Goal: Task Accomplishment & Management: Manage account settings

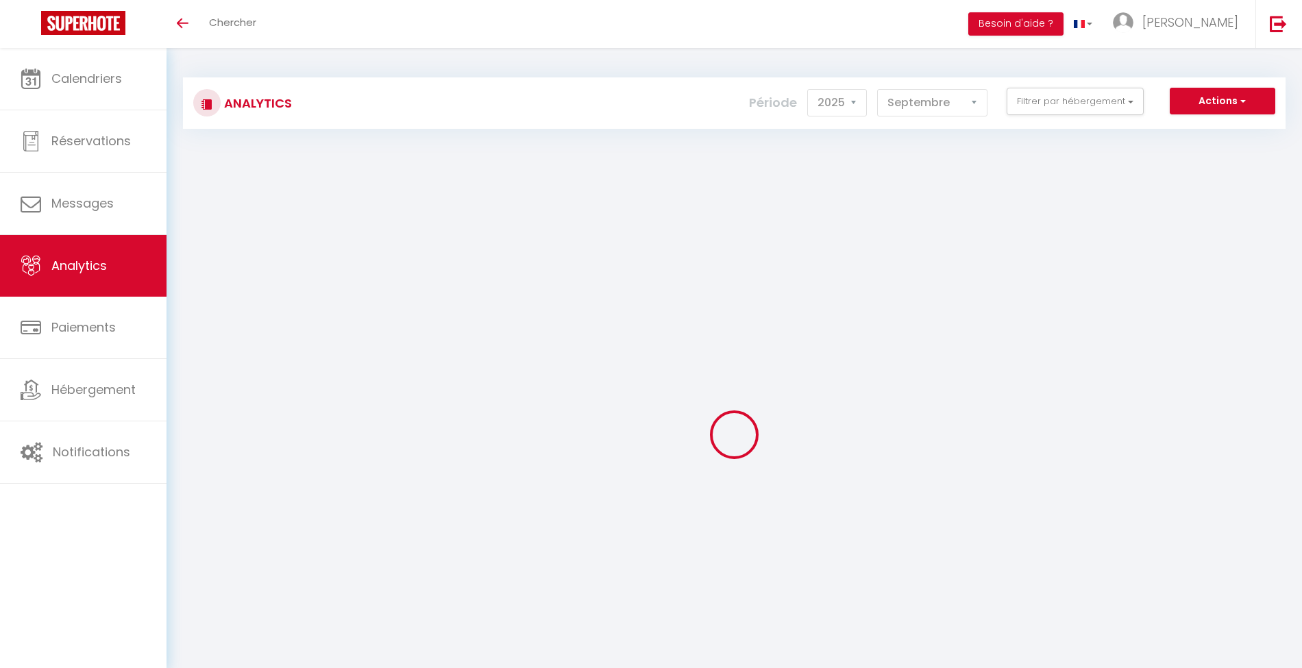
select select "2025"
select select "9"
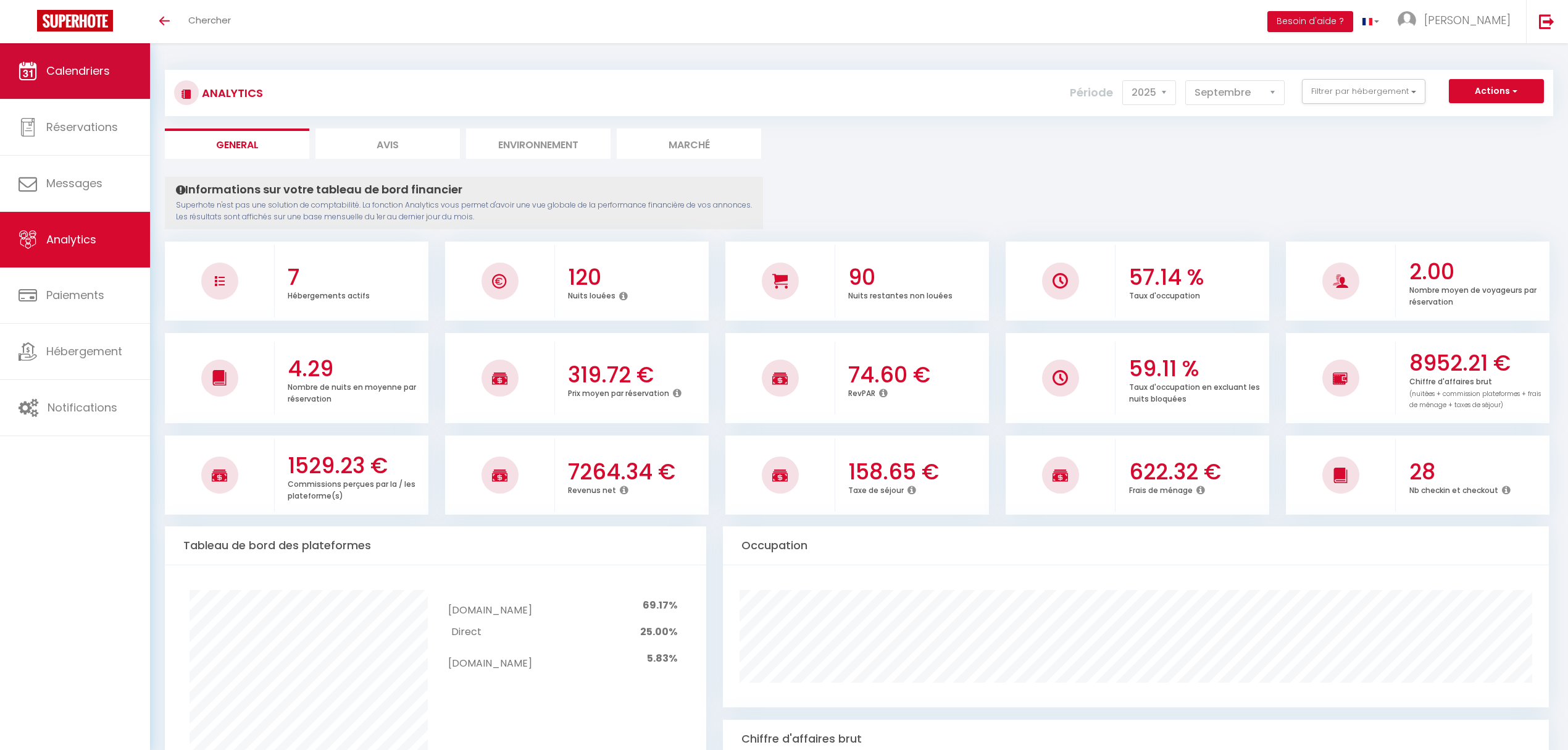
click at [70, 78] on span "Calendriers" at bounding box center [77, 70] width 64 height 15
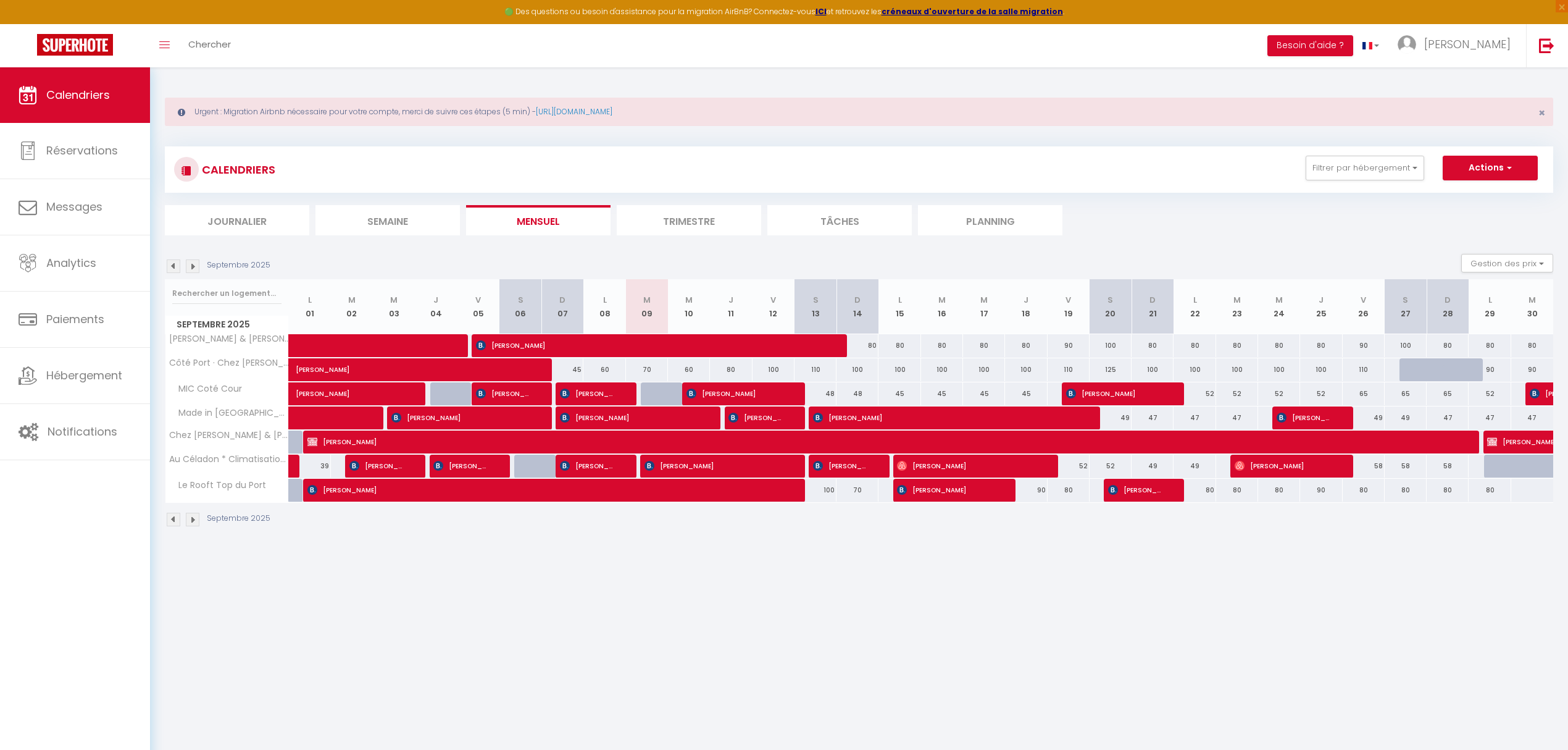
click at [173, 270] on img at bounding box center [173, 266] width 14 height 14
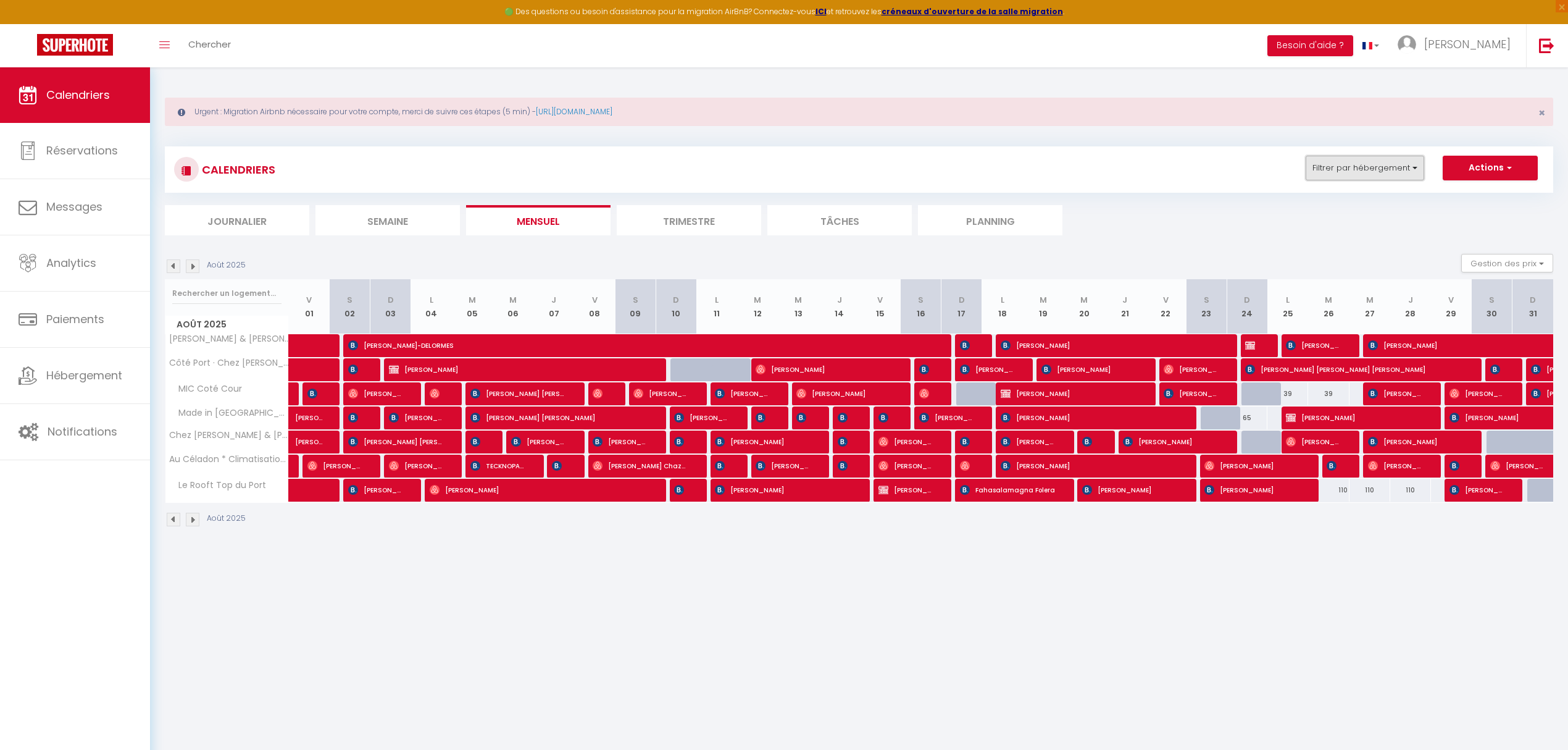
click at [1172, 168] on button "Filtrer par hébergement" at bounding box center [1365, 168] width 119 height 24
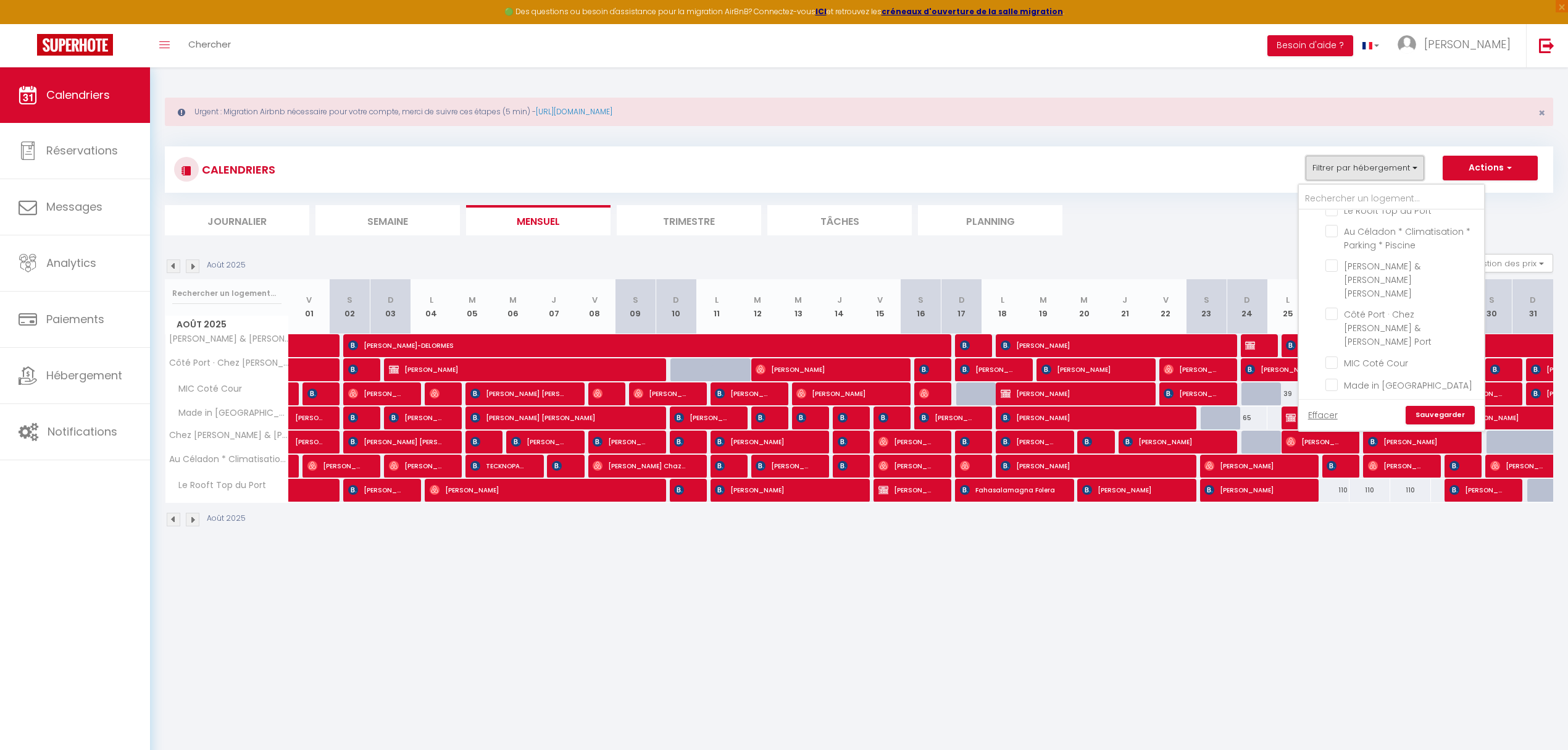
scroll to position [40, 0]
drag, startPoint x: 1337, startPoint y: 373, endPoint x: 1334, endPoint y: 356, distance: 17.3
click at [1172, 391] on input "Chez [PERSON_NAME] & [PERSON_NAME] Canal" at bounding box center [1402, 398] width 154 height 13
checkbox input "true"
checkbox input "false"
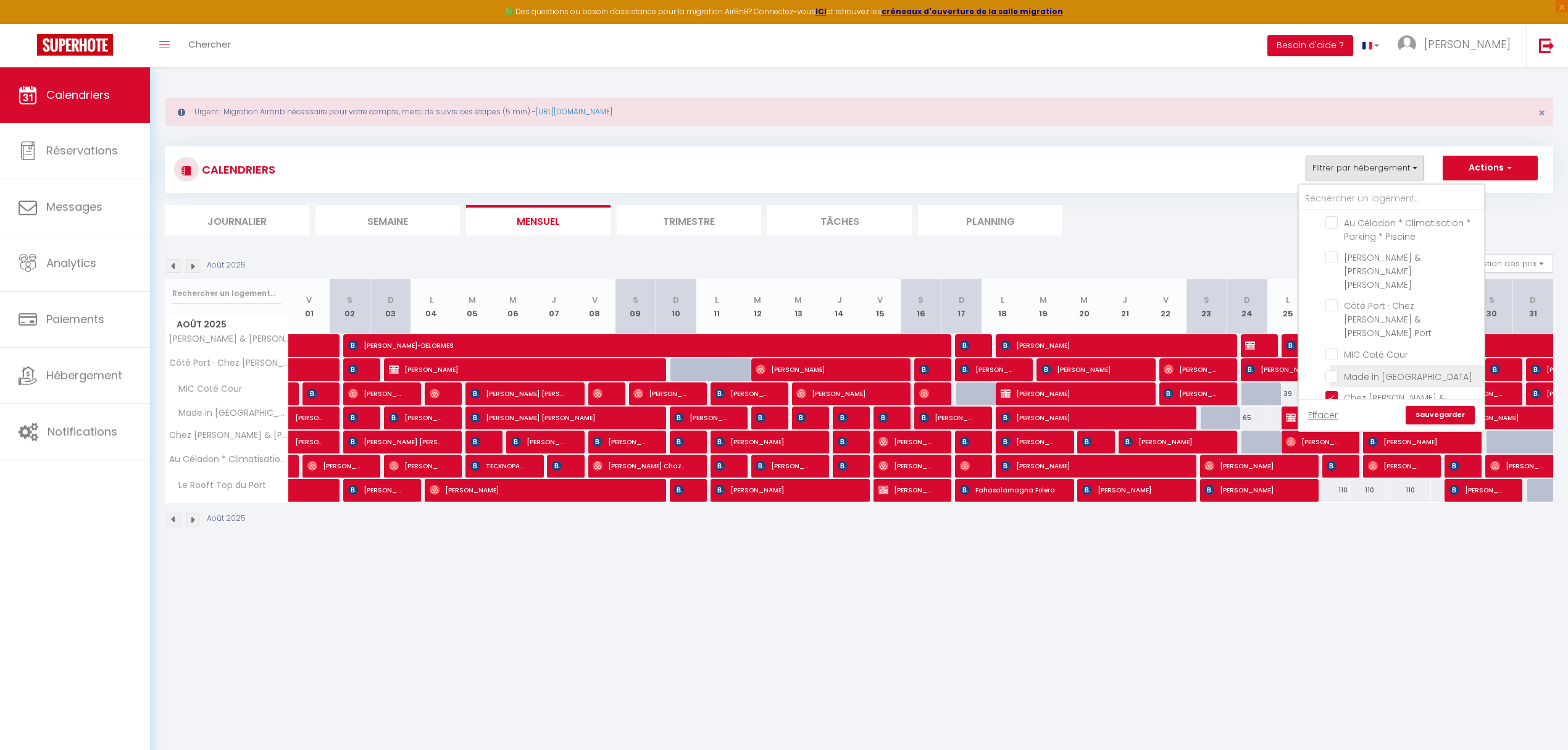
checkbox input "false"
click at [1172, 369] on input "Made in [GEOGRAPHIC_DATA]" at bounding box center [1402, 375] width 154 height 13
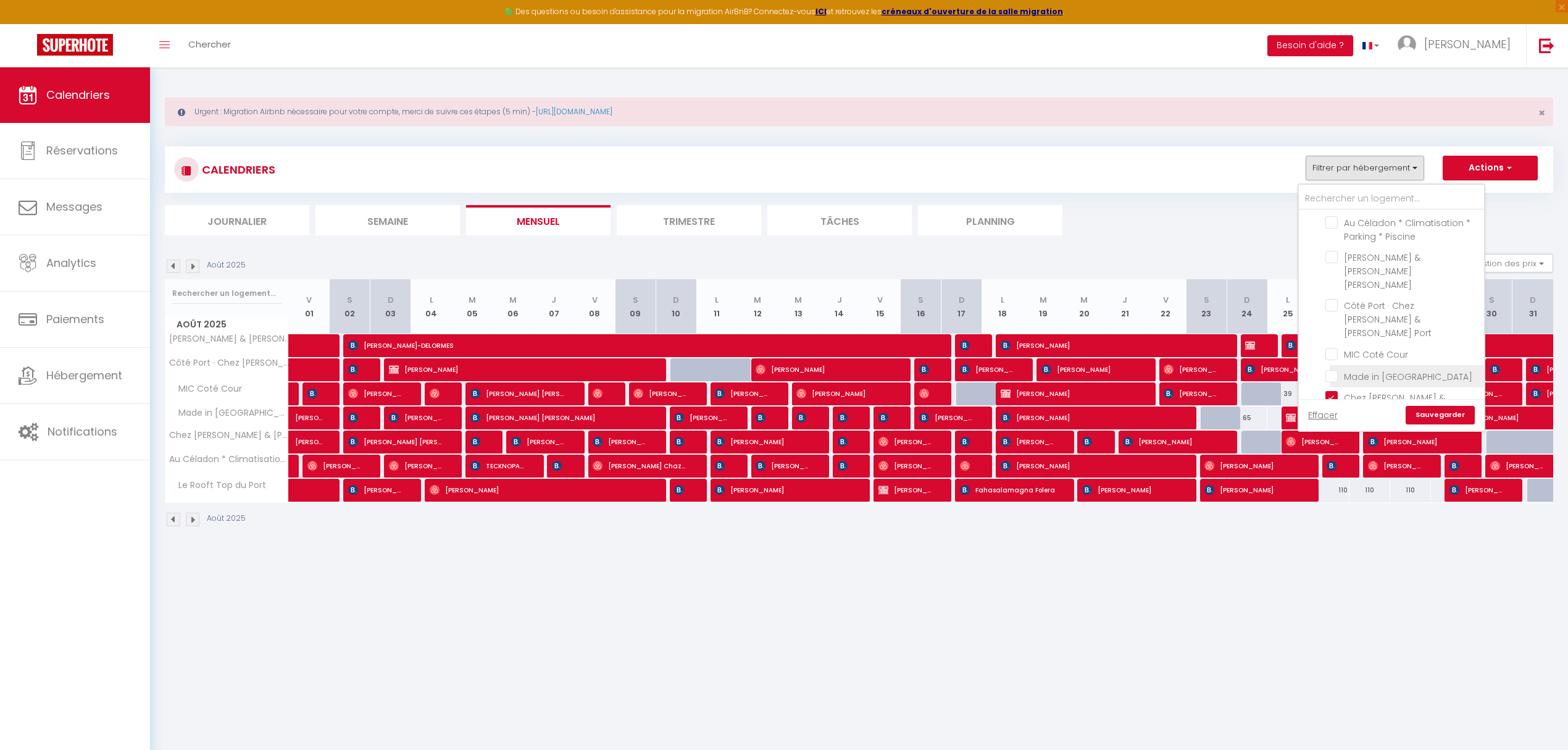
checkbox input "true"
checkbox input "false"
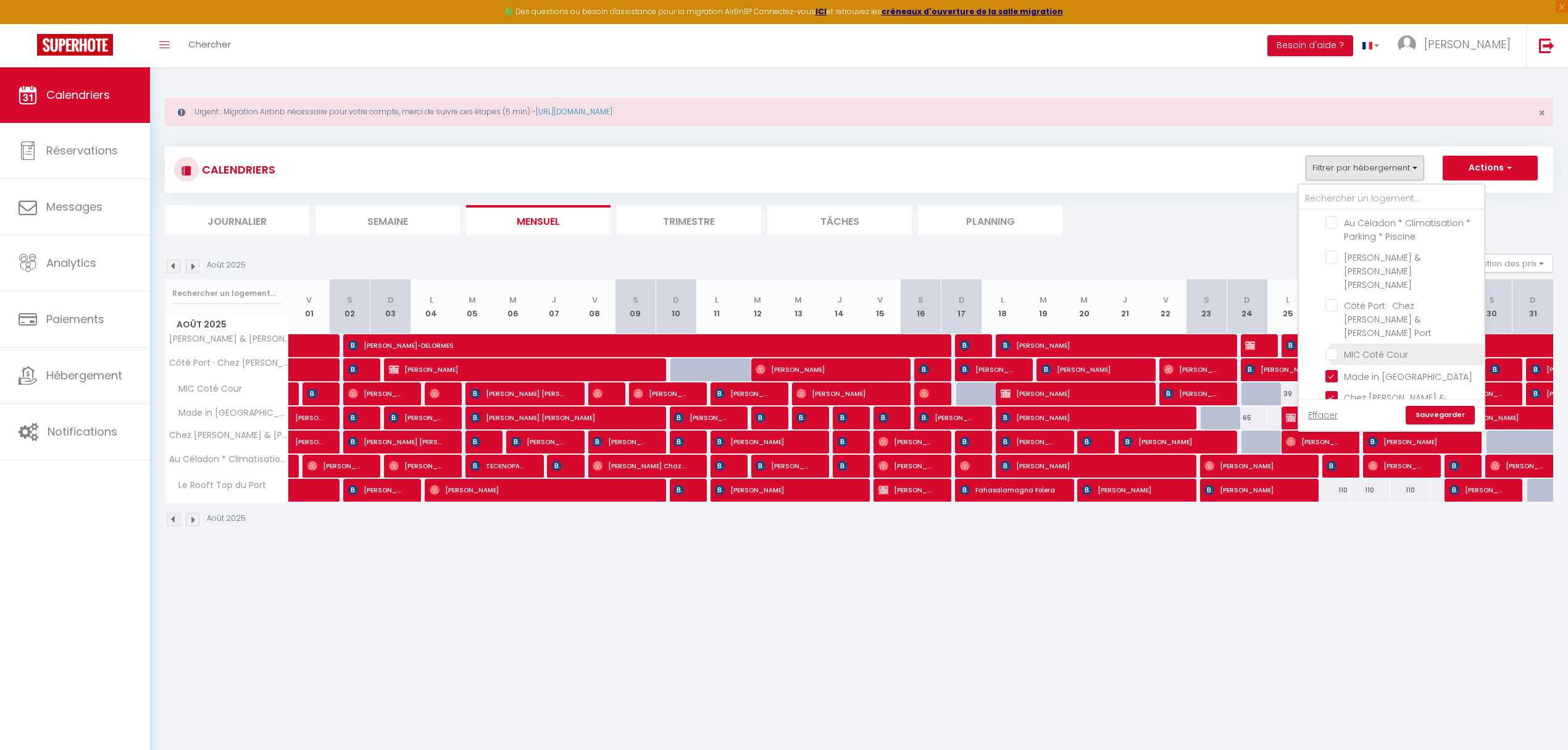
click at [1172, 347] on input "MIC Coté Cour" at bounding box center [1402, 353] width 154 height 13
checkbox input "true"
checkbox input "false"
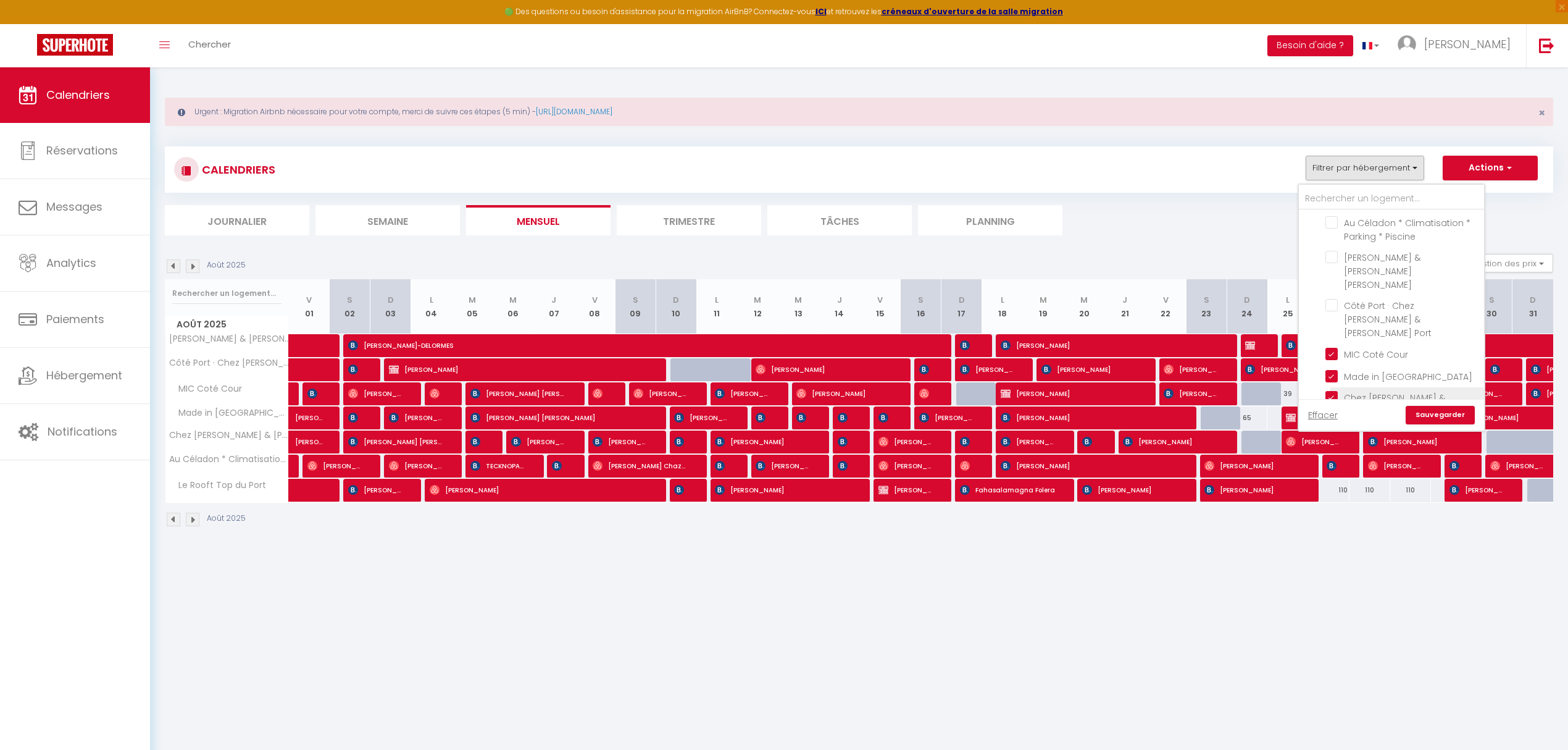
checkbox input "false"
click at [1172, 416] on link "Sauvegarder" at bounding box center [1440, 415] width 69 height 19
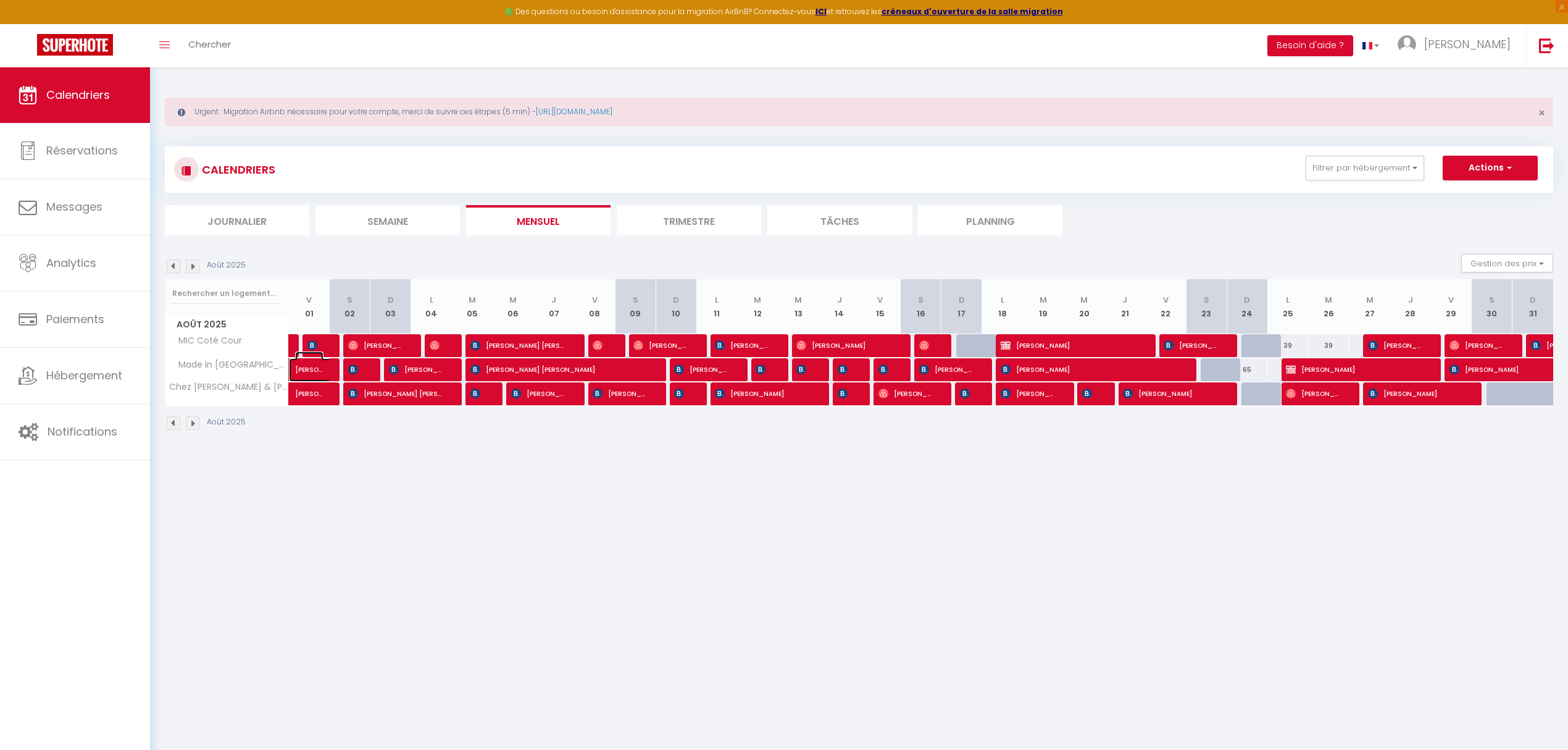
click at [319, 353] on span "[PERSON_NAME] [PERSON_NAME]" at bounding box center [309, 363] width 29 height 23
select select "OK"
select select "KO"
select select "0"
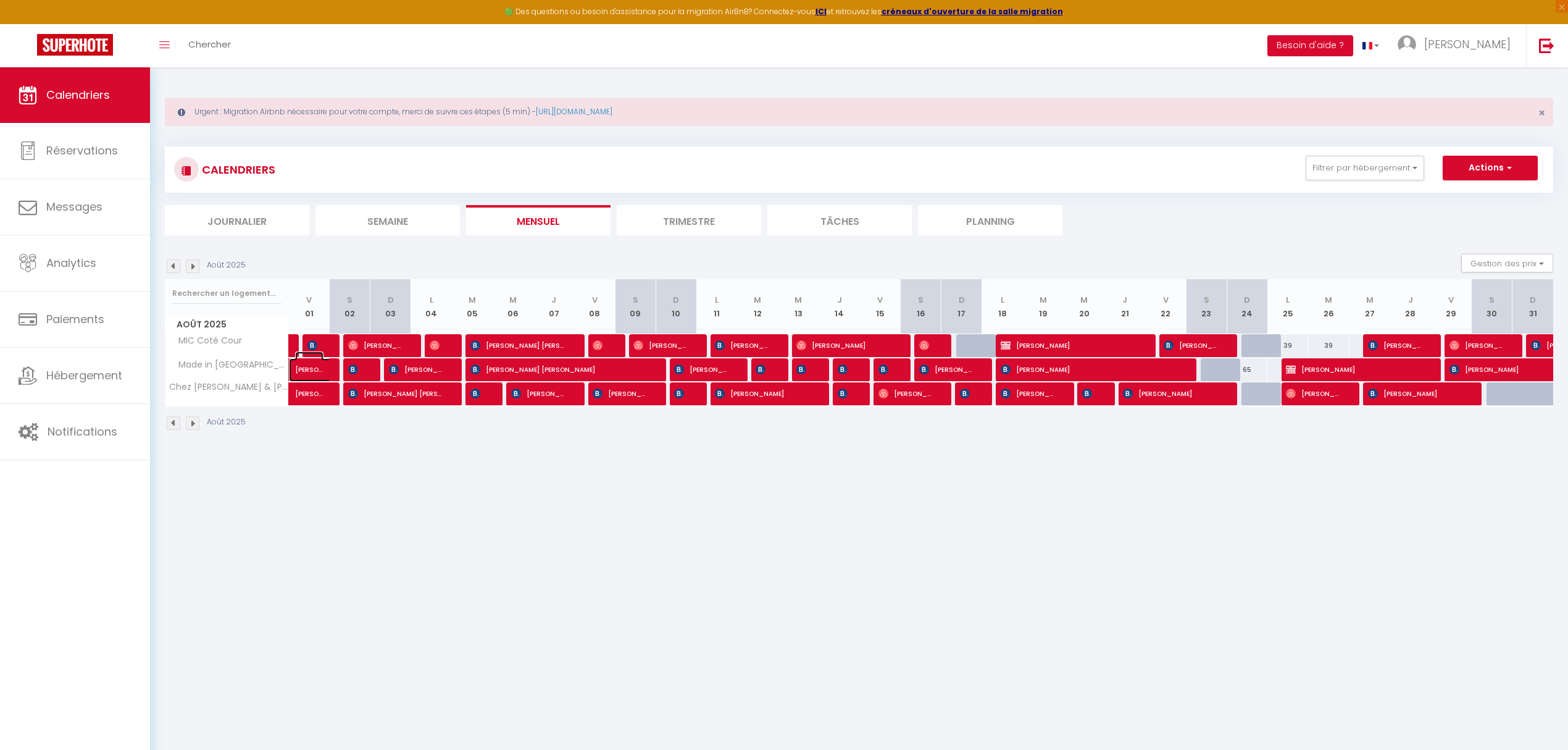
select select "1"
select select
select select "41195"
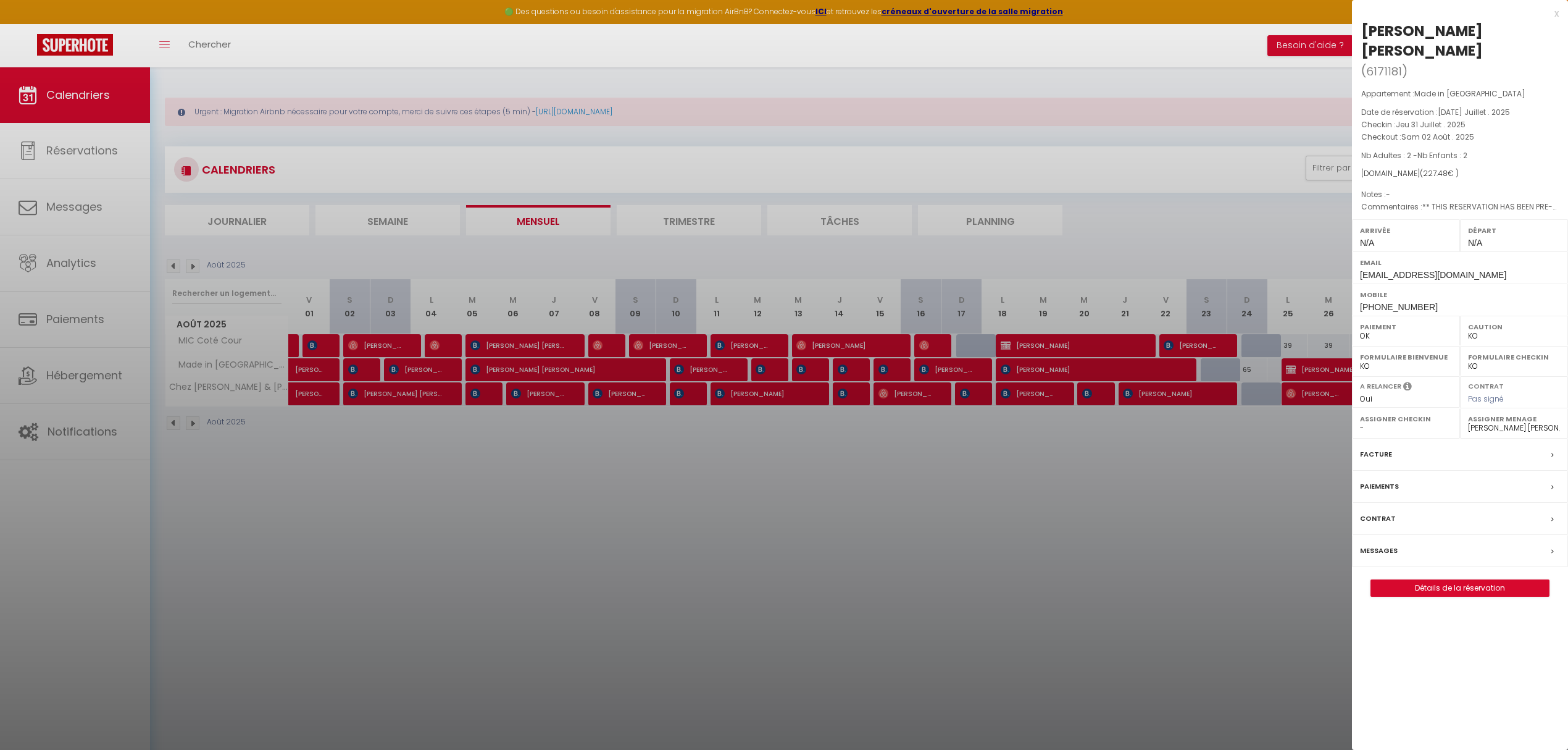
click at [374, 346] on div at bounding box center [784, 375] width 1568 height 750
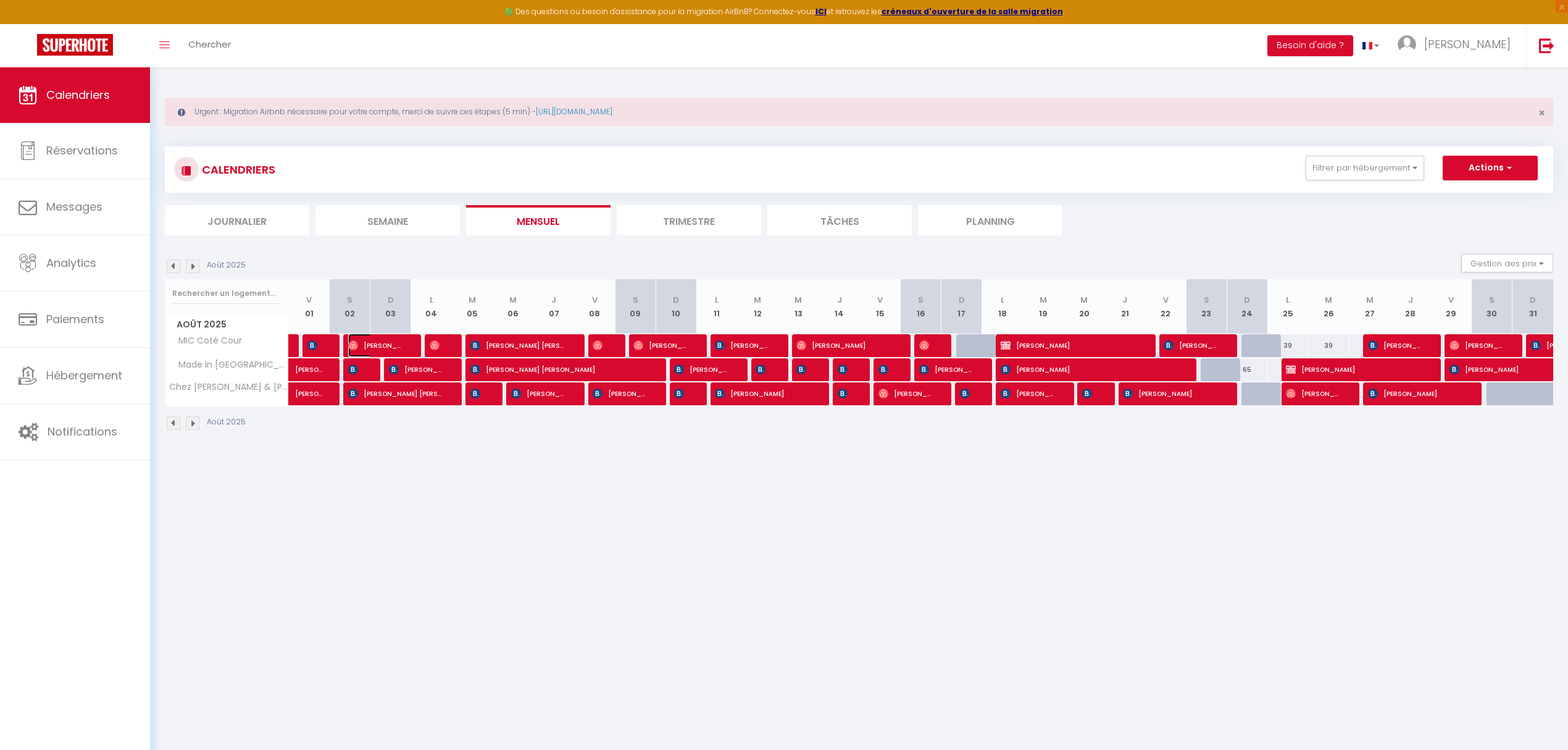
click at [373, 346] on span "[PERSON_NAME]" at bounding box center [375, 345] width 54 height 23
select select "OK"
select select "36100"
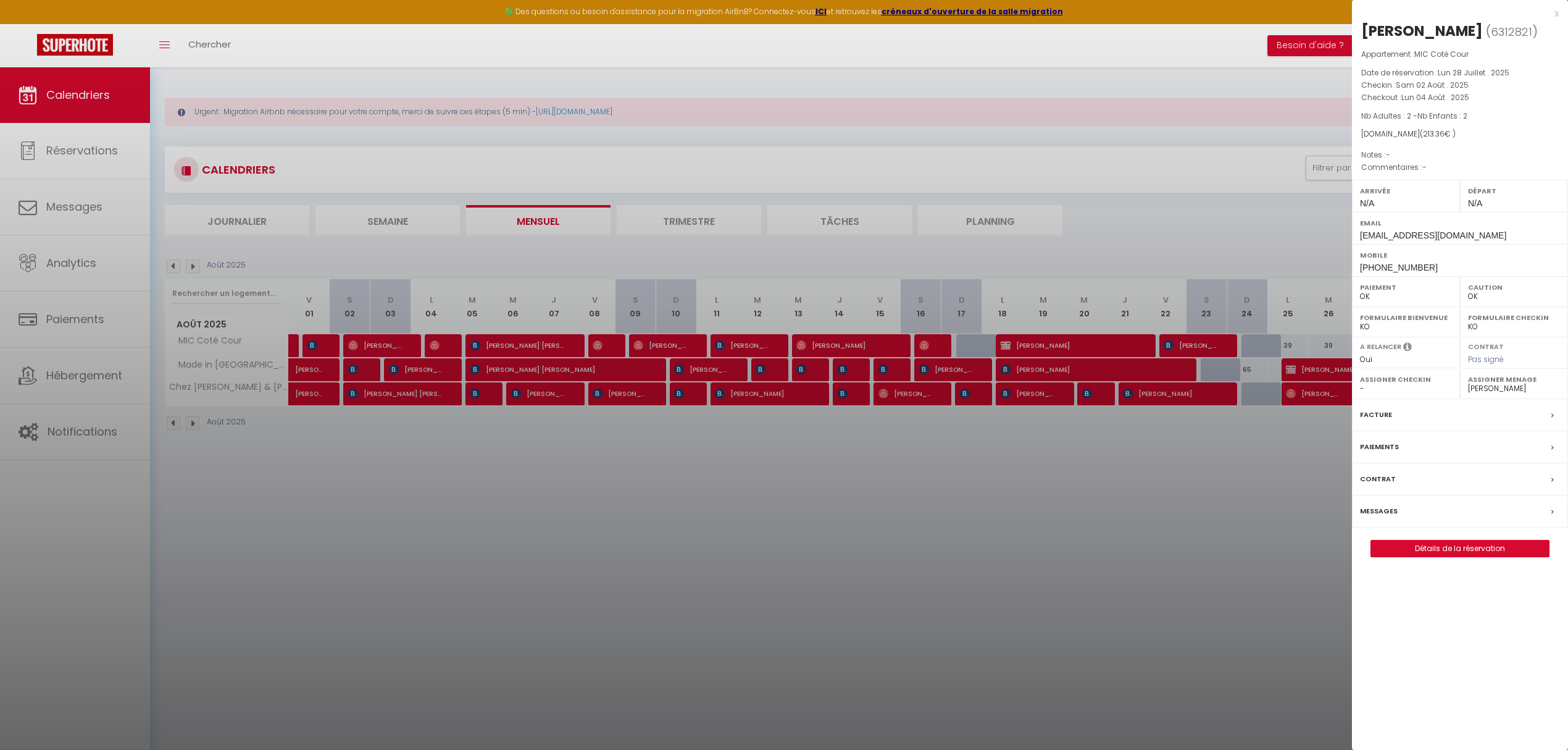
click at [438, 347] on div at bounding box center [784, 375] width 1568 height 750
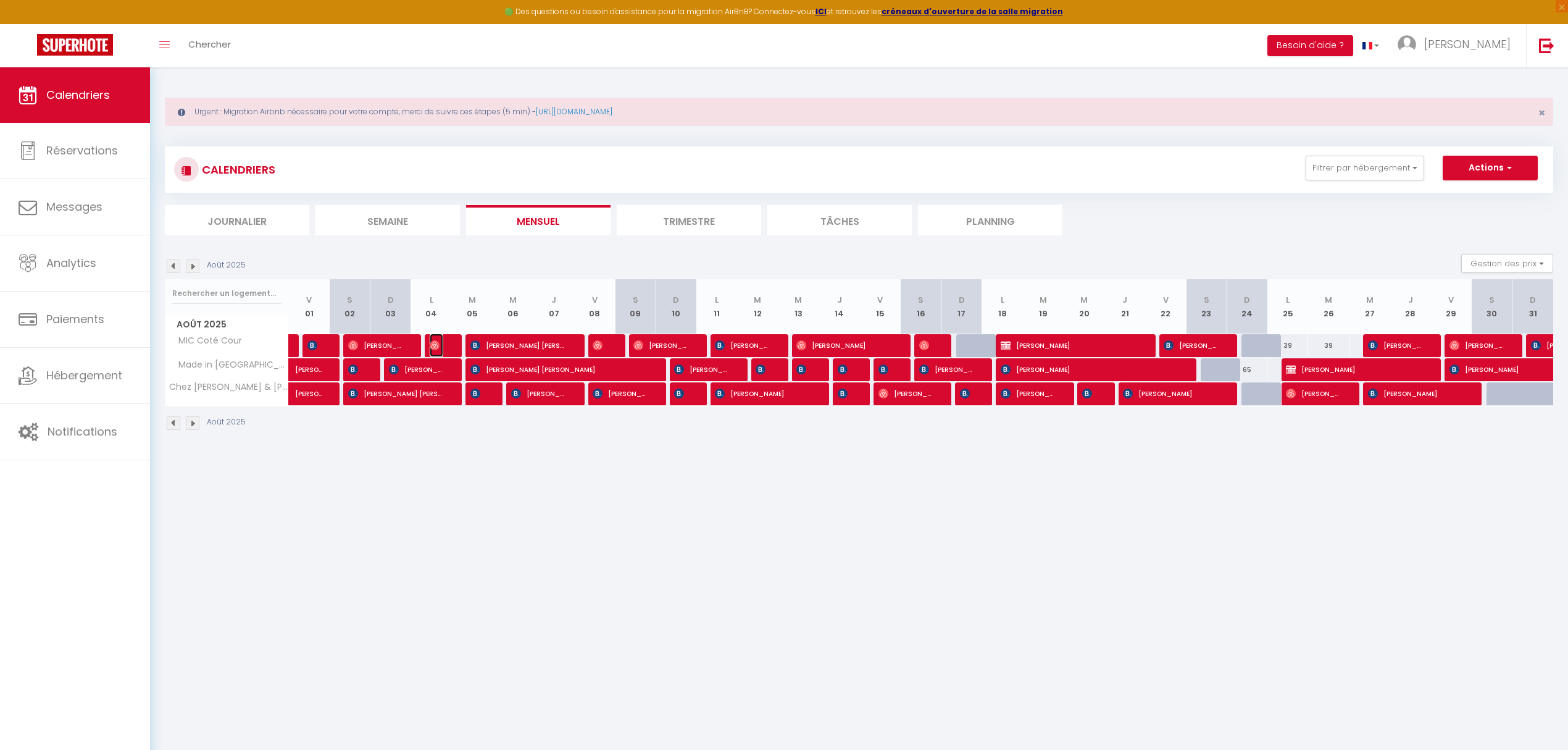
click at [438, 347] on img at bounding box center [434, 344] width 10 height 10
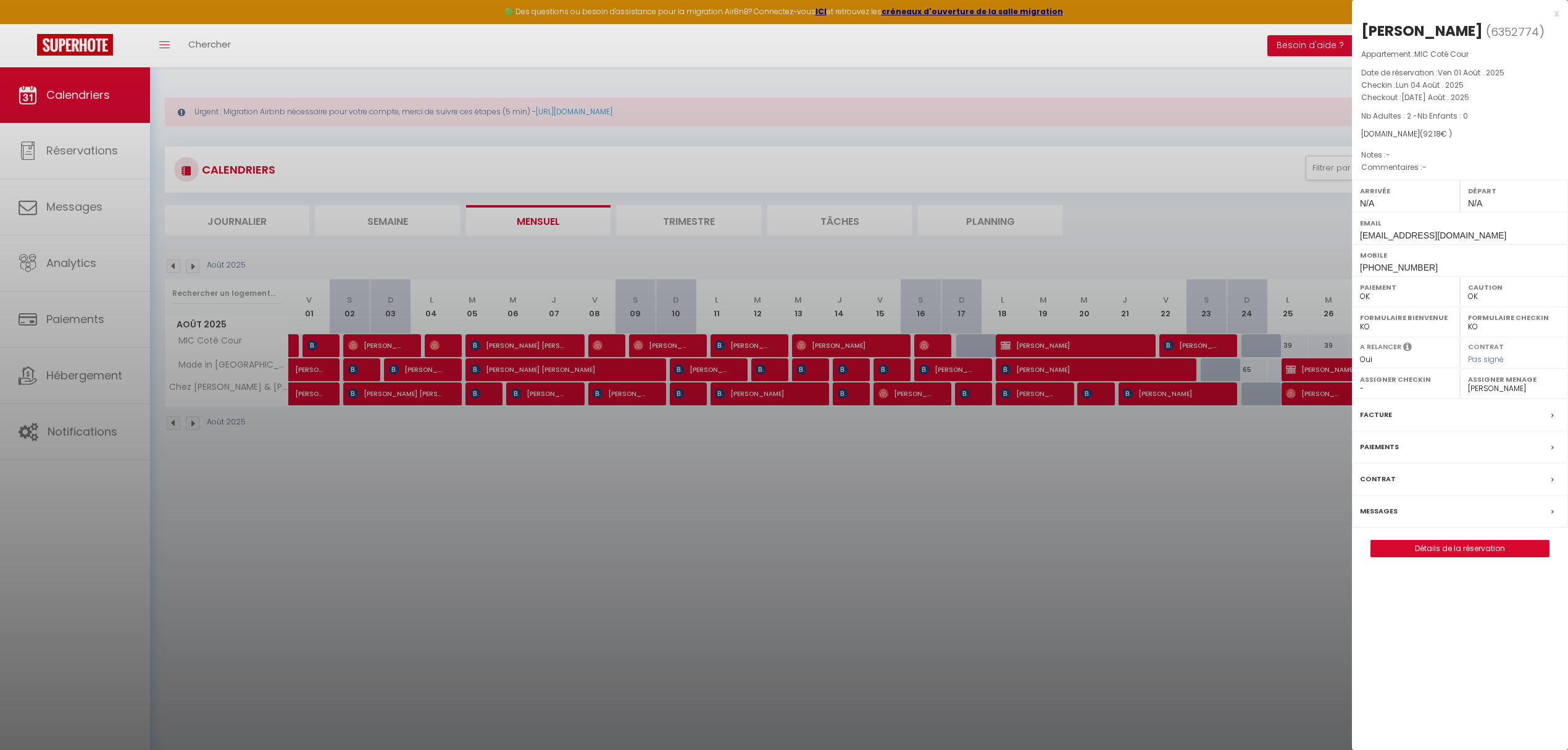
click at [522, 350] on div at bounding box center [784, 375] width 1568 height 750
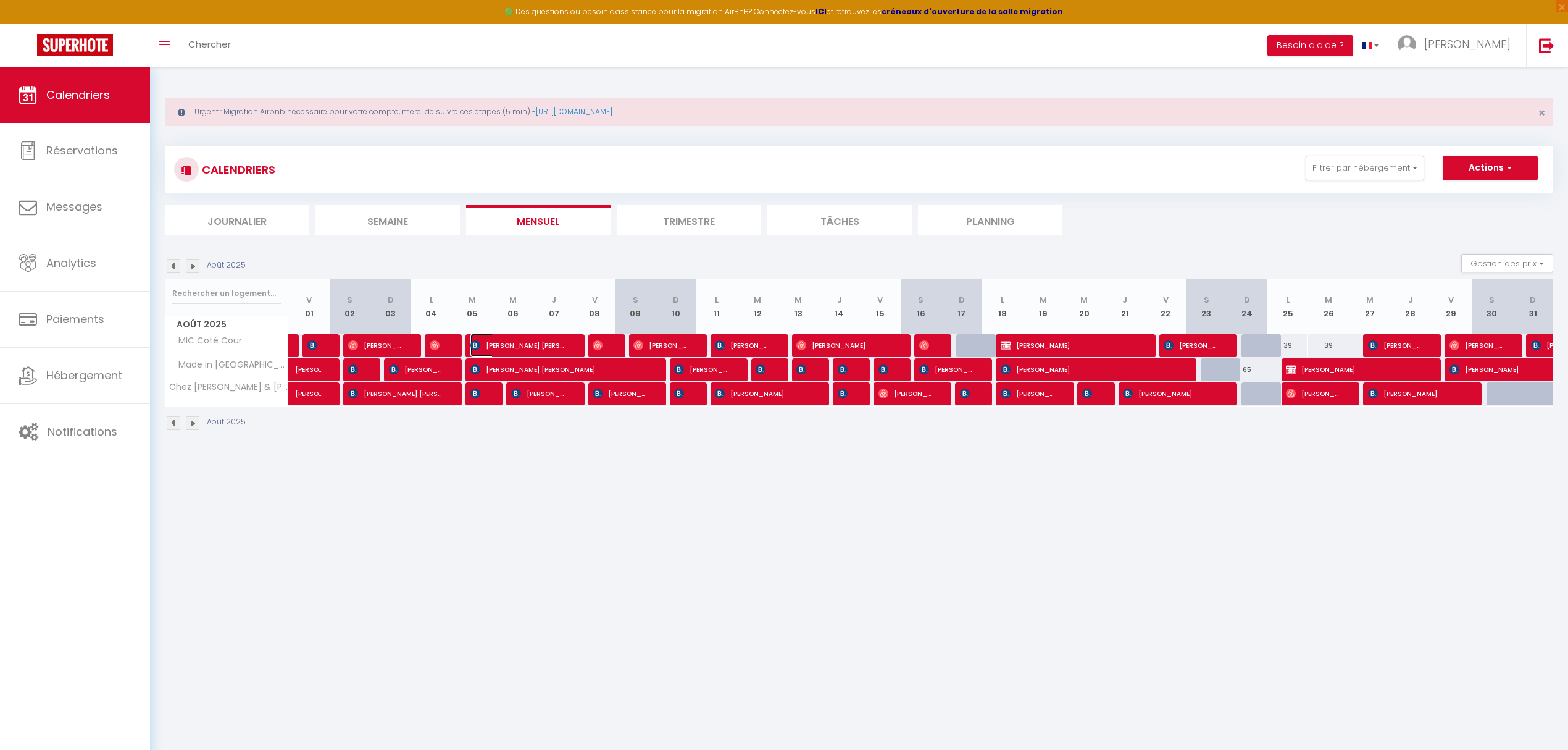
click at [522, 350] on span "[PERSON_NAME] [PERSON_NAME]" at bounding box center [517, 345] width 95 height 23
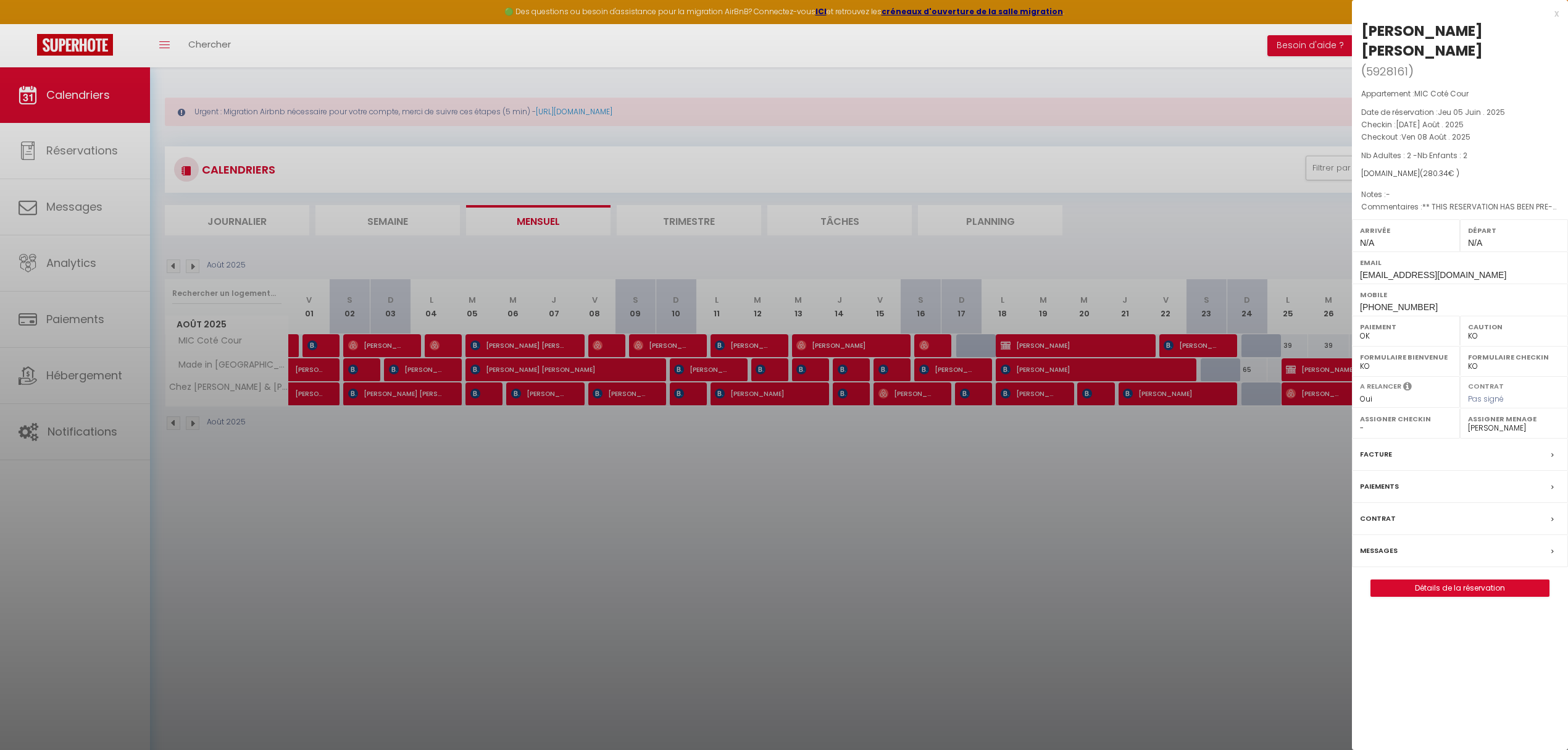
click at [608, 351] on div at bounding box center [784, 375] width 1568 height 750
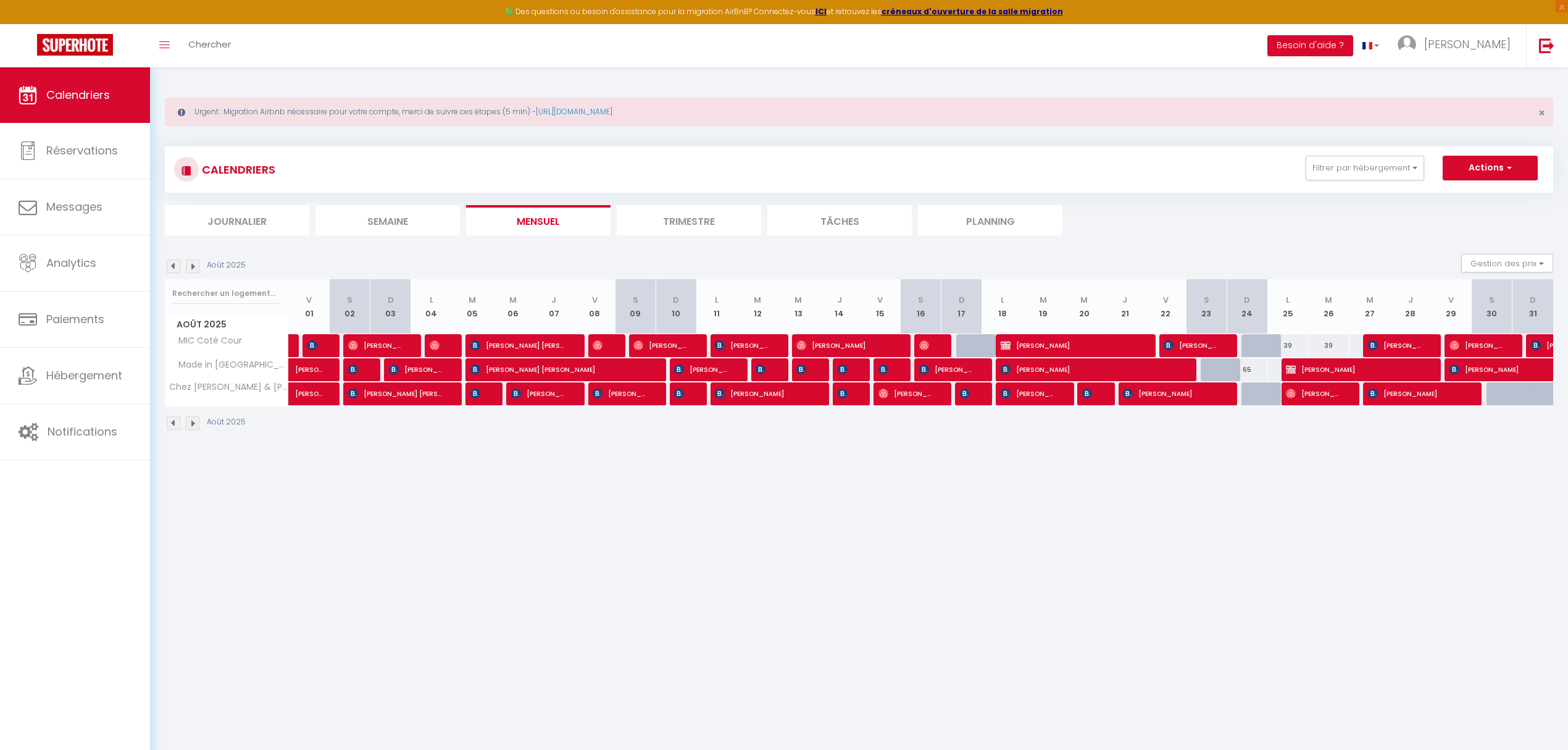
click at [608, 351] on div at bounding box center [608, 346] width 41 height 23
click at [596, 346] on img at bounding box center [597, 344] width 10 height 10
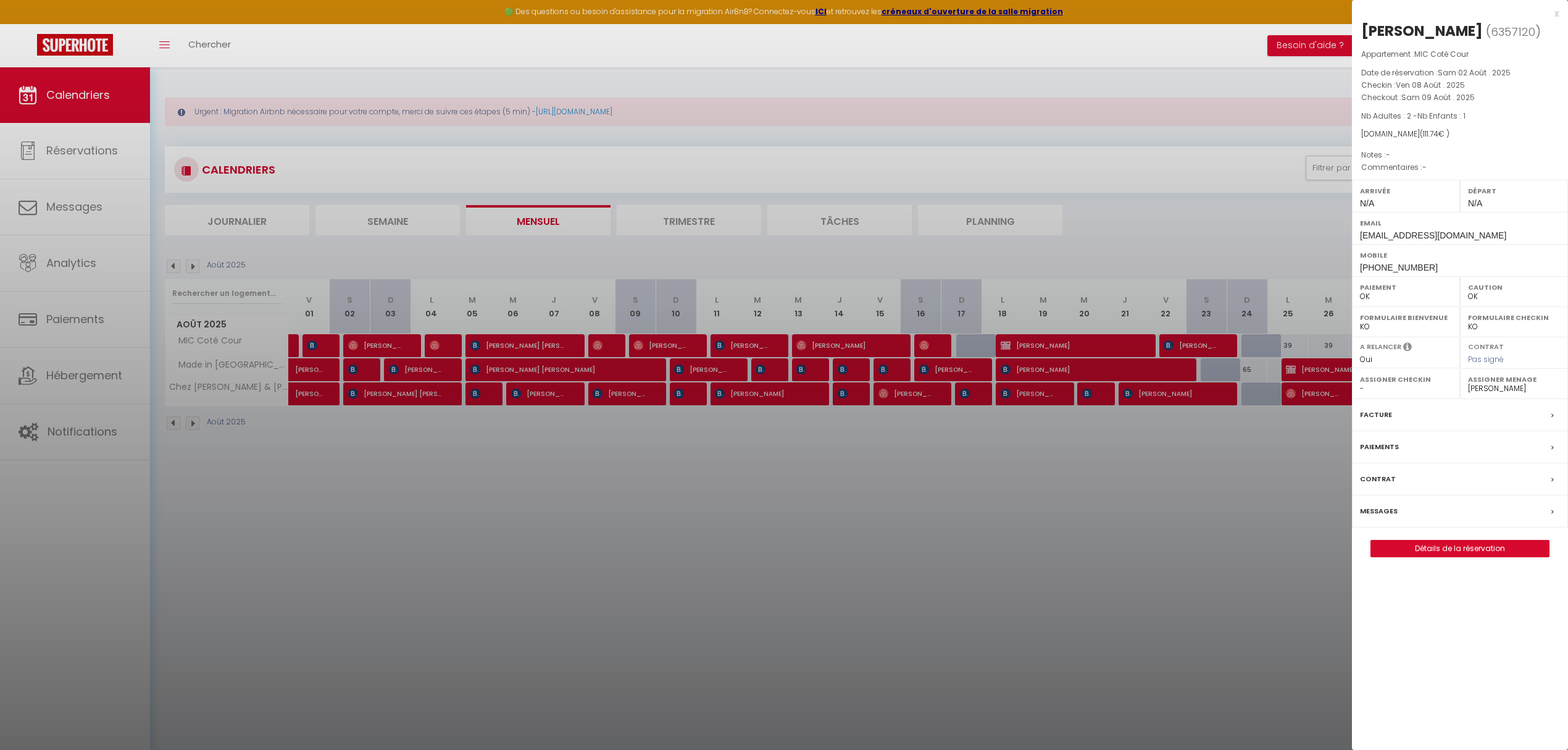
click at [662, 347] on div at bounding box center [784, 375] width 1568 height 750
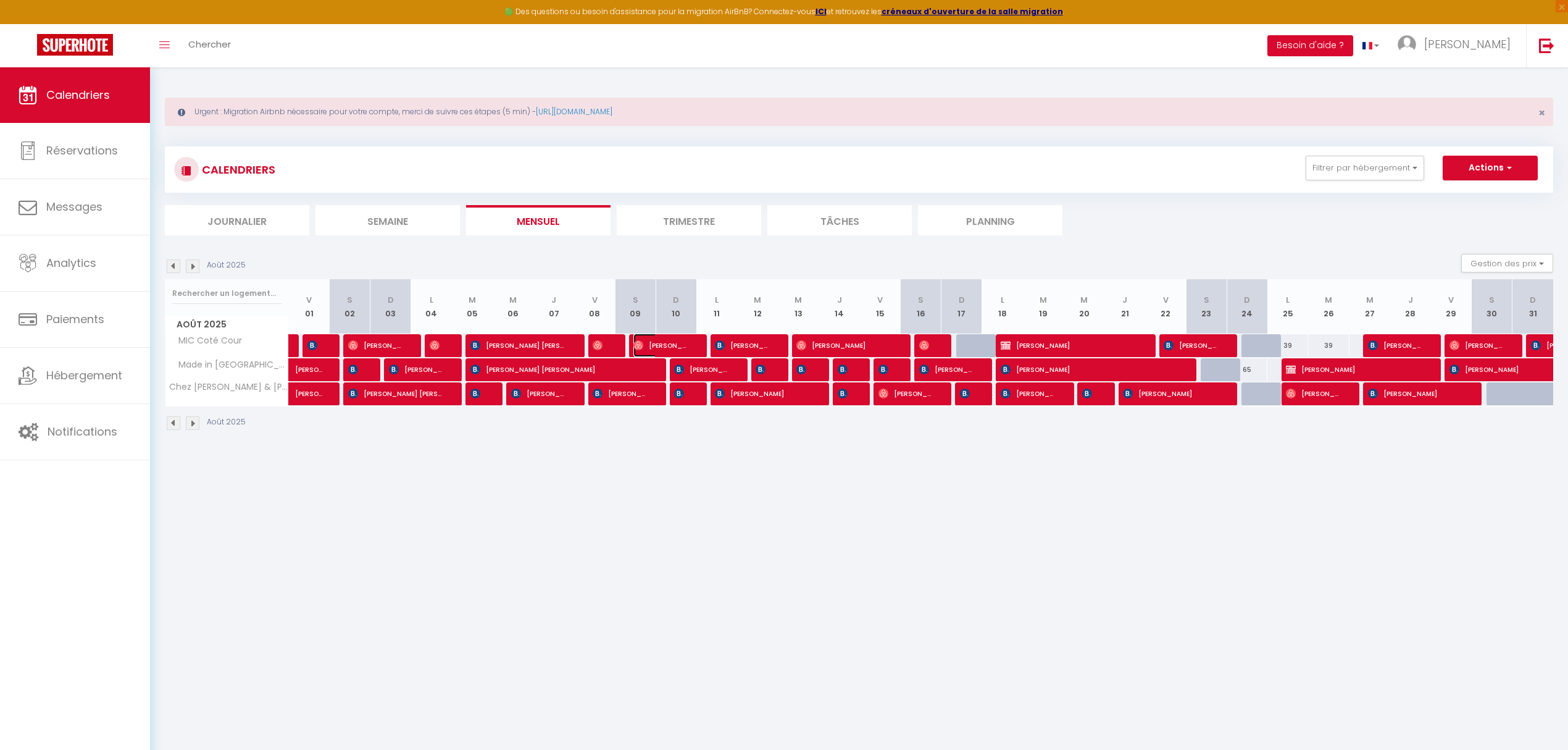
click at [656, 346] on span "[PERSON_NAME]" at bounding box center [661, 345] width 54 height 23
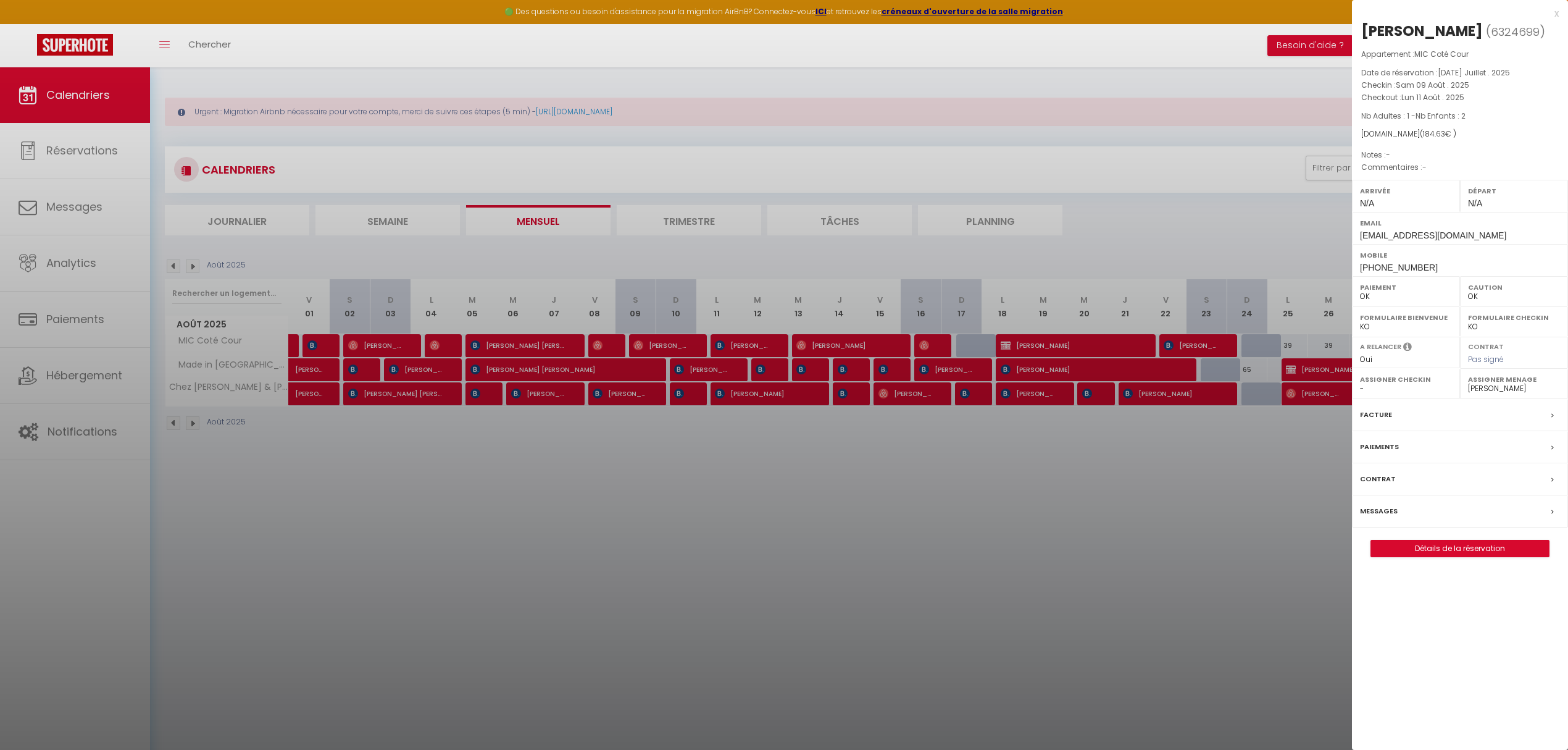
click at [747, 342] on div at bounding box center [784, 375] width 1568 height 750
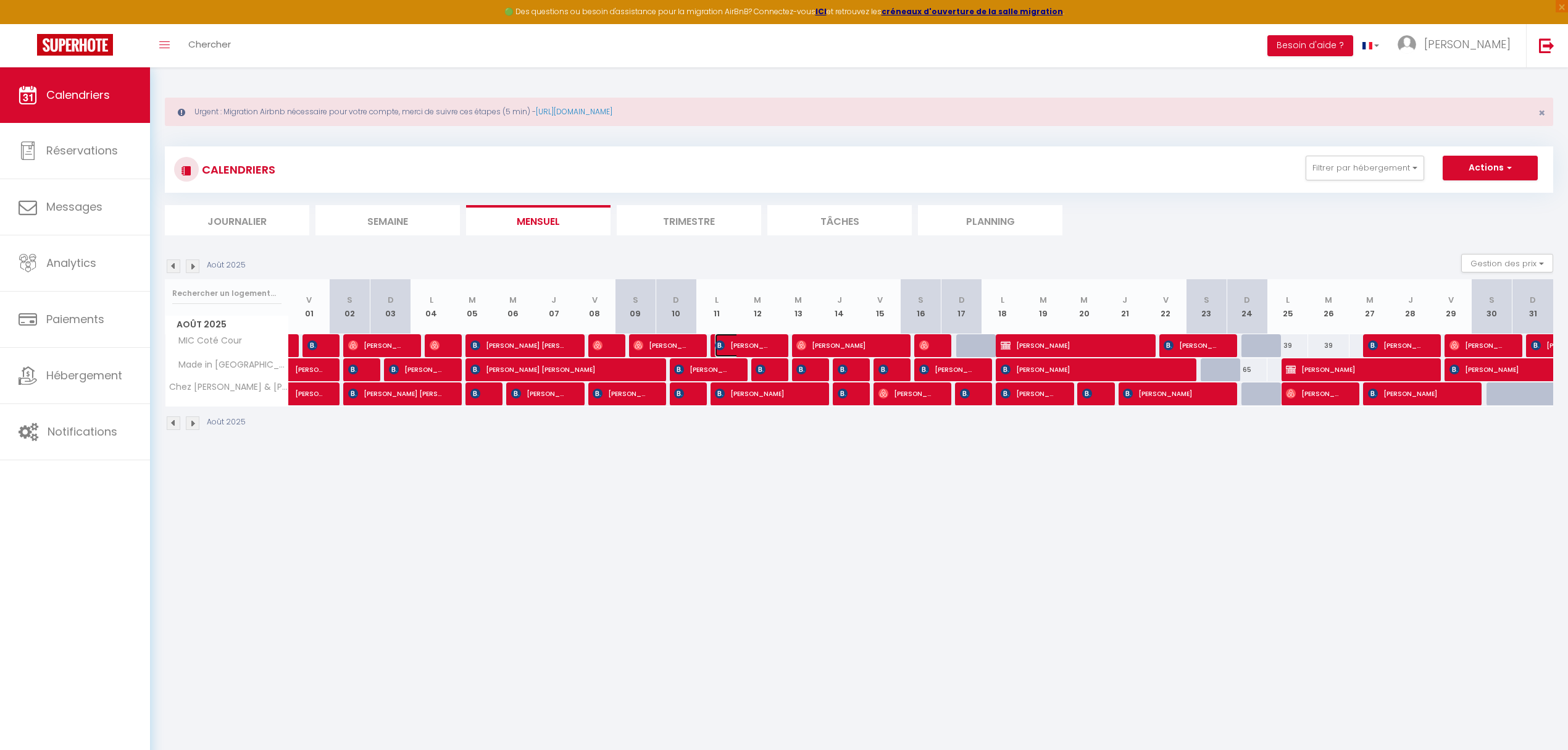
click at [747, 343] on span "[PERSON_NAME]" at bounding box center [742, 345] width 54 height 23
select select "KO"
select select "41195"
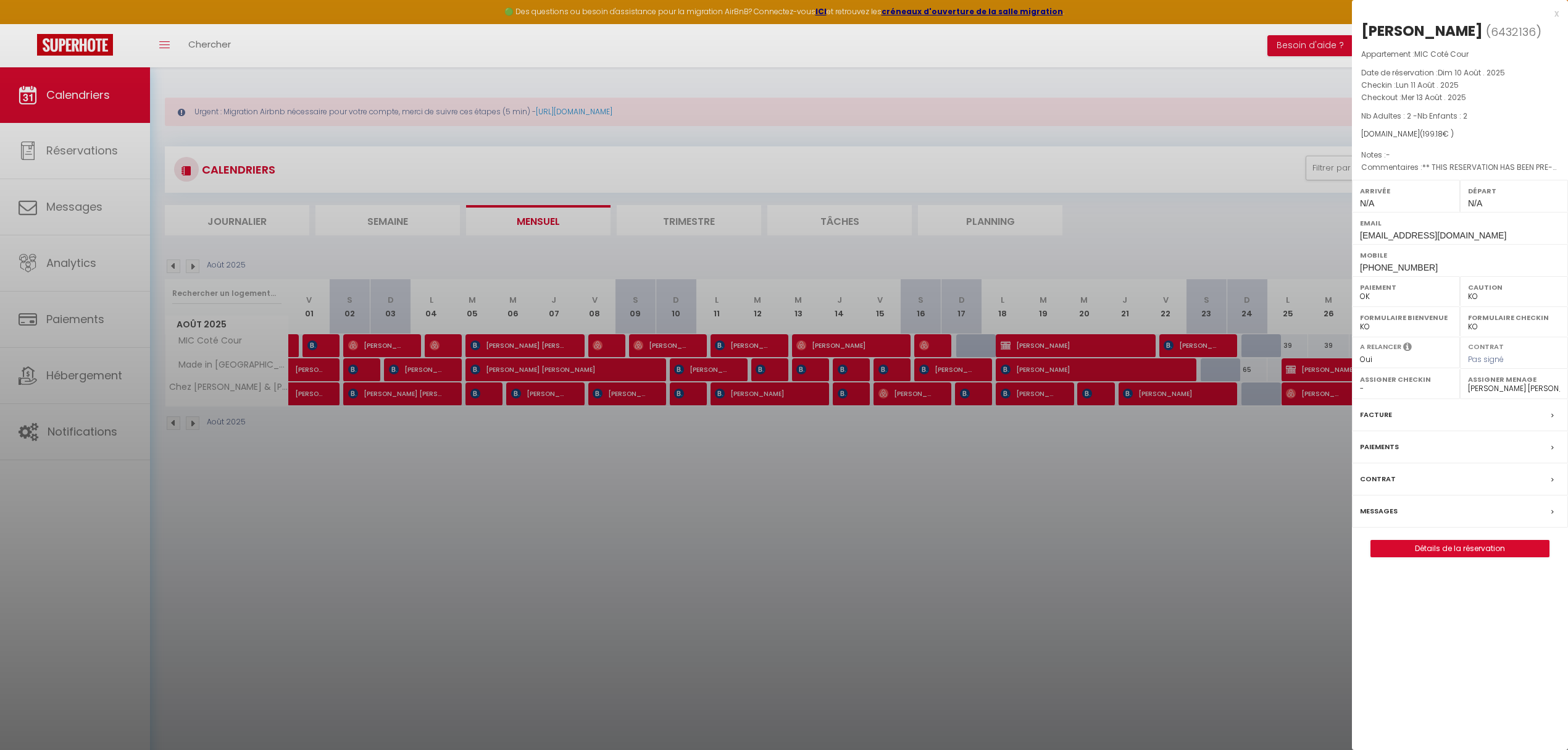
click at [828, 336] on div at bounding box center [784, 375] width 1568 height 750
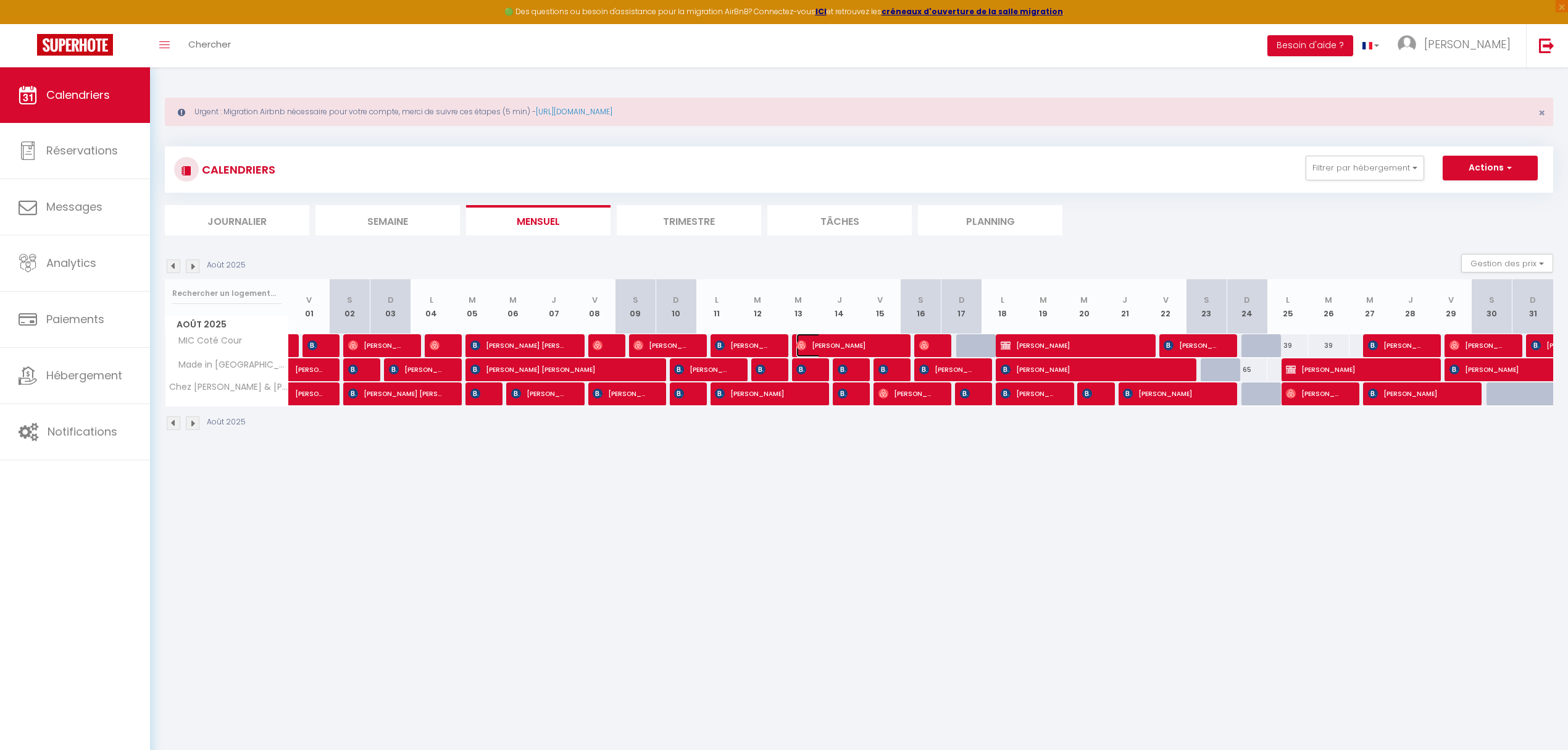
click at [825, 343] on span "[PERSON_NAME]" at bounding box center [843, 345] width 95 height 23
select select "OK"
select select "39856"
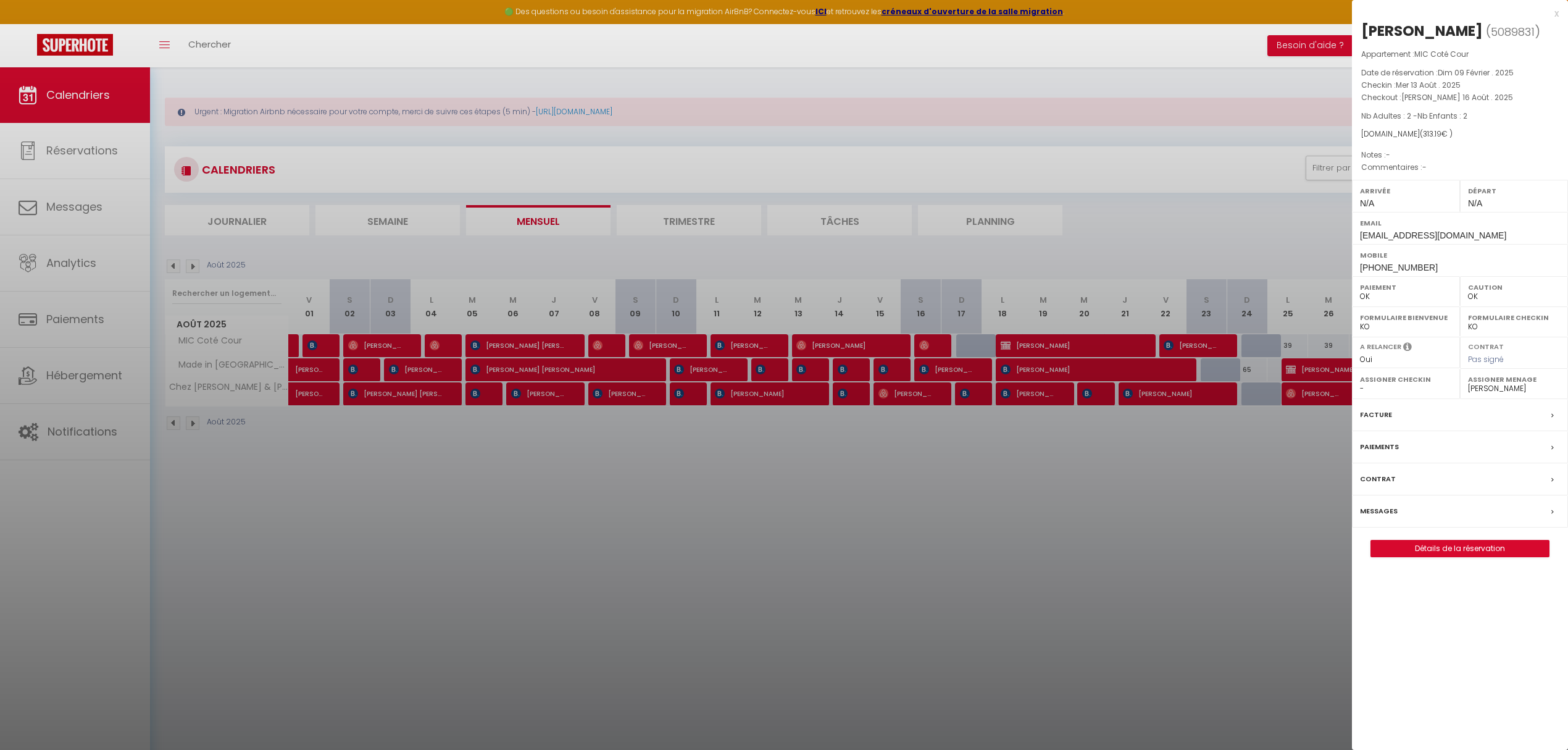
click at [932, 346] on div at bounding box center [784, 375] width 1568 height 750
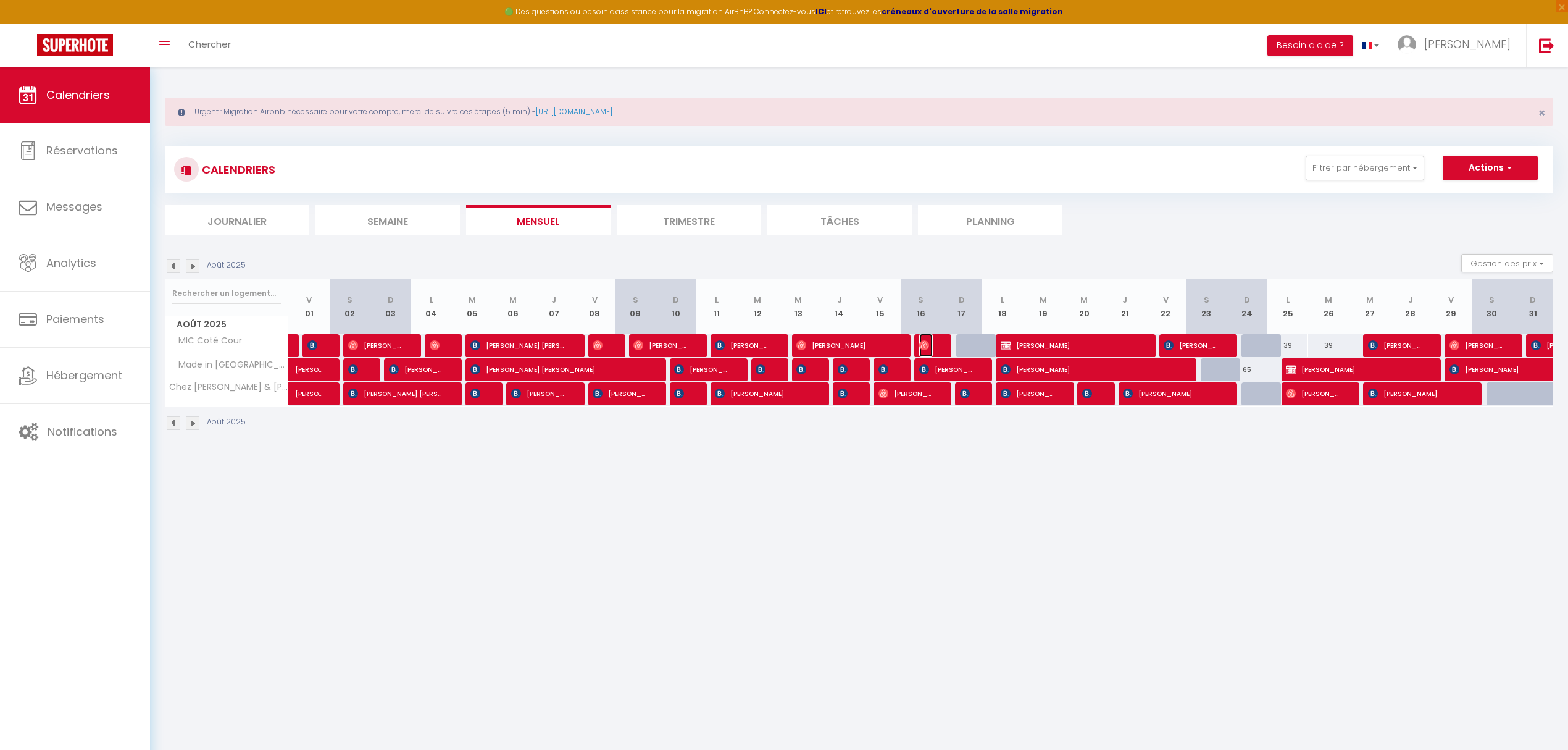
click at [932, 346] on span "[PERSON_NAME]" at bounding box center [925, 345] width 14 height 23
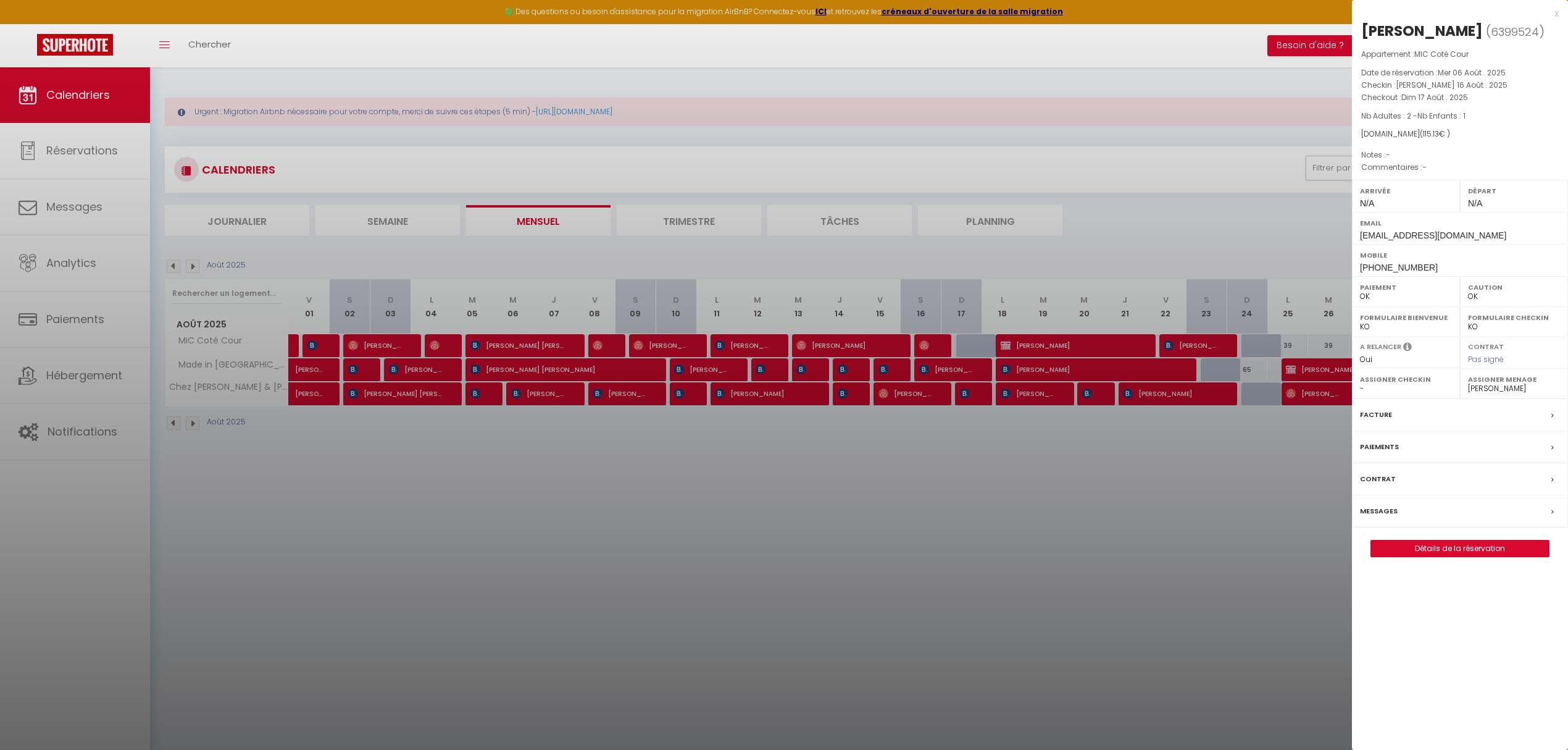
click at [1021, 349] on div at bounding box center [784, 375] width 1568 height 750
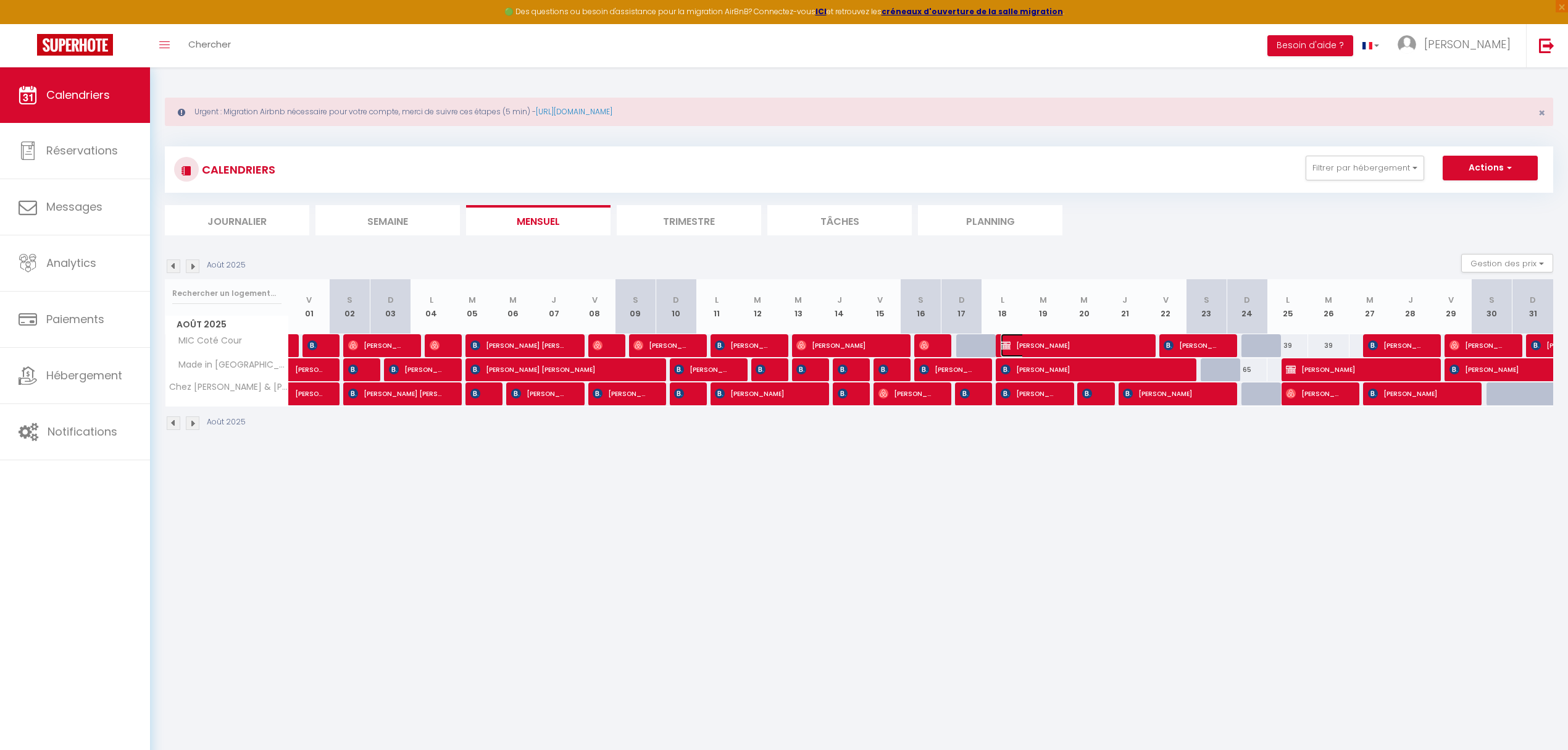
click at [1033, 349] on span "[PERSON_NAME]" at bounding box center [1068, 345] width 136 height 23
select select "KO"
select select "36100"
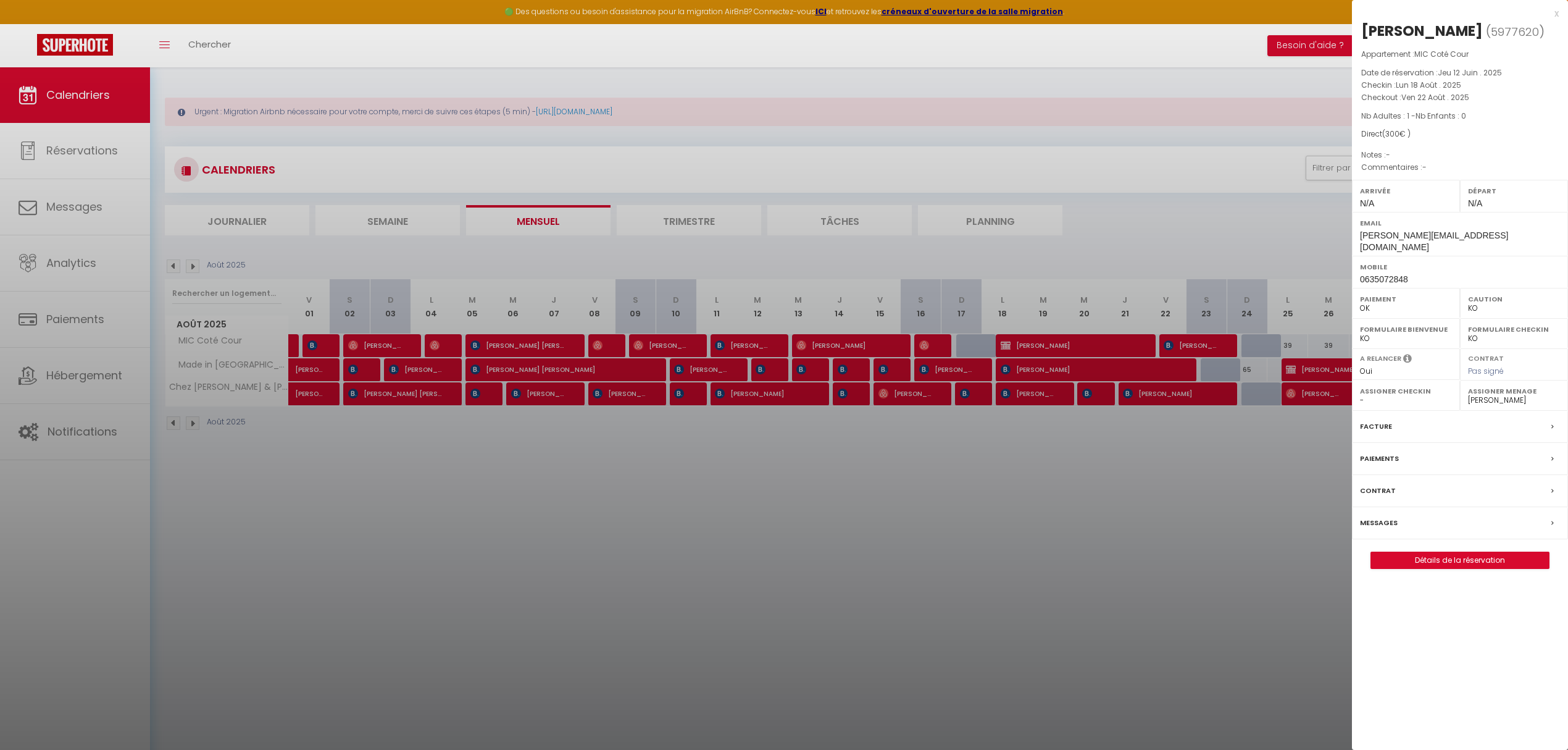
click at [1172, 344] on div at bounding box center [784, 375] width 1568 height 750
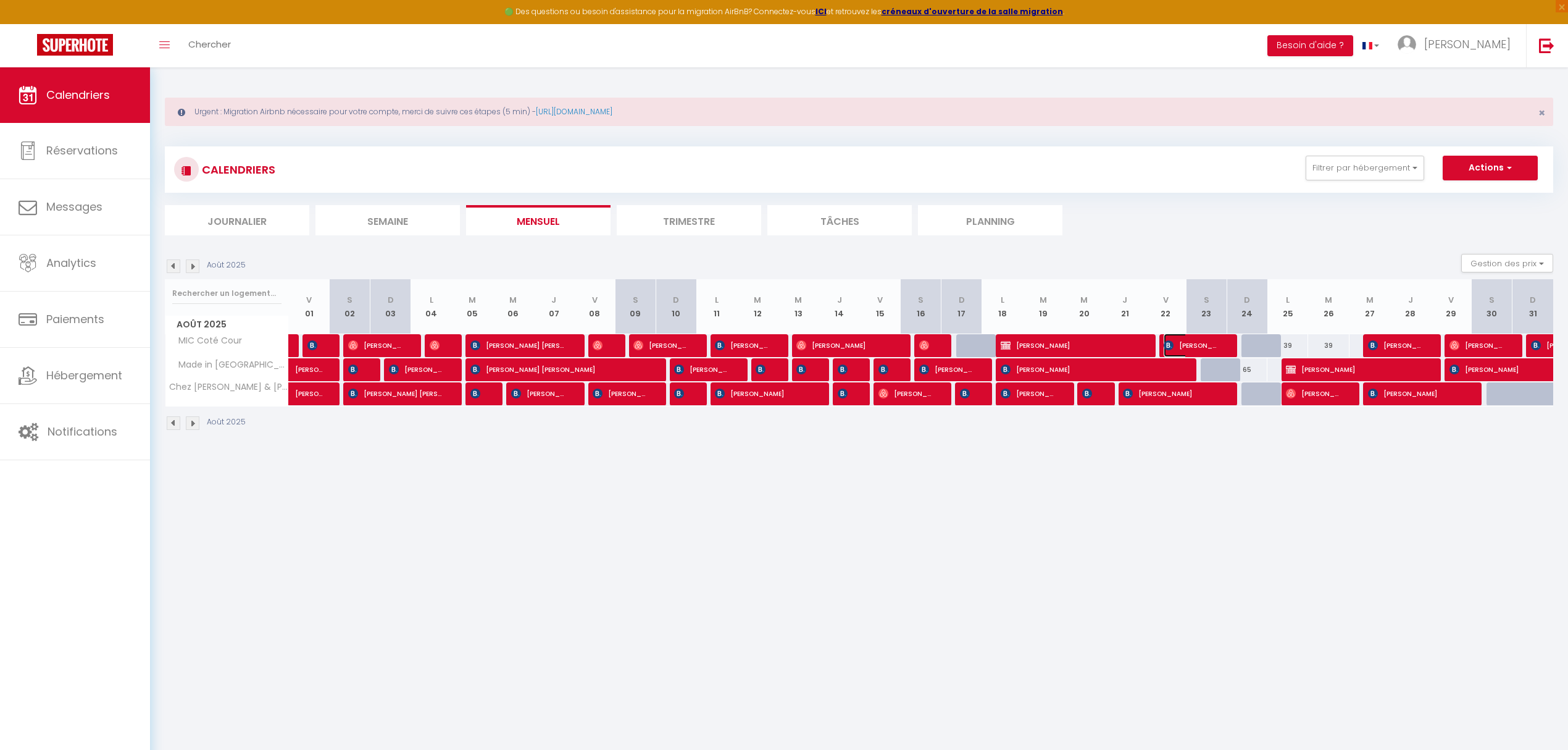
click at [1172, 344] on span "[PERSON_NAME]" at bounding box center [1190, 345] width 54 height 23
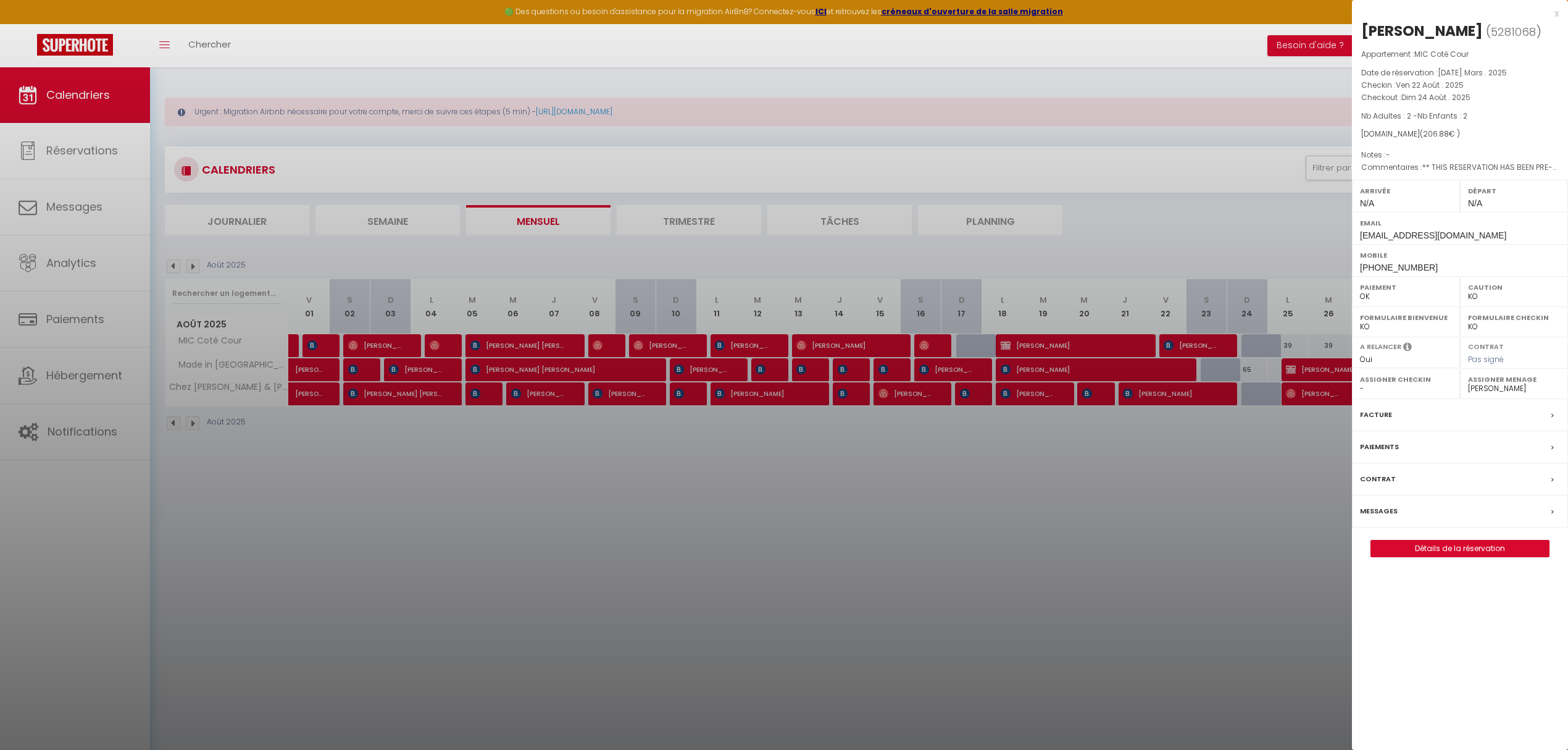
click at [1172, 245] on div at bounding box center [784, 375] width 1568 height 750
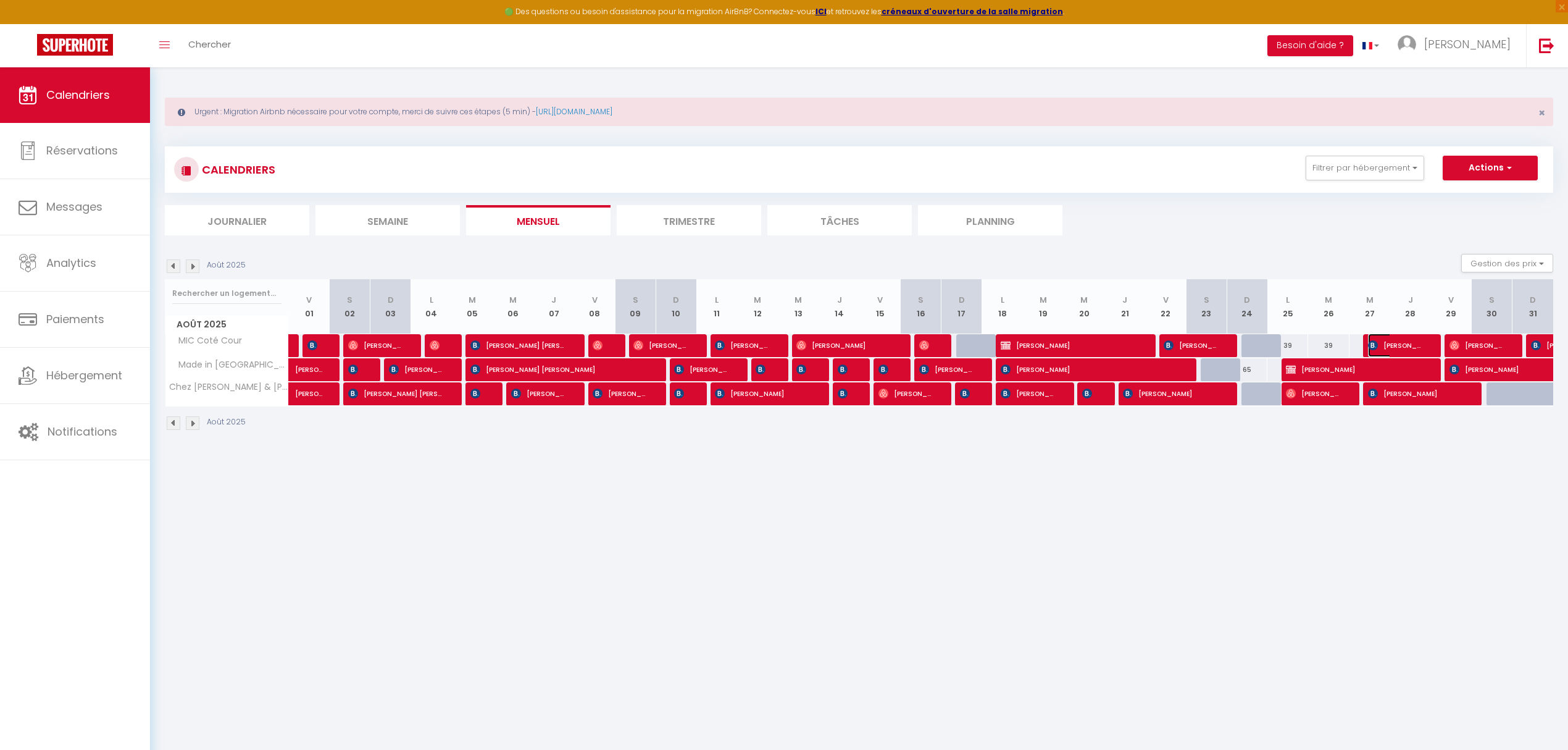
click at [1172, 350] on span "[PERSON_NAME]" at bounding box center [1395, 345] width 54 height 23
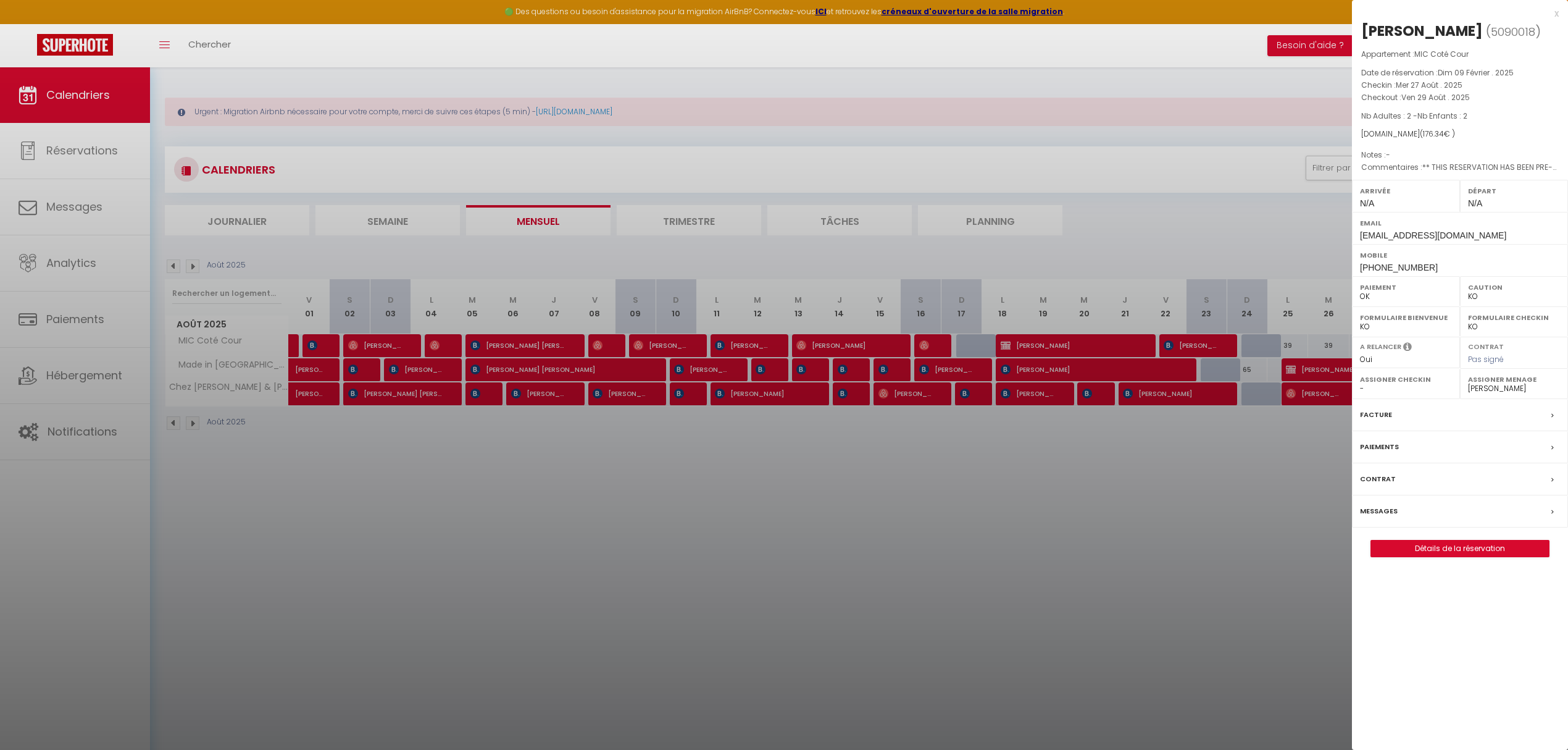
click at [1172, 248] on div at bounding box center [784, 375] width 1568 height 750
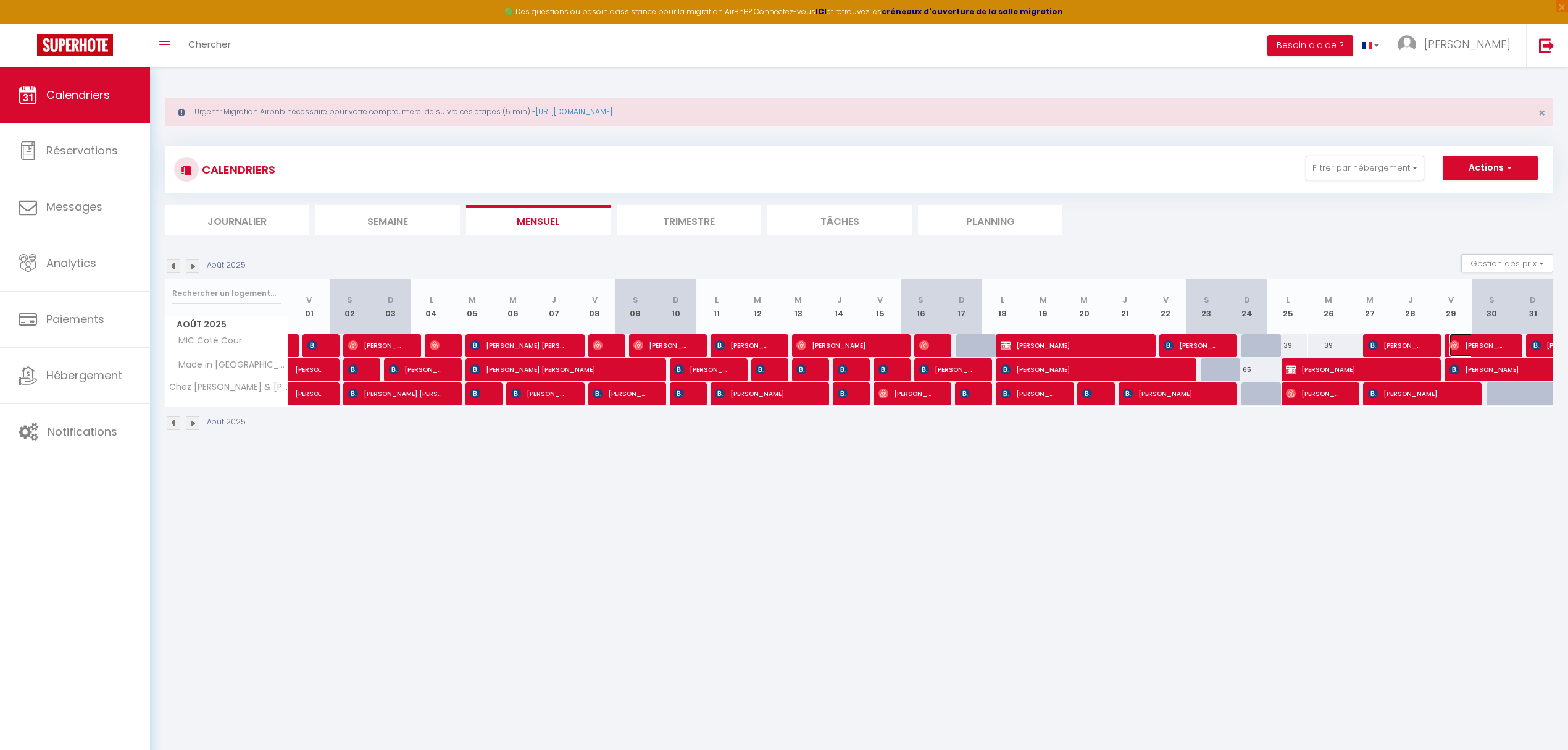
click at [1172, 344] on span "[PERSON_NAME]" at bounding box center [1476, 345] width 54 height 23
select select "OK"
select select "41195"
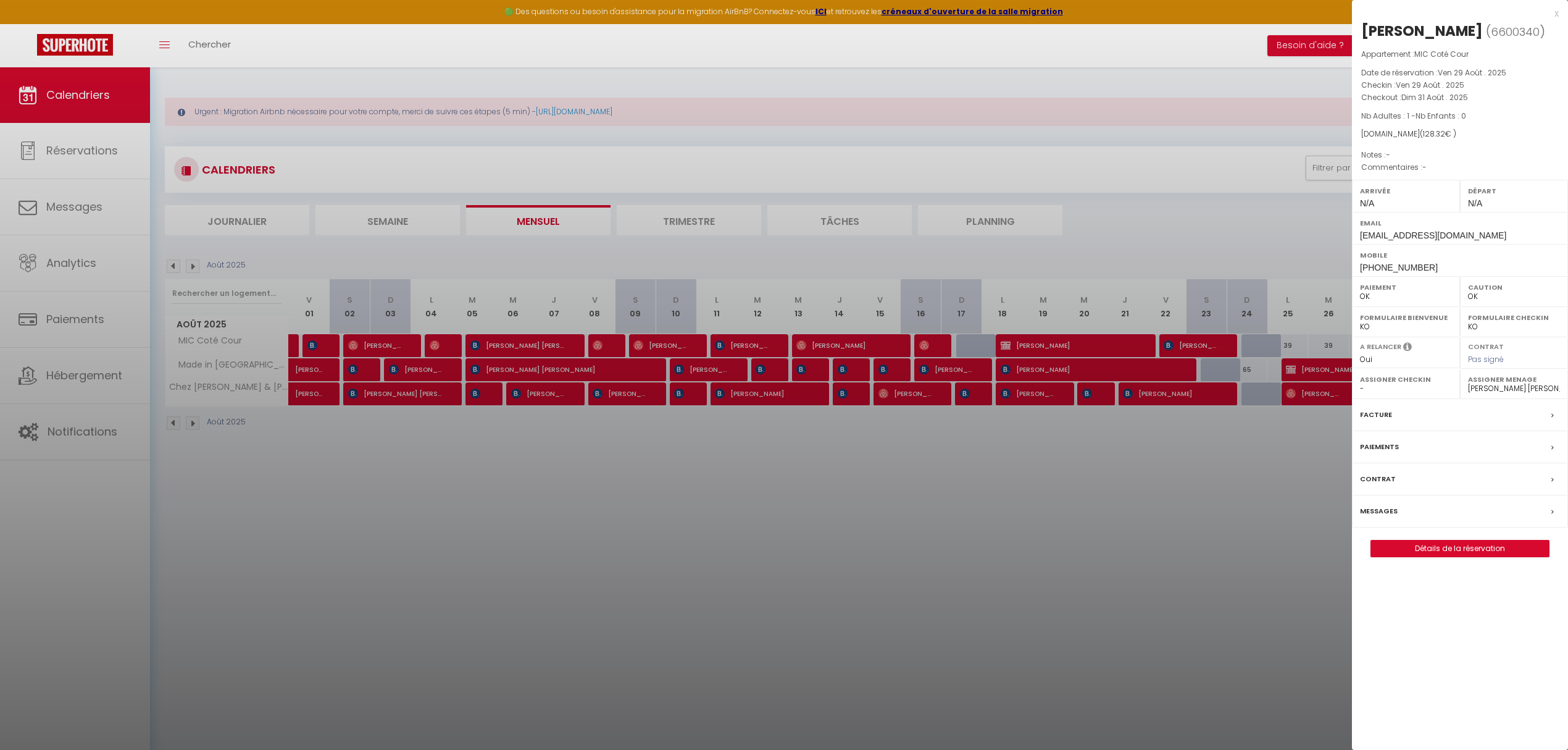
click at [316, 371] on div at bounding box center [784, 375] width 1568 height 750
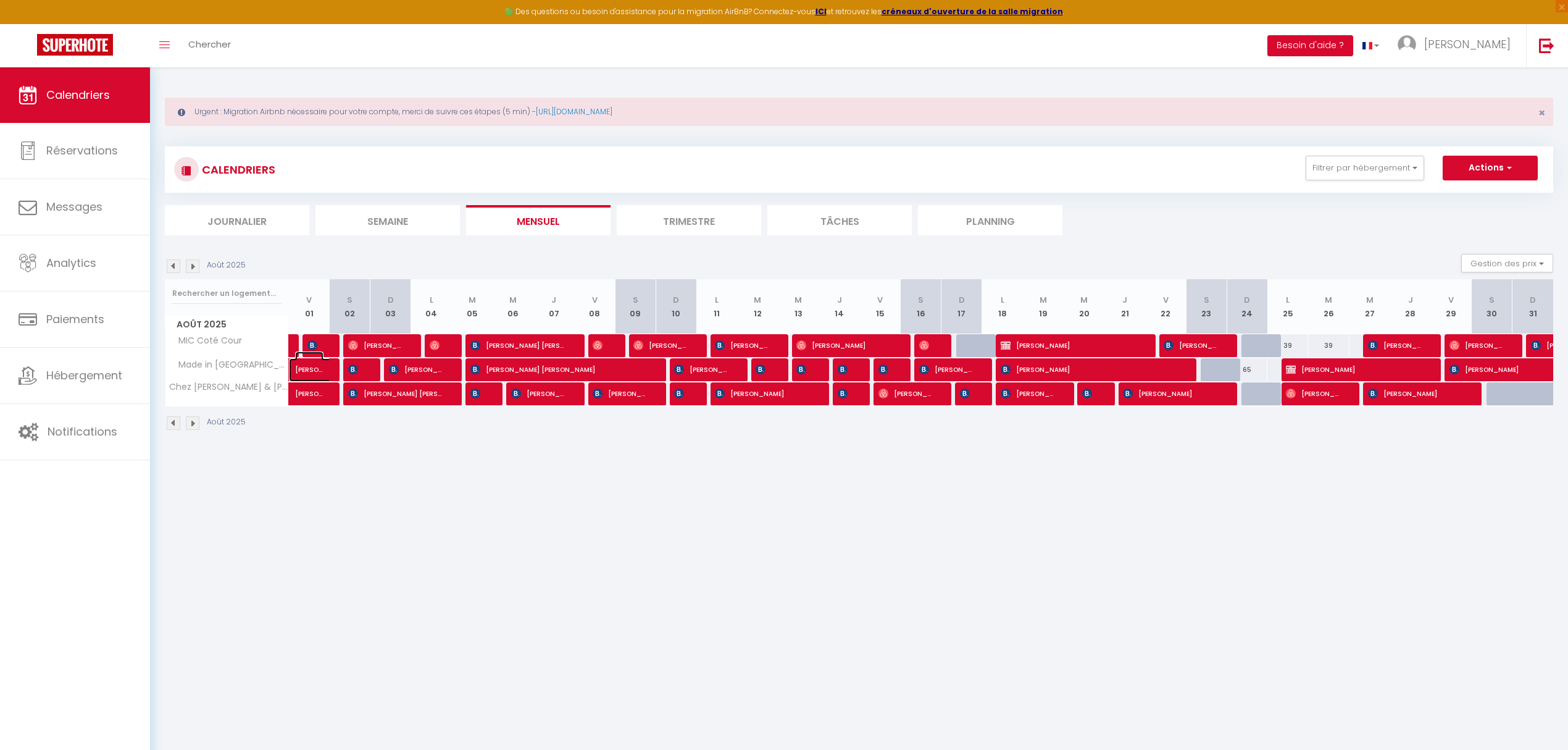
click at [316, 371] on span "[PERSON_NAME] [PERSON_NAME]" at bounding box center [309, 363] width 29 height 23
select select "KO"
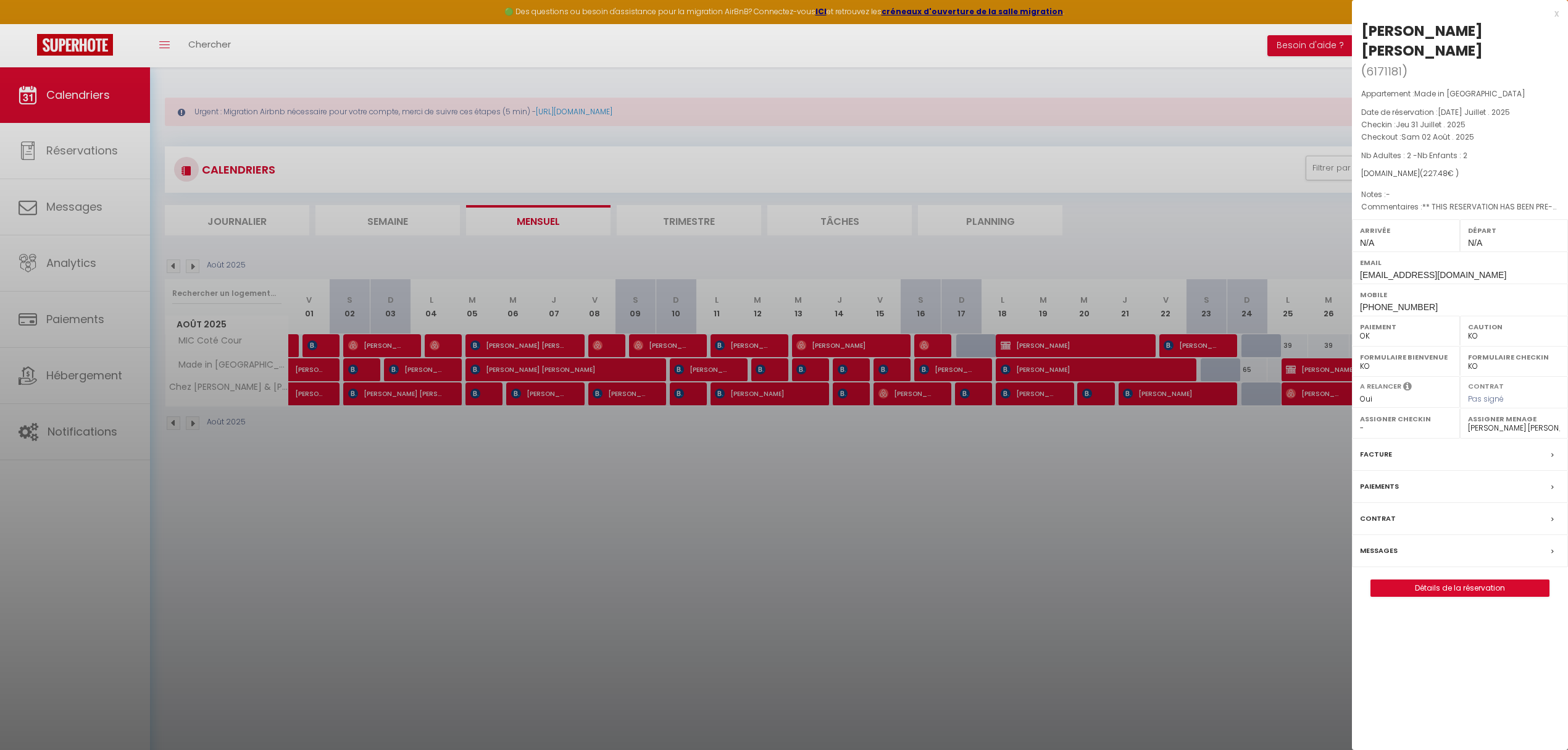
click at [351, 371] on div at bounding box center [784, 375] width 1568 height 750
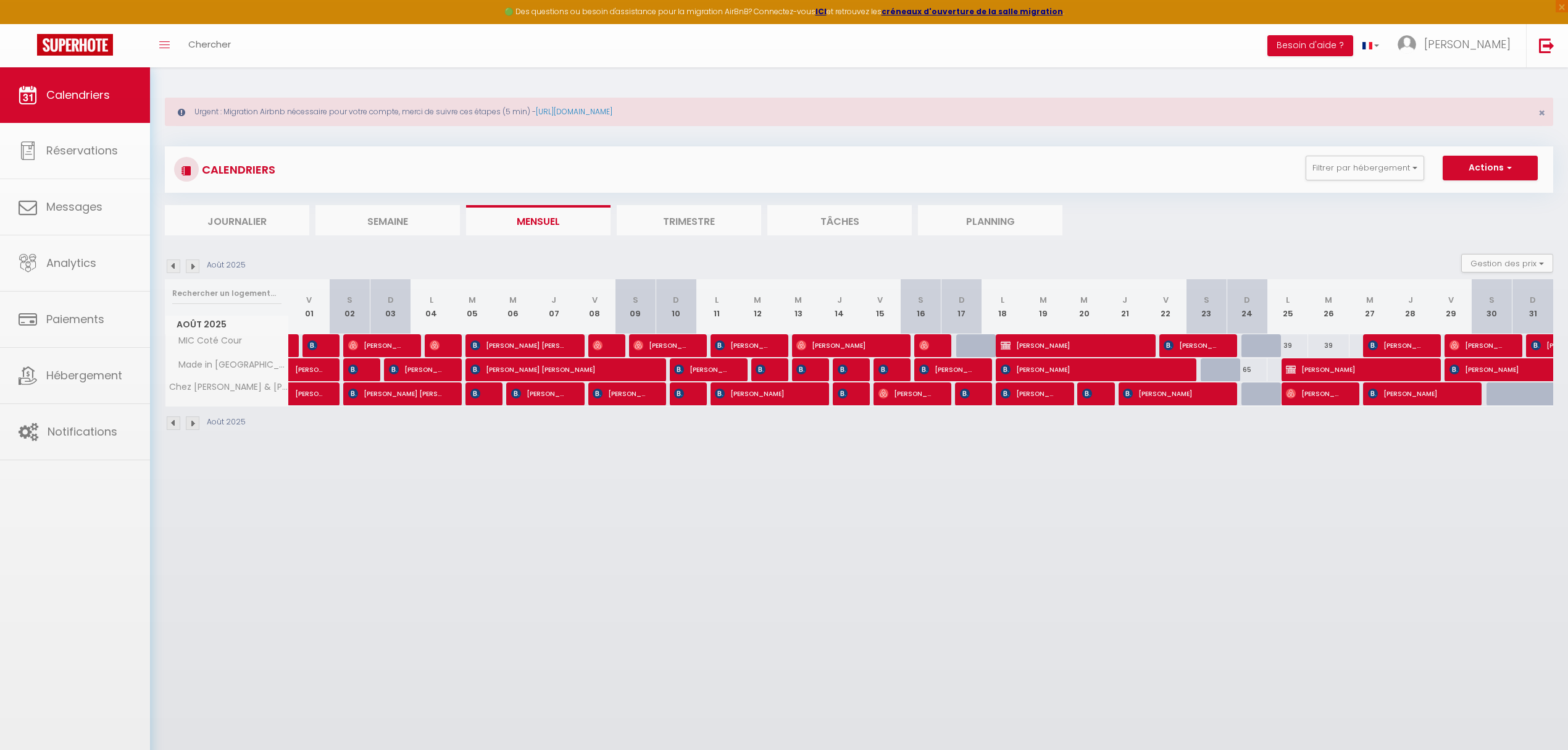
click at [358, 370] on body "🟢 Des questions ou besoin d'assistance pour la migration AirBnB? Connectez-vous…" at bounding box center [784, 443] width 1568 height 750
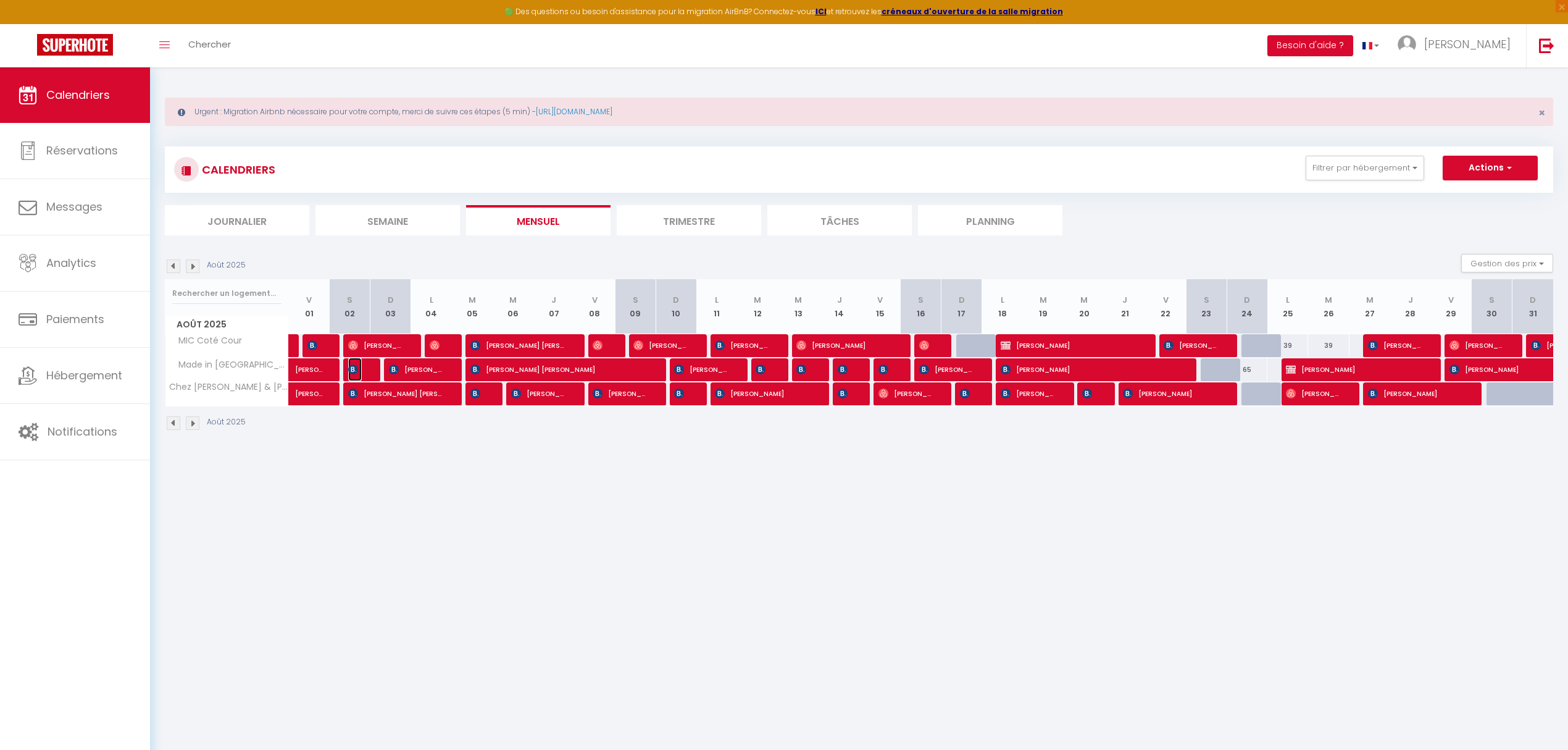
click at [356, 370] on img at bounding box center [352, 369] width 10 height 10
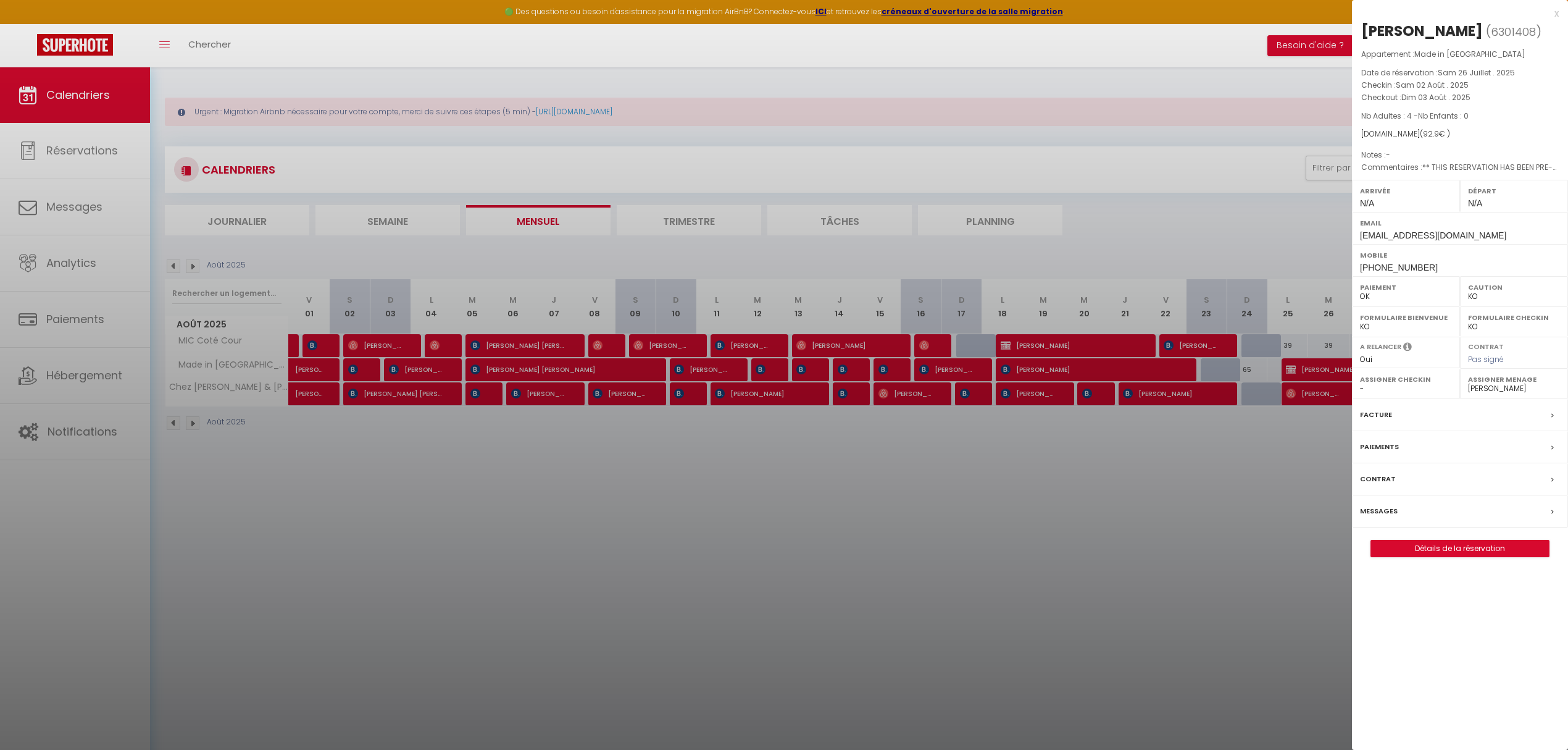
click at [404, 364] on div at bounding box center [784, 375] width 1568 height 750
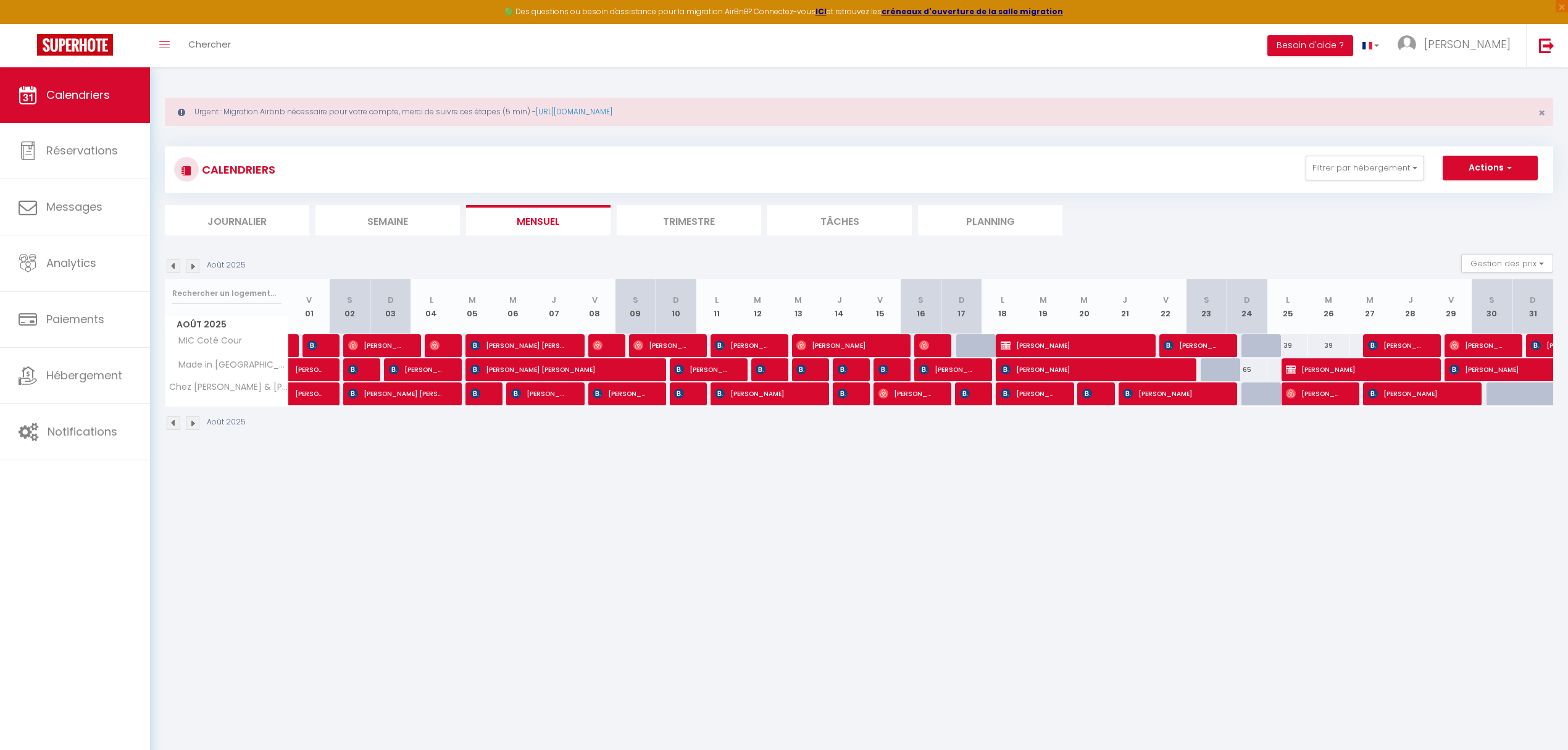
click at [407, 370] on body "🟢 Des questions ou besoin d'assistance pour la migration AirBnB? Connectez-vous…" at bounding box center [784, 443] width 1568 height 750
click at [426, 373] on span "[PERSON_NAME]" at bounding box center [416, 370] width 54 height 23
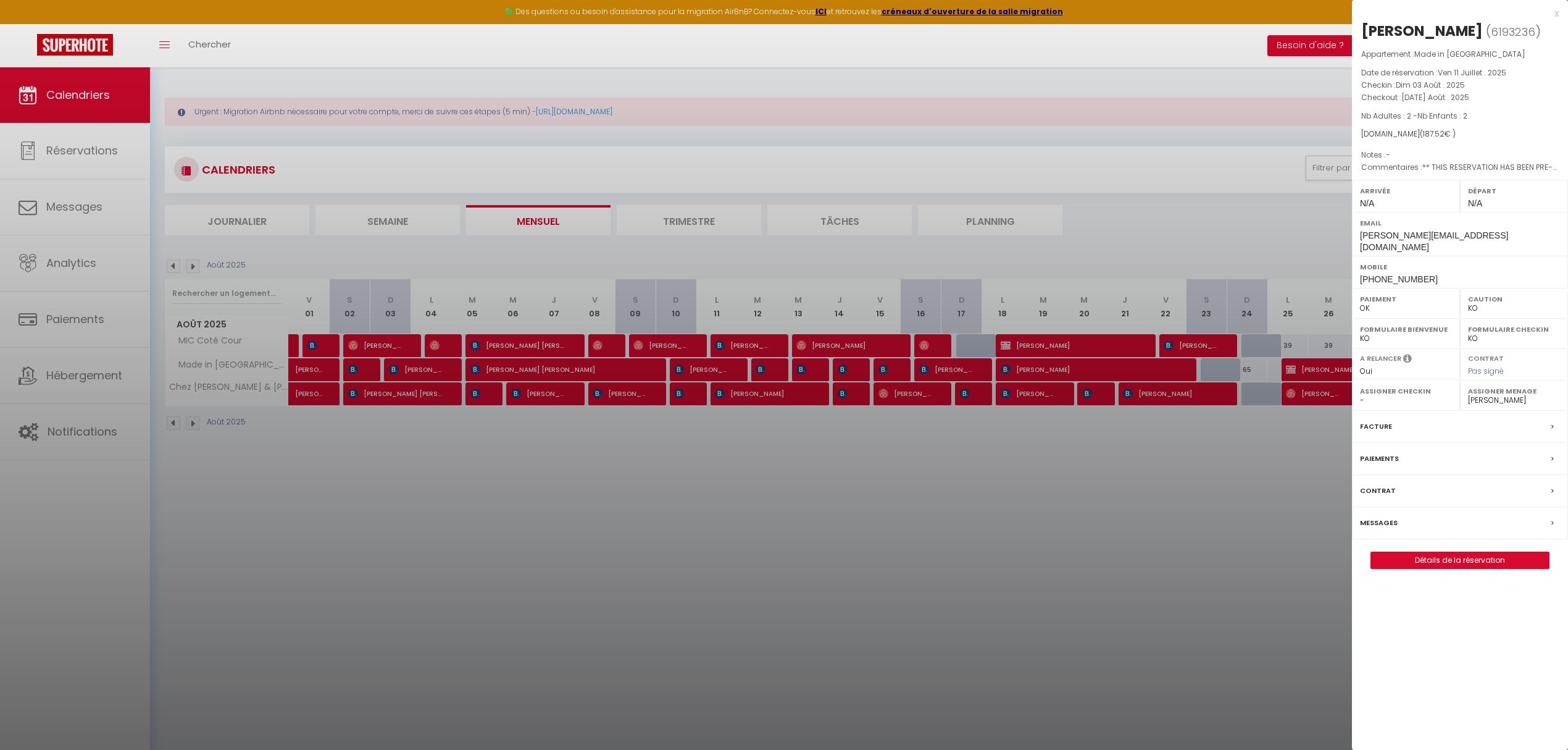
click at [536, 367] on div at bounding box center [784, 375] width 1568 height 750
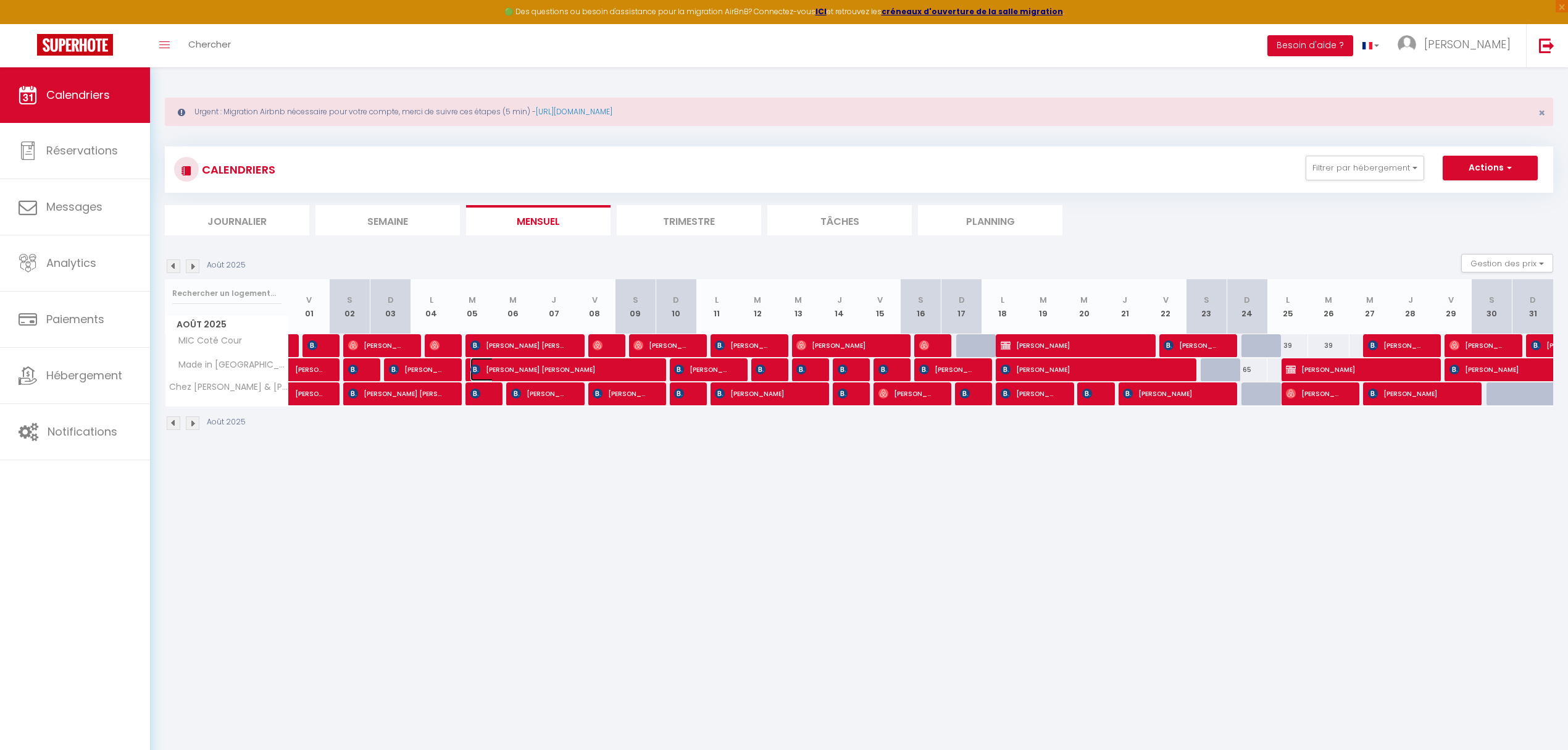
click at [566, 371] on span "[PERSON_NAME] [PERSON_NAME]" at bounding box center [559, 370] width 177 height 23
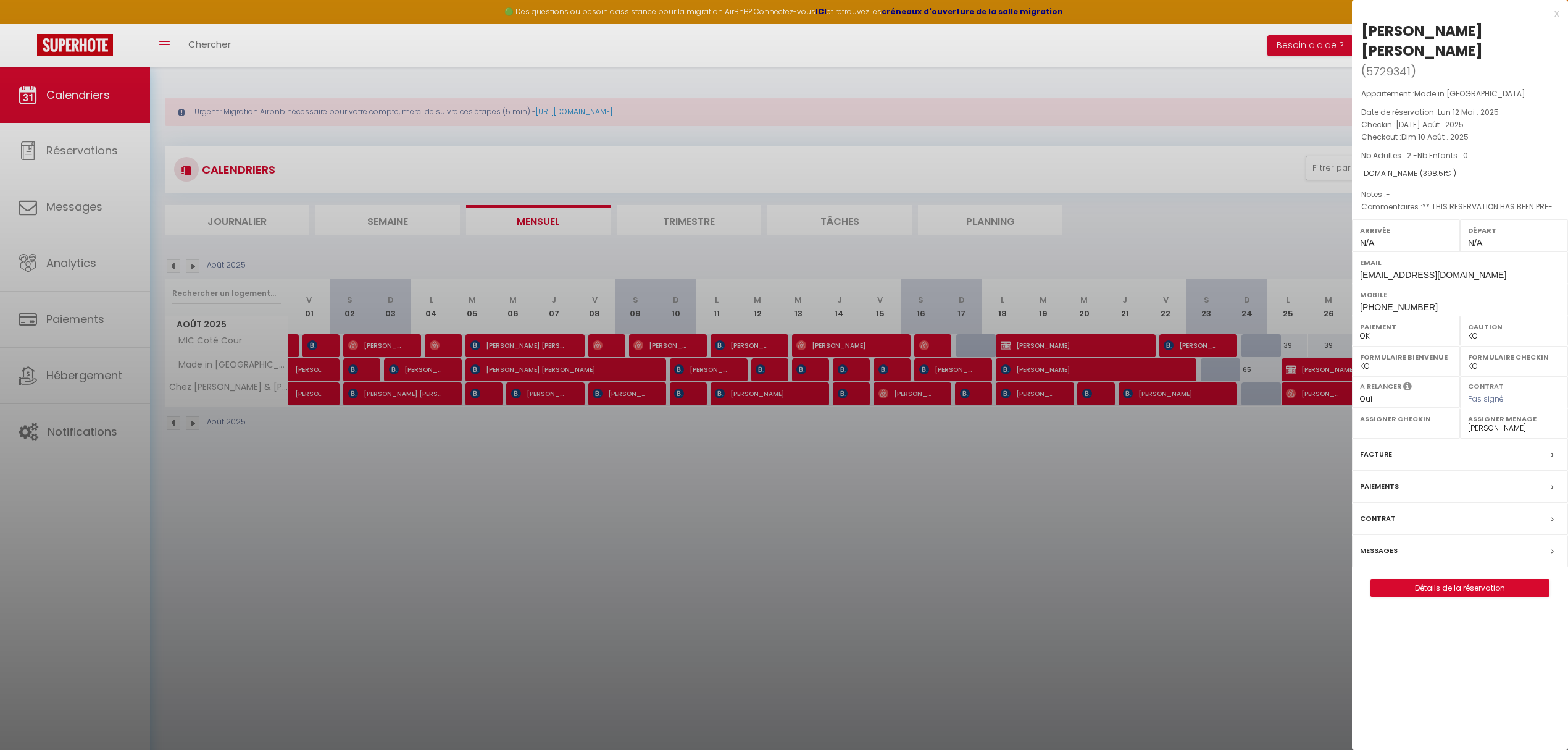
click at [690, 374] on div at bounding box center [784, 375] width 1568 height 750
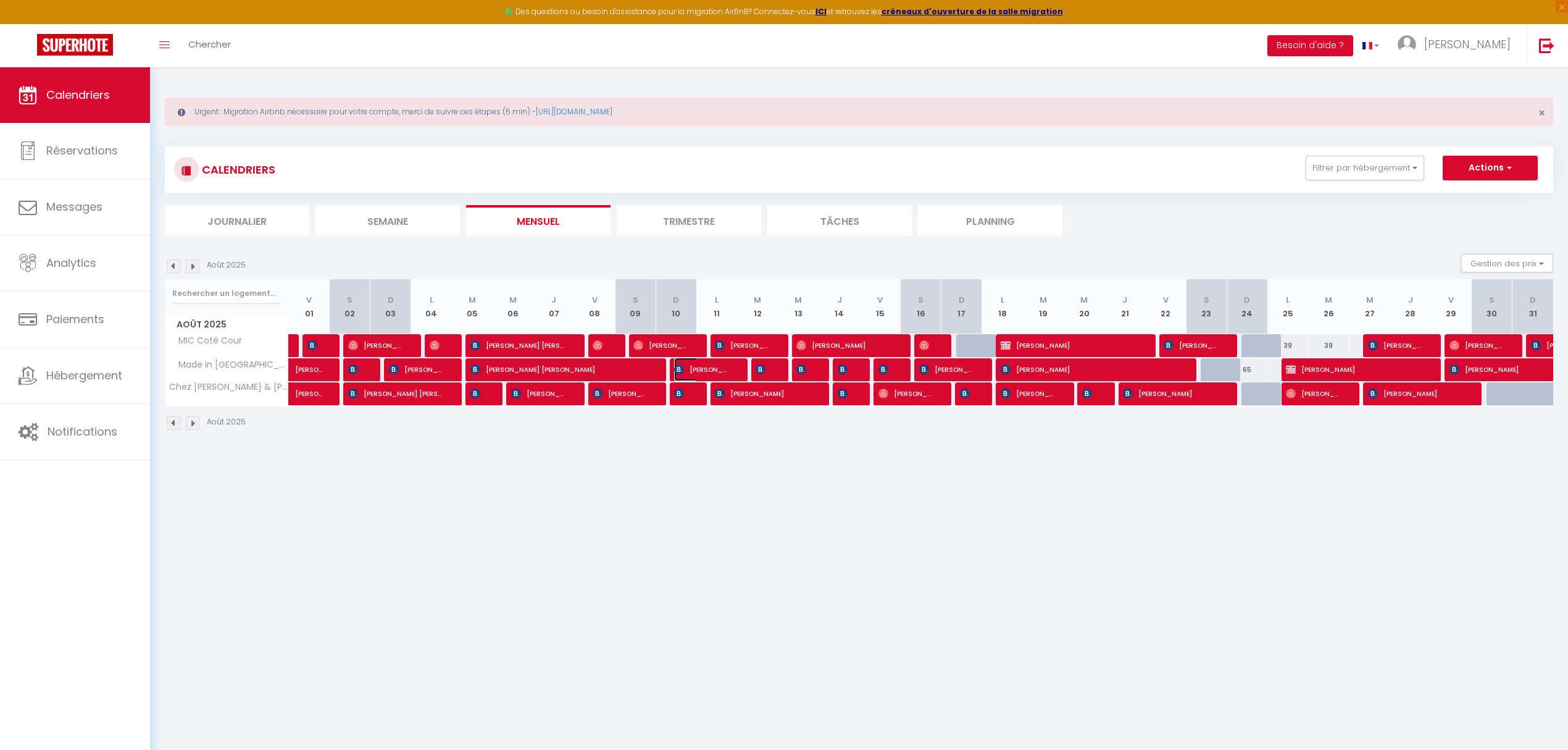
click at [691, 370] on span "[PERSON_NAME]" at bounding box center [701, 370] width 54 height 23
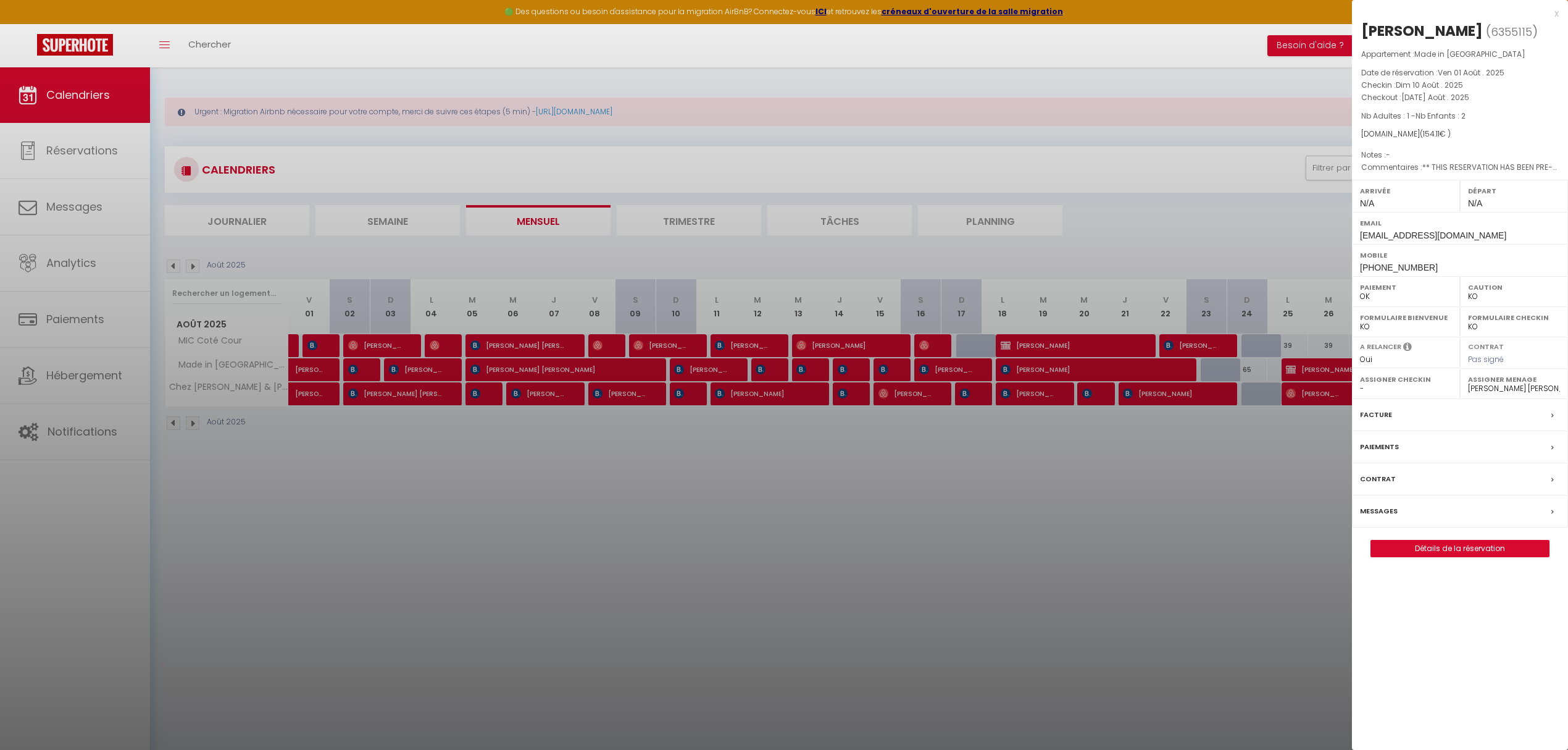
click at [777, 375] on div at bounding box center [784, 375] width 1568 height 750
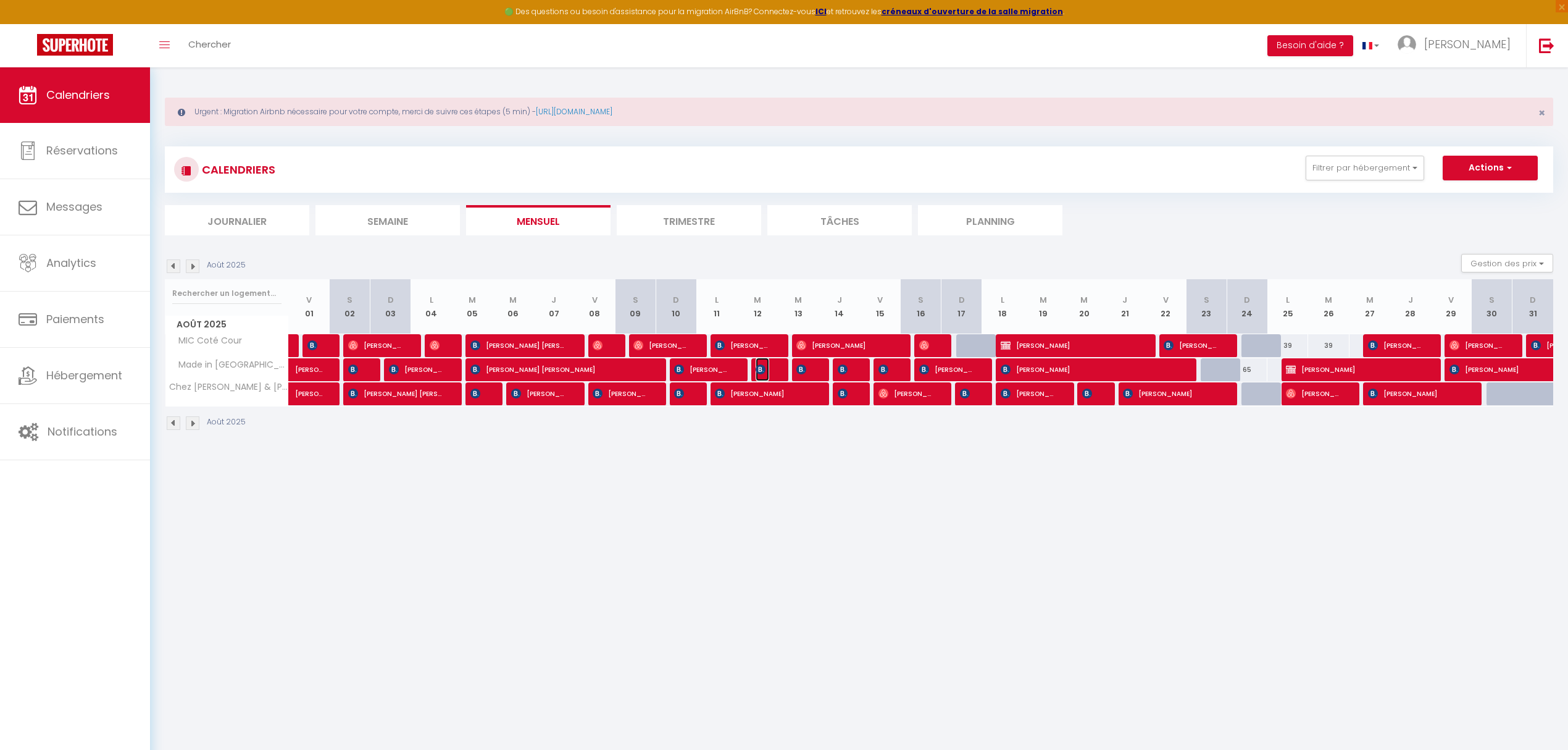
click at [766, 374] on span "[PERSON_NAME]" at bounding box center [761, 370] width 14 height 23
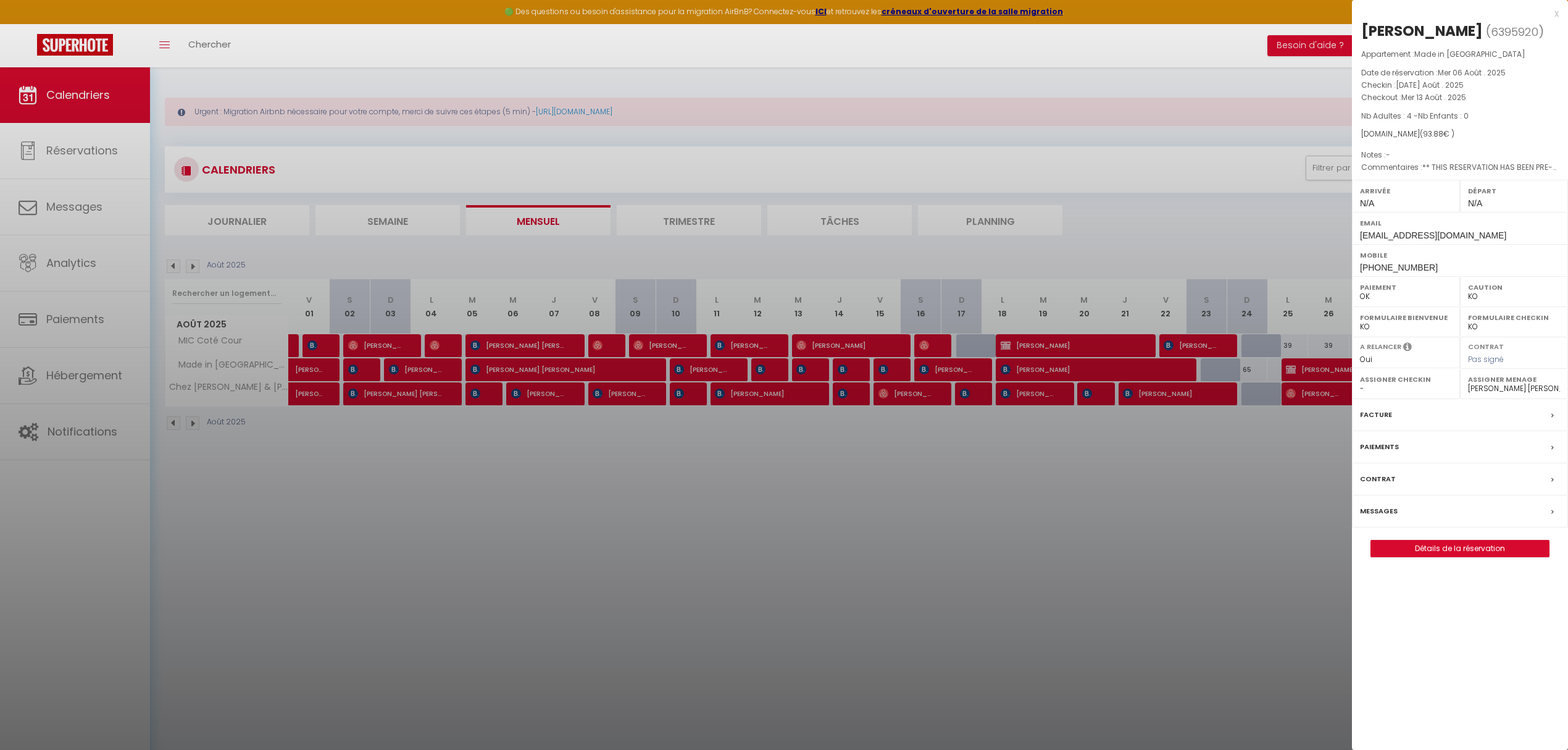
click at [816, 375] on div at bounding box center [784, 375] width 1568 height 750
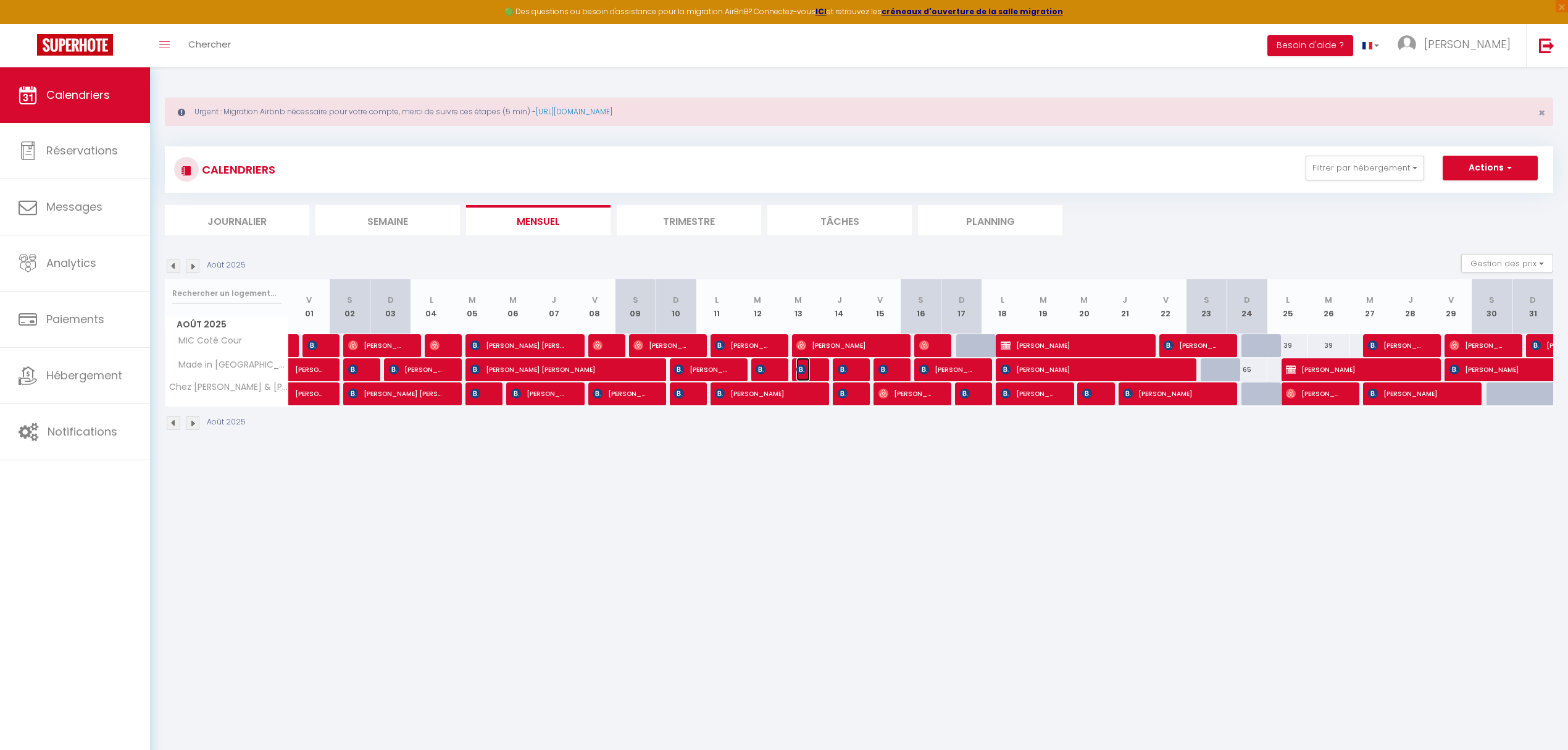
click at [807, 371] on span "[PERSON_NAME]" at bounding box center [803, 370] width 14 height 23
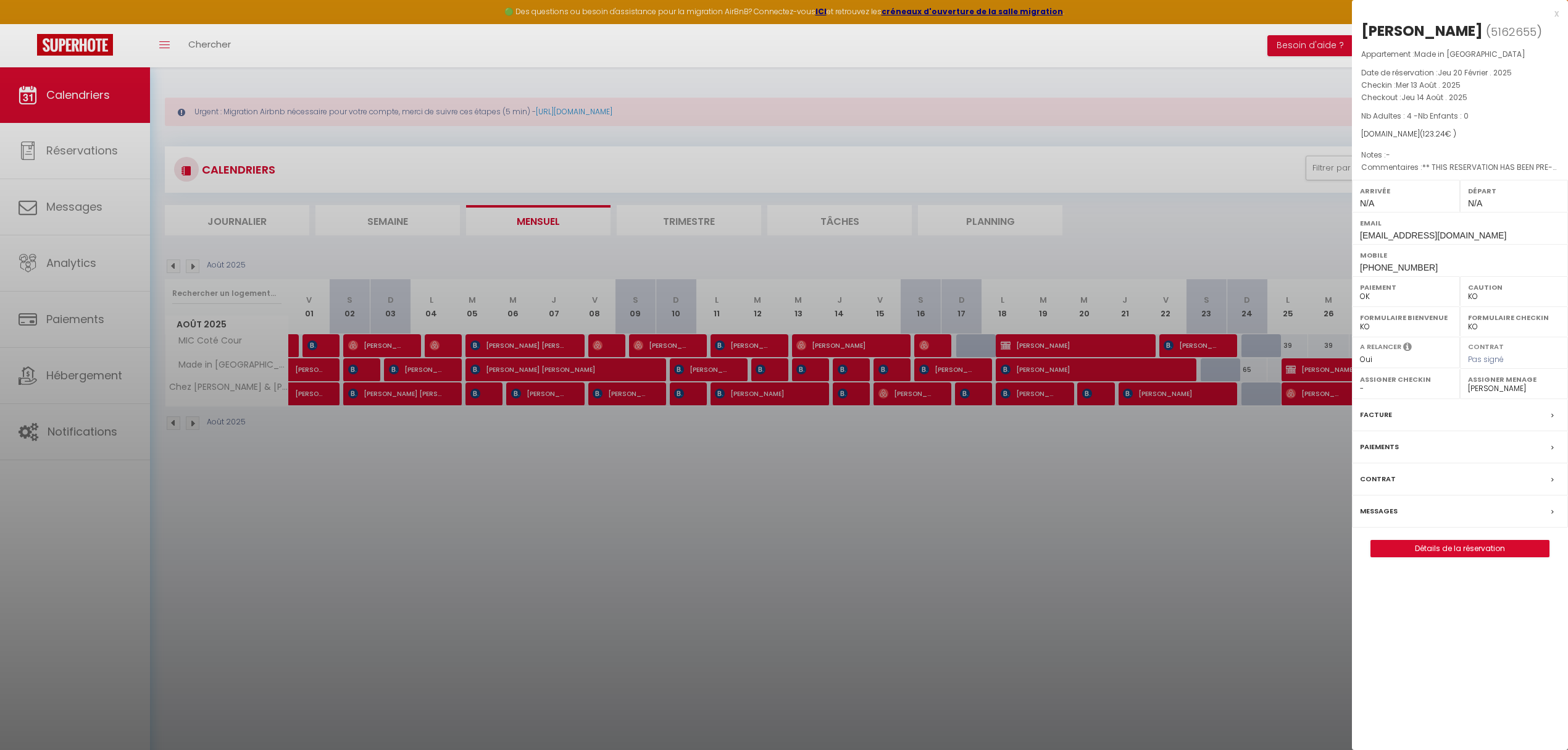
click at [843, 367] on div at bounding box center [784, 375] width 1568 height 750
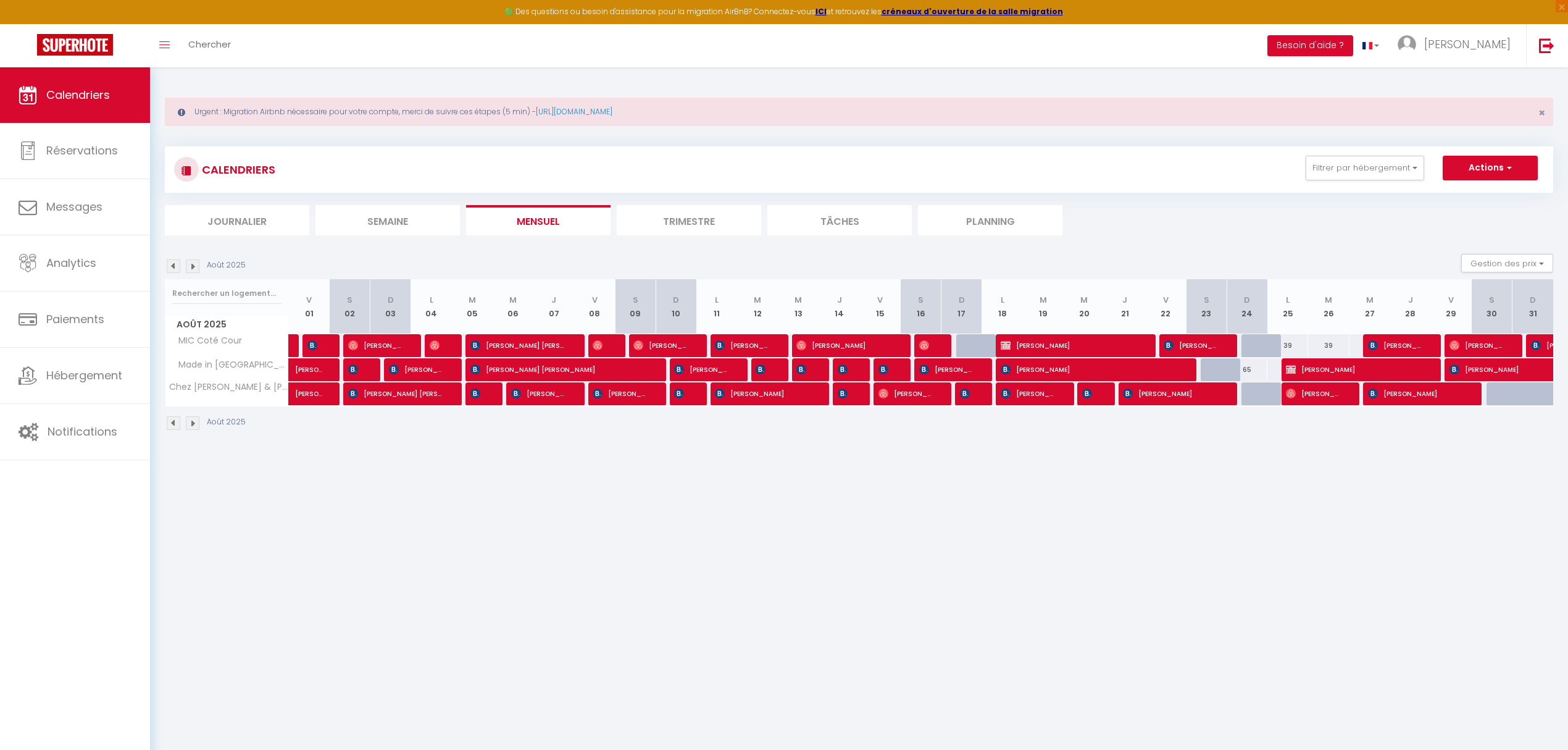
click at [853, 374] on div at bounding box center [852, 370] width 41 height 23
click at [848, 373] on span "[PERSON_NAME]" at bounding box center [844, 370] width 14 height 23
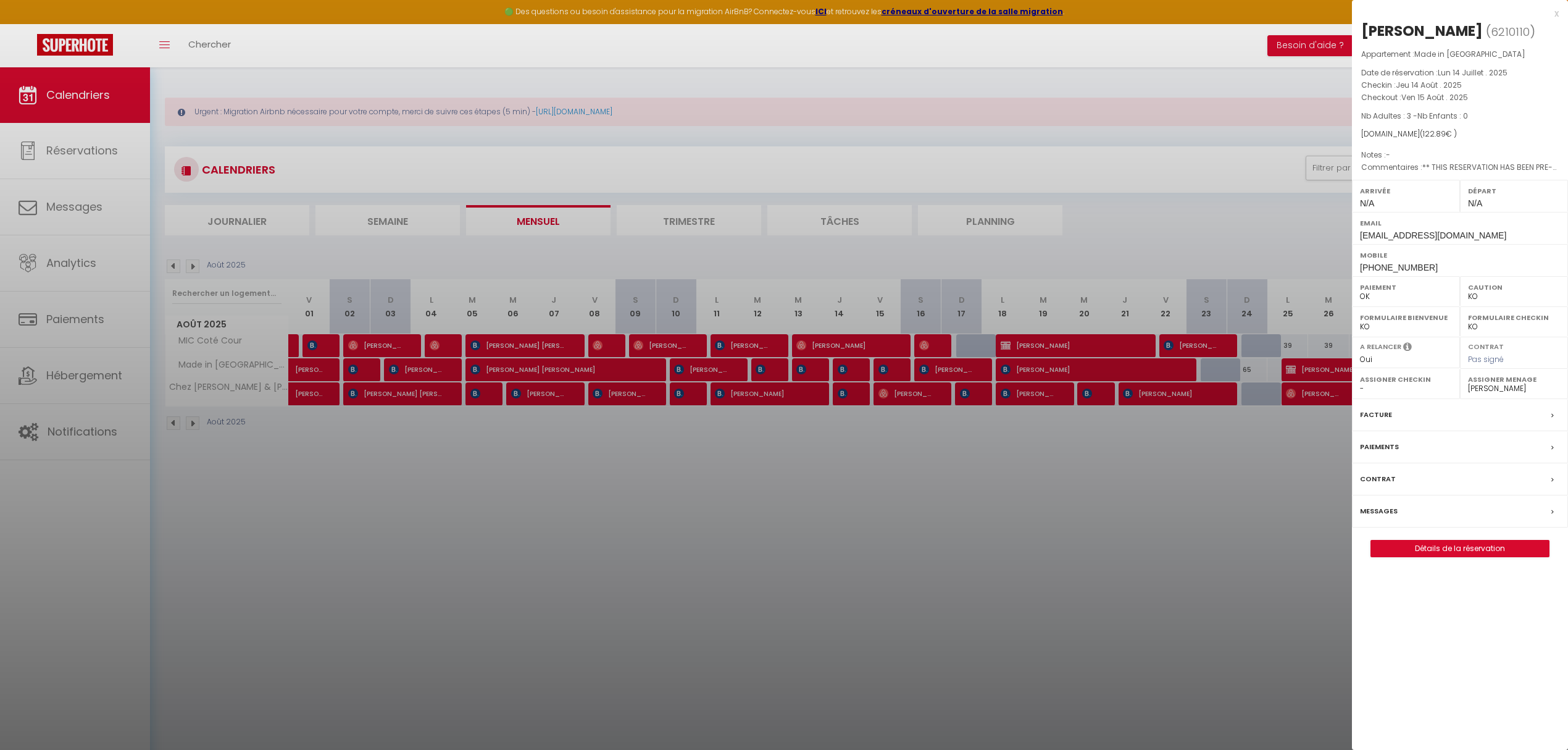
click at [895, 373] on div at bounding box center [784, 375] width 1568 height 750
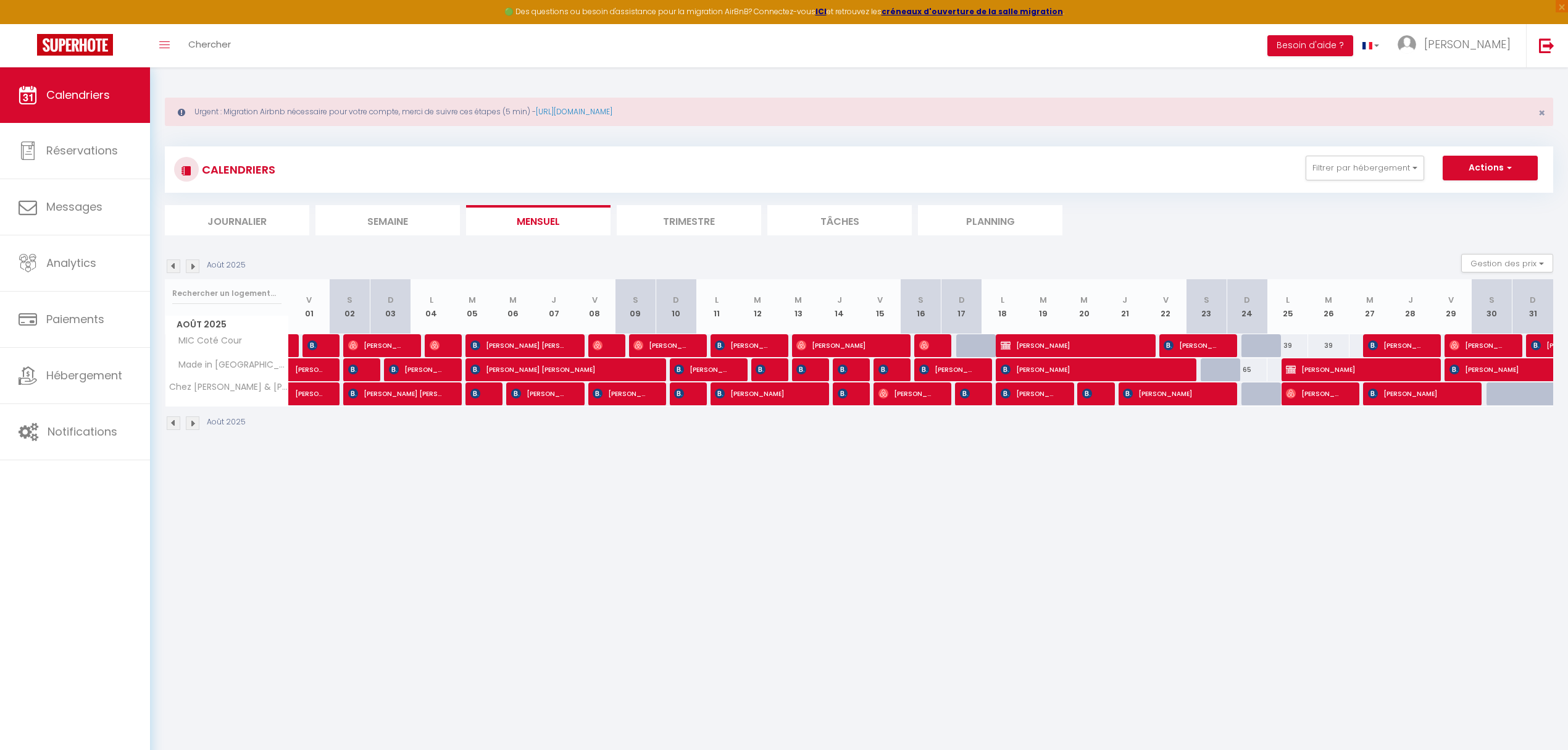
click at [894, 371] on div at bounding box center [893, 370] width 41 height 23
click at [890, 371] on span "[PERSON_NAME]" at bounding box center [885, 370] width 14 height 23
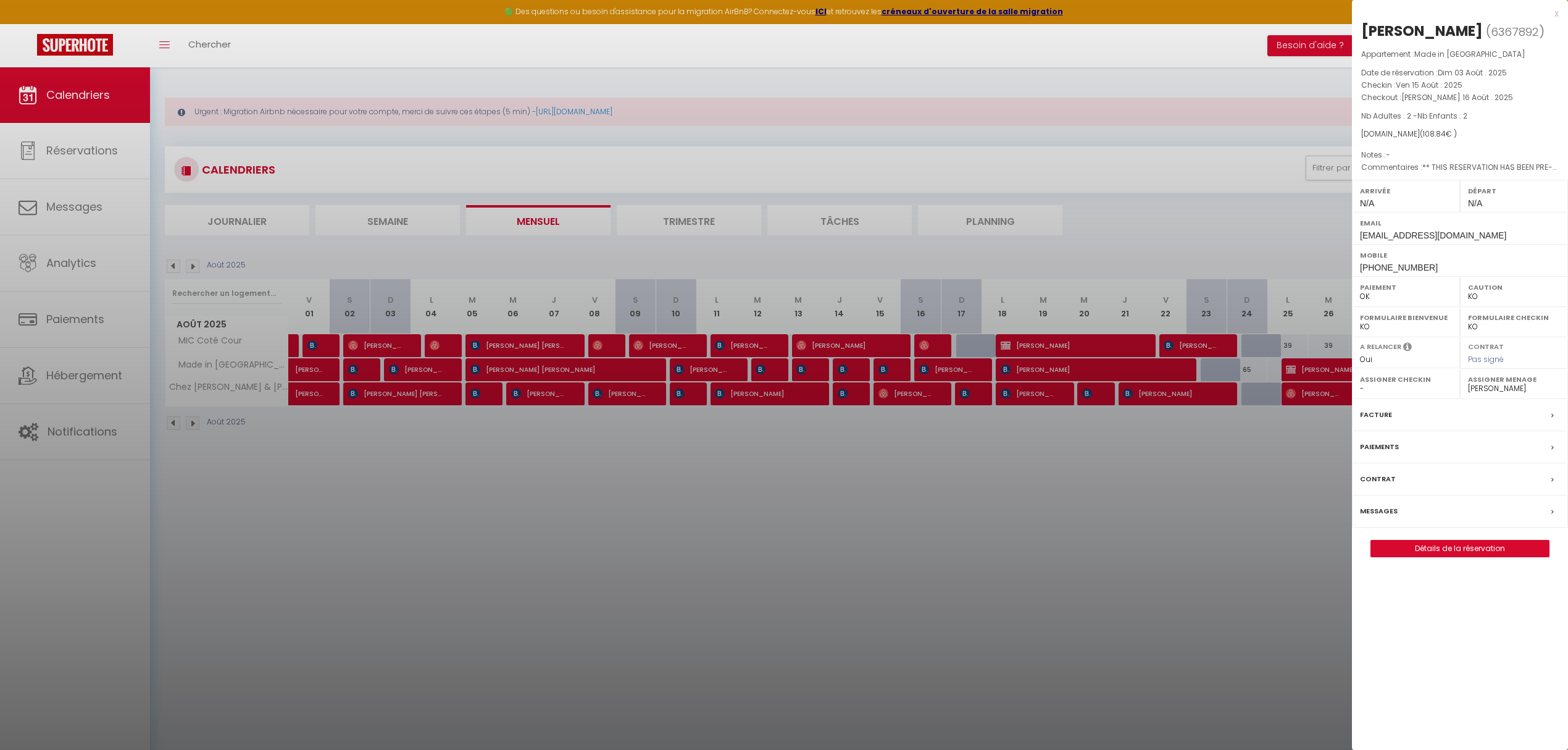
click at [945, 371] on div at bounding box center [784, 375] width 1568 height 750
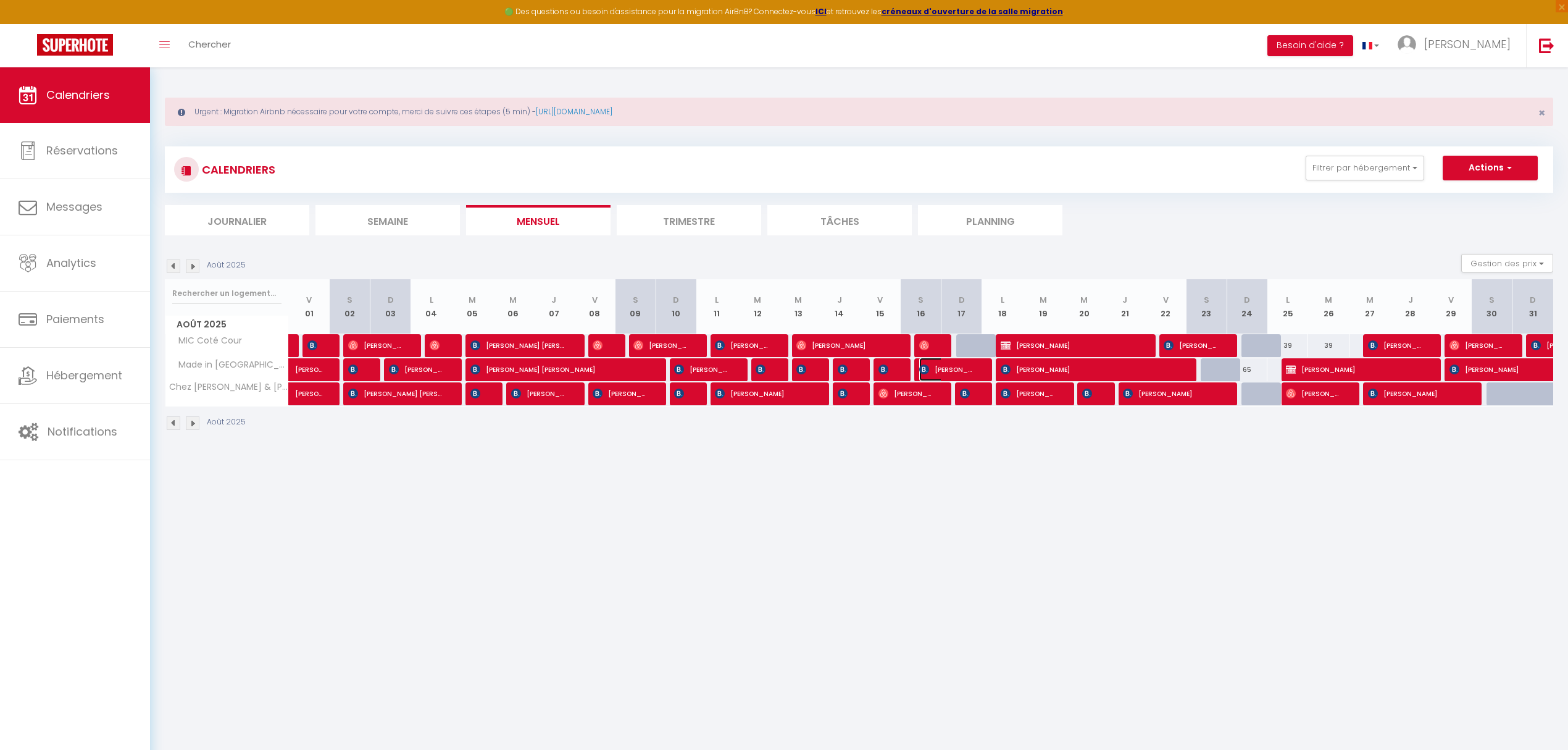
click at [944, 371] on span "[PERSON_NAME]" at bounding box center [946, 370] width 54 height 23
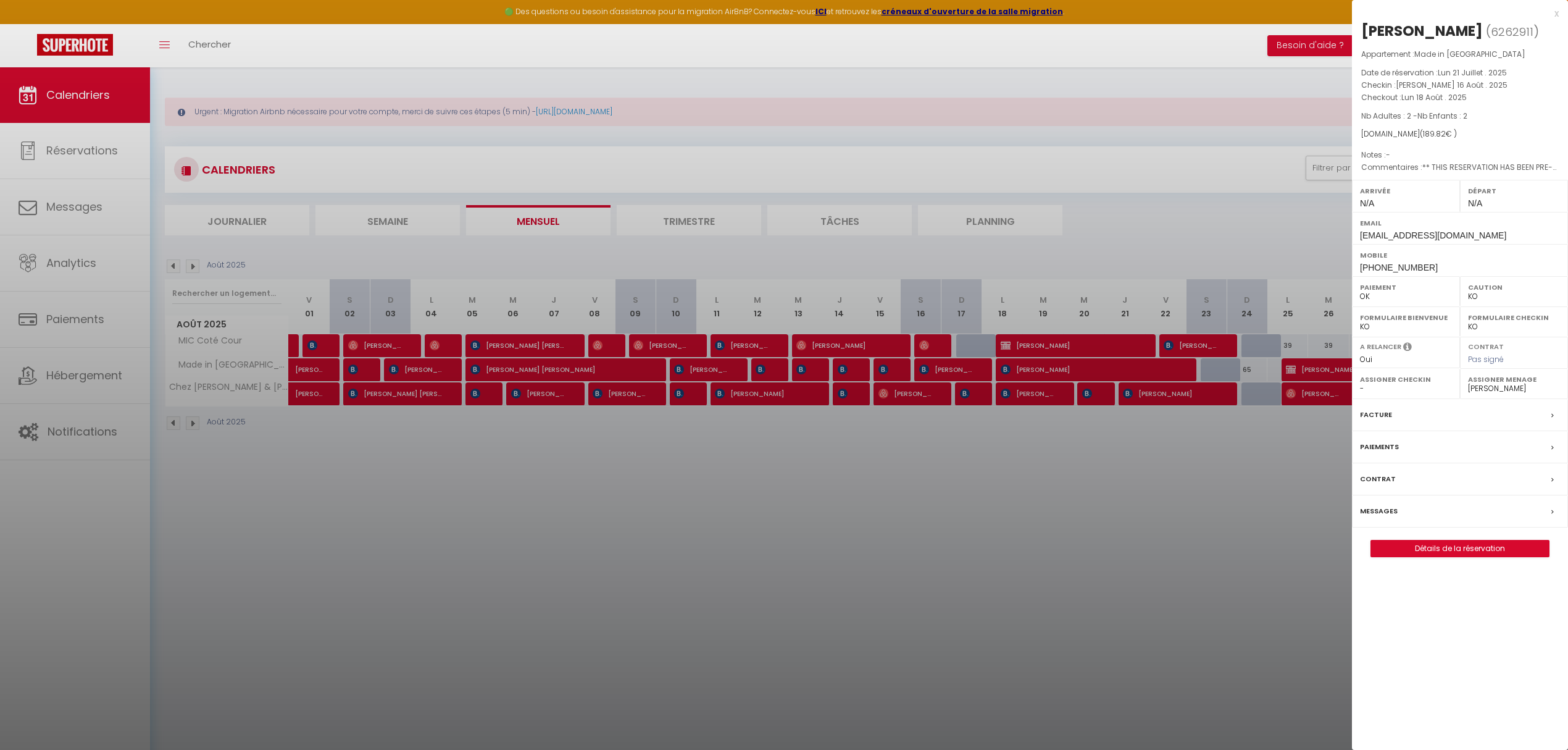
click at [1053, 380] on div at bounding box center [784, 375] width 1568 height 750
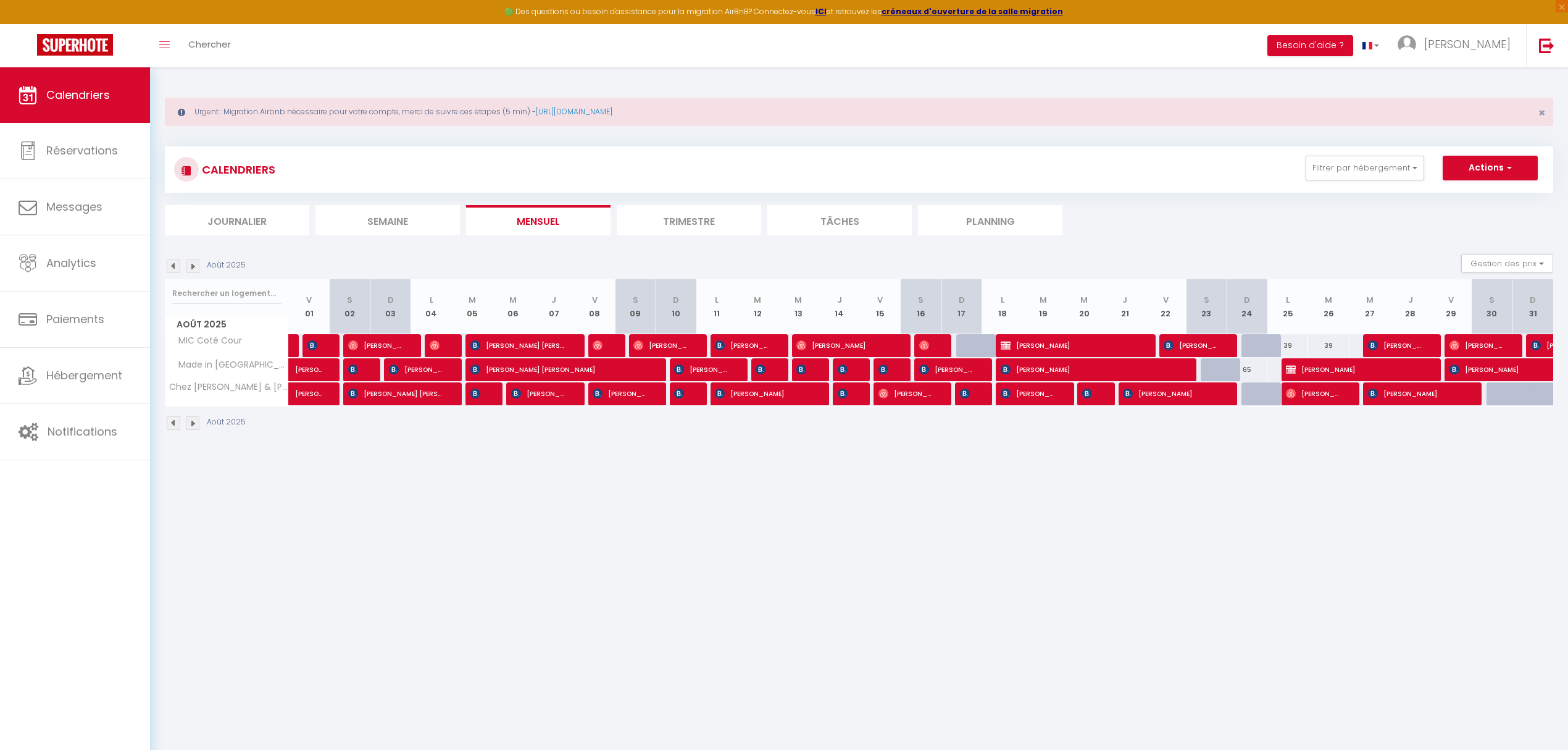
click at [1044, 370] on body "🟢 Des questions ou besoin d'assistance pour la migration AirBnB? Connectez-vous…" at bounding box center [784, 443] width 1568 height 750
click at [1044, 370] on span "[PERSON_NAME]" at bounding box center [1089, 370] width 177 height 23
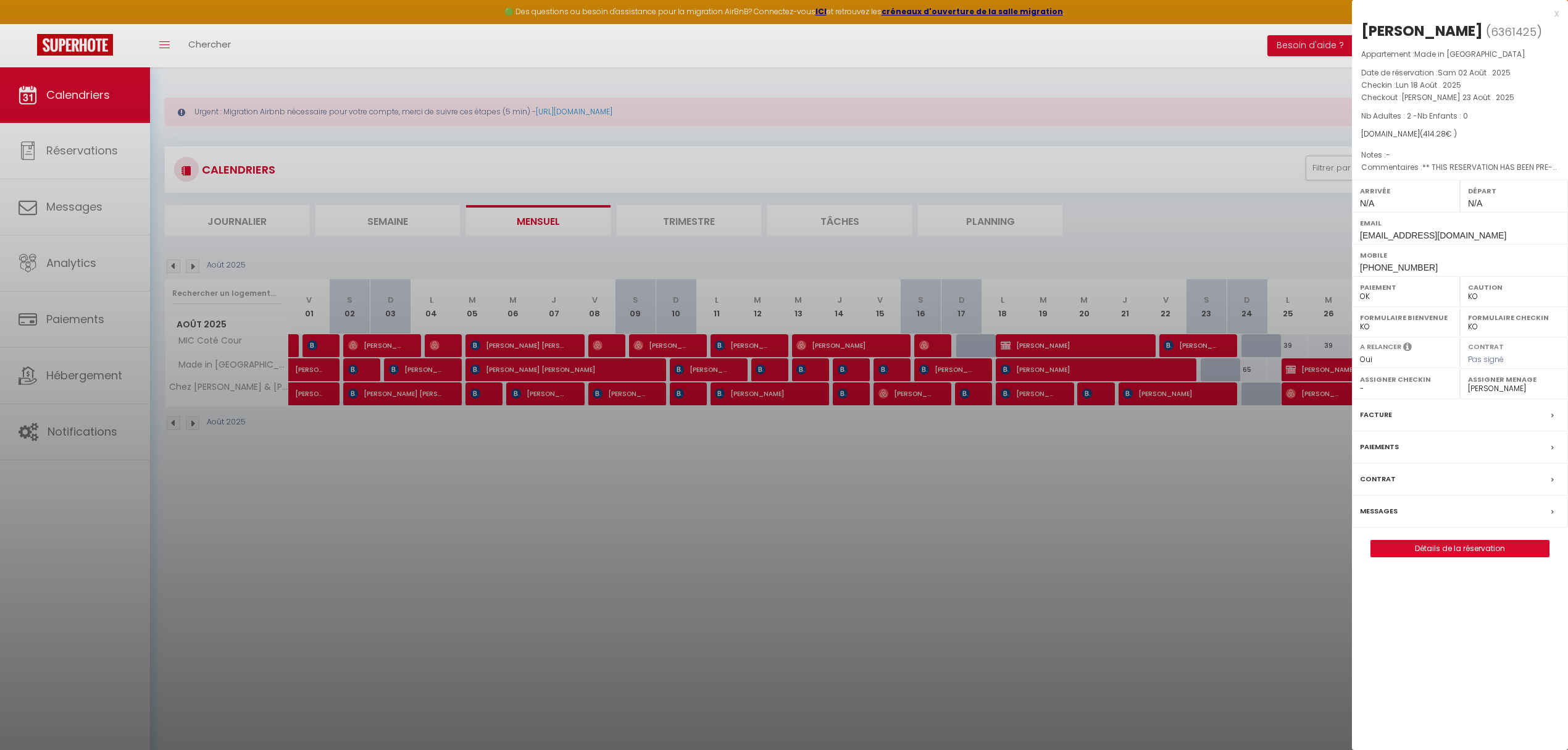
click at [1155, 463] on div at bounding box center [784, 375] width 1568 height 750
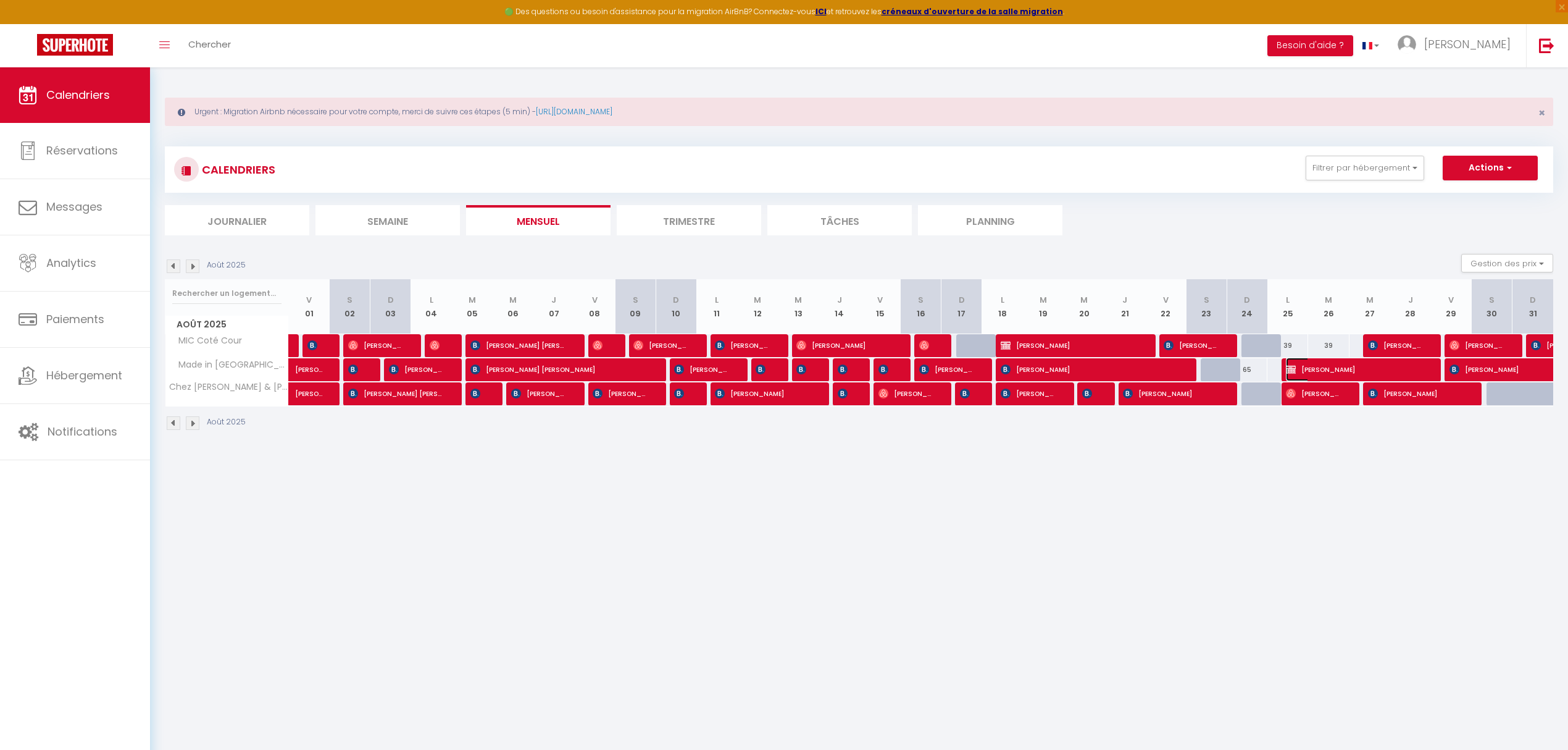
click at [1172, 370] on span "[PERSON_NAME]" at bounding box center [1354, 370] width 136 height 23
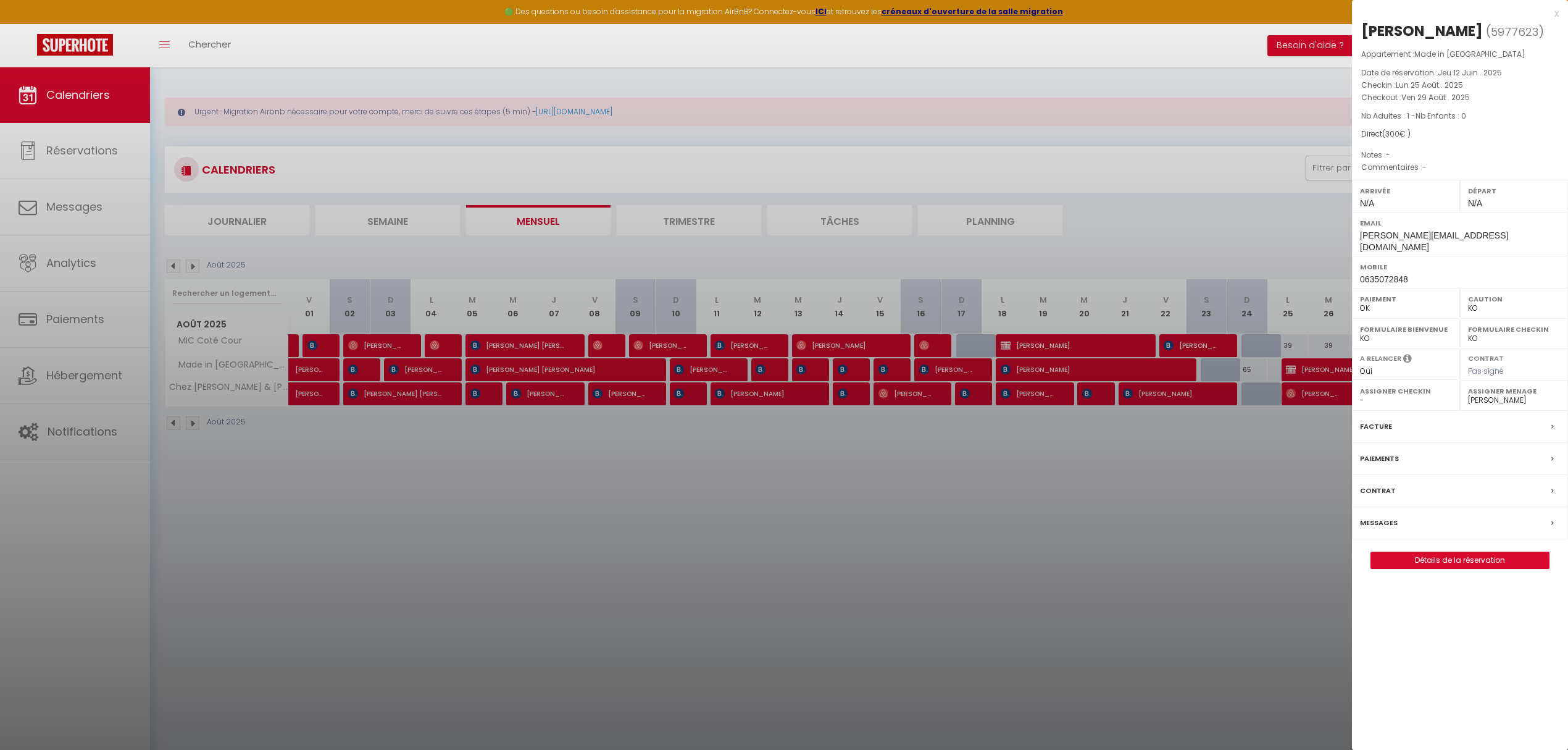
click at [1172, 464] on div at bounding box center [784, 375] width 1568 height 750
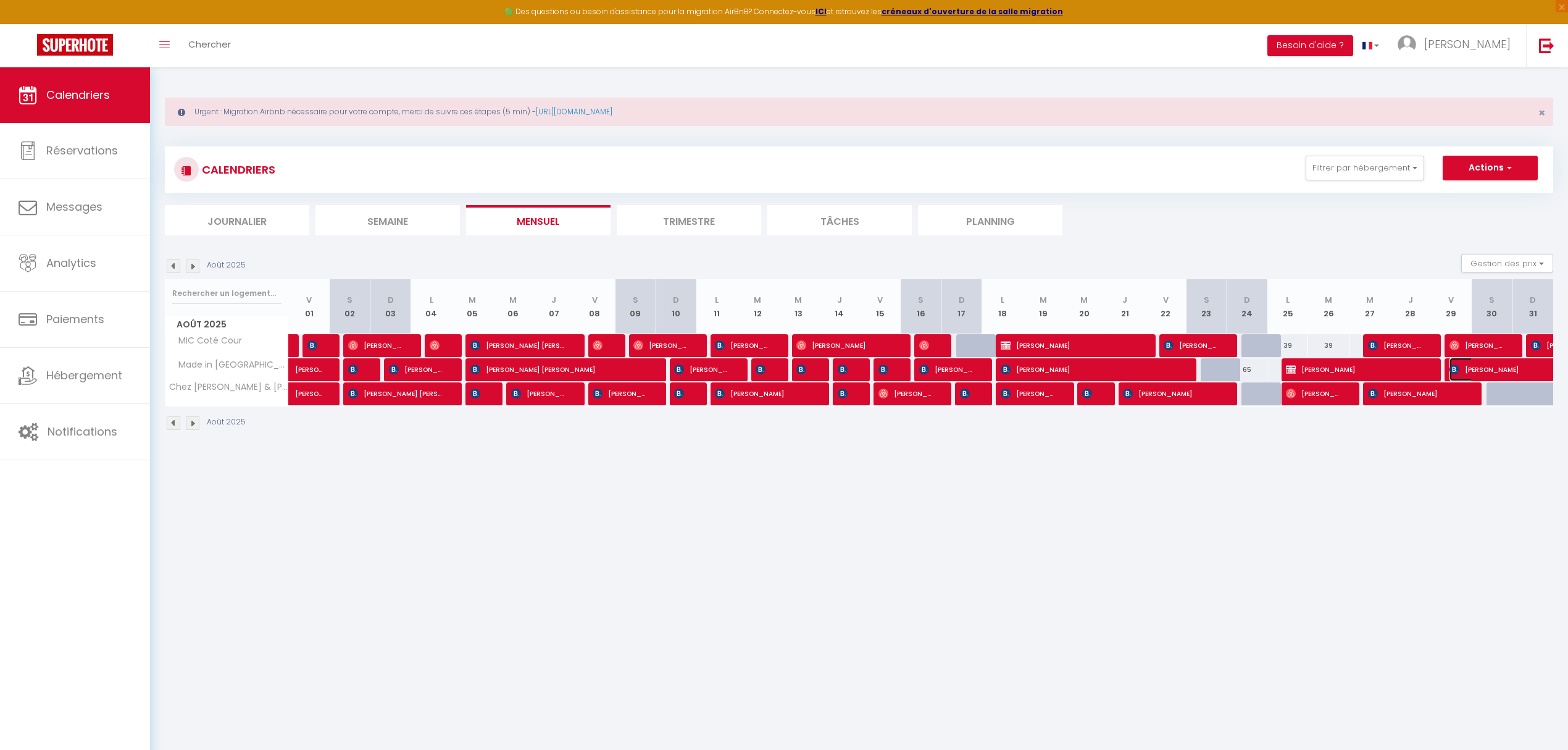
click at [1172, 371] on span "[PERSON_NAME]" at bounding box center [1520, 370] width 142 height 23
select select "39856"
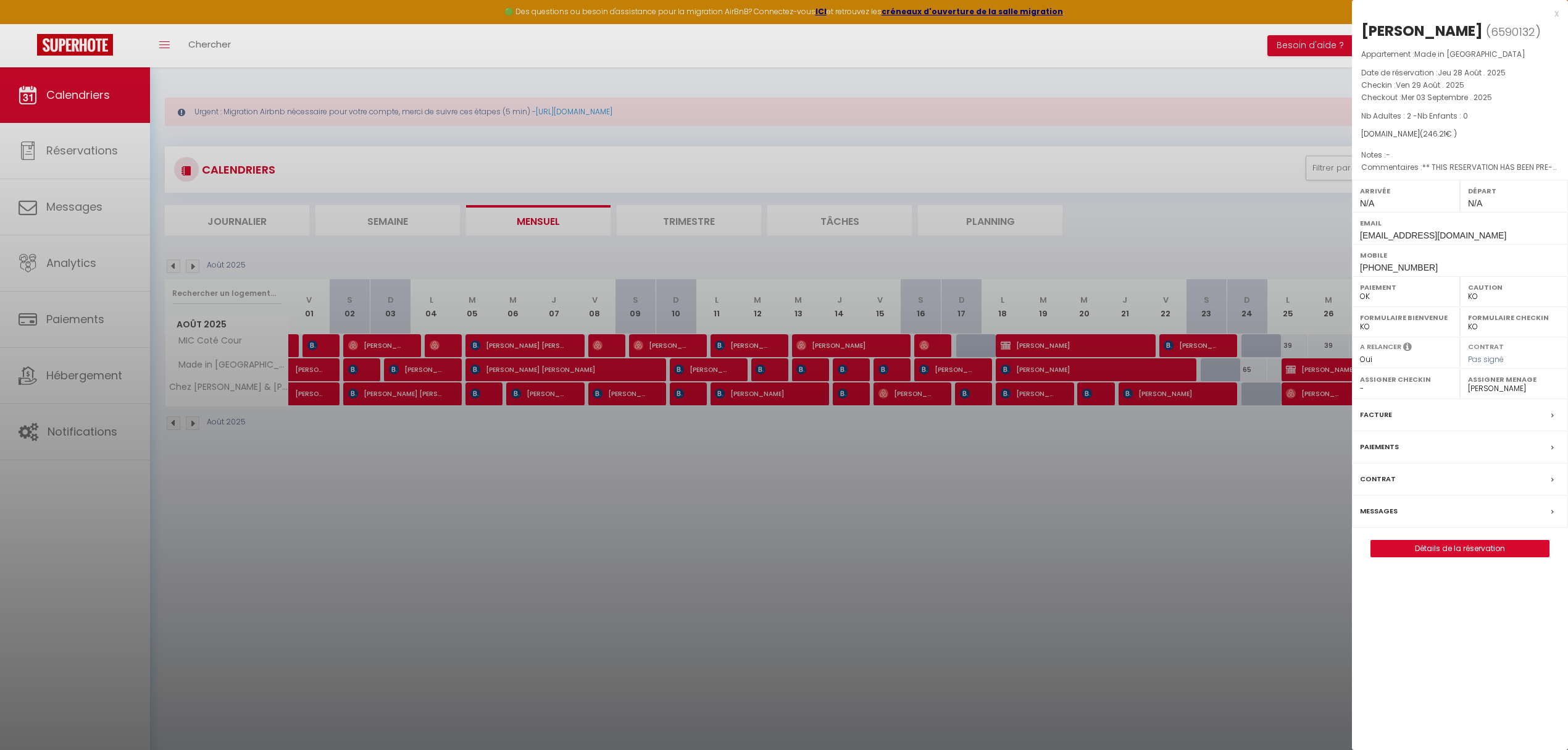
click at [1172, 499] on div at bounding box center [784, 375] width 1568 height 750
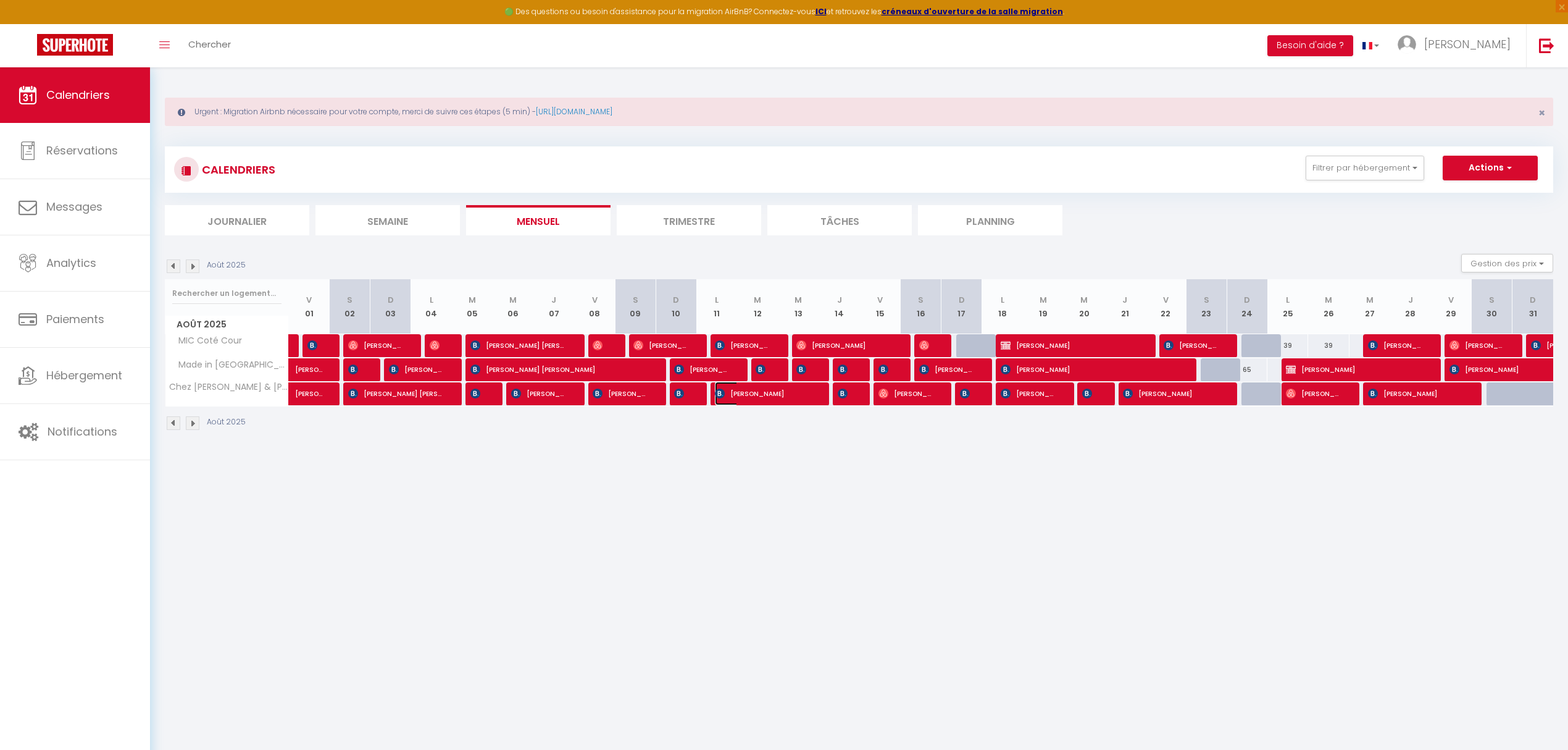
click at [790, 395] on span "[PERSON_NAME]" at bounding box center [761, 393] width 95 height 23
select select "OK"
select select "36100"
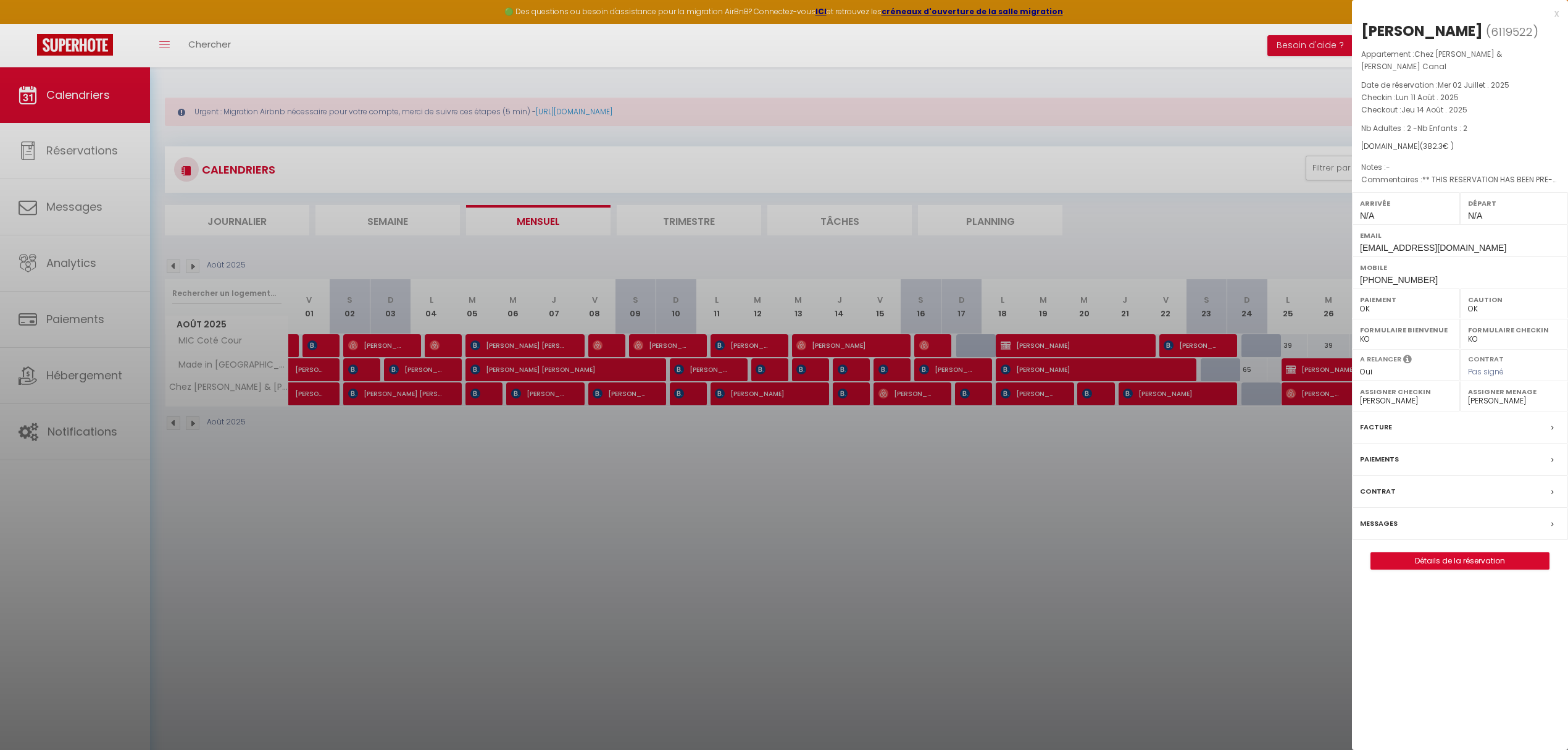
click at [850, 391] on div at bounding box center [784, 375] width 1568 height 750
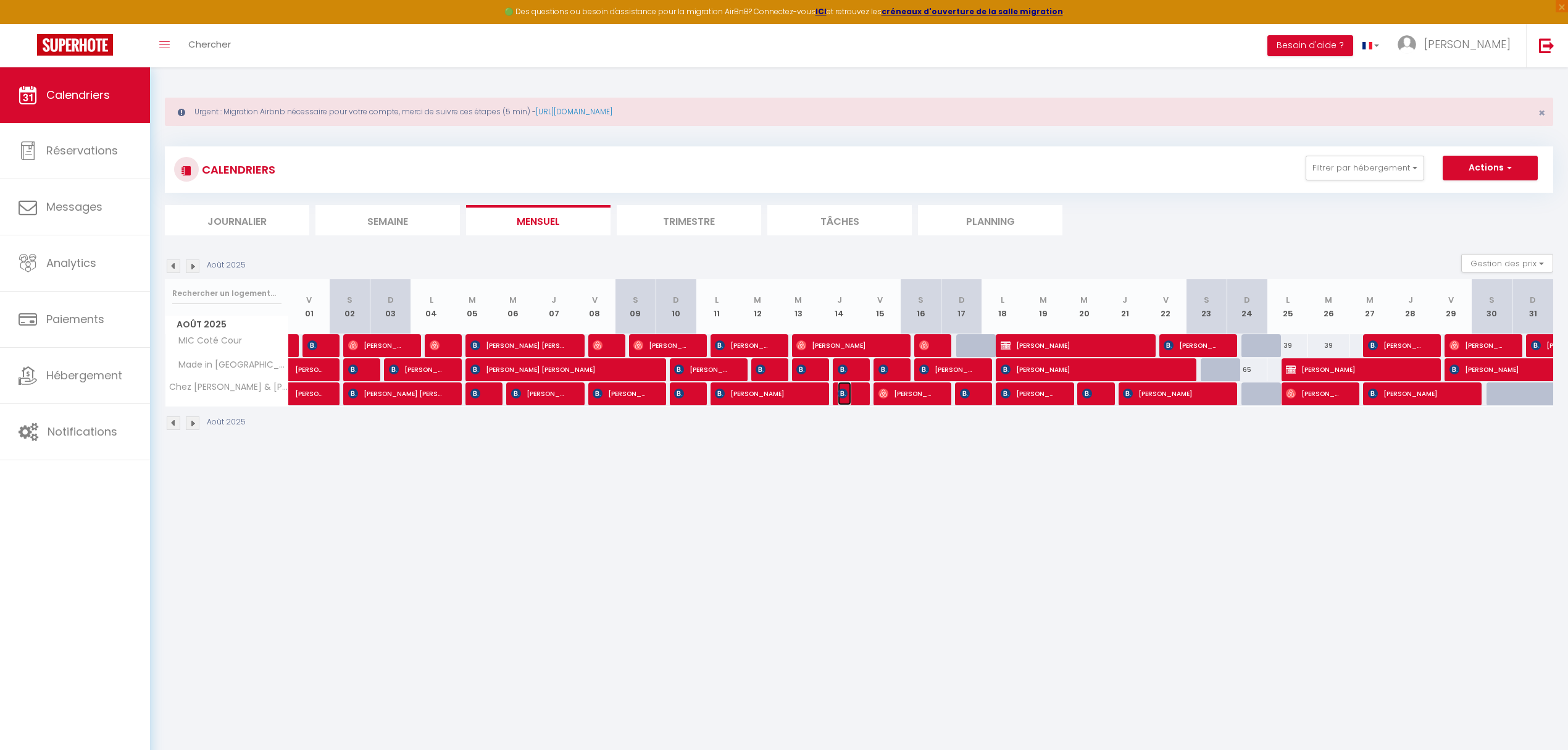
click at [848, 396] on span "[PERSON_NAME]" at bounding box center [844, 393] width 14 height 23
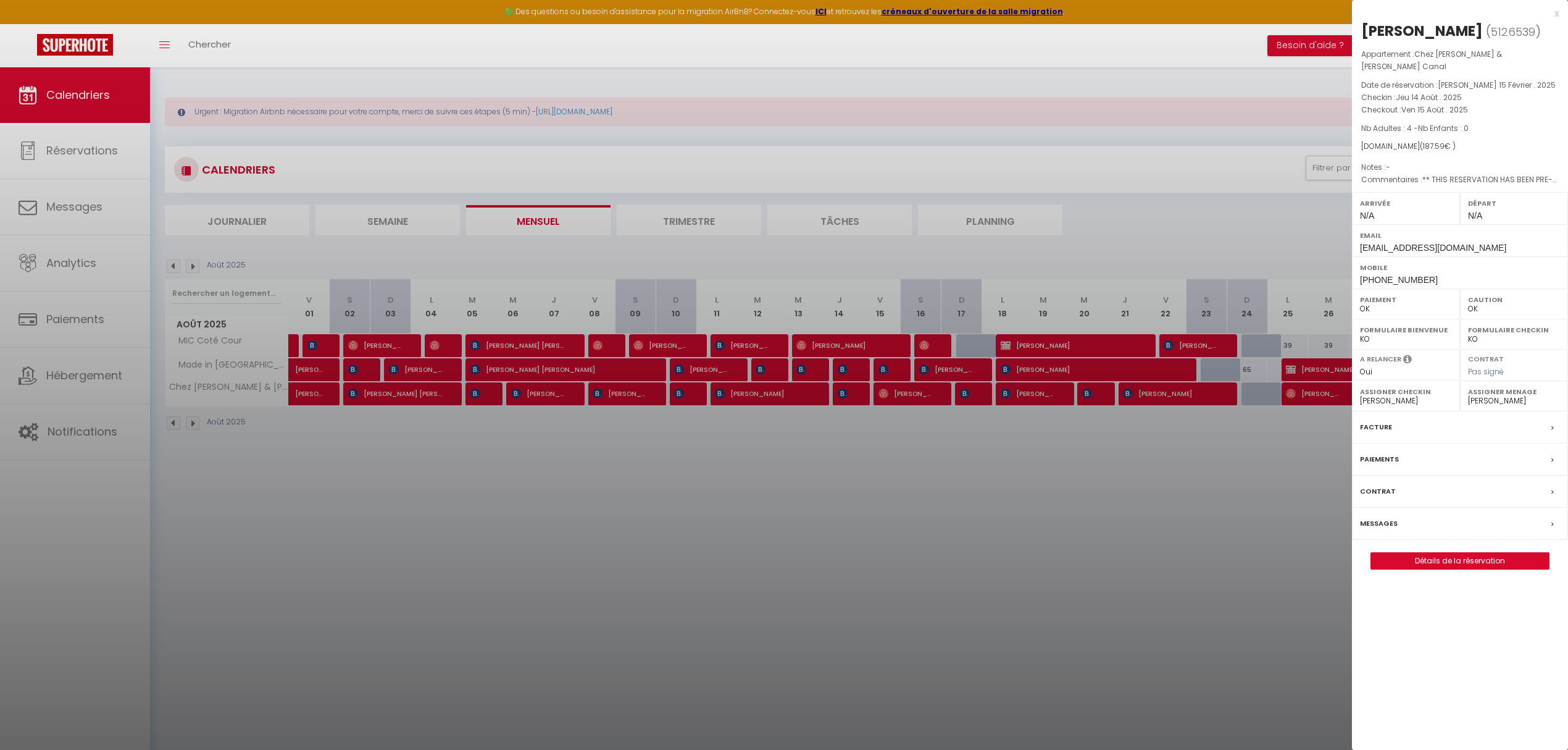
click at [901, 397] on div at bounding box center [784, 375] width 1568 height 750
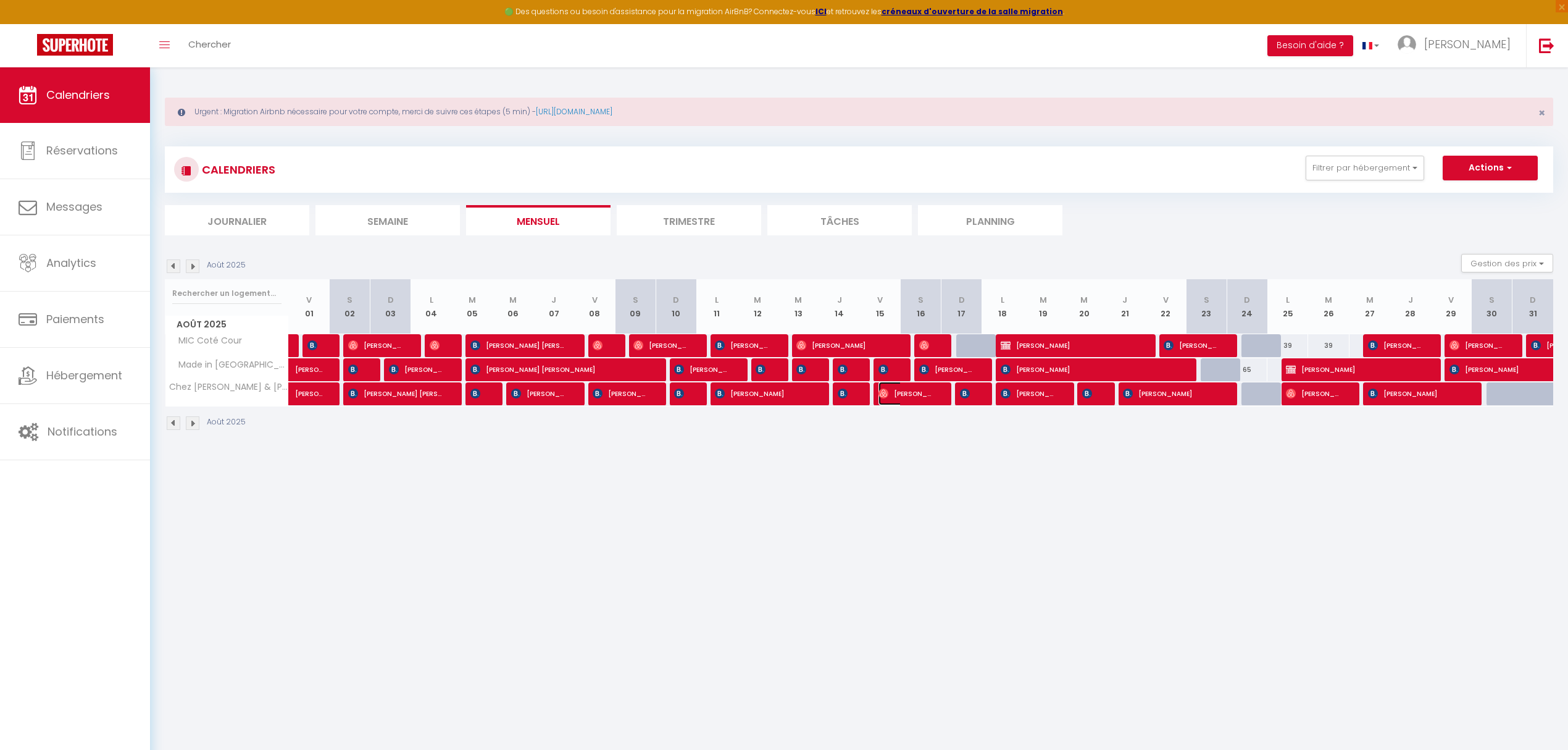
click at [900, 397] on span "[PERSON_NAME]" at bounding box center [906, 393] width 54 height 23
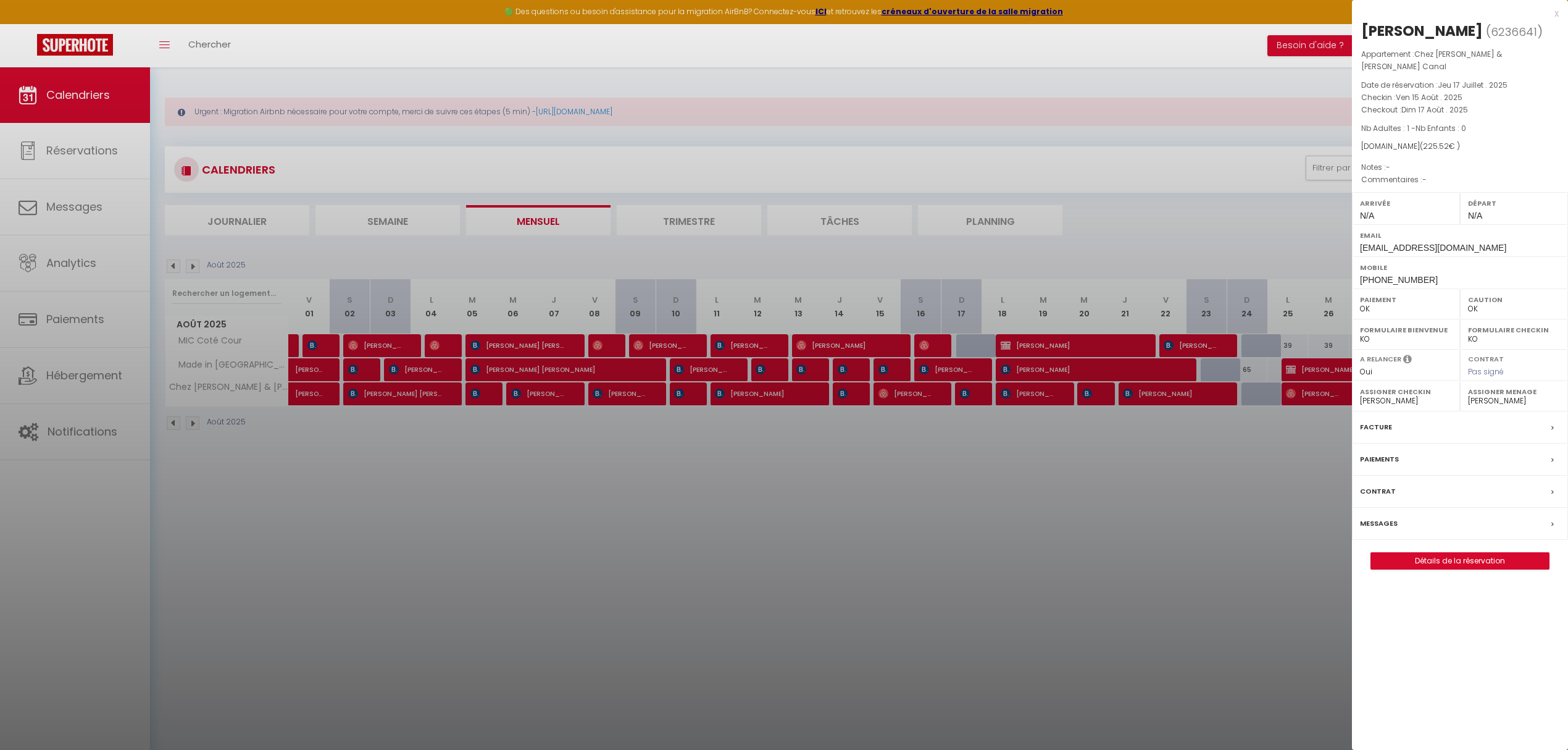
click at [973, 397] on div at bounding box center [784, 375] width 1568 height 750
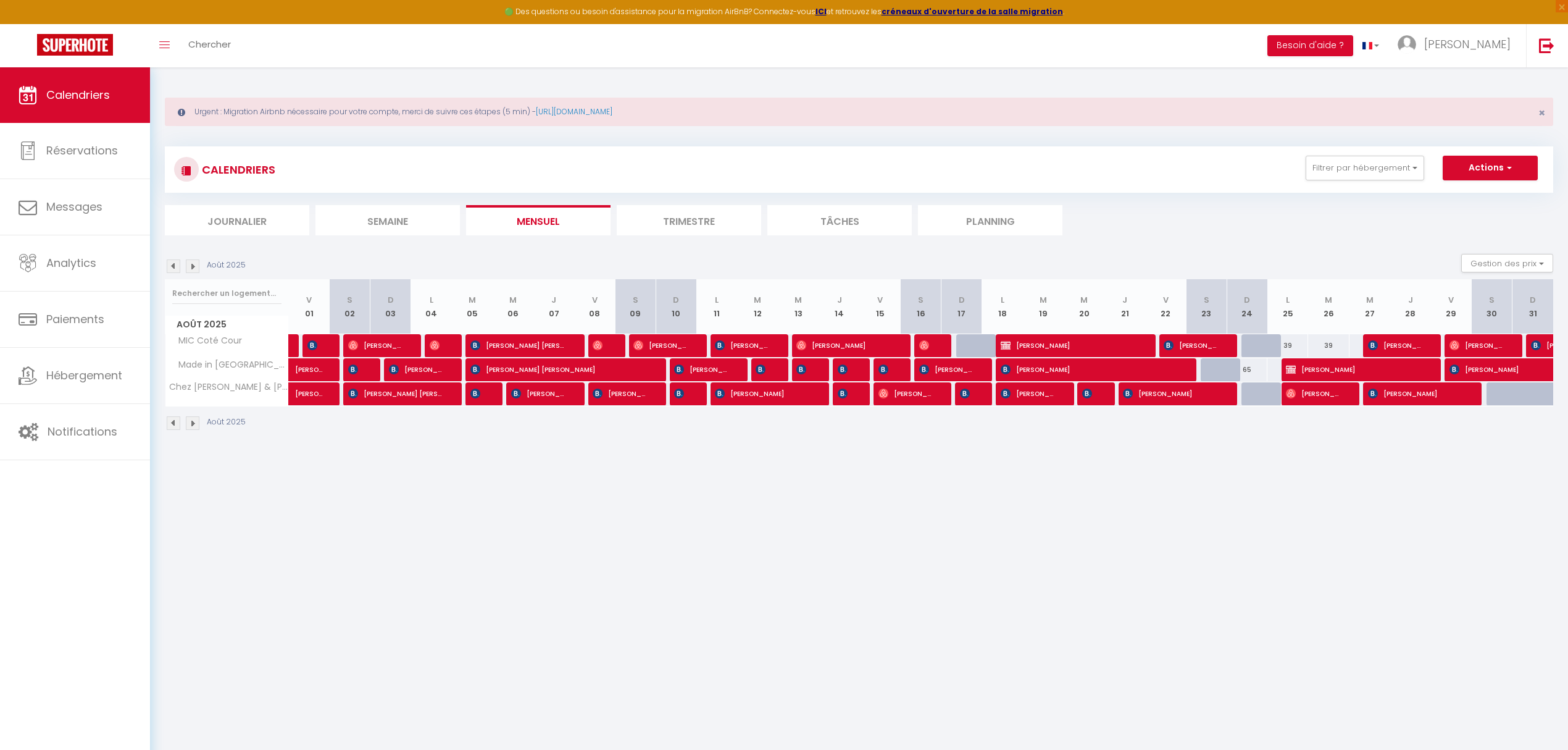
click at [969, 398] on body "🟢 Des questions ou besoin d'assistance pour la migration AirBnB? Connectez-vous…" at bounding box center [784, 443] width 1568 height 750
click at [971, 393] on span "[PERSON_NAME]" at bounding box center [966, 393] width 14 height 23
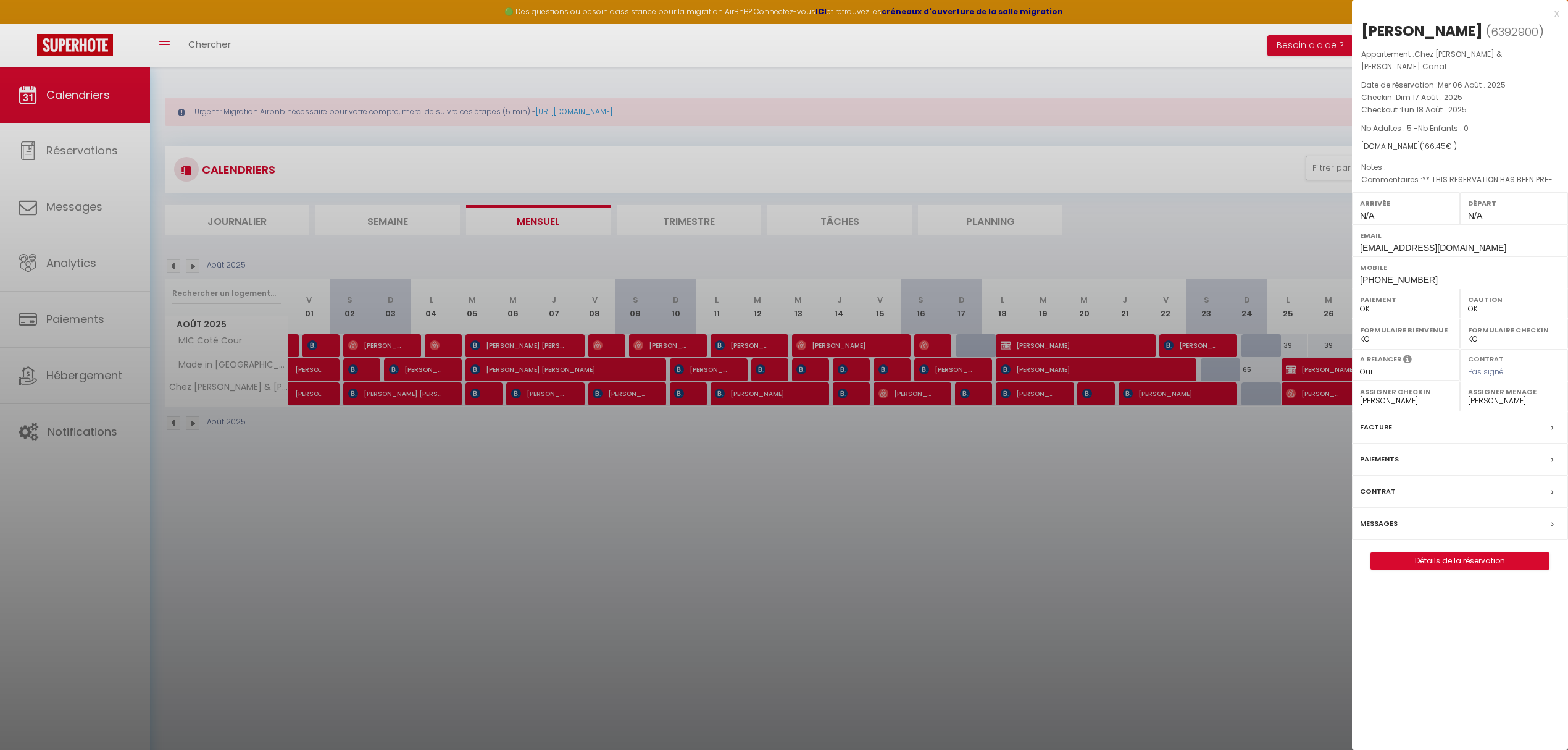
click at [1026, 394] on div at bounding box center [784, 375] width 1568 height 750
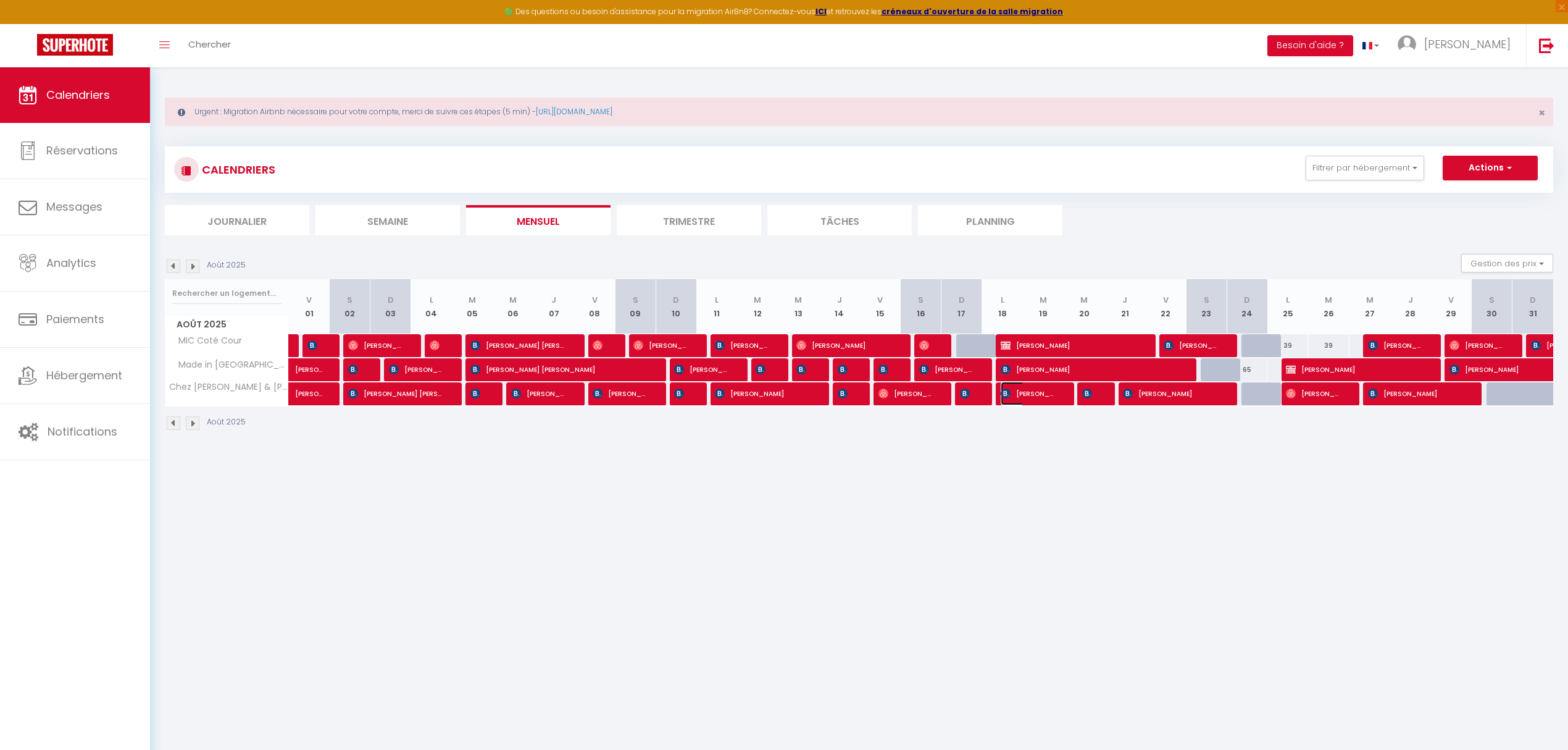
click at [1027, 393] on span "[PERSON_NAME]" at bounding box center [1027, 393] width 54 height 23
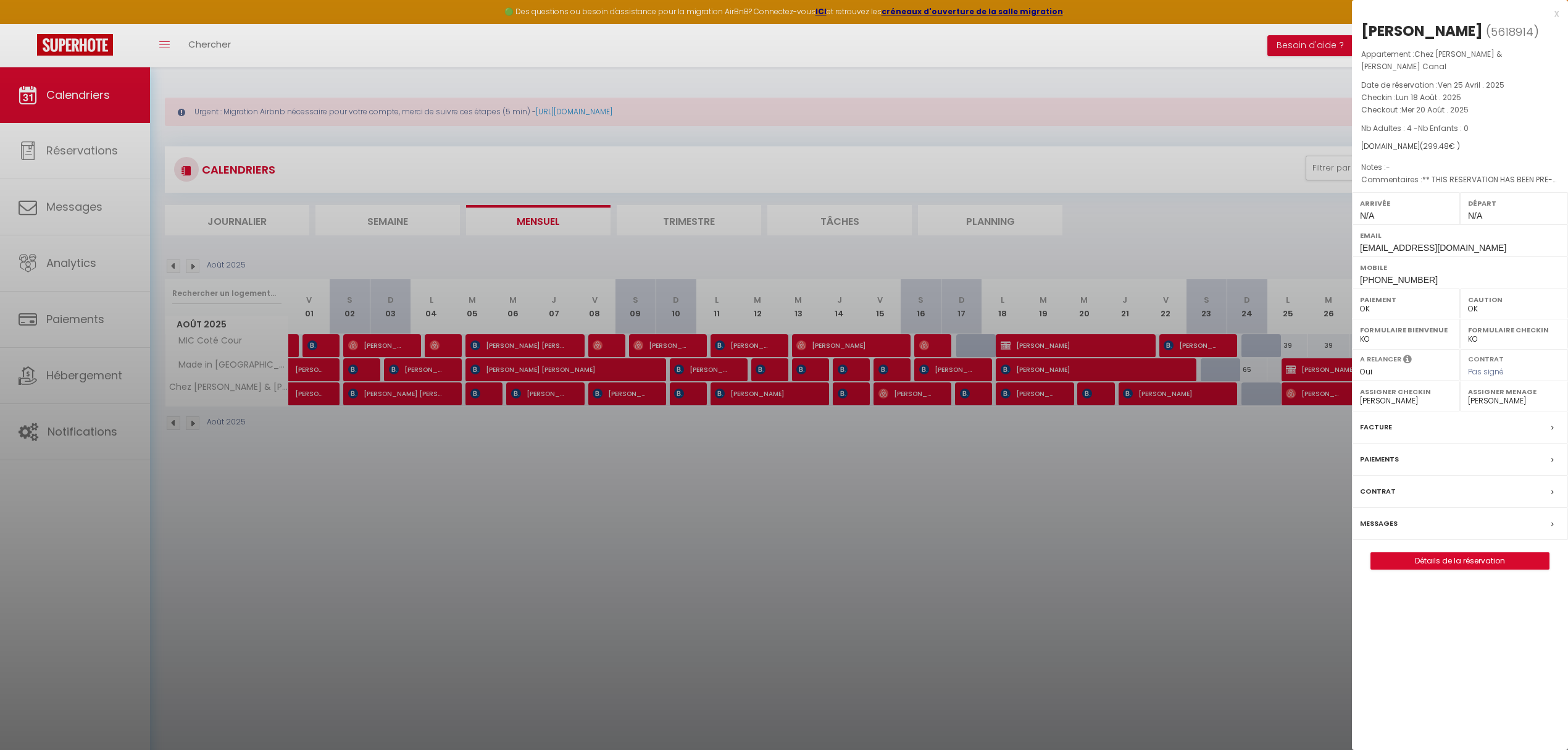
click at [1101, 396] on div at bounding box center [784, 375] width 1568 height 750
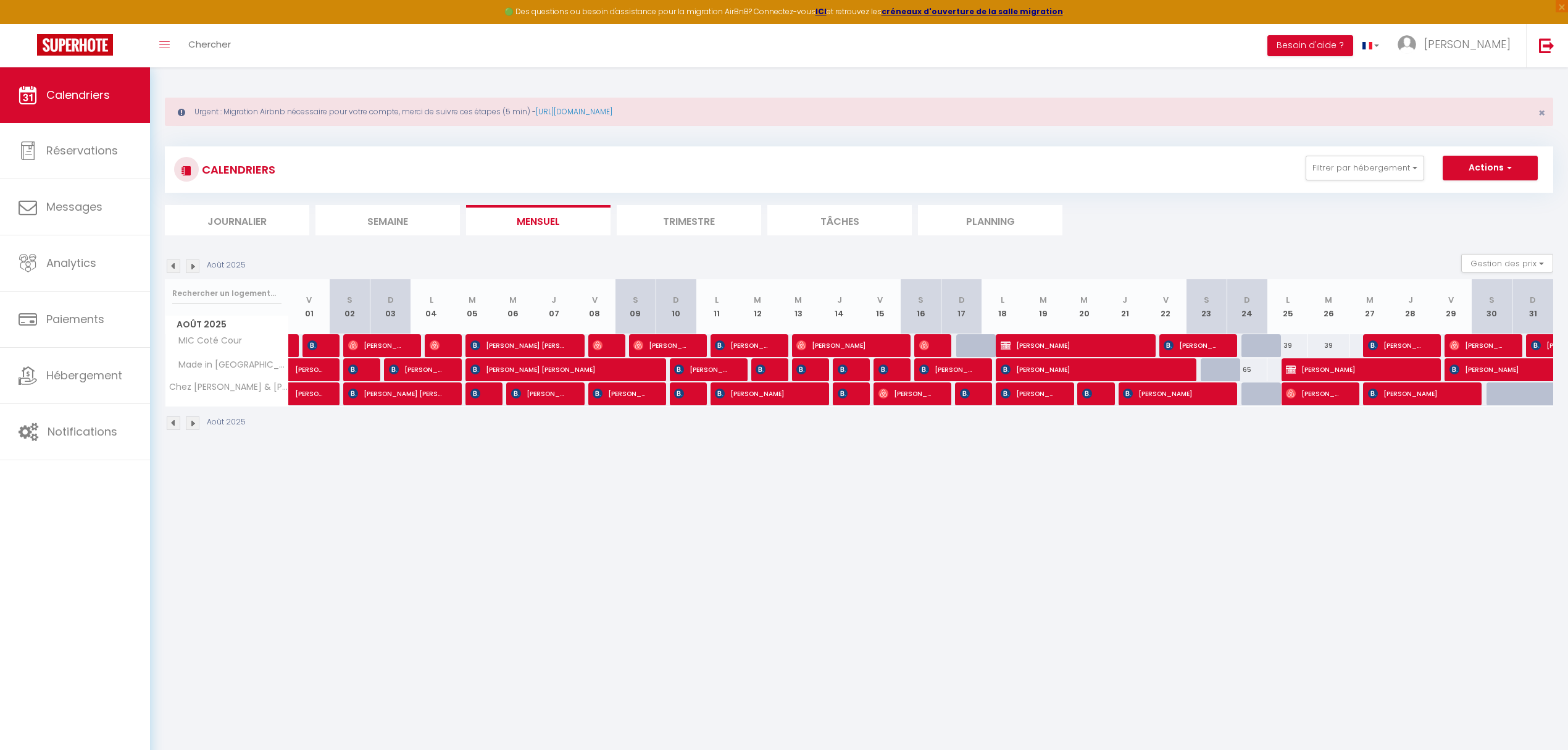
click at [1099, 398] on div at bounding box center [1097, 394] width 41 height 23
click at [1089, 400] on span "[PERSON_NAME]" at bounding box center [1089, 393] width 14 height 23
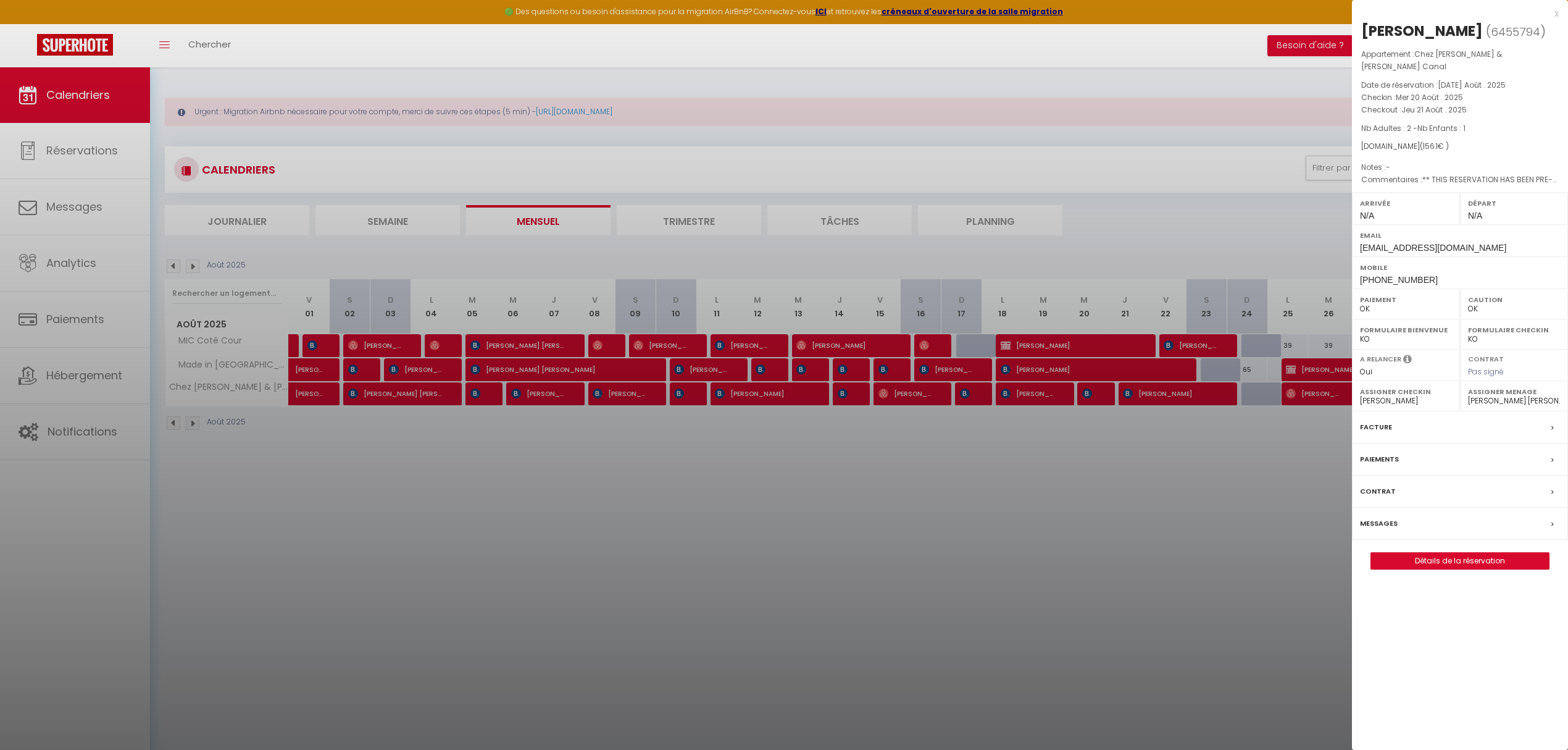
click at [1172, 396] on div at bounding box center [784, 375] width 1568 height 750
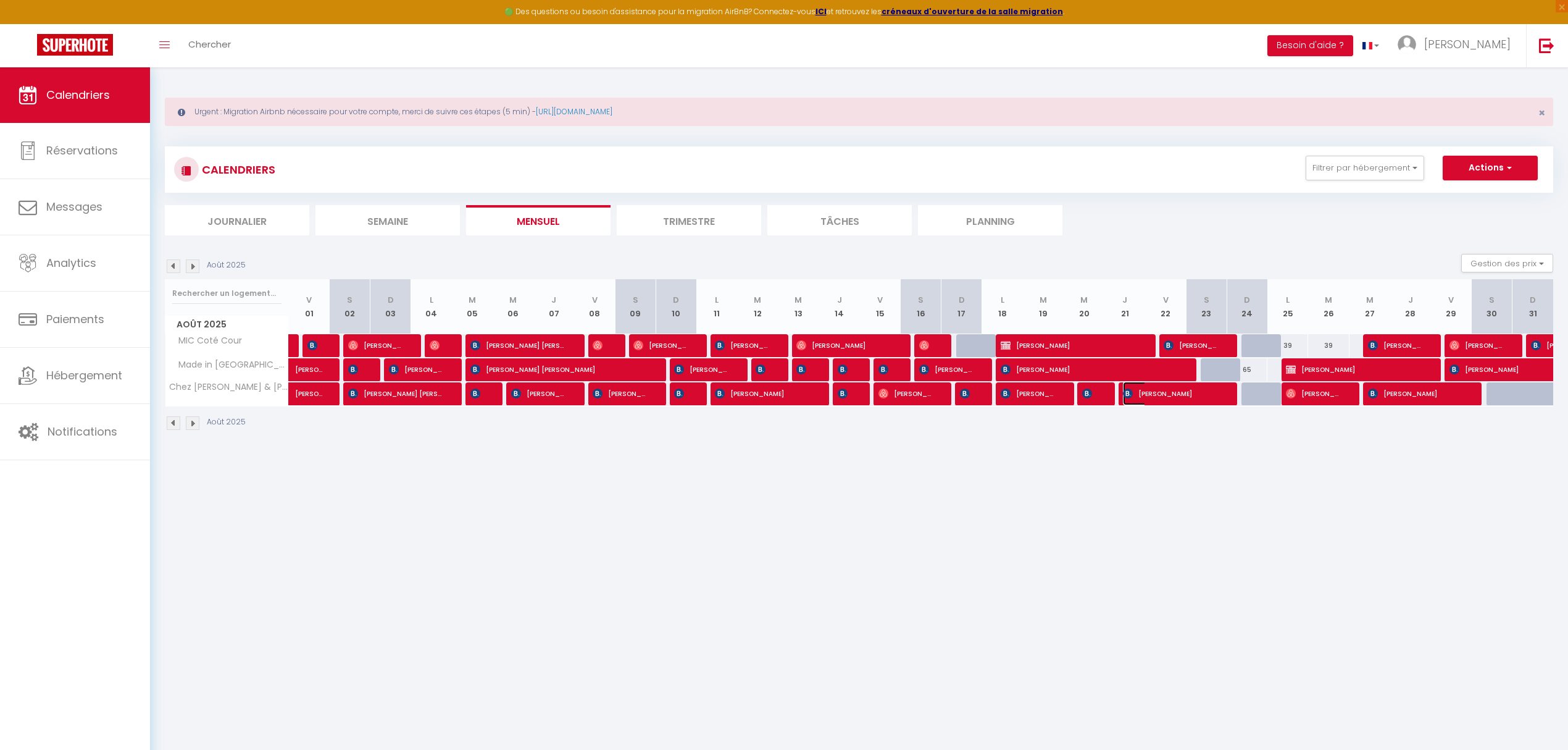
click at [1172, 396] on span "[PERSON_NAME]" at bounding box center [1170, 393] width 95 height 23
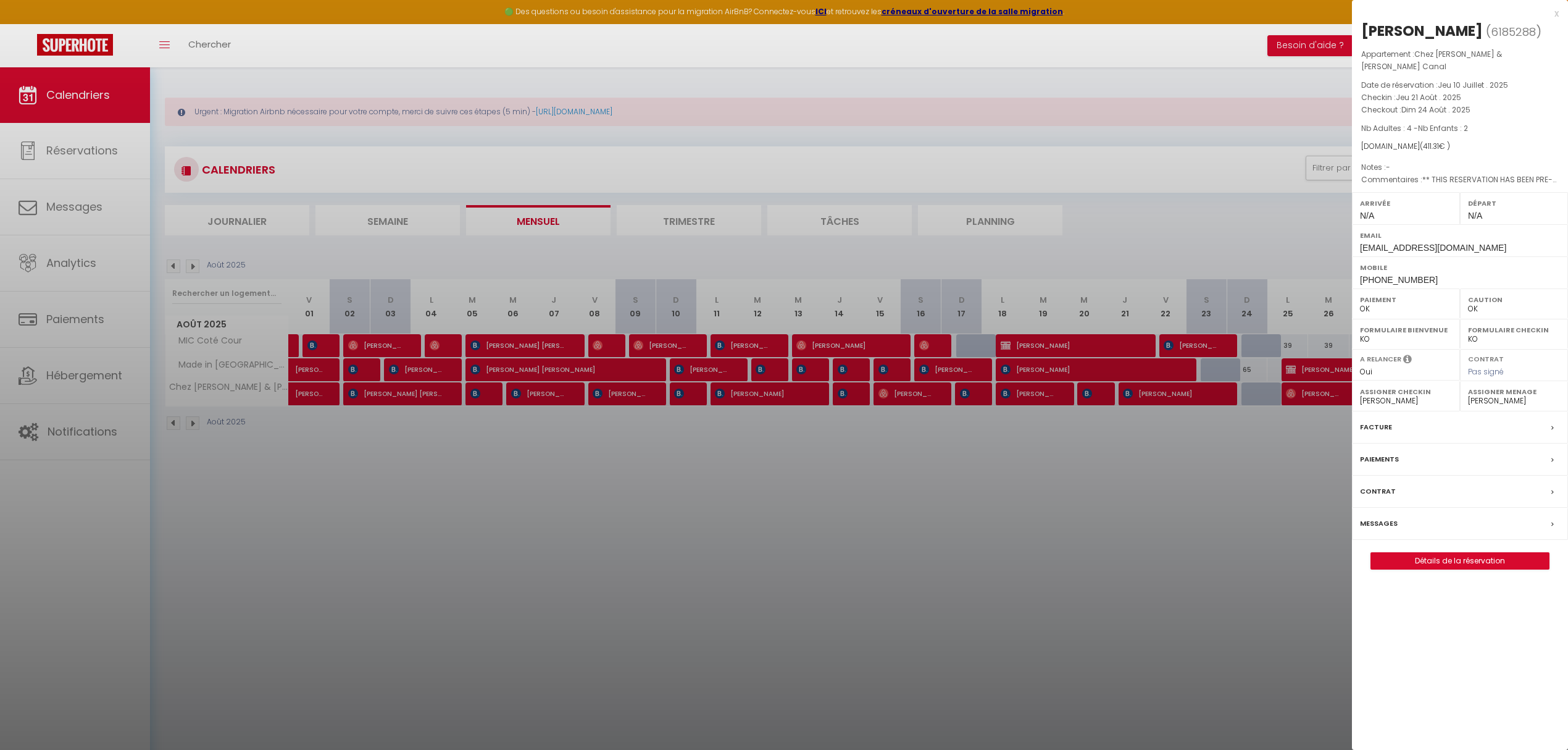
click at [1172, 444] on div at bounding box center [784, 375] width 1568 height 750
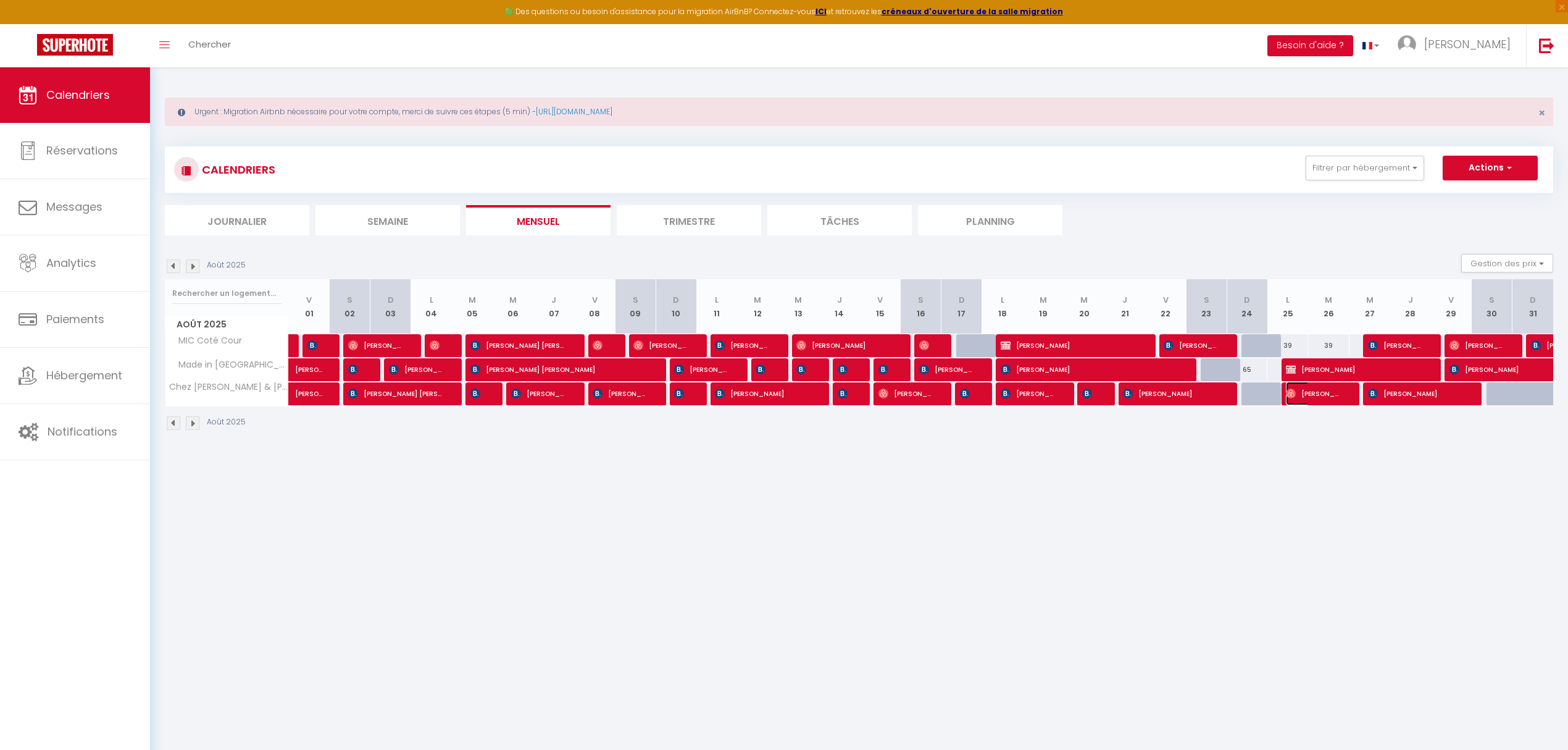
click at [1172, 401] on span "[PERSON_NAME]" at bounding box center [1313, 393] width 54 height 23
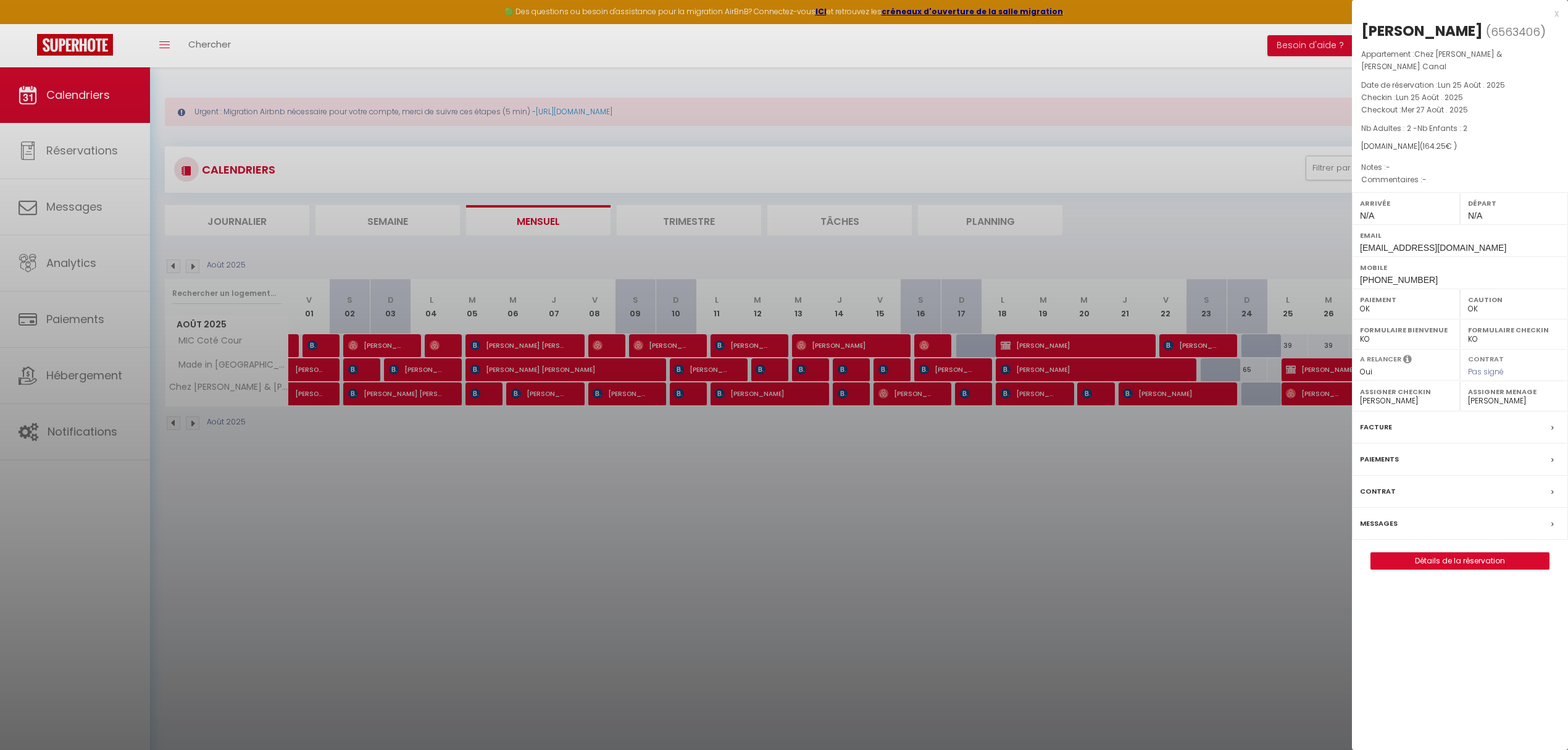
click at [1172, 458] on div at bounding box center [784, 375] width 1568 height 750
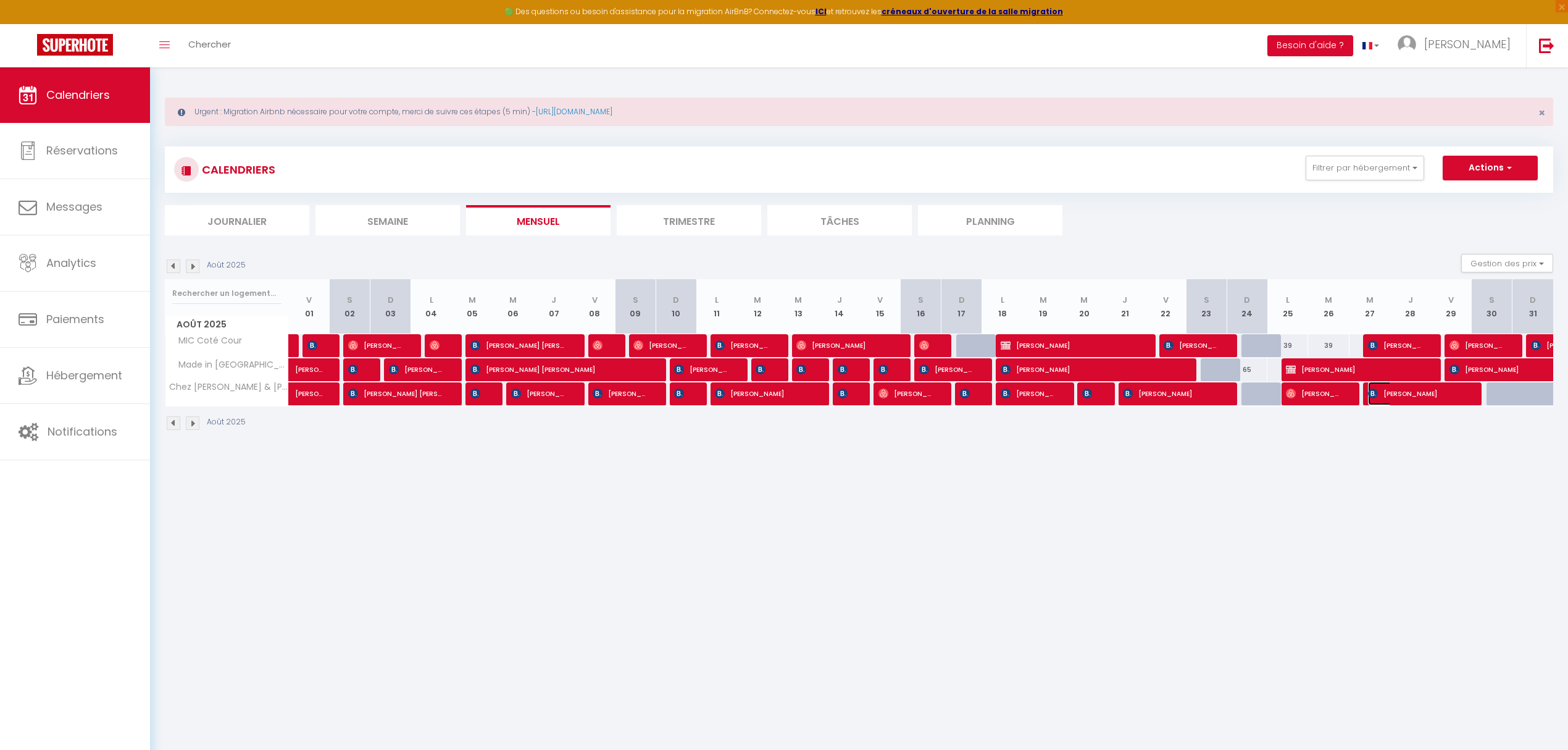
click at [1172, 403] on span "[PERSON_NAME]" at bounding box center [1415, 393] width 95 height 23
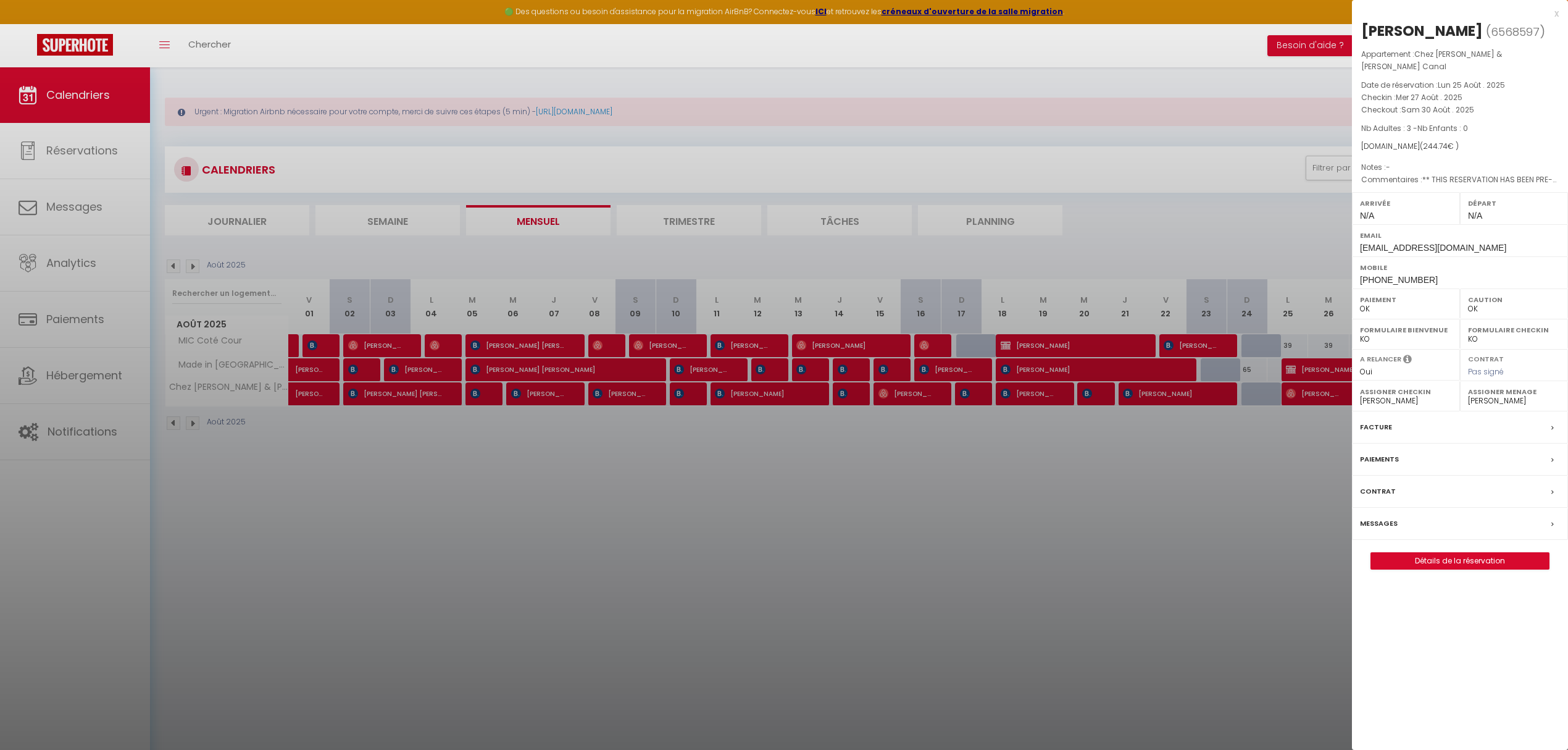
click at [963, 395] on div at bounding box center [784, 375] width 1568 height 750
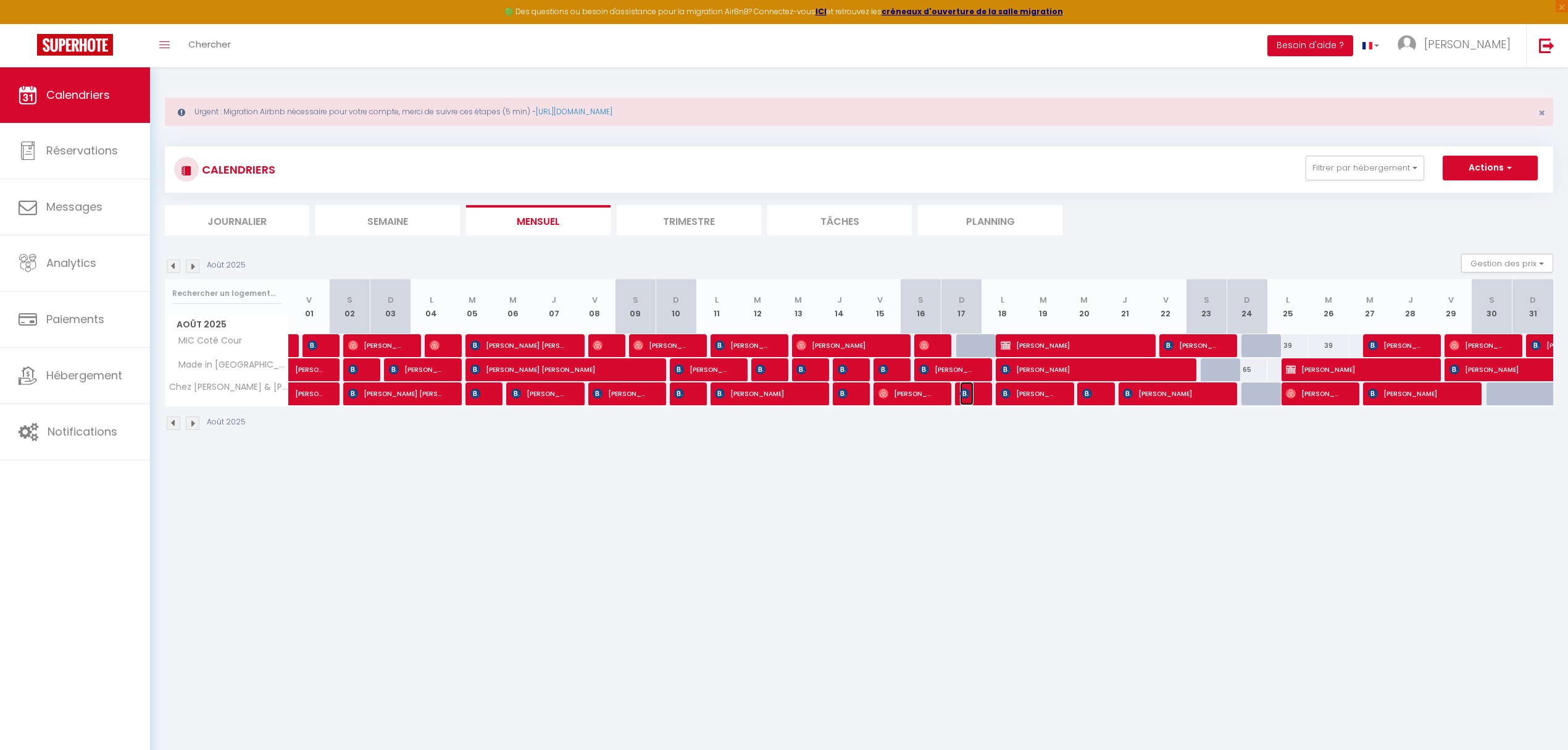
click at [969, 397] on img at bounding box center [964, 393] width 10 height 10
select select "39856"
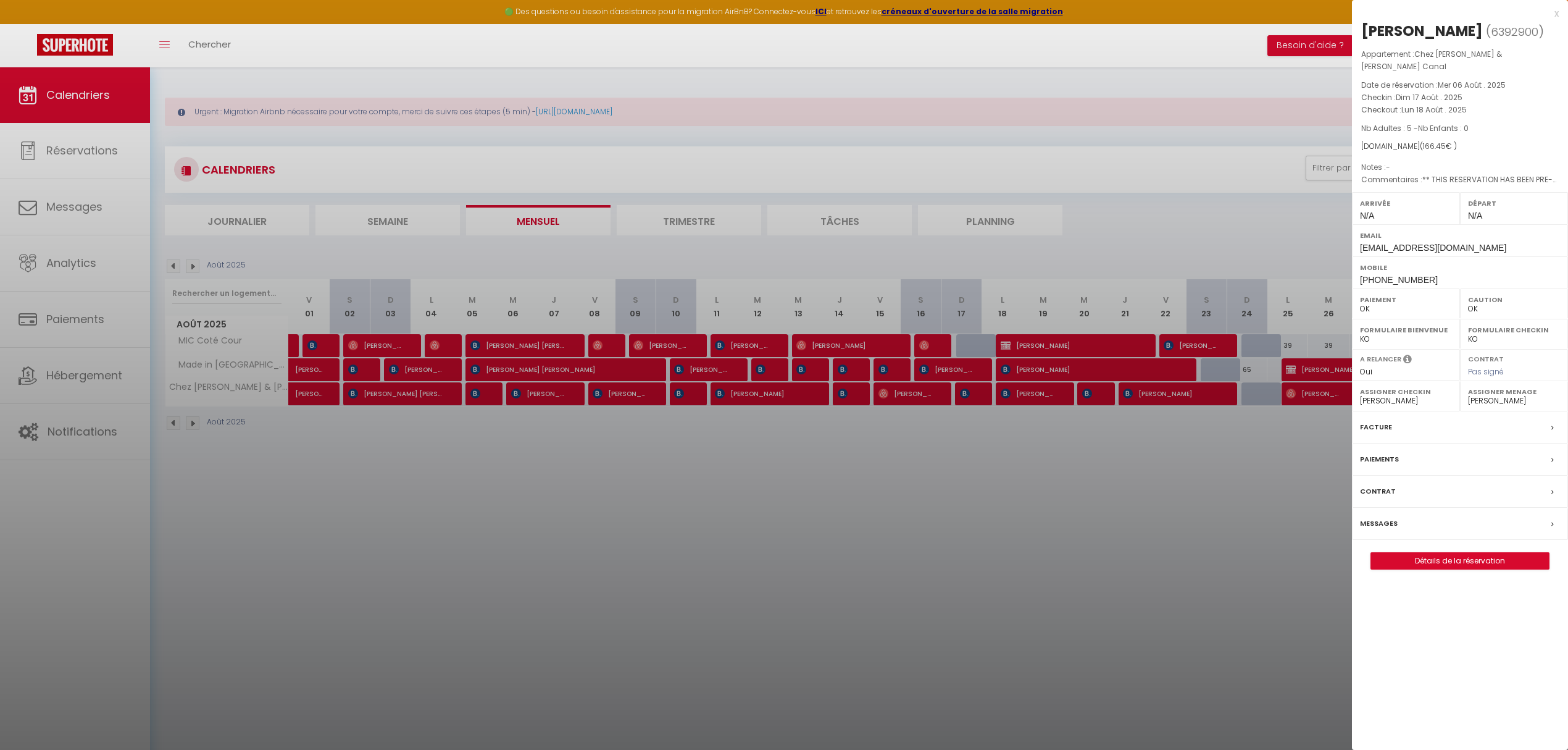
click at [1026, 395] on div at bounding box center [784, 375] width 1568 height 750
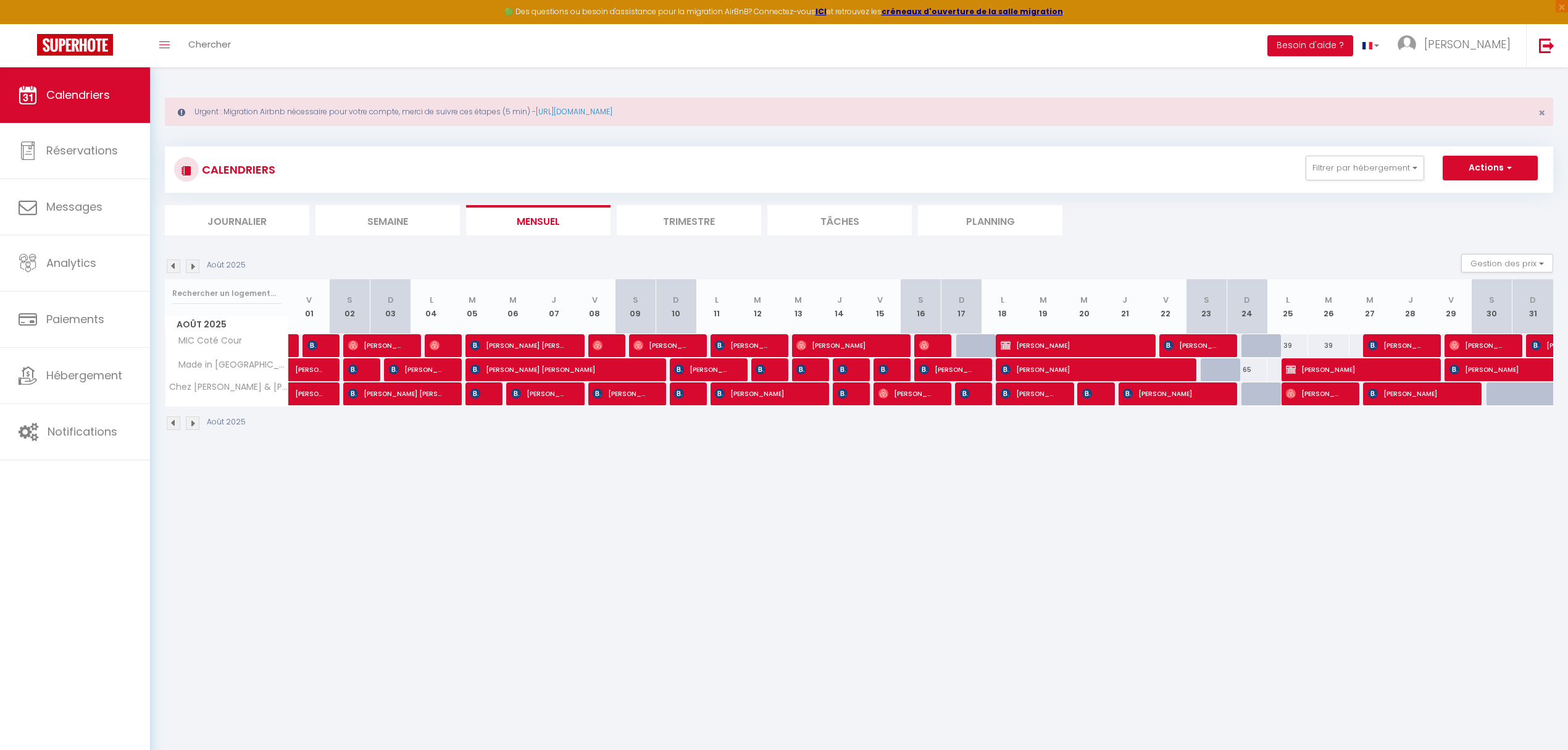
click at [1026, 395] on body "🟢 Des questions ou besoin d'assistance pour la migration AirBnB? Connectez-vous…" at bounding box center [784, 443] width 1568 height 750
click at [1026, 395] on span "[PERSON_NAME]" at bounding box center [1027, 393] width 54 height 23
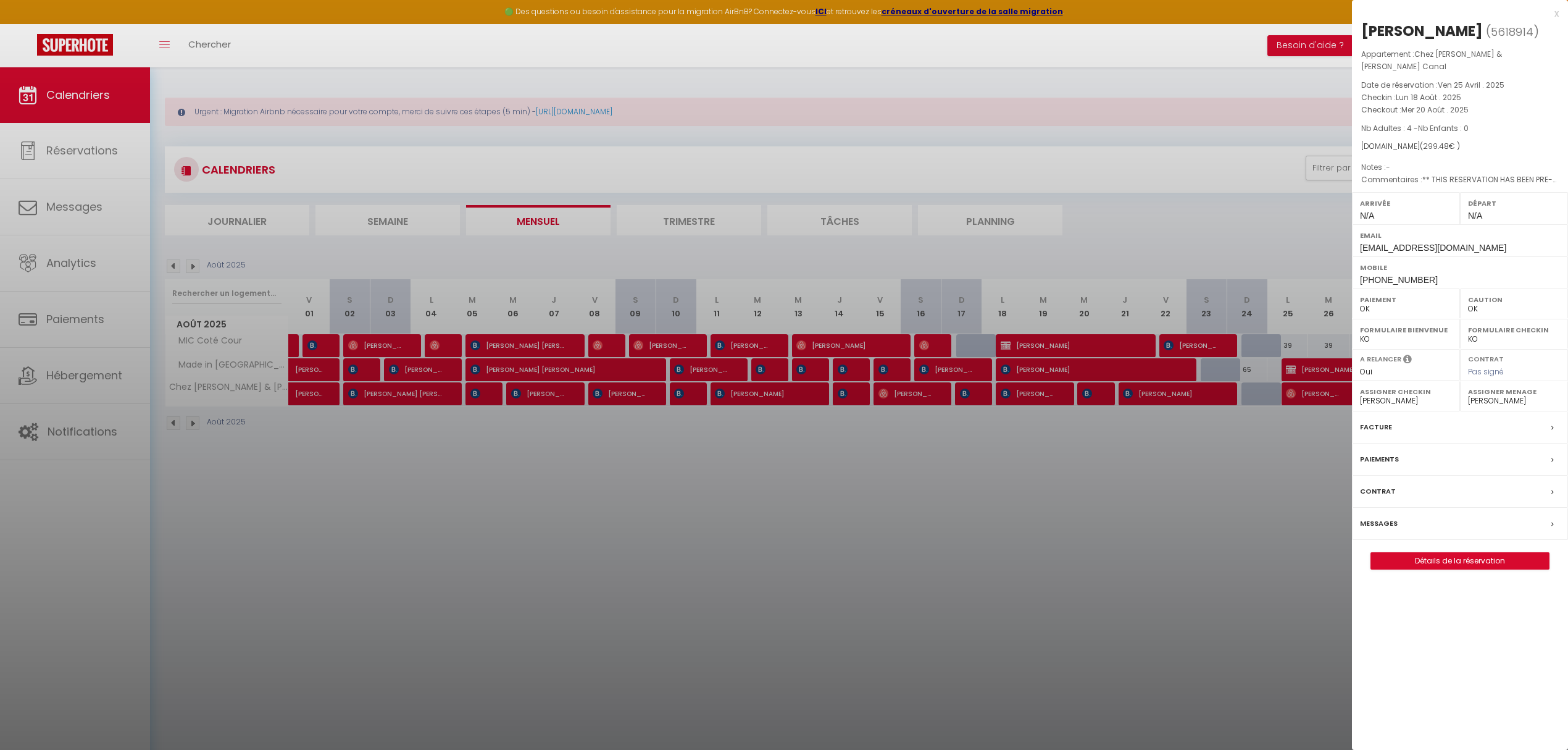
click at [707, 370] on div at bounding box center [784, 375] width 1568 height 750
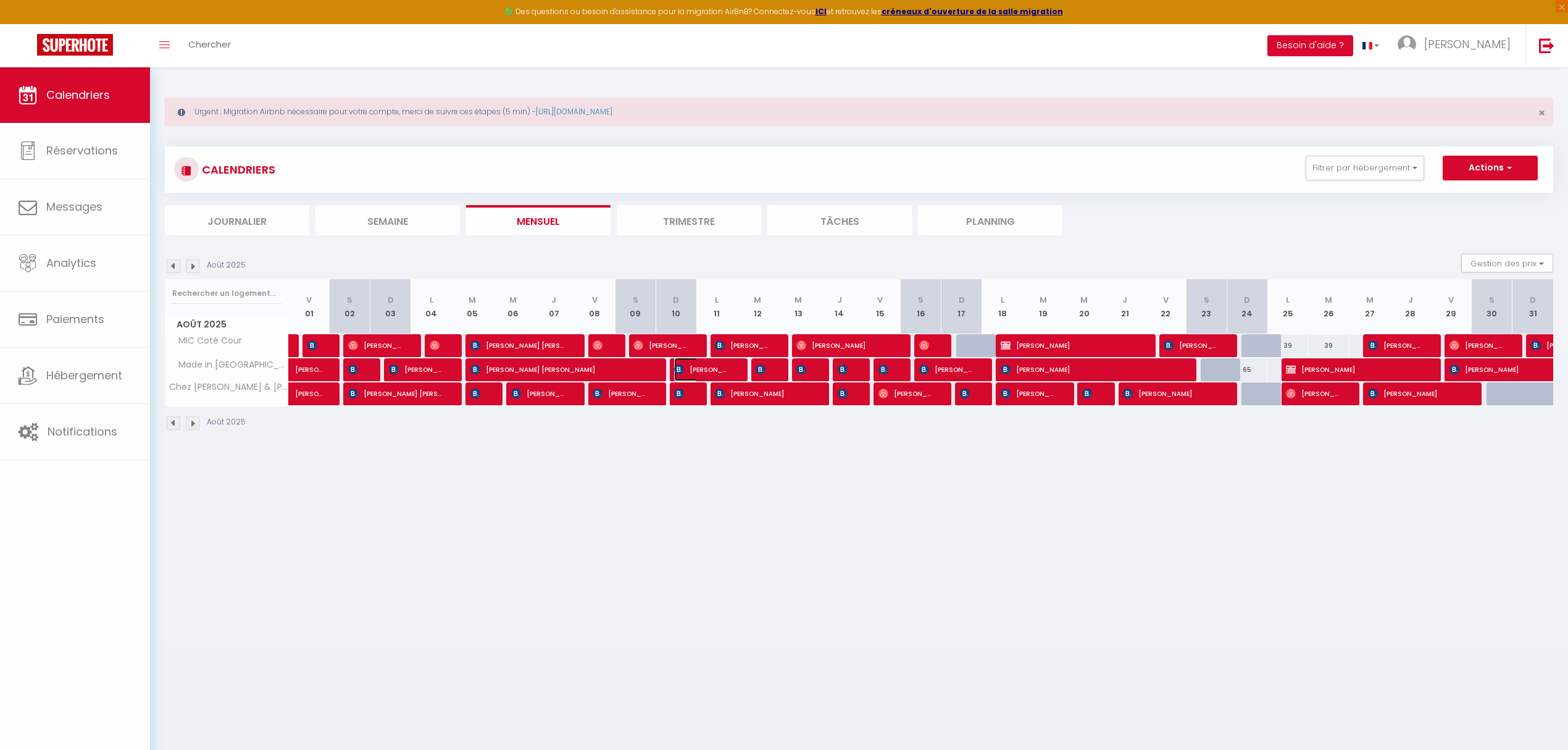
click at [707, 370] on span "[PERSON_NAME]" at bounding box center [701, 370] width 54 height 23
select select "KO"
select select
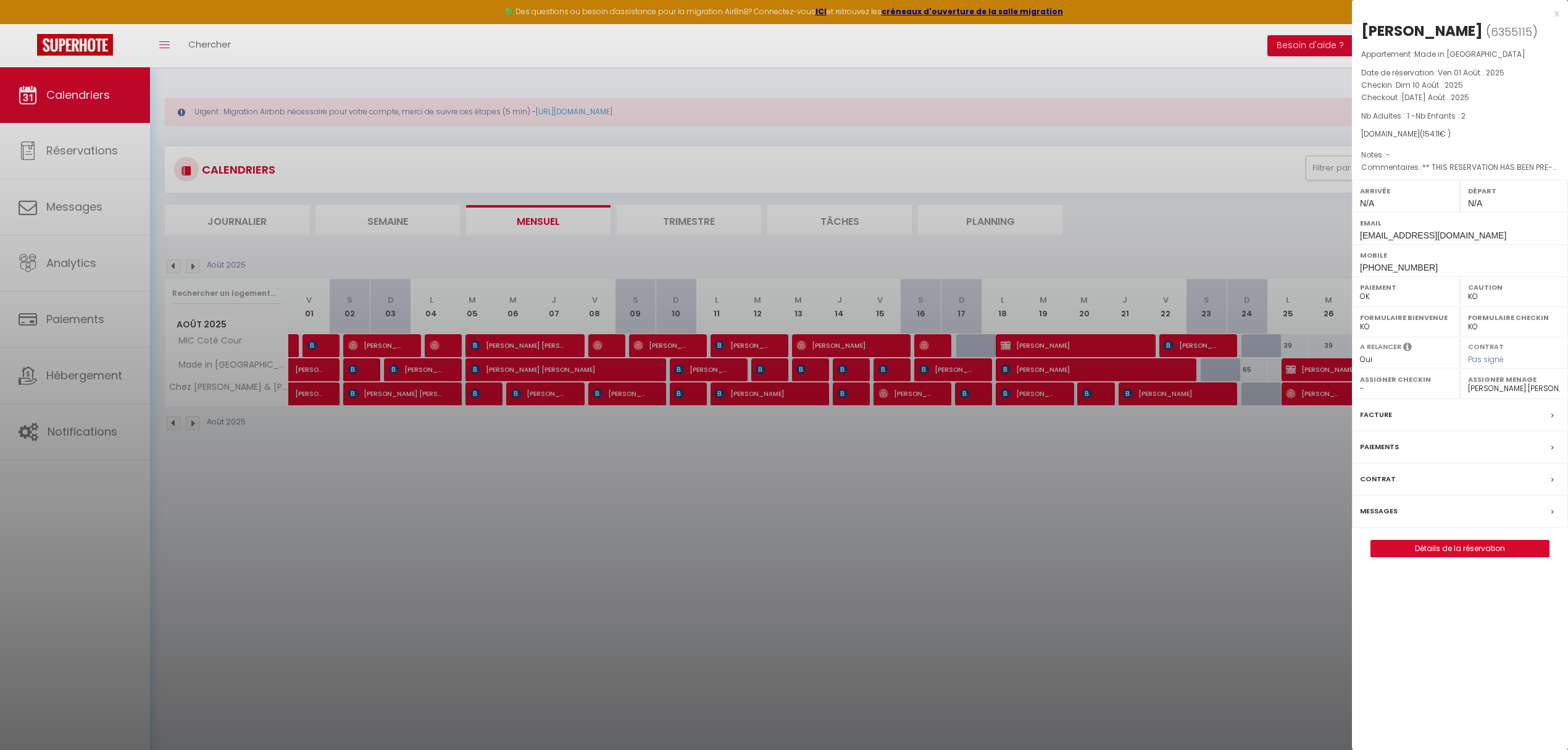
click at [763, 373] on div at bounding box center [784, 375] width 1568 height 750
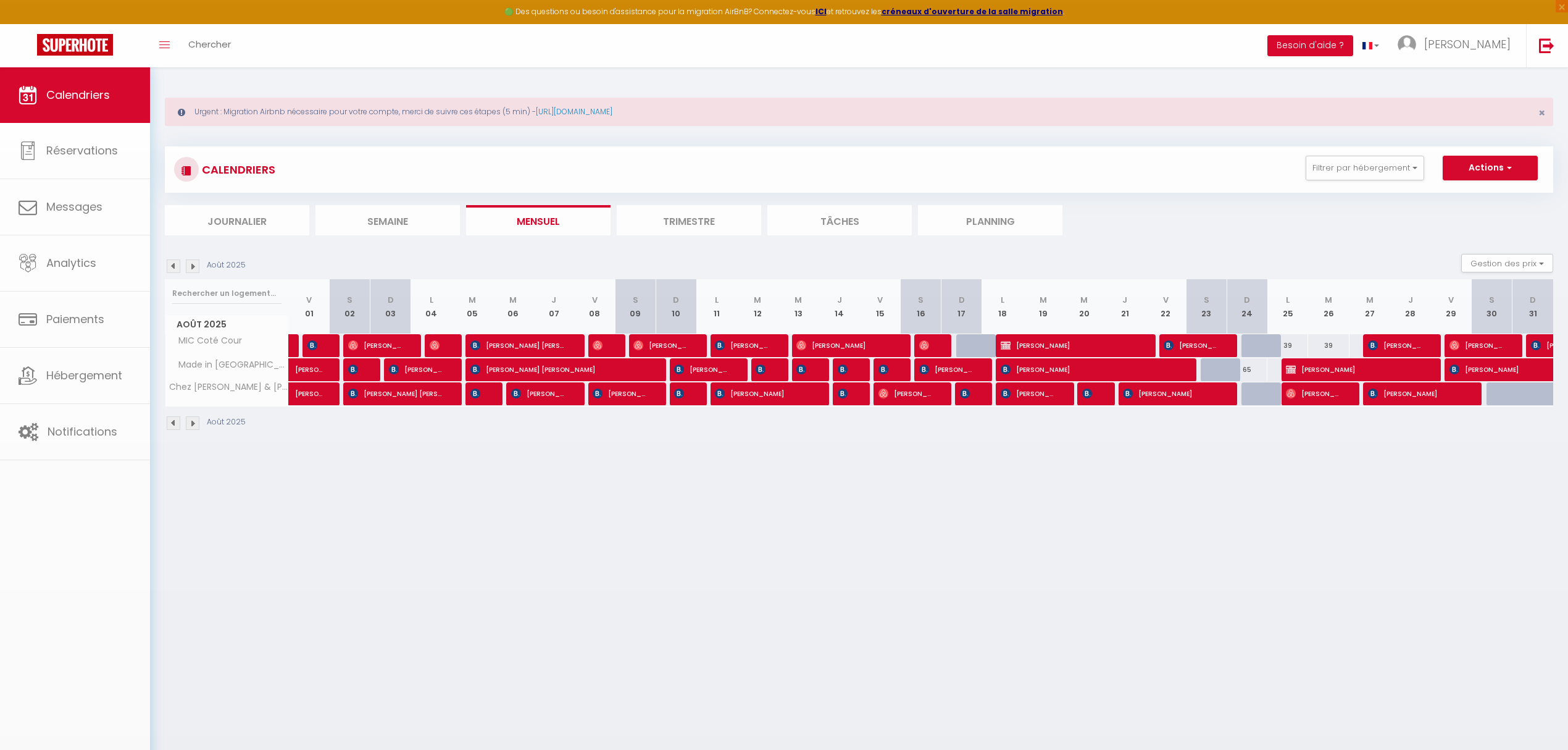
click at [763, 373] on body "🟢 Des questions ou besoin d'assistance pour la migration AirBnB? Connectez-vous…" at bounding box center [784, 443] width 1568 height 750
click at [770, 371] on div at bounding box center [771, 370] width 41 height 23
click at [767, 371] on span "[PERSON_NAME]" at bounding box center [761, 370] width 14 height 23
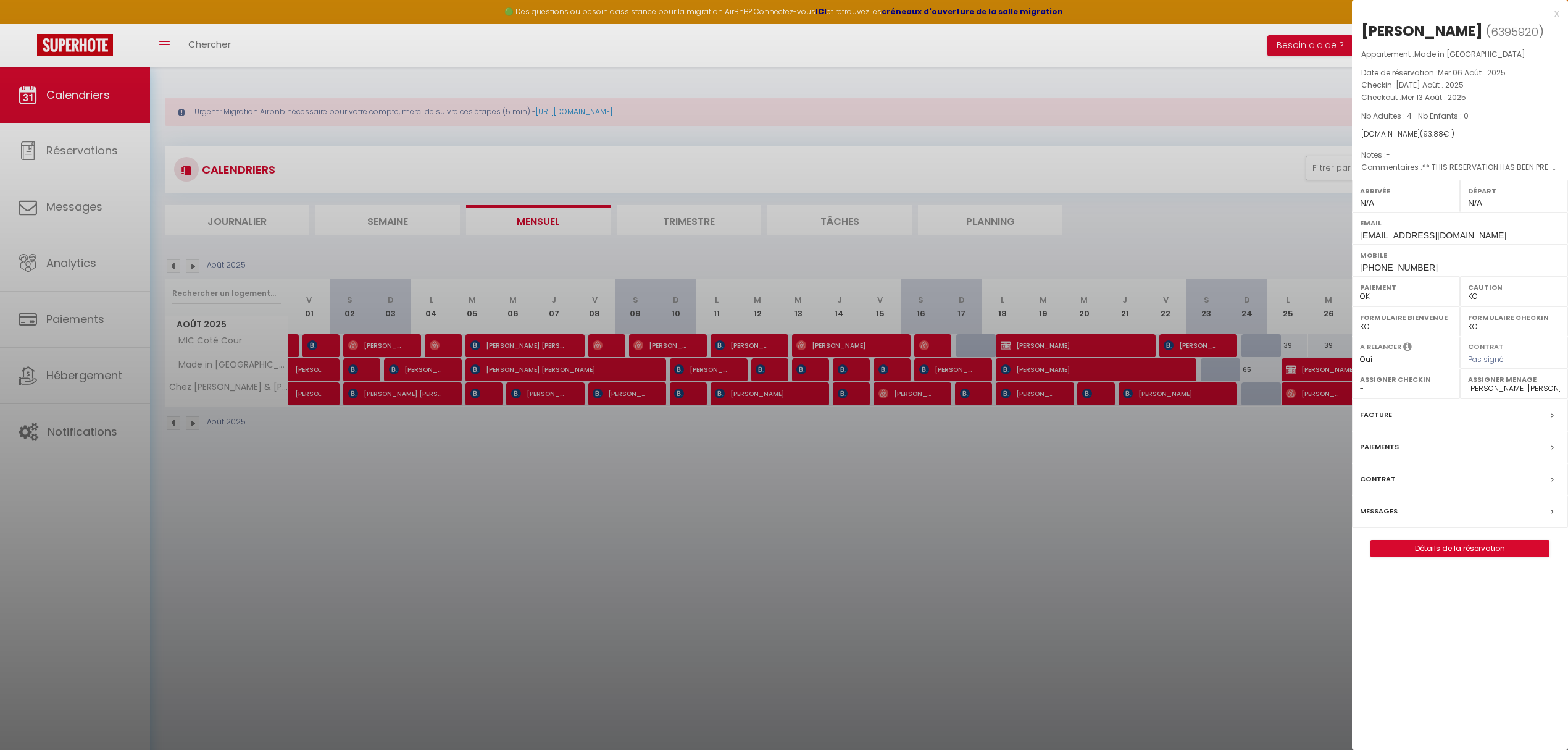
click at [798, 371] on div at bounding box center [784, 375] width 1568 height 750
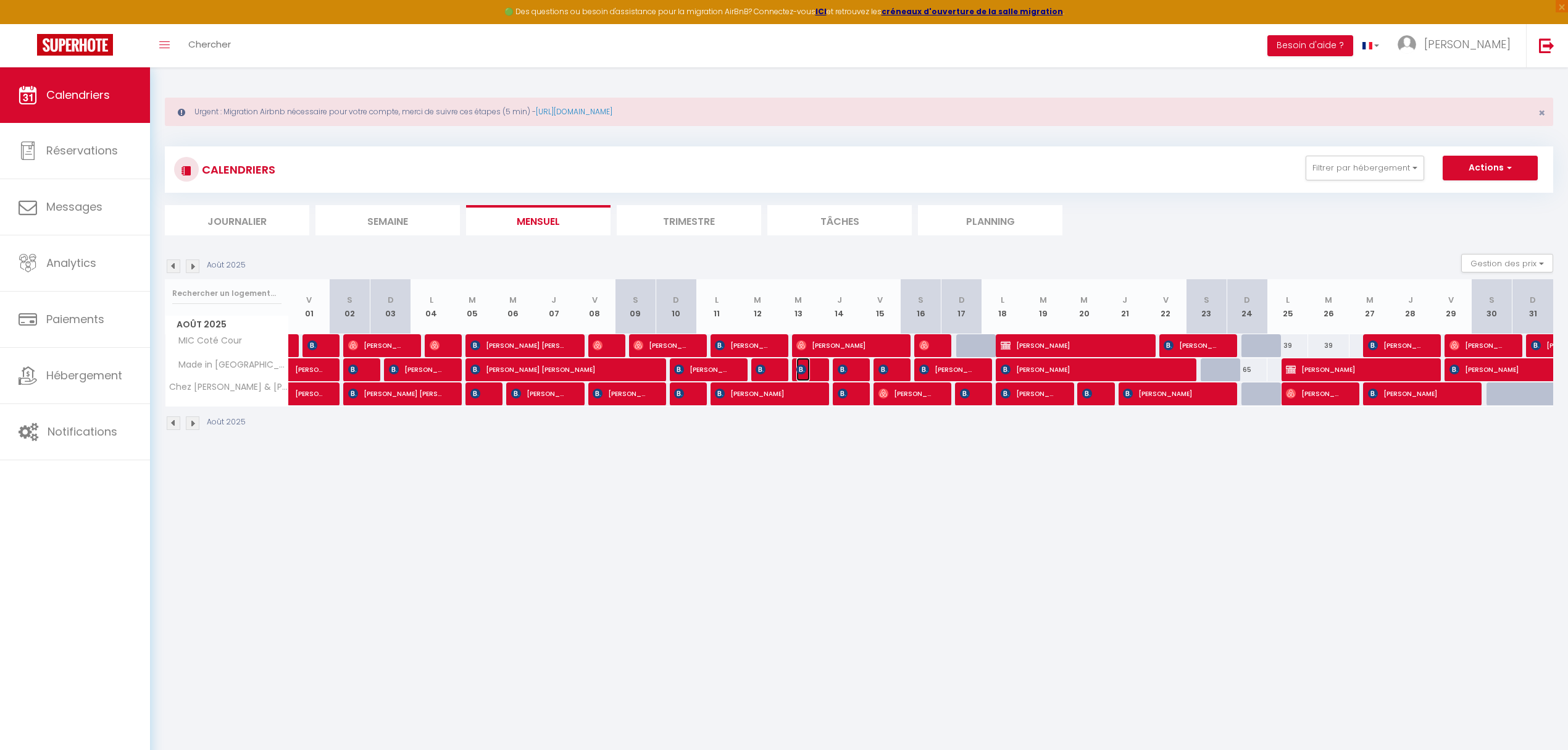
click at [804, 373] on img at bounding box center [801, 369] width 10 height 10
select select "39856"
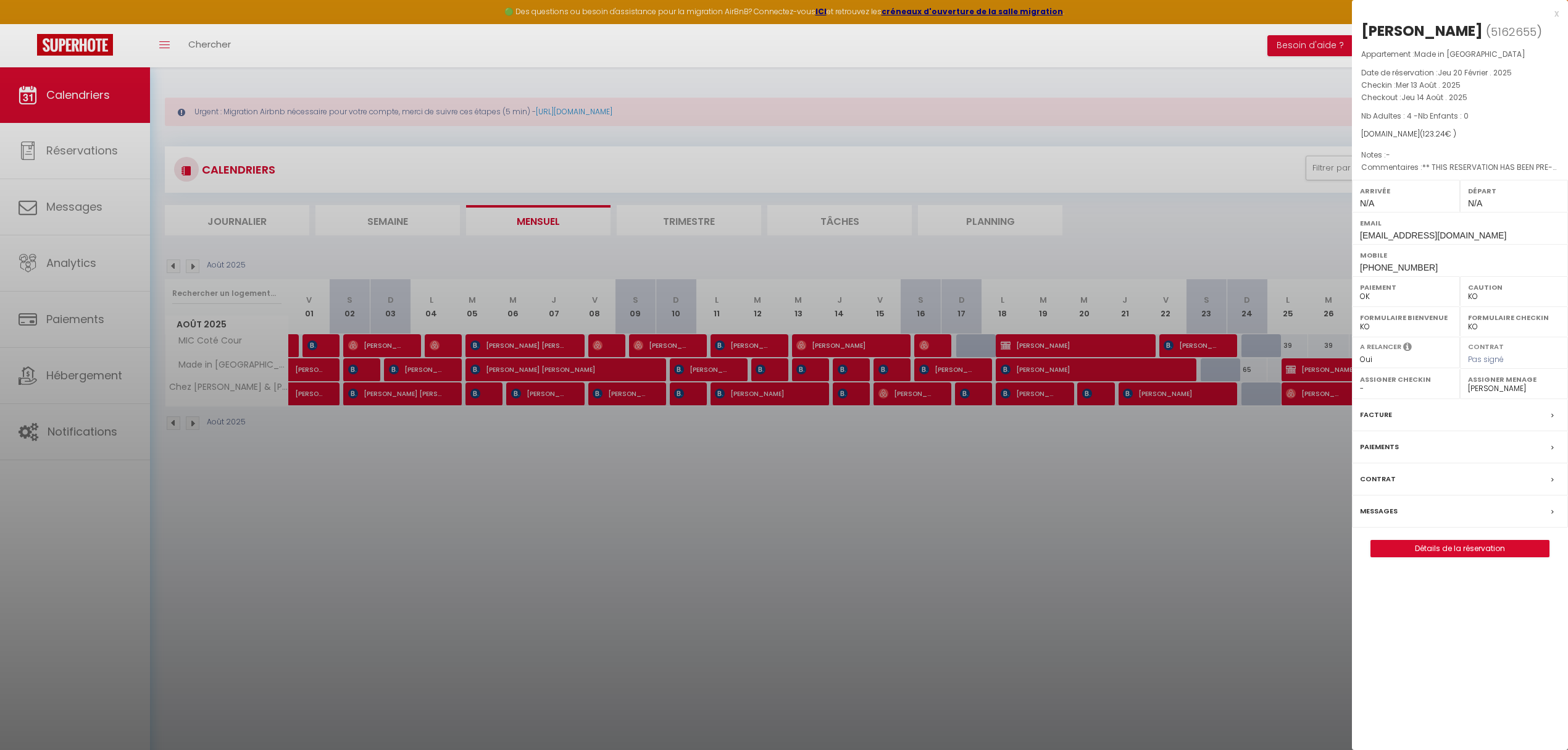
click at [855, 373] on div at bounding box center [784, 375] width 1568 height 750
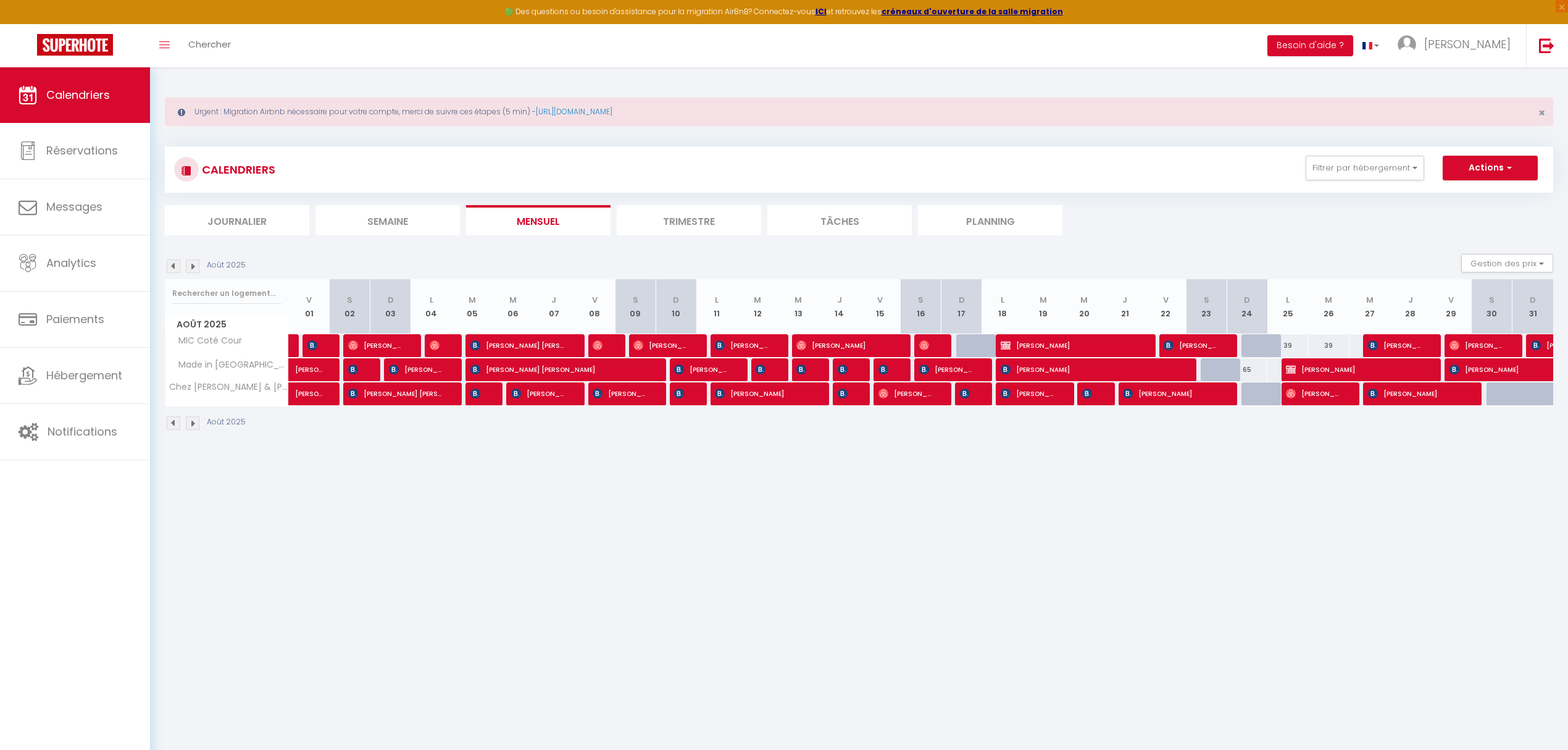
click at [855, 373] on div at bounding box center [852, 370] width 41 height 23
click at [850, 376] on span "[PERSON_NAME]" at bounding box center [844, 370] width 14 height 23
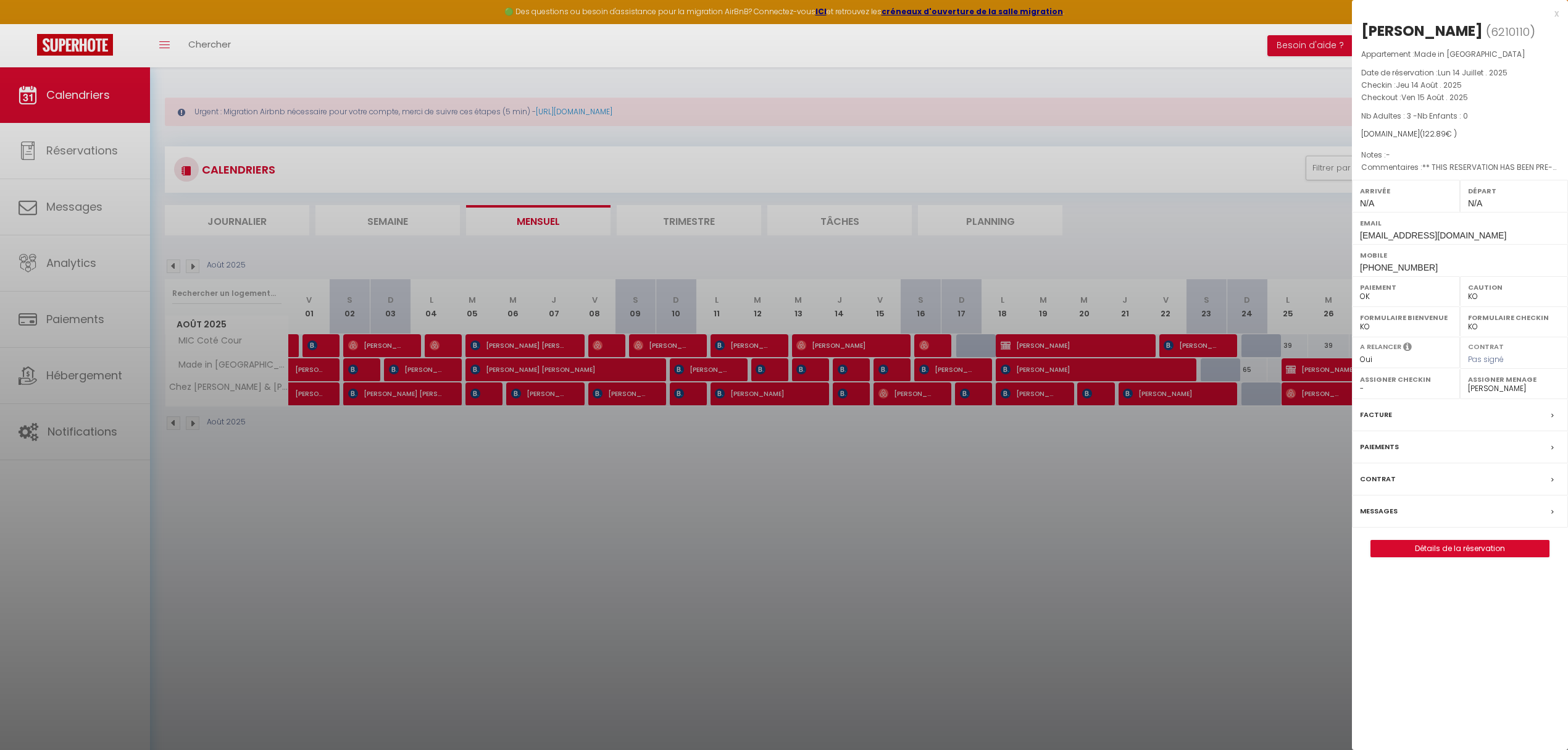
click at [889, 375] on div at bounding box center [784, 375] width 1568 height 750
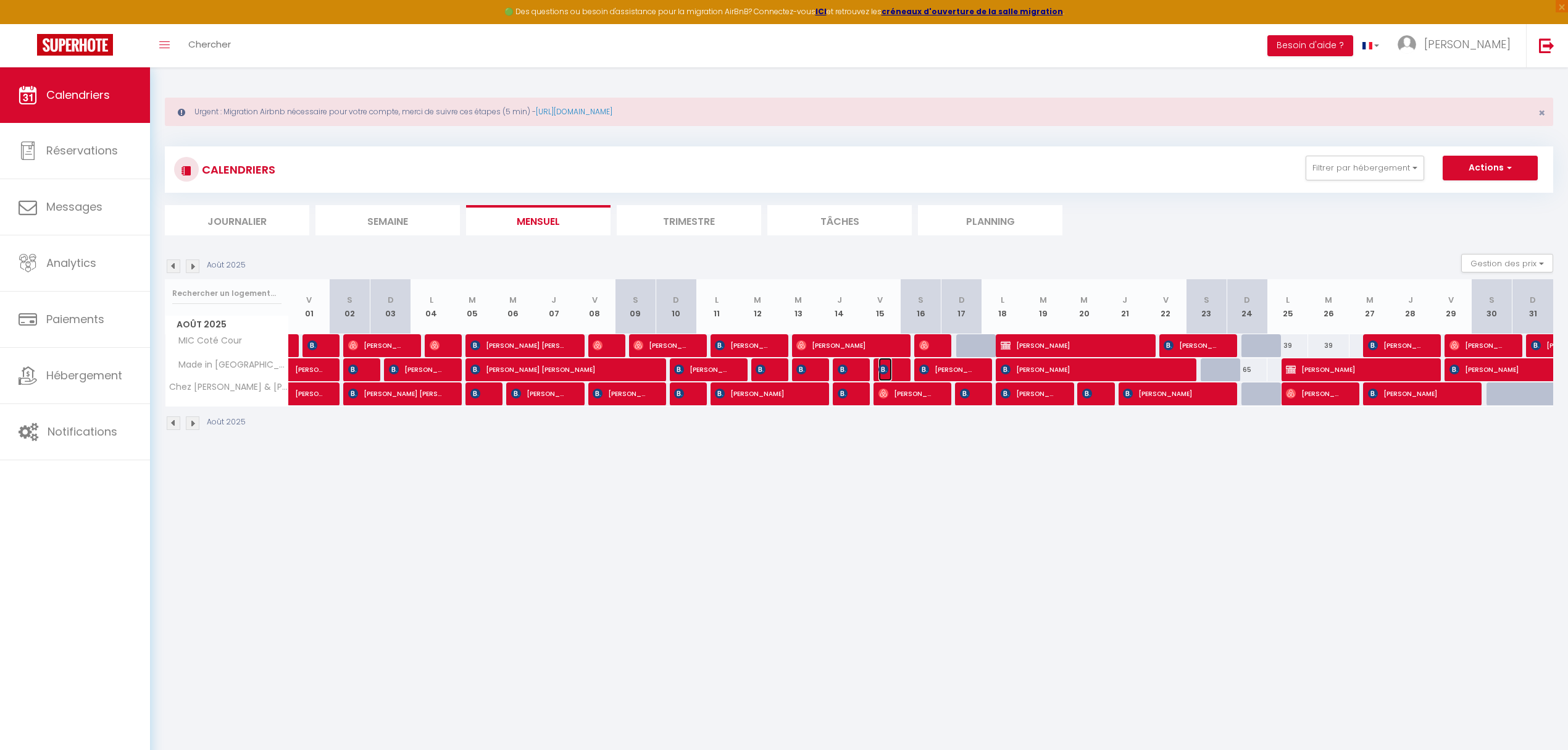
click at [889, 375] on span "[PERSON_NAME]" at bounding box center [885, 370] width 14 height 23
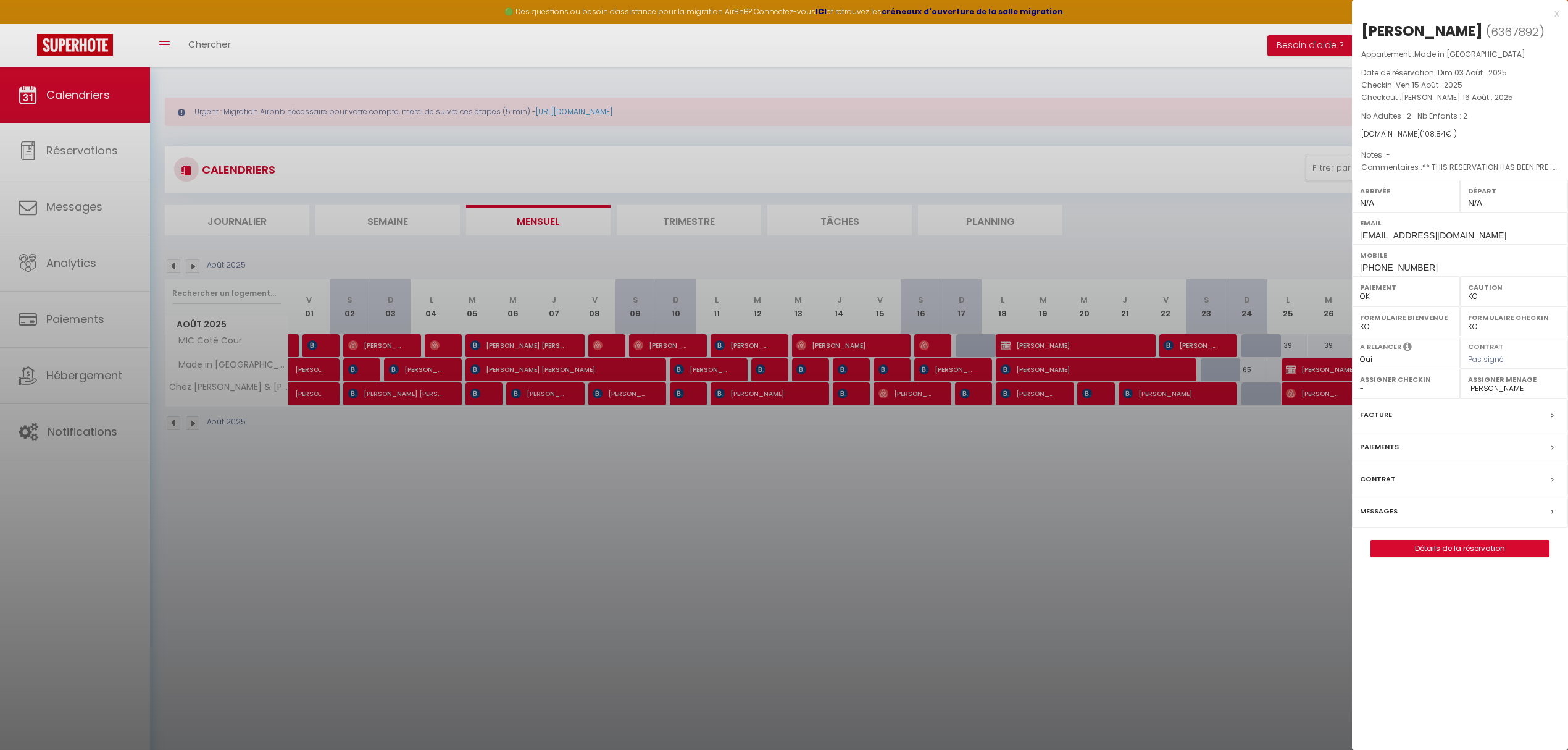
click at [960, 375] on div at bounding box center [784, 375] width 1568 height 750
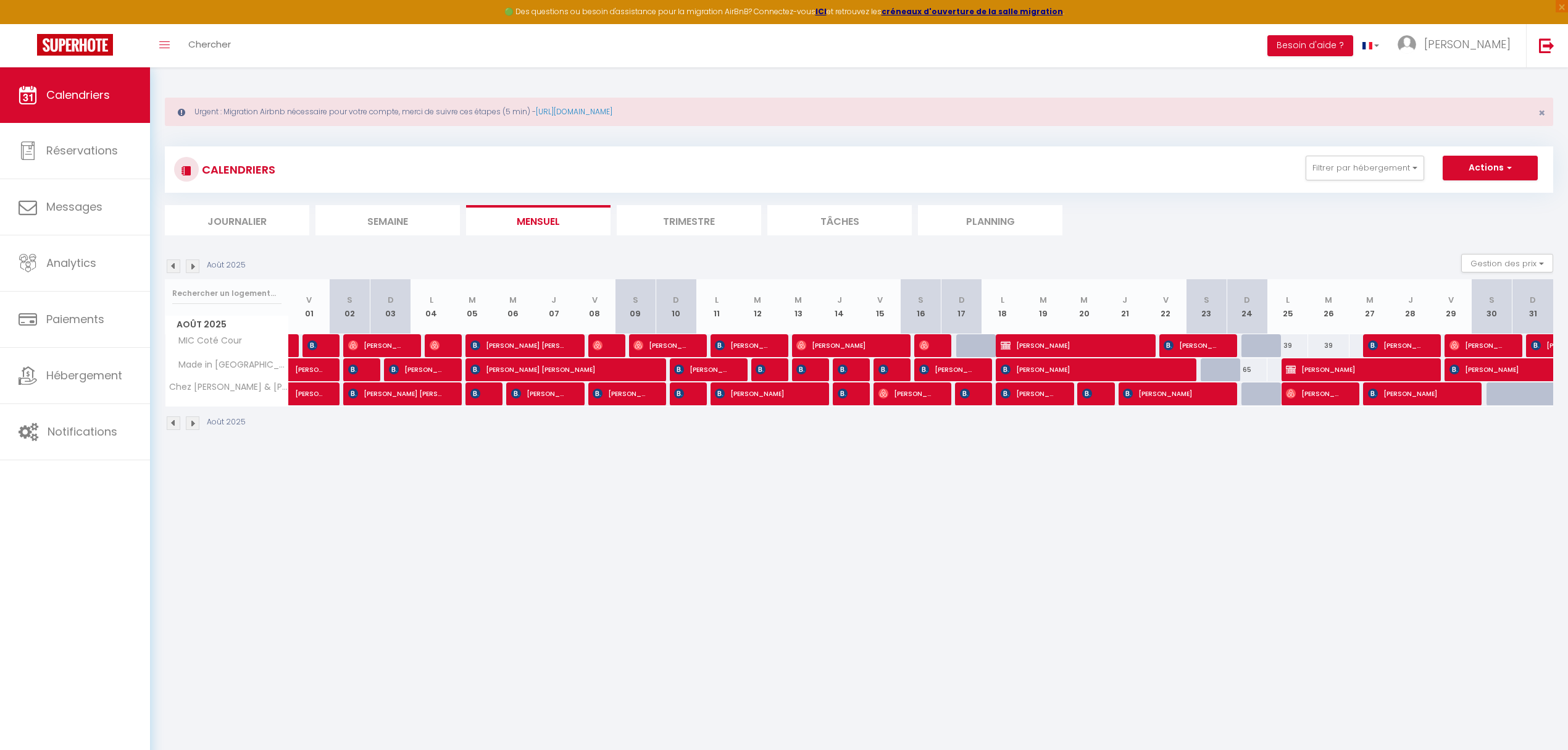
click at [955, 376] on body "🟢 Des questions ou besoin d'assistance pour la migration AirBnB? Connectez-vous…" at bounding box center [784, 443] width 1568 height 750
click at [953, 361] on span "[PERSON_NAME]" at bounding box center [946, 370] width 54 height 23
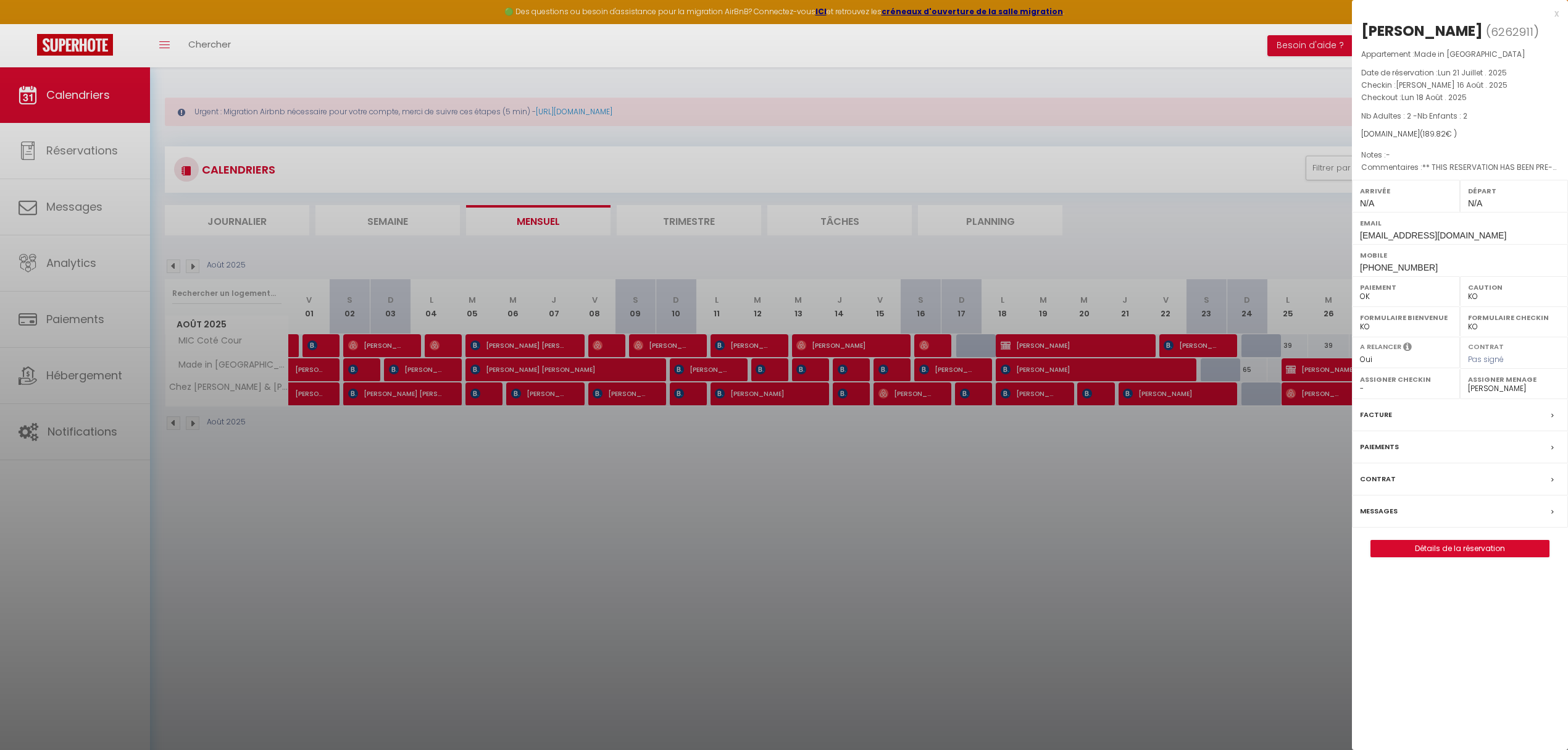
click at [971, 564] on div at bounding box center [784, 375] width 1568 height 750
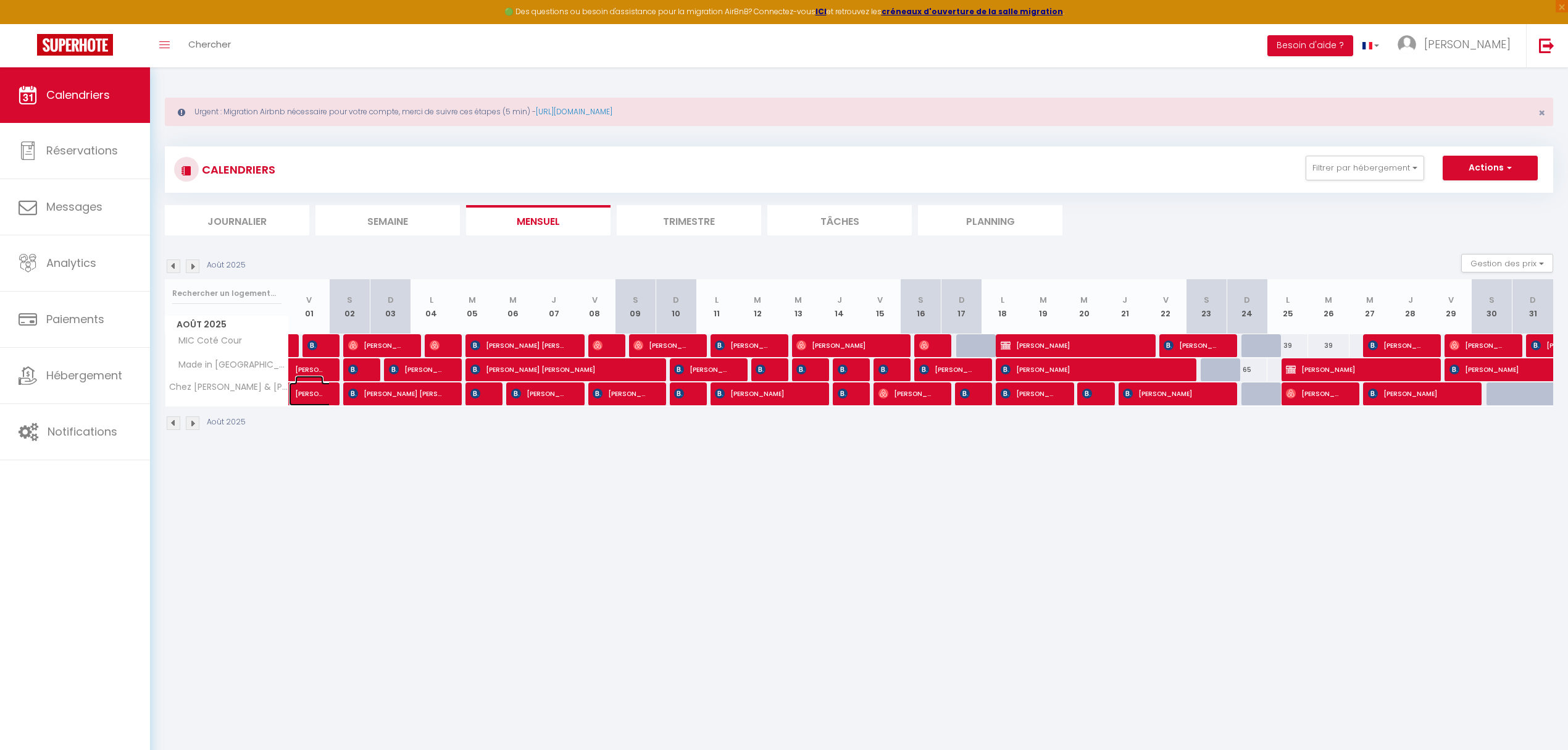
click at [316, 398] on span "[PERSON_NAME]" at bounding box center [309, 387] width 29 height 23
select select "OK"
select select "36100"
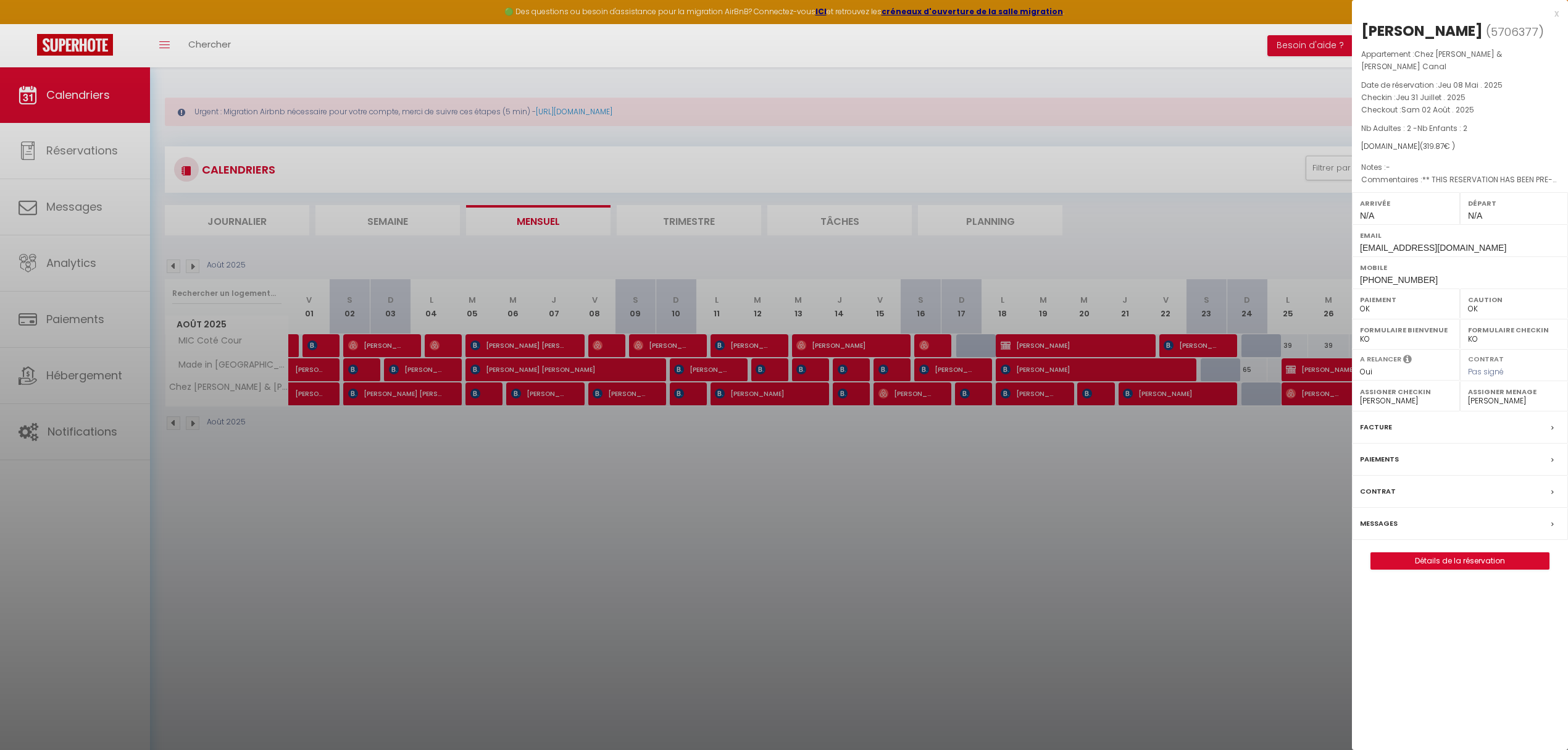
click at [806, 532] on div at bounding box center [784, 375] width 1568 height 750
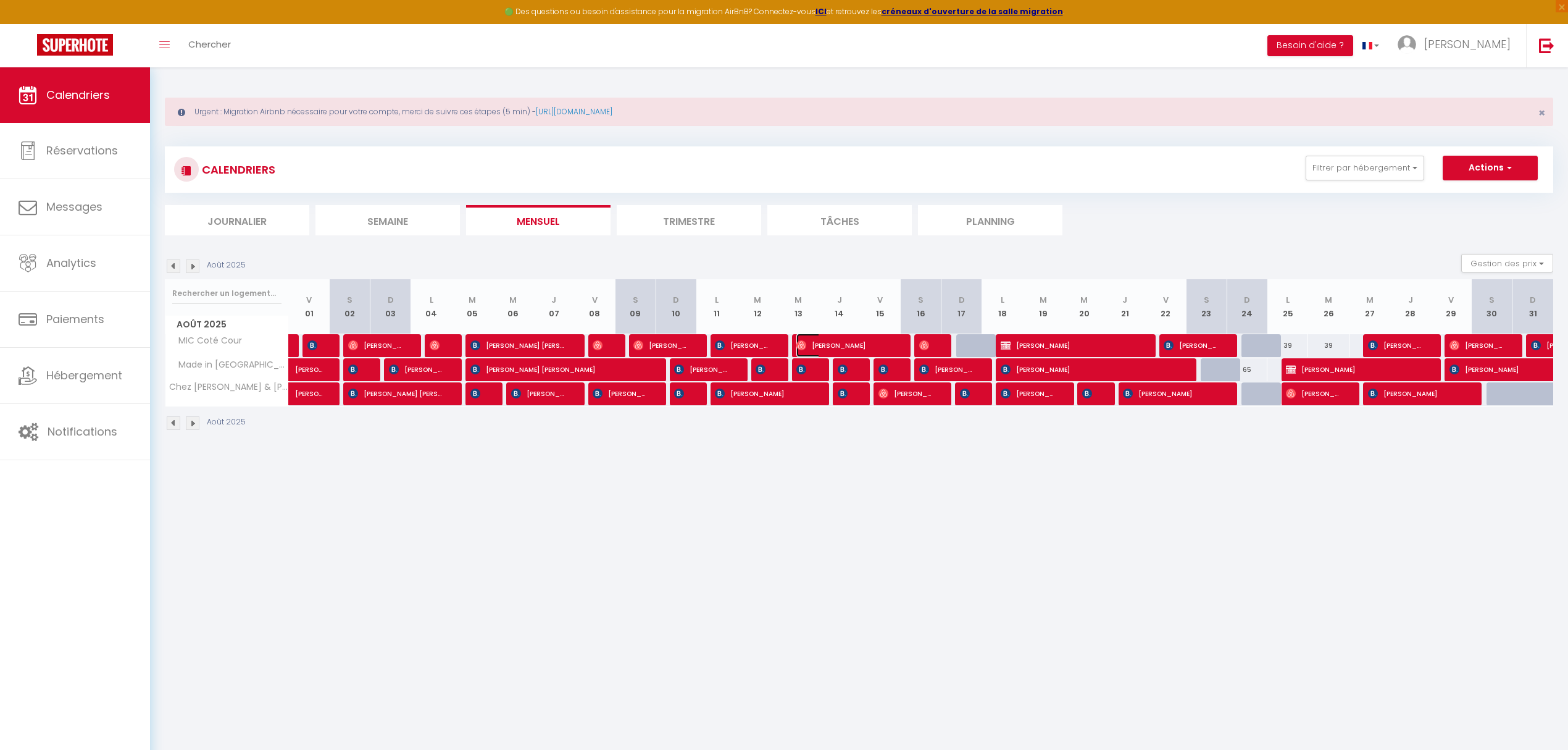
click at [873, 343] on span "[PERSON_NAME]" at bounding box center [843, 345] width 95 height 23
select select
select select "39856"
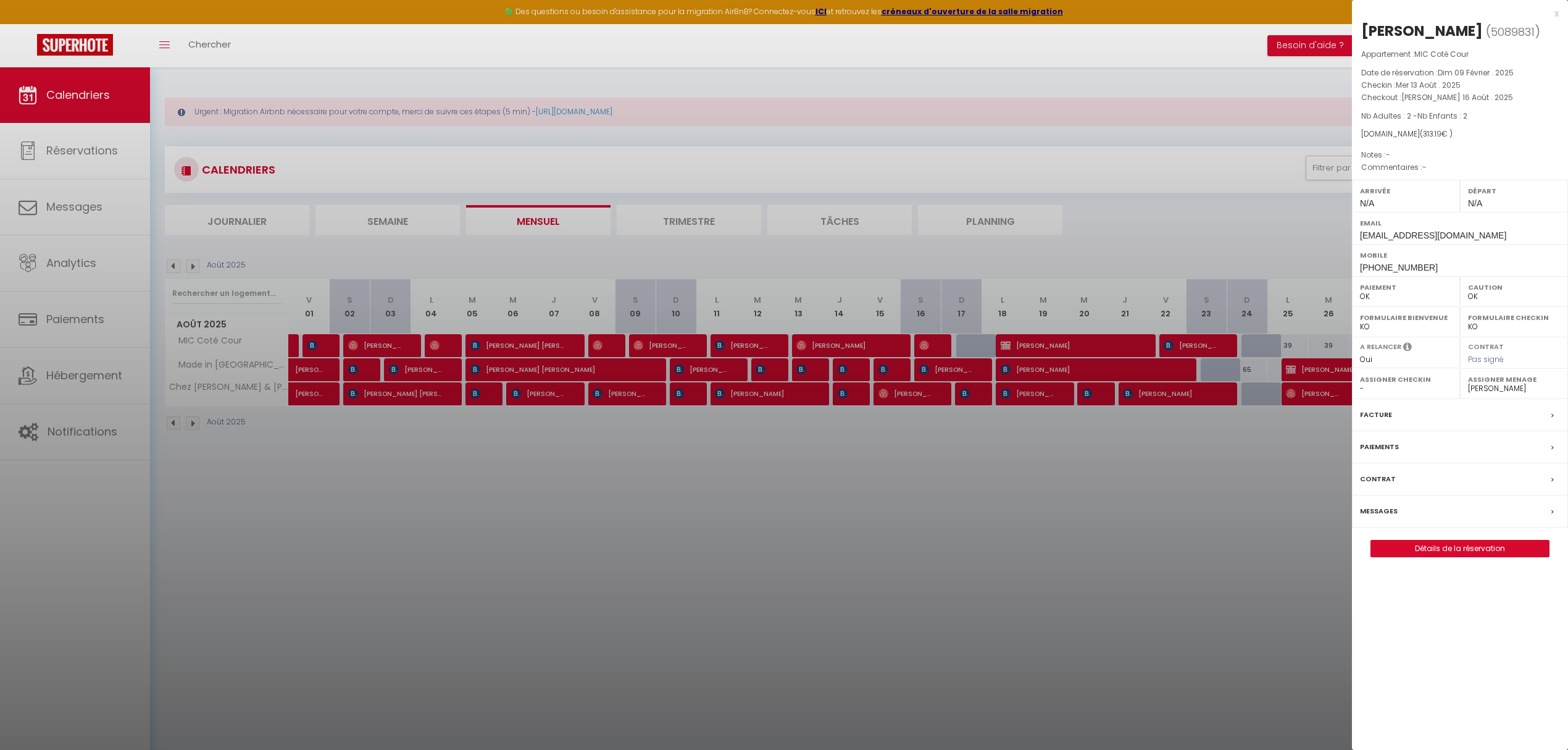
click at [937, 349] on div at bounding box center [784, 375] width 1568 height 750
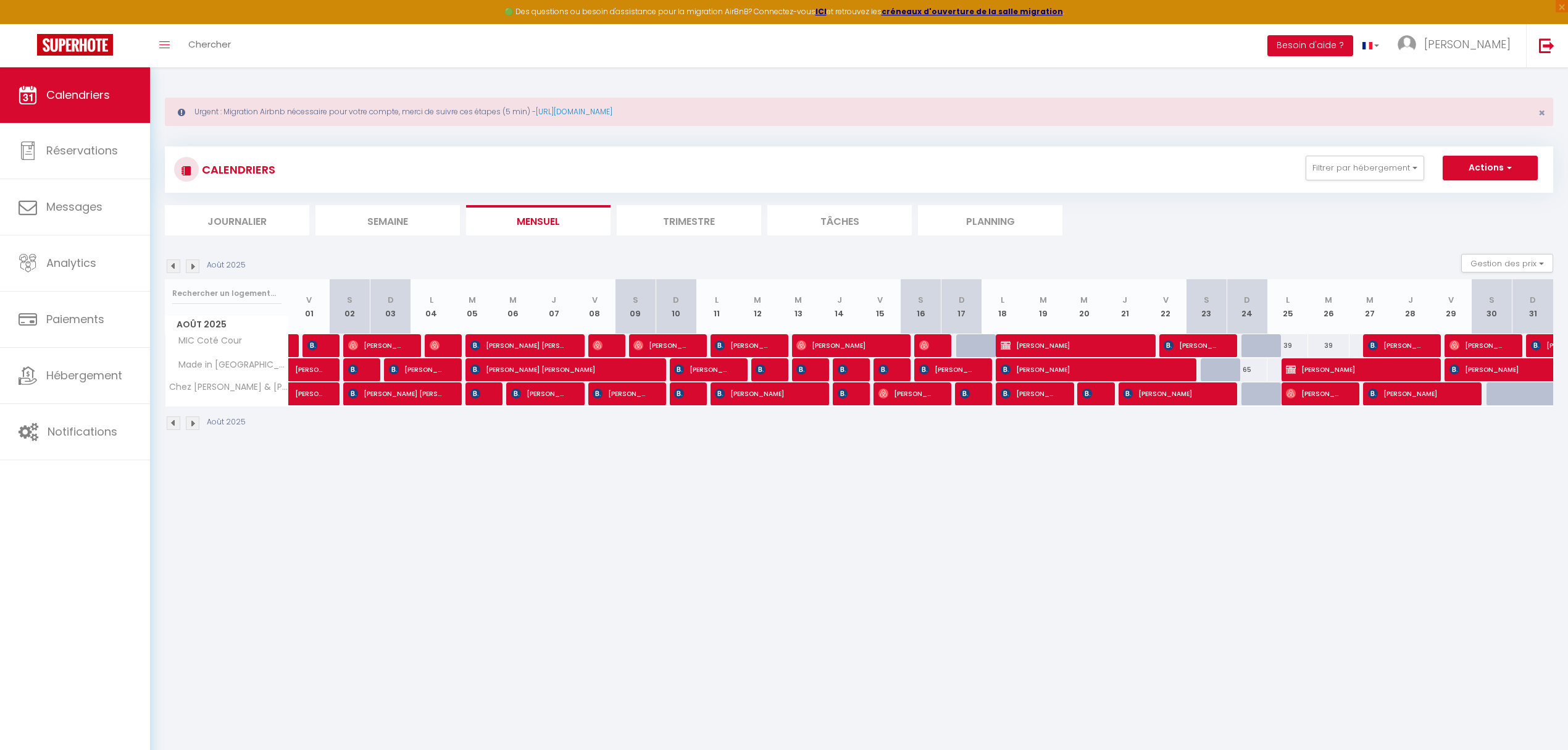
click at [937, 349] on div at bounding box center [934, 346] width 41 height 23
click at [934, 352] on div at bounding box center [934, 346] width 41 height 23
click at [926, 354] on span "[PERSON_NAME]" at bounding box center [925, 345] width 14 height 23
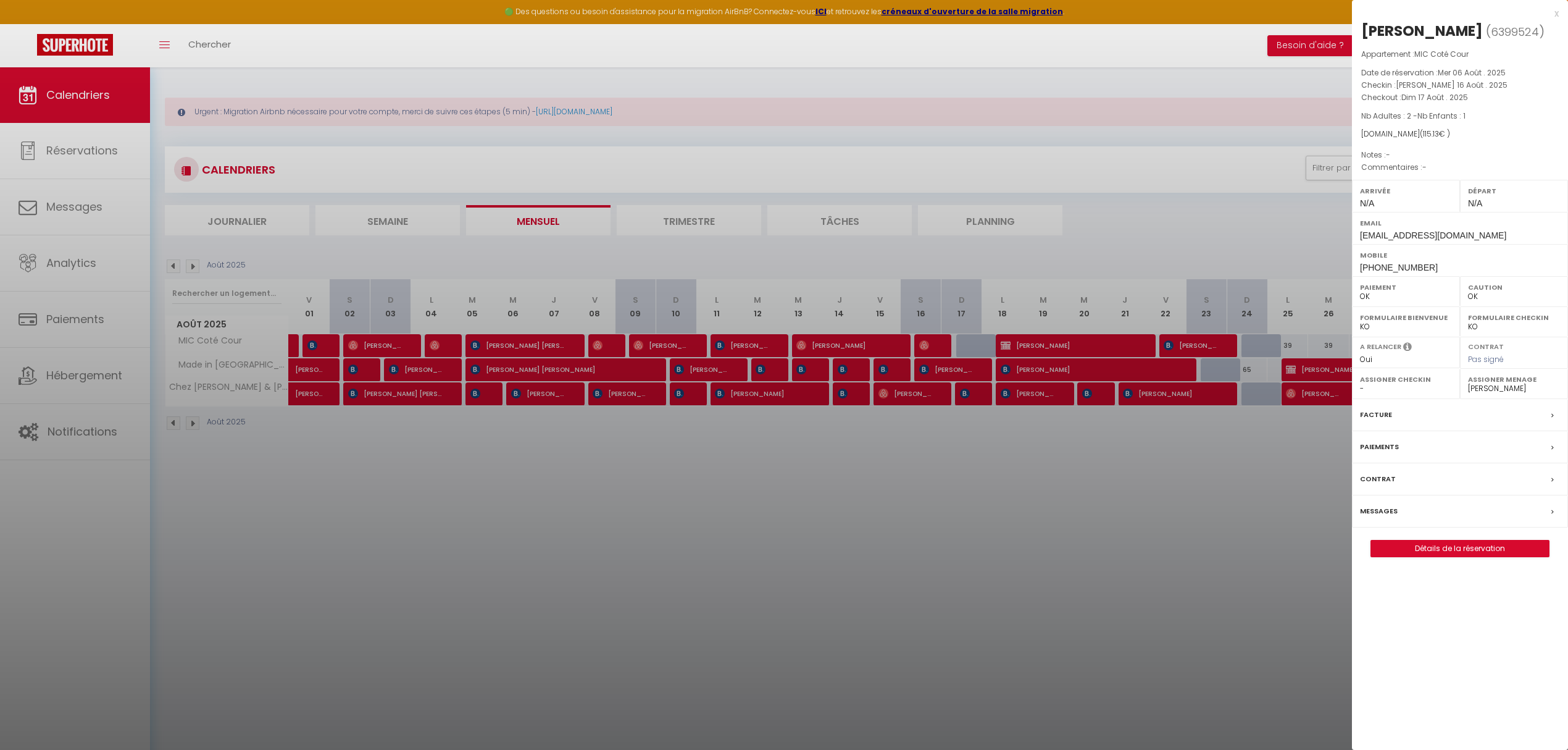
click at [787, 601] on div at bounding box center [784, 375] width 1568 height 750
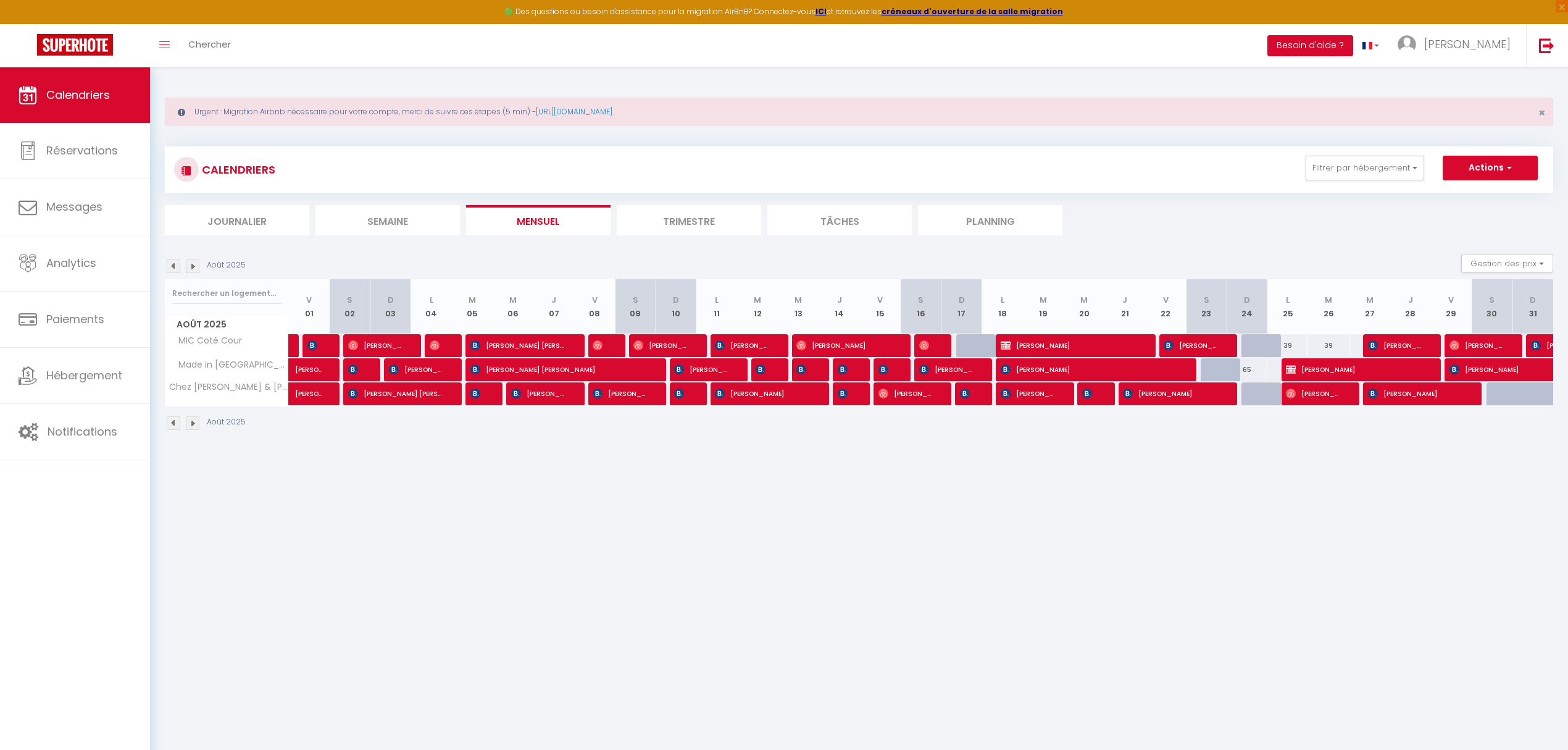
click at [191, 267] on img at bounding box center [192, 266] width 14 height 14
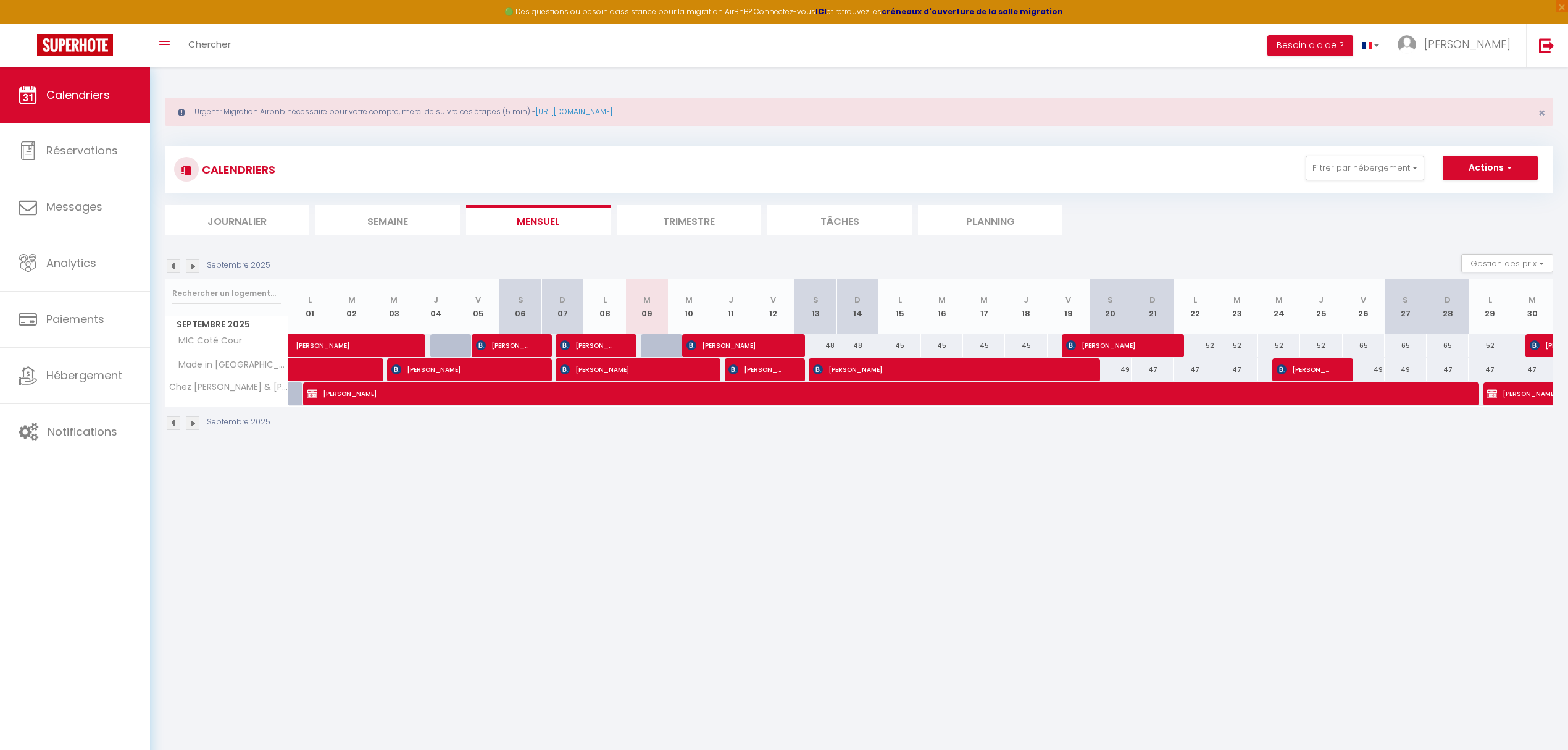
click at [171, 270] on img at bounding box center [173, 266] width 14 height 14
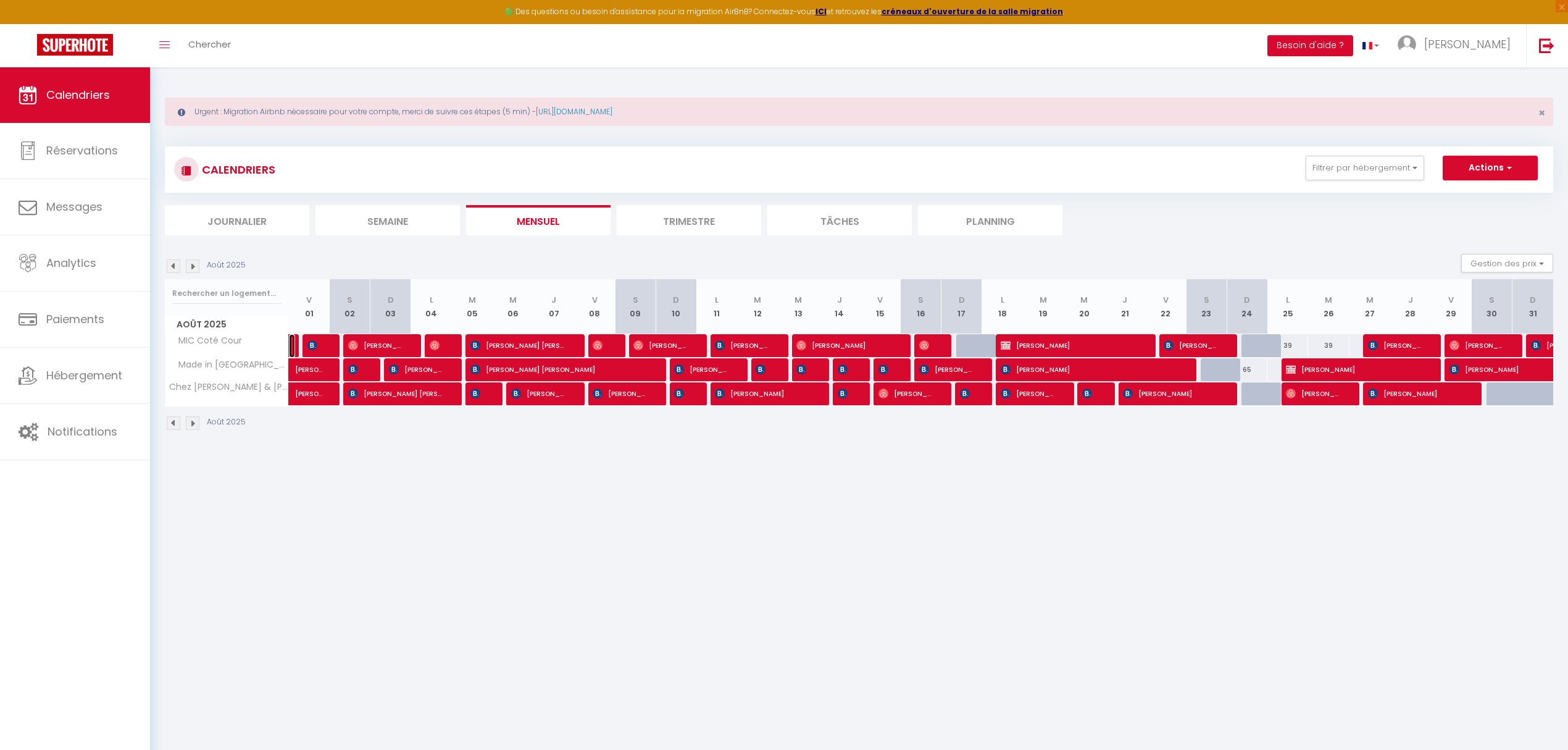
click at [294, 344] on link at bounding box center [292, 346] width 6 height 23
select select "KO"
select select "36100"
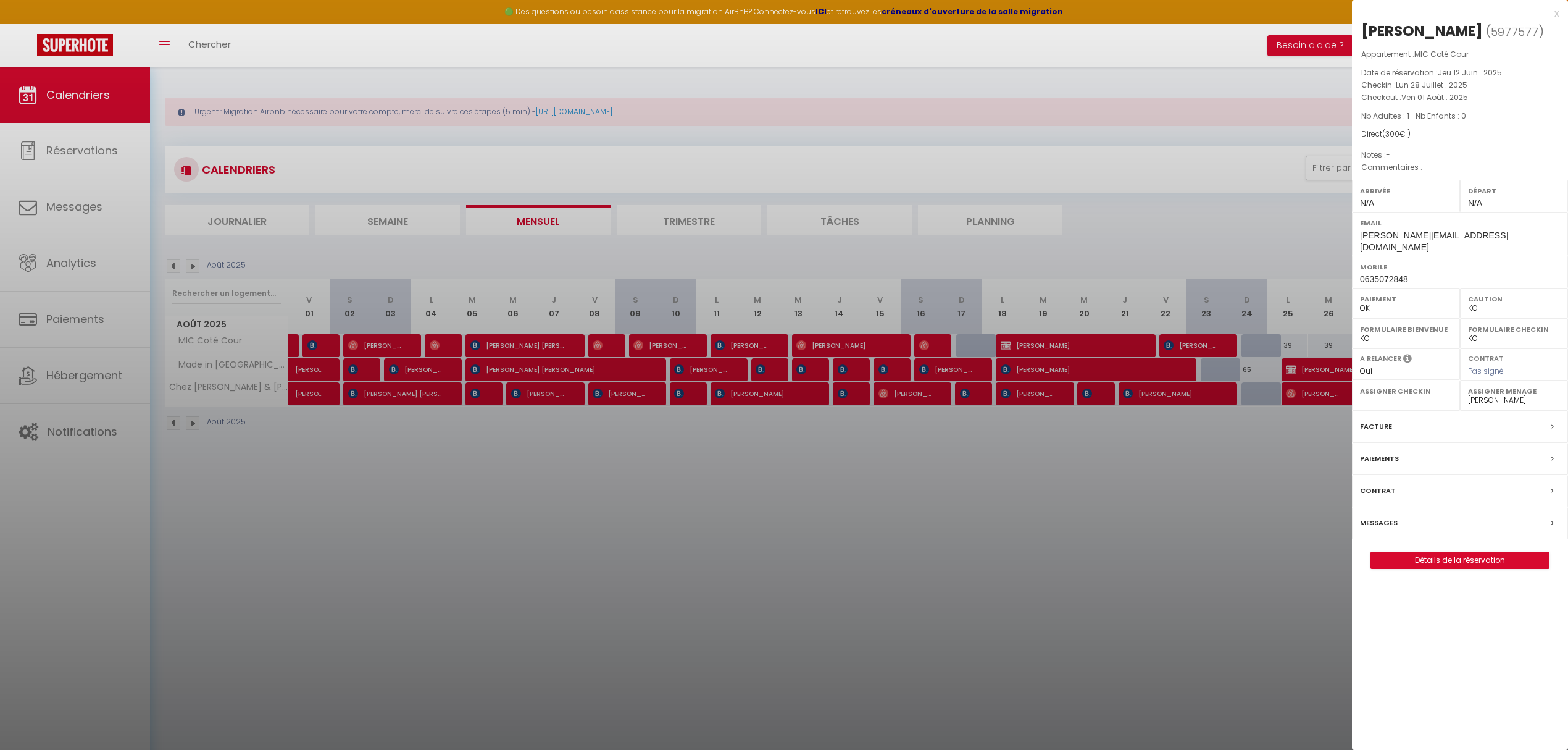
click at [324, 350] on div at bounding box center [784, 375] width 1568 height 750
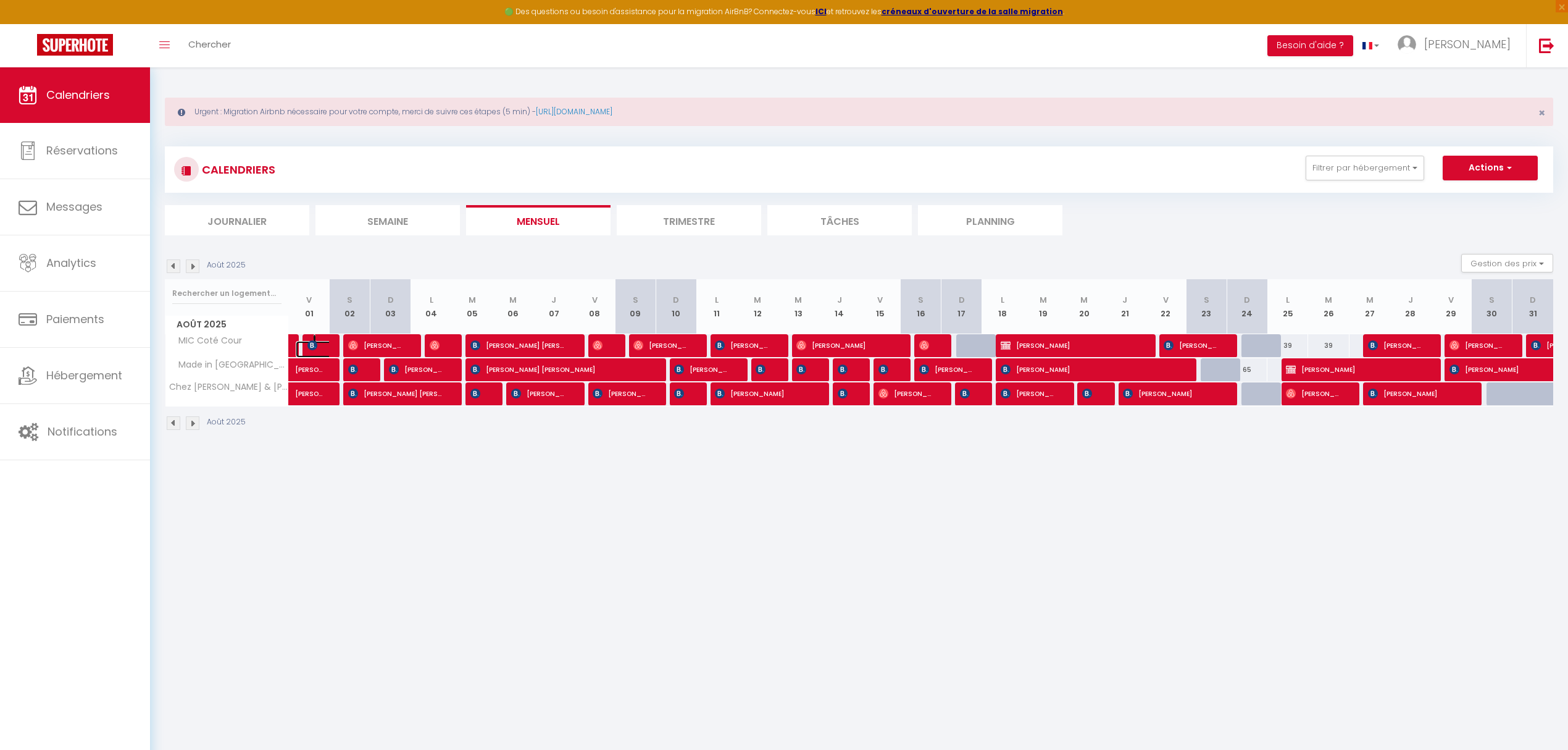
click at [321, 350] on link at bounding box center [315, 349] width 41 height 16
type input "32"
type input "Ven 01 Août 2025"
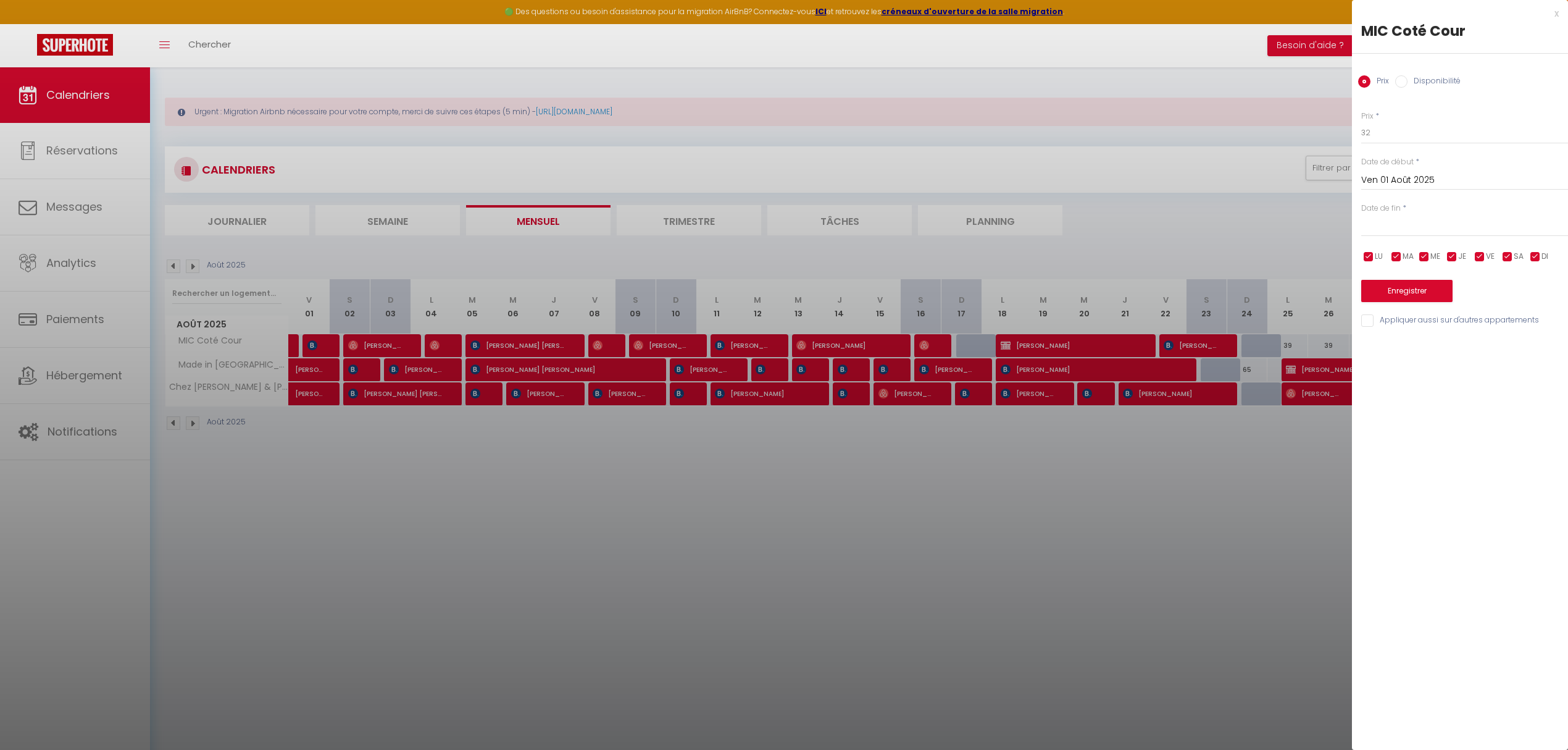
click at [317, 352] on div at bounding box center [784, 375] width 1568 height 750
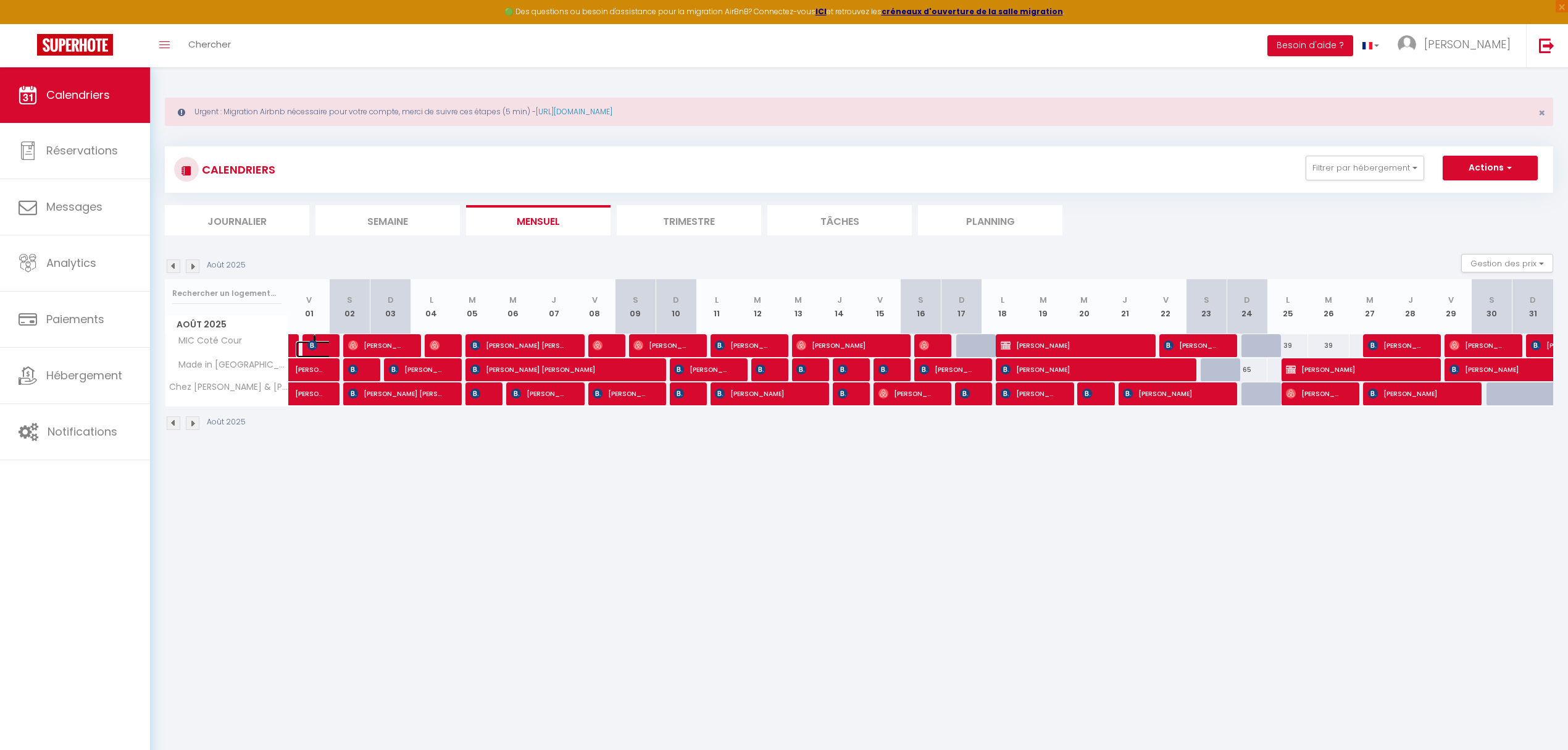
click at [324, 352] on link at bounding box center [315, 349] width 41 height 16
type input "32"
type input "Ven 01 Août 2025"
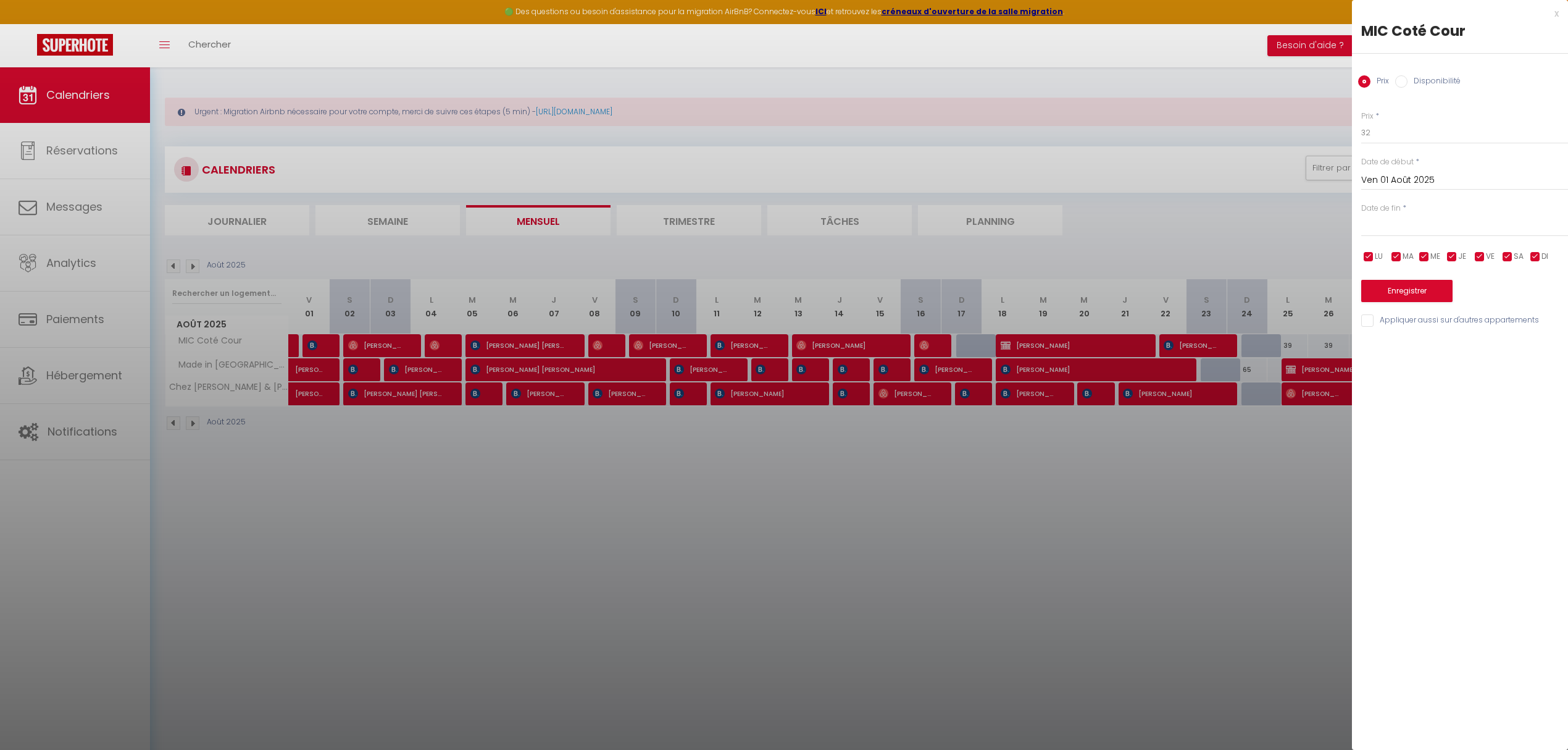
click at [332, 336] on div at bounding box center [784, 375] width 1568 height 750
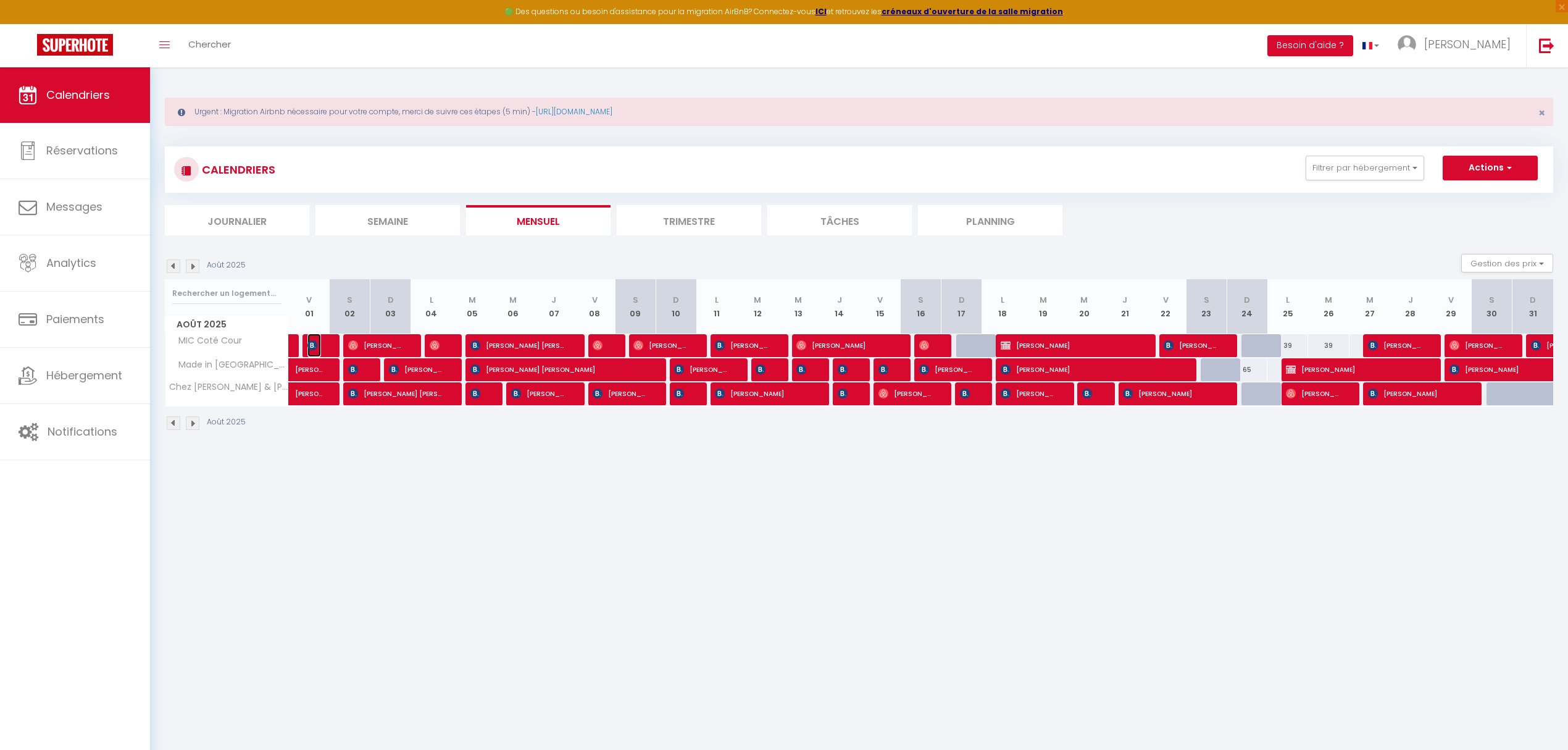
click at [311, 344] on img at bounding box center [312, 344] width 10 height 10
select select "41195"
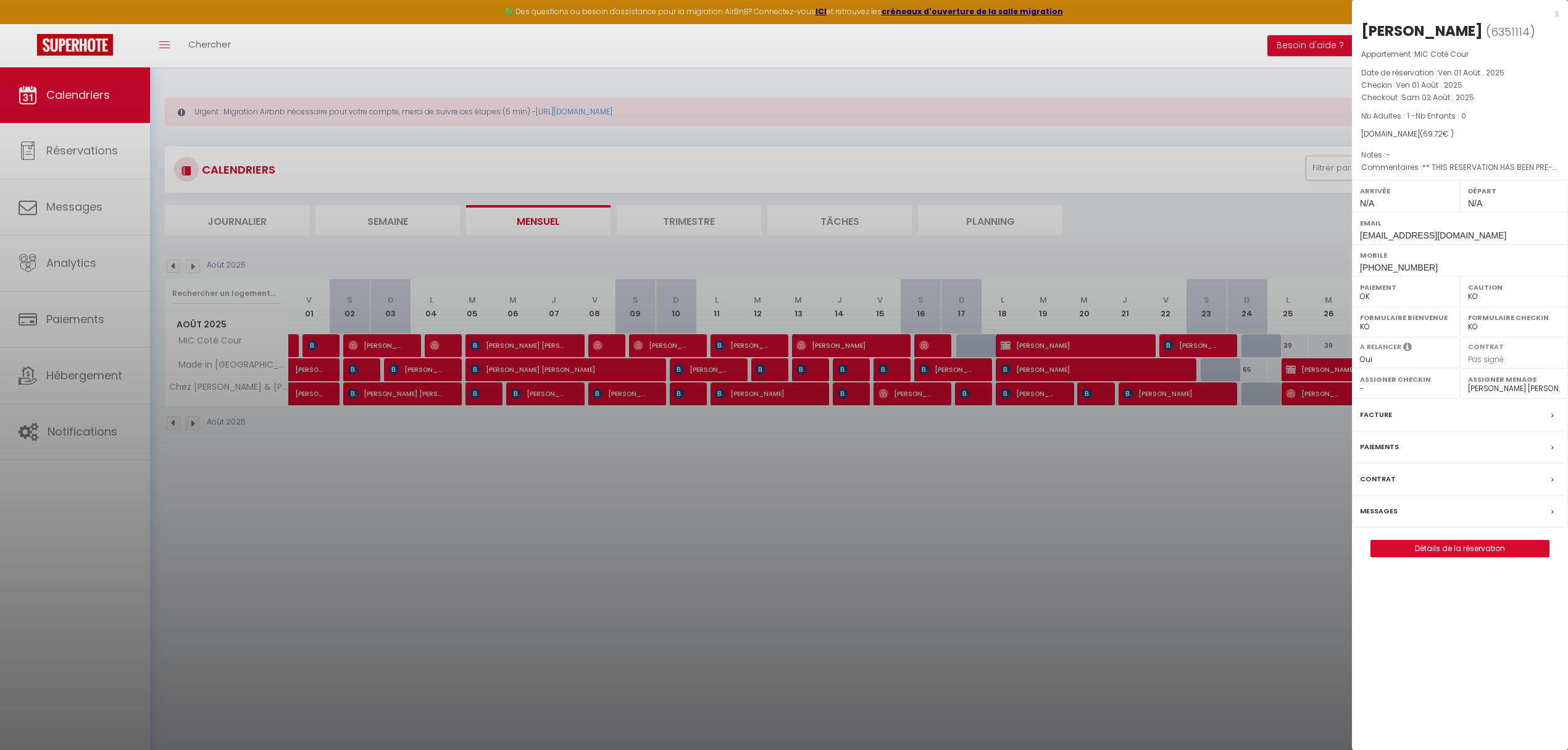
click at [381, 343] on div at bounding box center [784, 375] width 1568 height 750
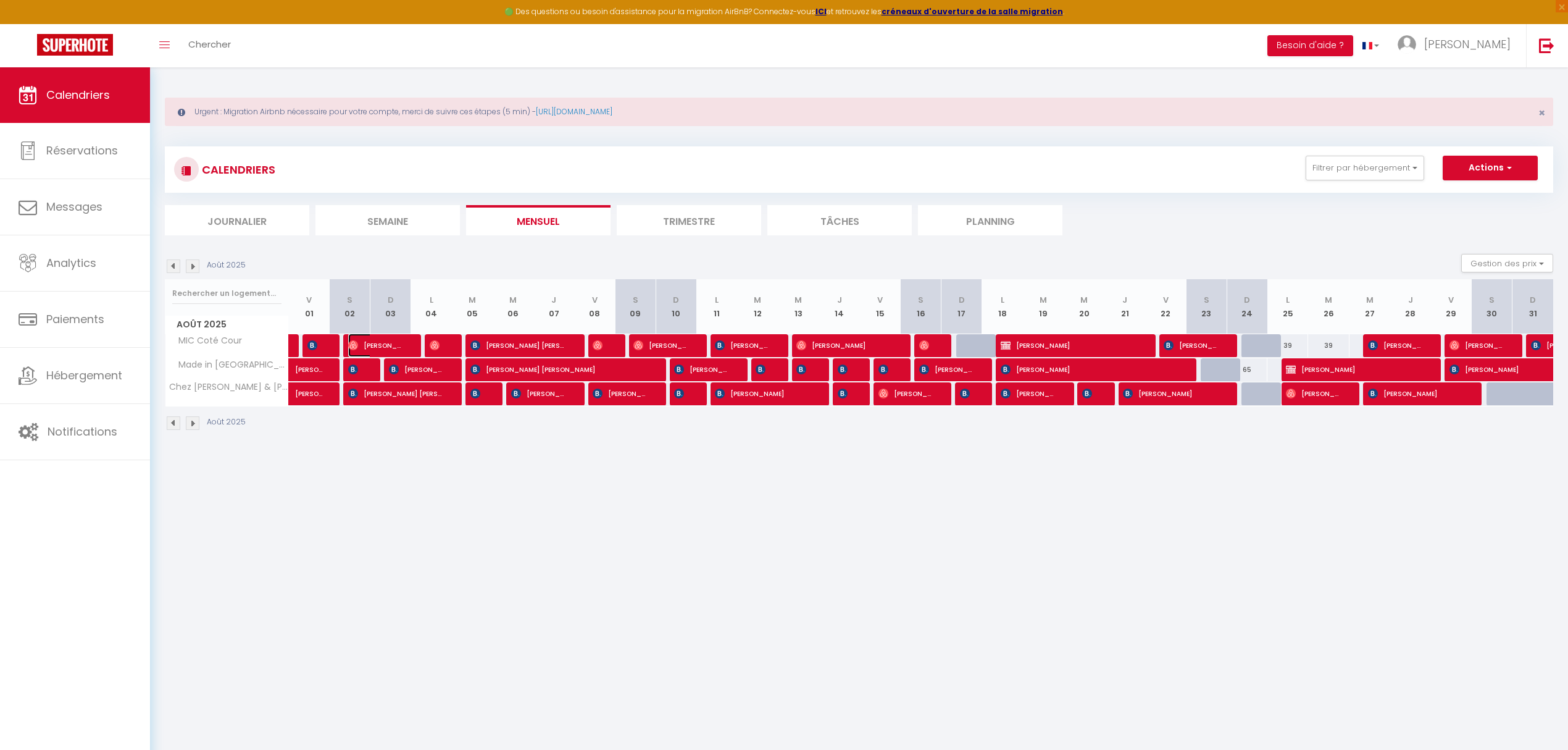
click at [379, 344] on span "[PERSON_NAME]" at bounding box center [375, 345] width 54 height 23
select select "OK"
select select "36100"
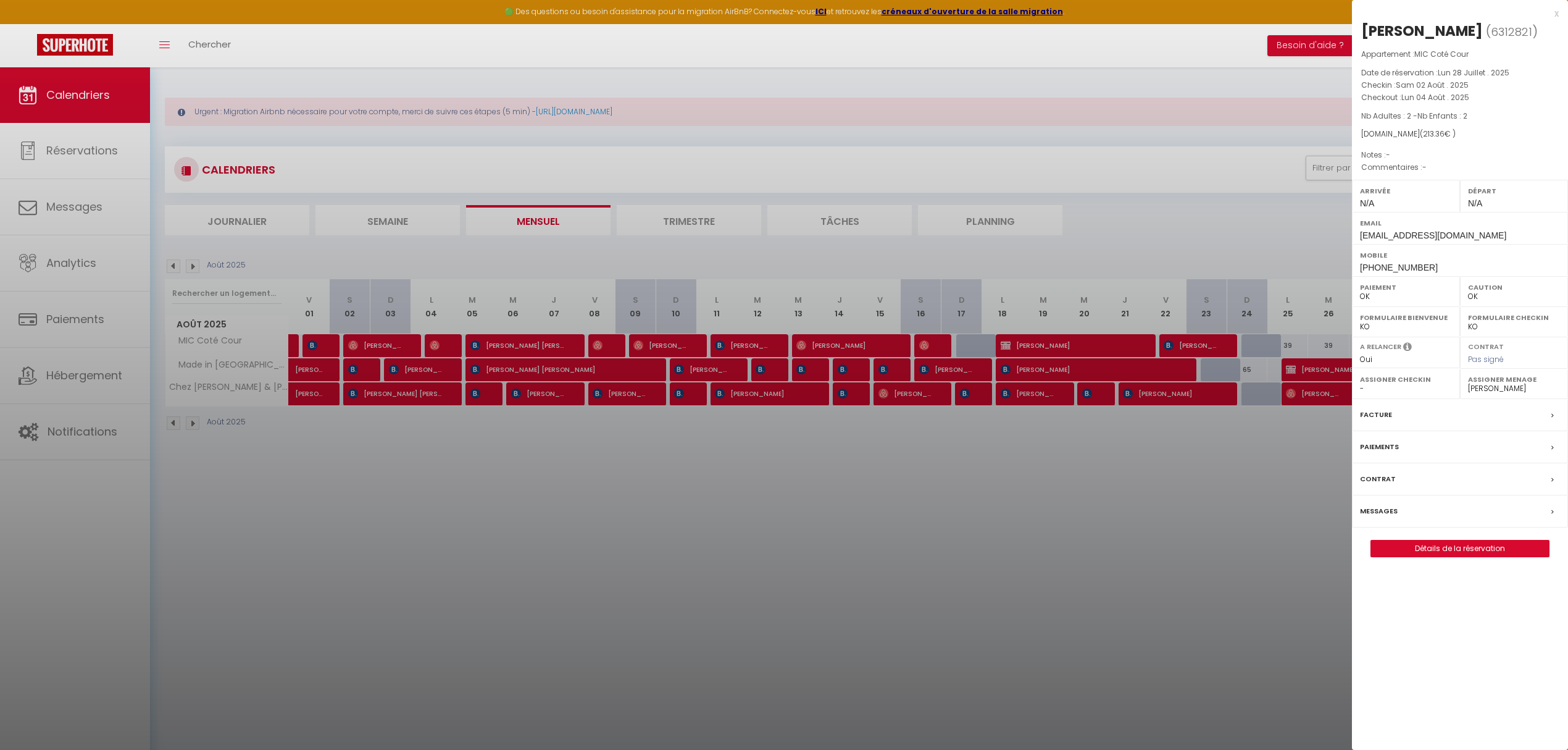
click at [442, 350] on div at bounding box center [784, 375] width 1568 height 750
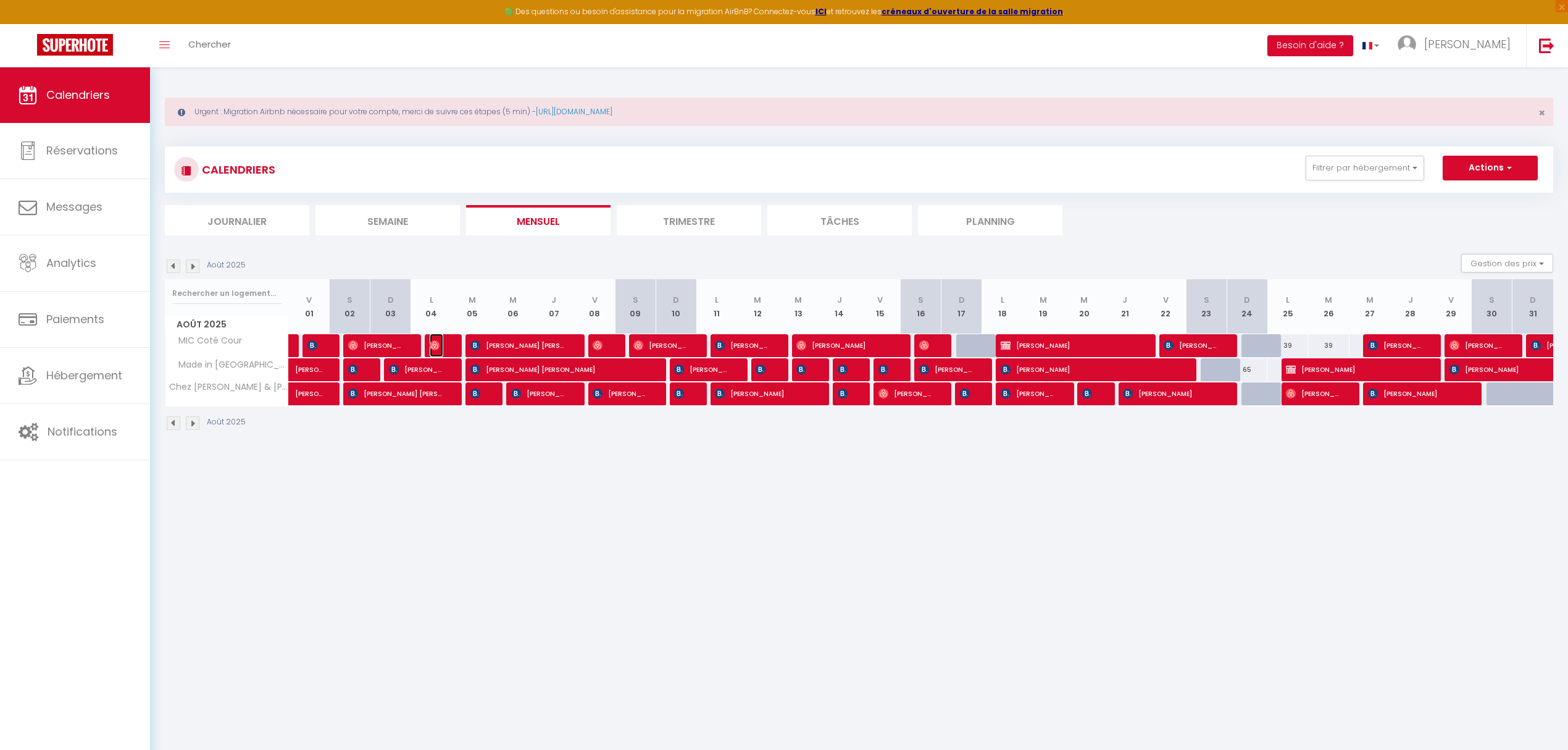
click at [438, 352] on span "[PERSON_NAME]" at bounding box center [436, 345] width 14 height 23
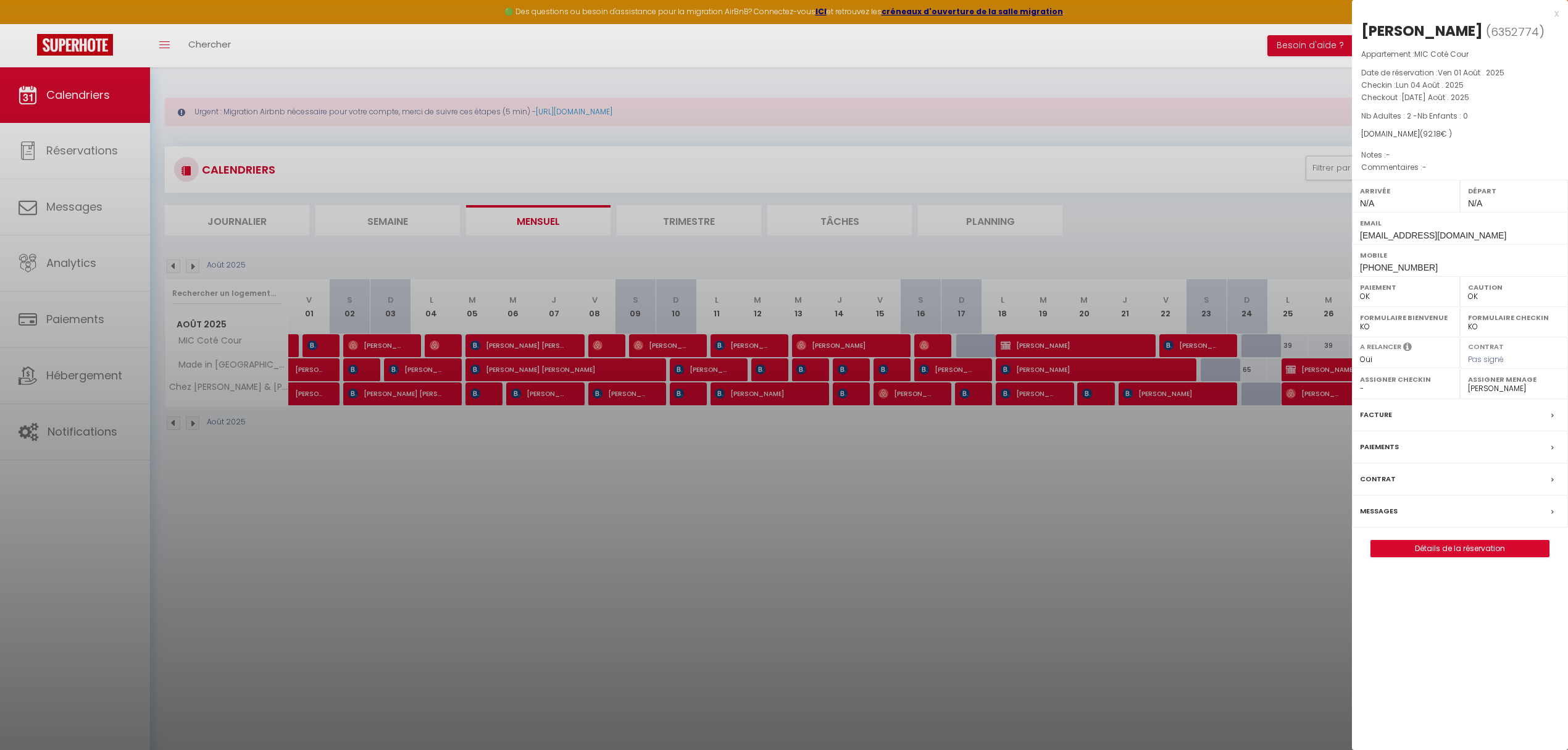
drag, startPoint x: 532, startPoint y: 354, endPoint x: 523, endPoint y: 354, distance: 9.0
click at [532, 354] on div at bounding box center [784, 375] width 1568 height 750
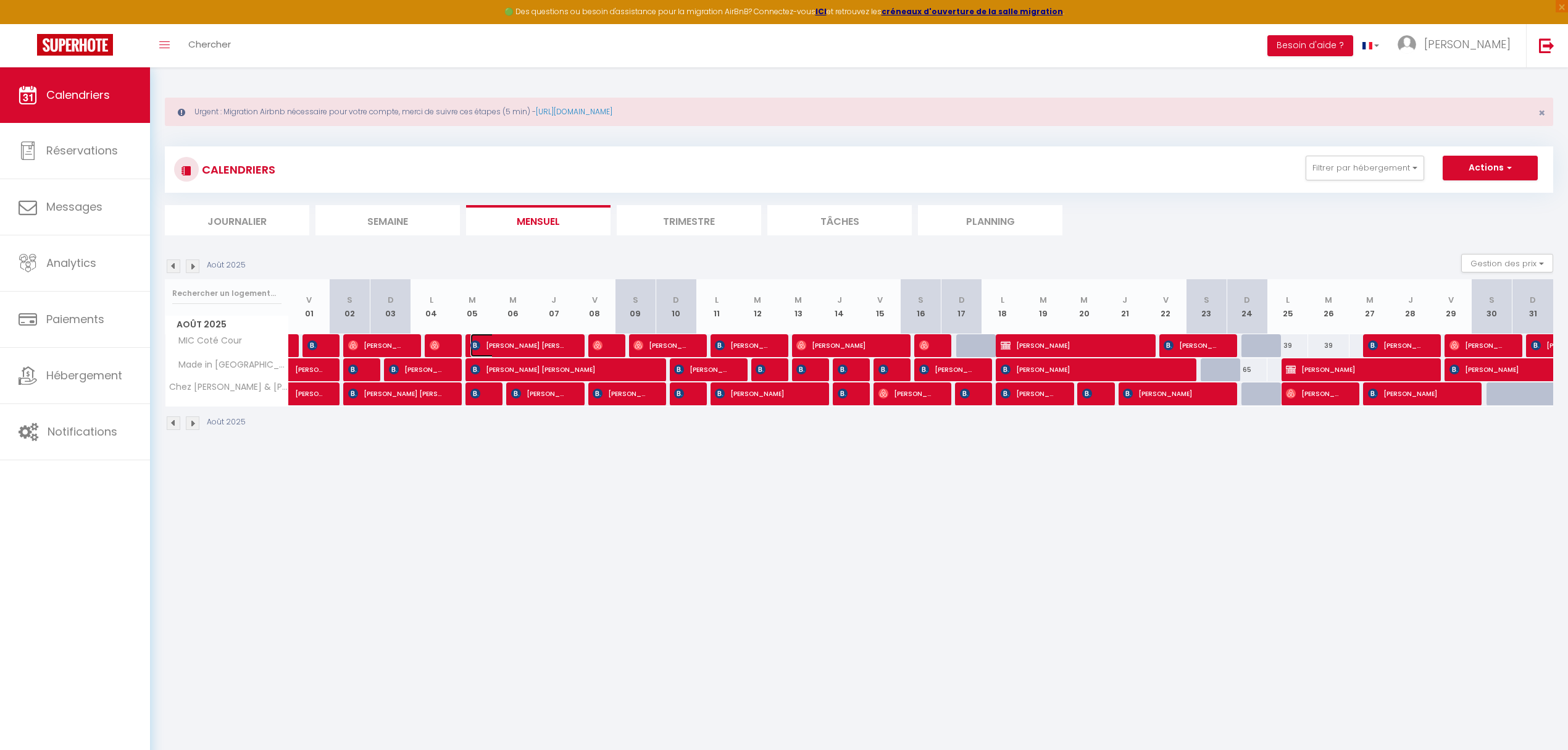
click at [497, 346] on span "[PERSON_NAME] [PERSON_NAME]" at bounding box center [517, 345] width 95 height 23
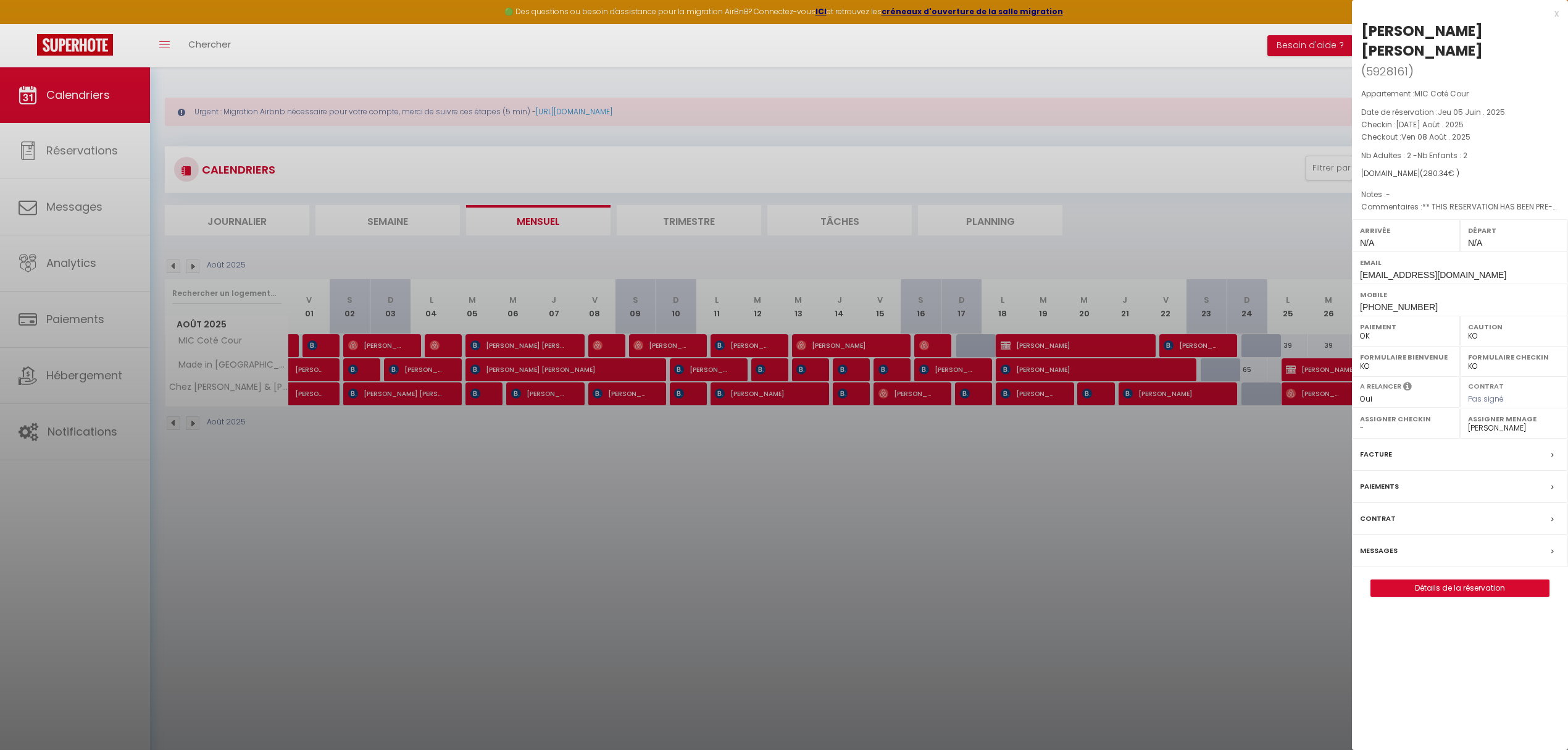
click at [596, 346] on div at bounding box center [784, 375] width 1568 height 750
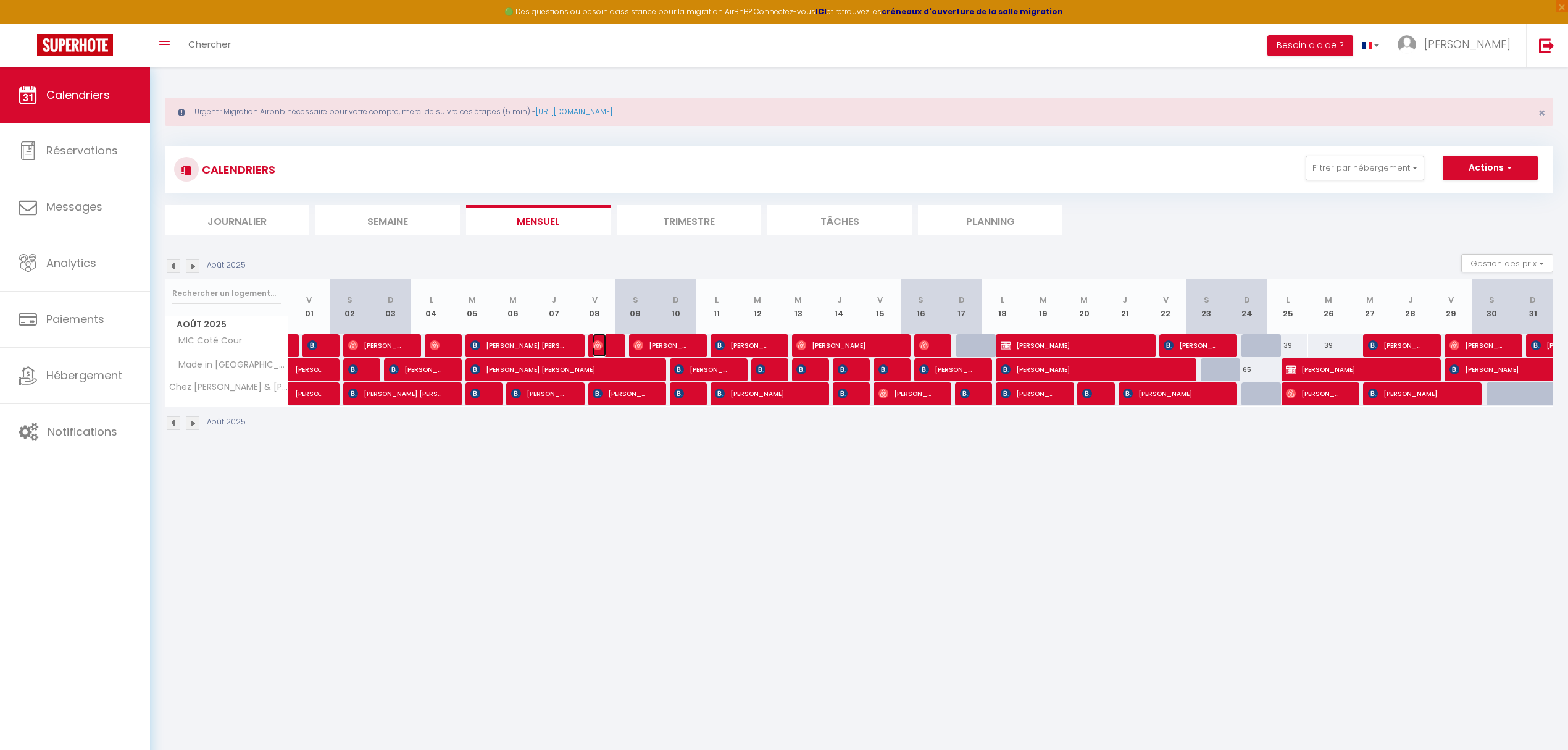
click at [596, 346] on img at bounding box center [597, 344] width 10 height 10
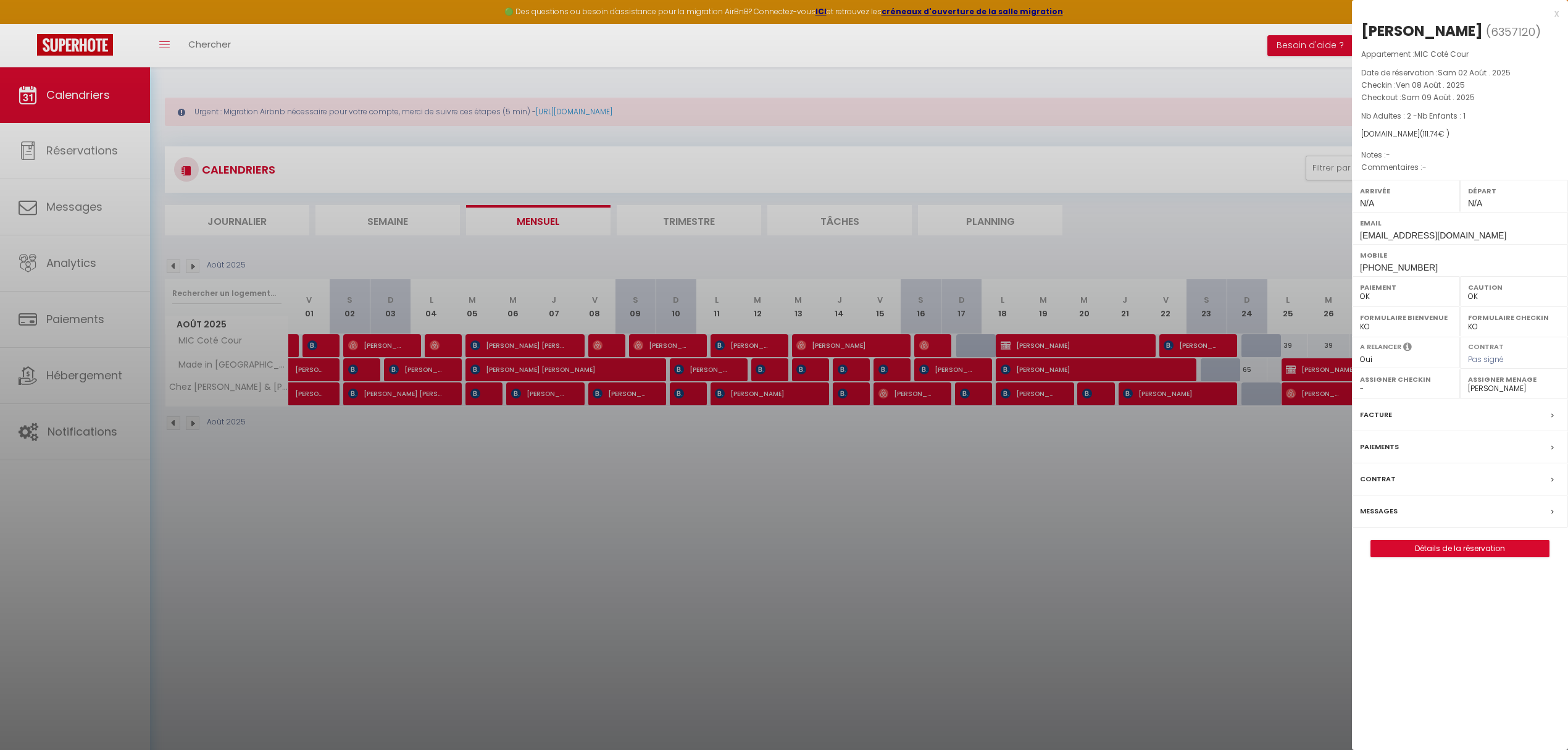
click at [601, 346] on div at bounding box center [784, 375] width 1568 height 750
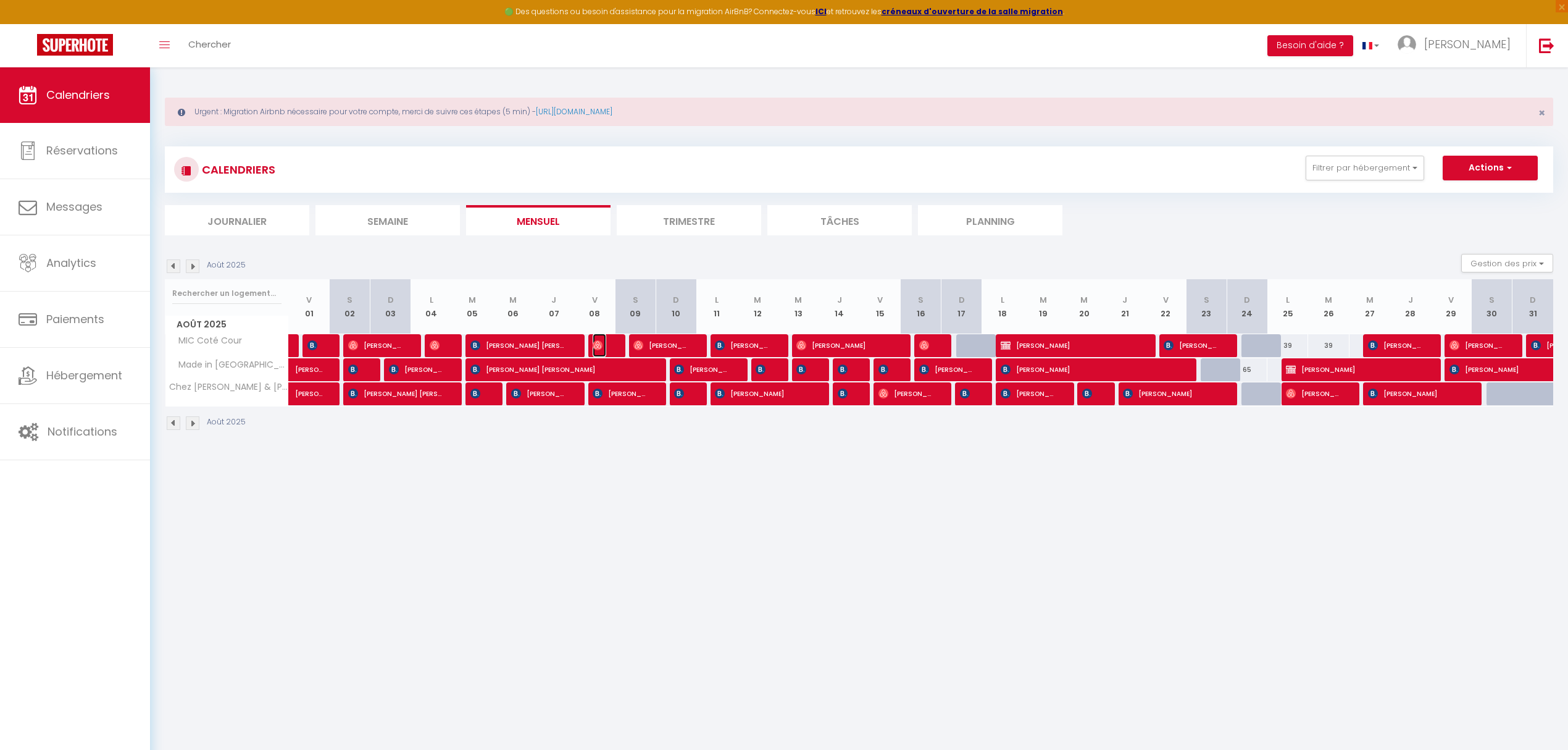
click at [601, 346] on img at bounding box center [597, 344] width 10 height 10
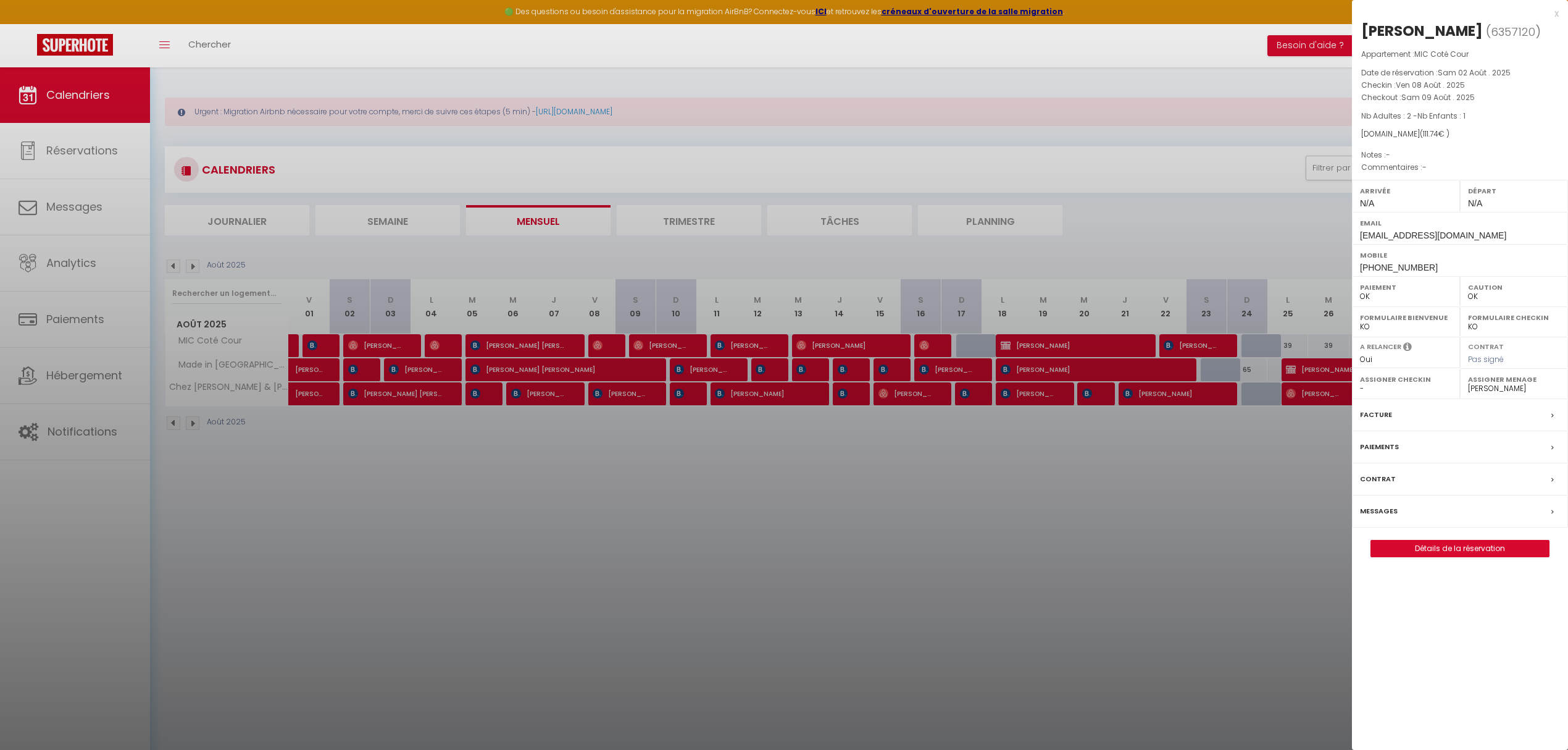
click at [661, 343] on div at bounding box center [784, 375] width 1568 height 750
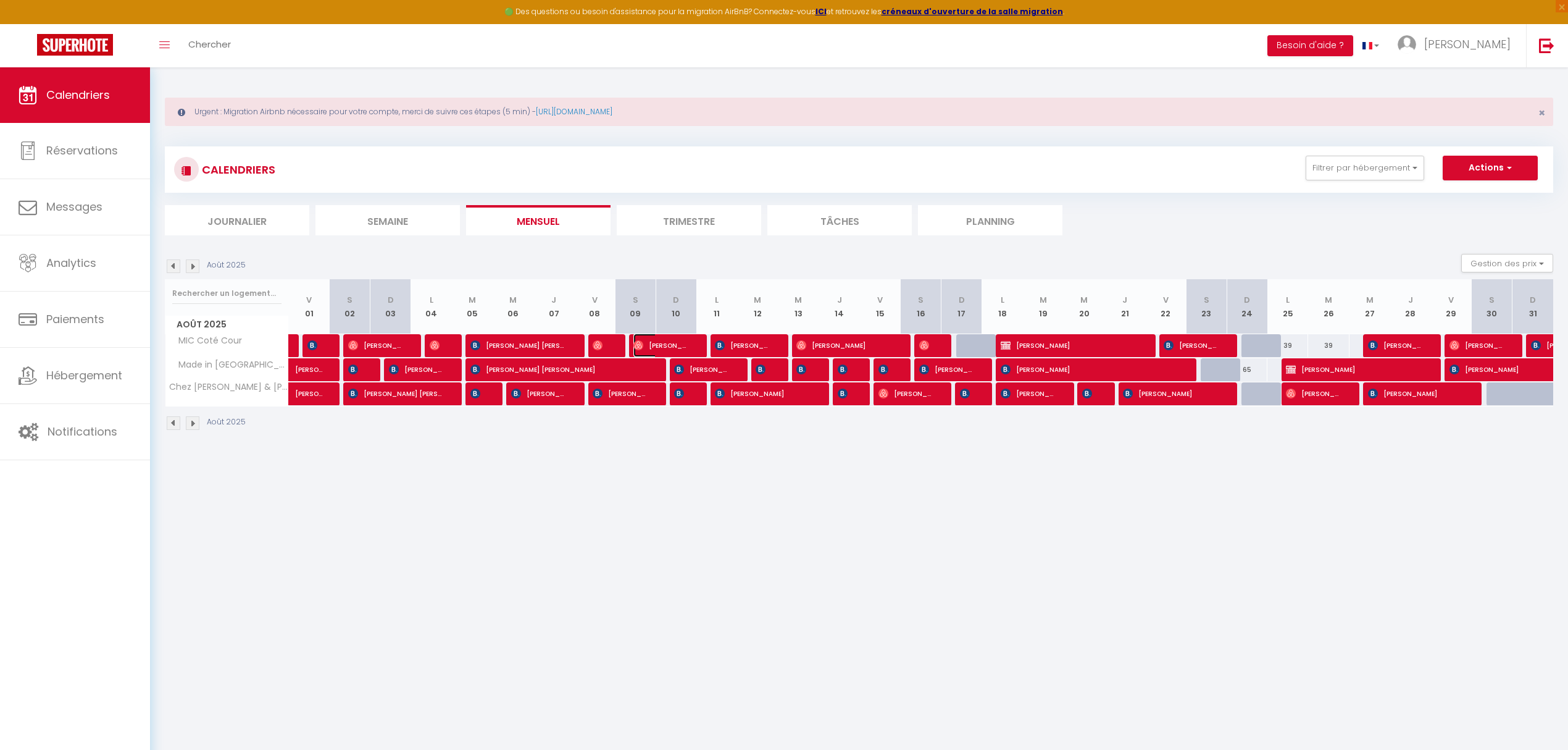
click at [661, 344] on span "[PERSON_NAME]" at bounding box center [661, 345] width 54 height 23
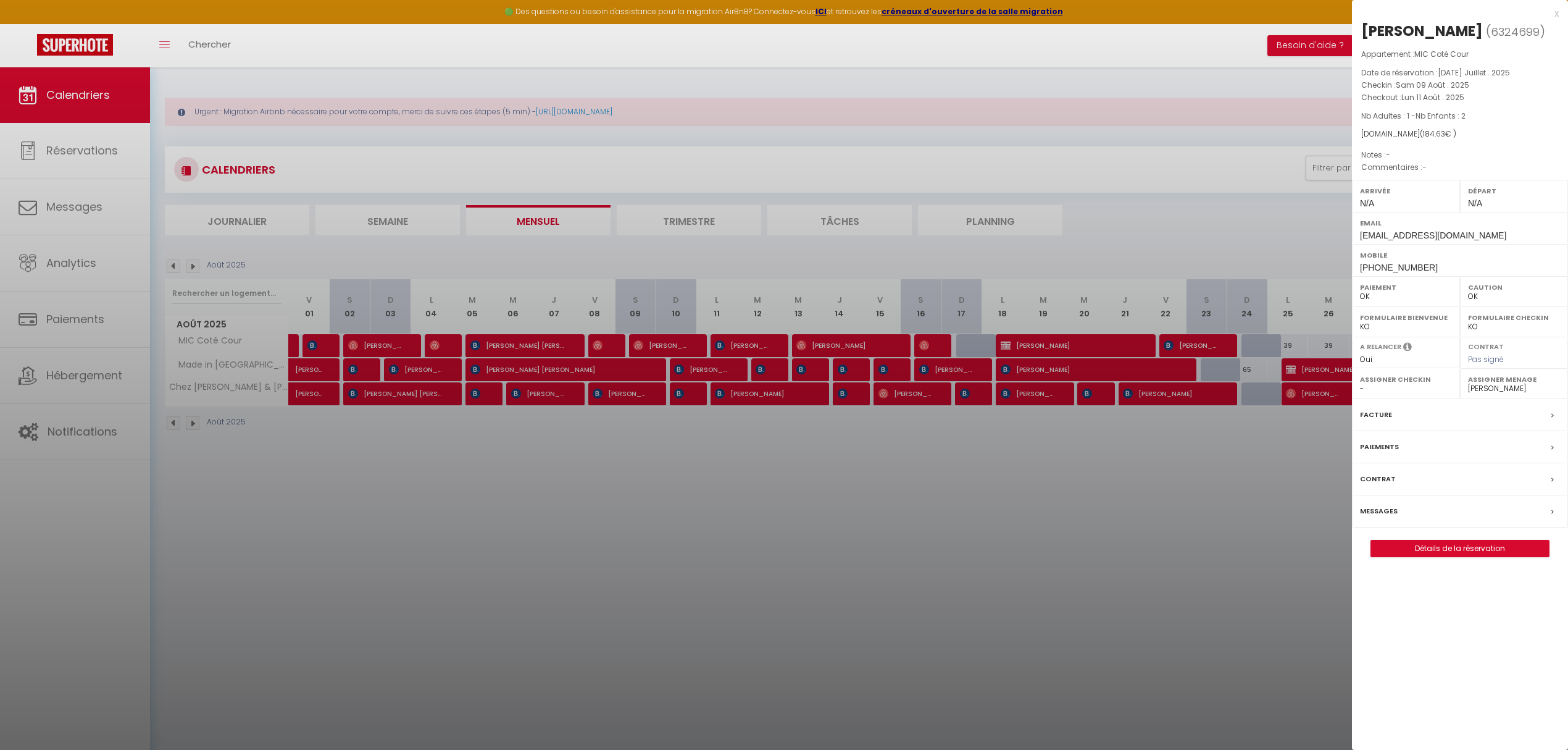
click at [732, 343] on div at bounding box center [784, 375] width 1568 height 750
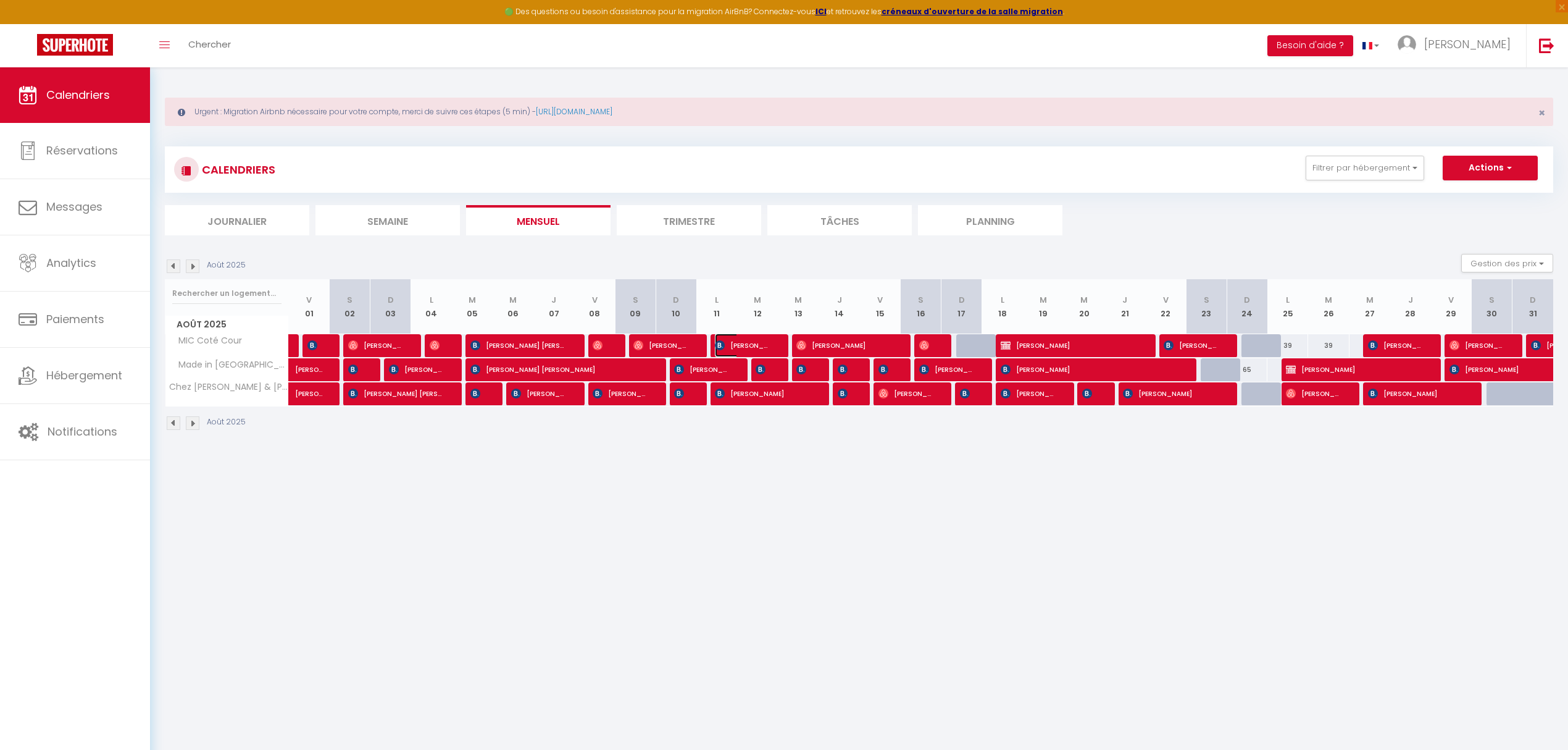
click at [737, 344] on span "[PERSON_NAME]" at bounding box center [742, 345] width 54 height 23
select select "KO"
select select "41195"
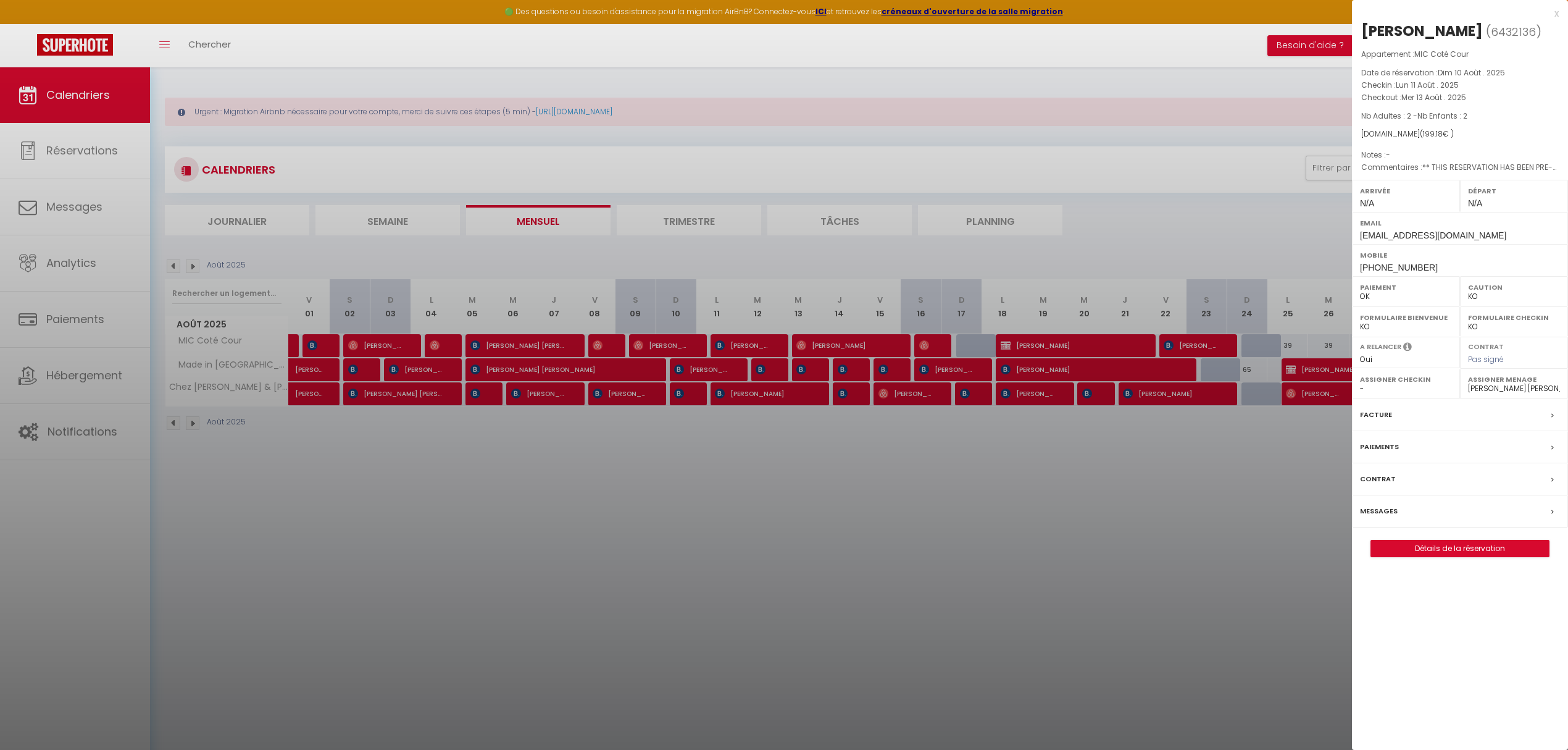
click at [847, 343] on div at bounding box center [784, 375] width 1568 height 750
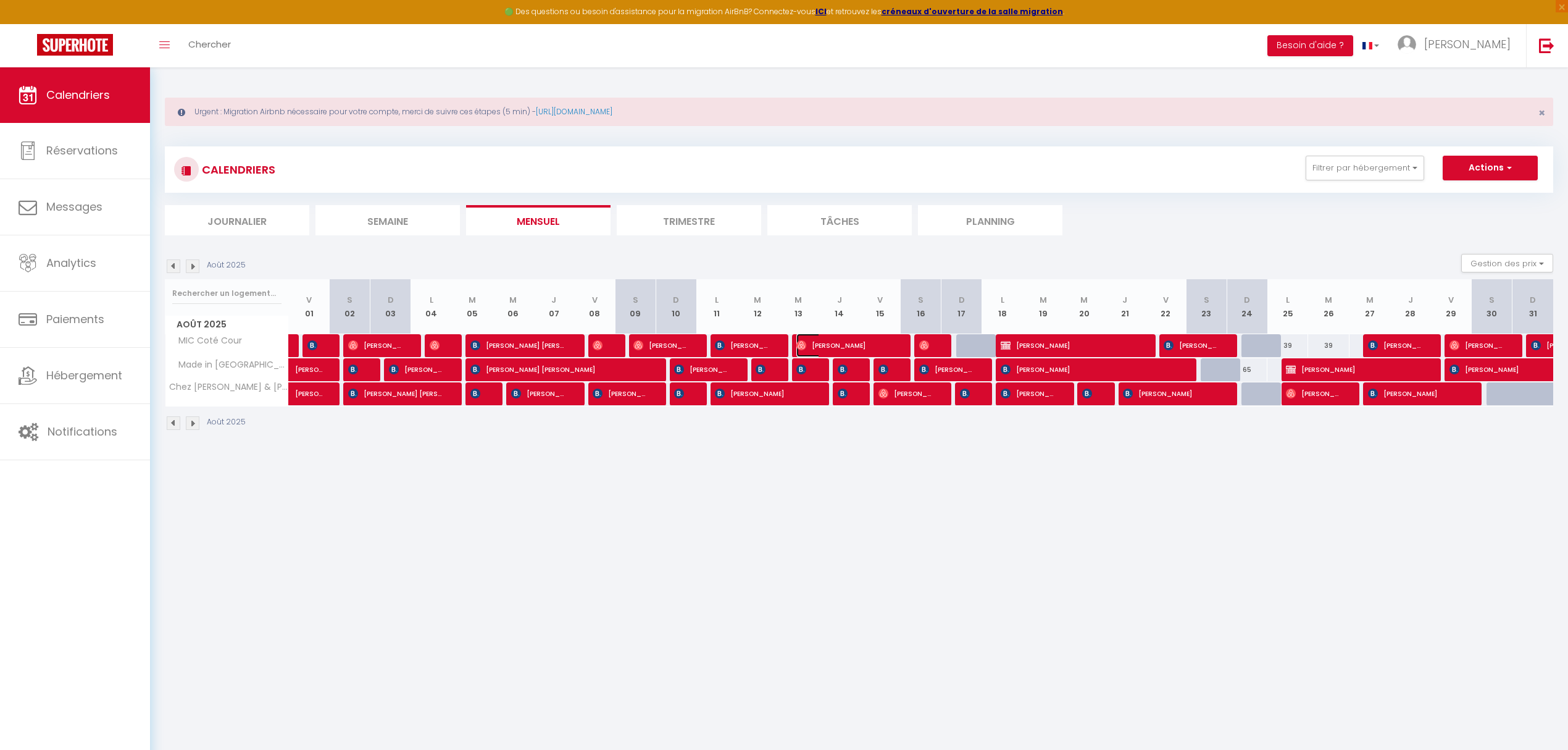
click at [837, 344] on span "[PERSON_NAME]" at bounding box center [843, 345] width 95 height 23
select select "OK"
select select "39856"
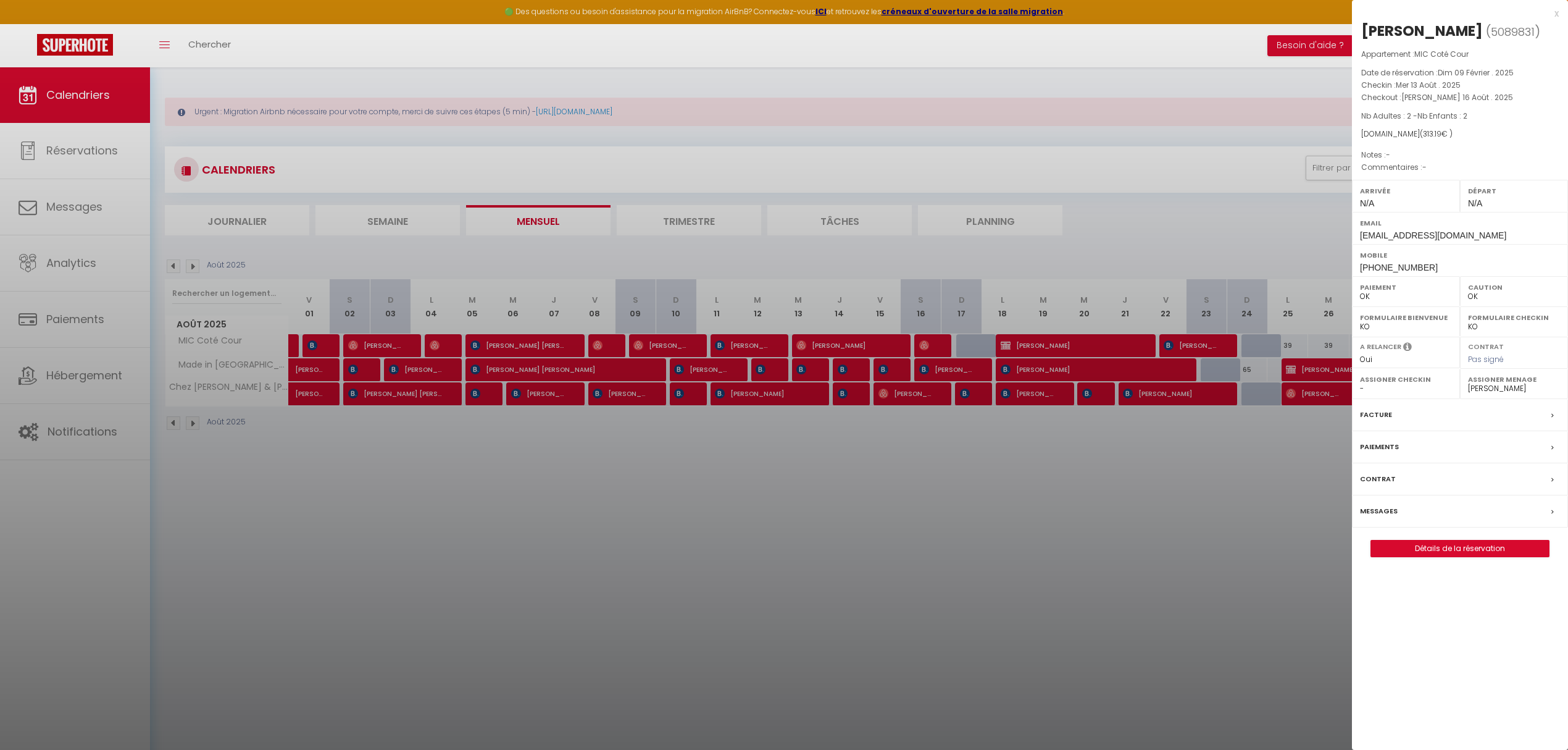
click at [930, 346] on div at bounding box center [784, 375] width 1568 height 750
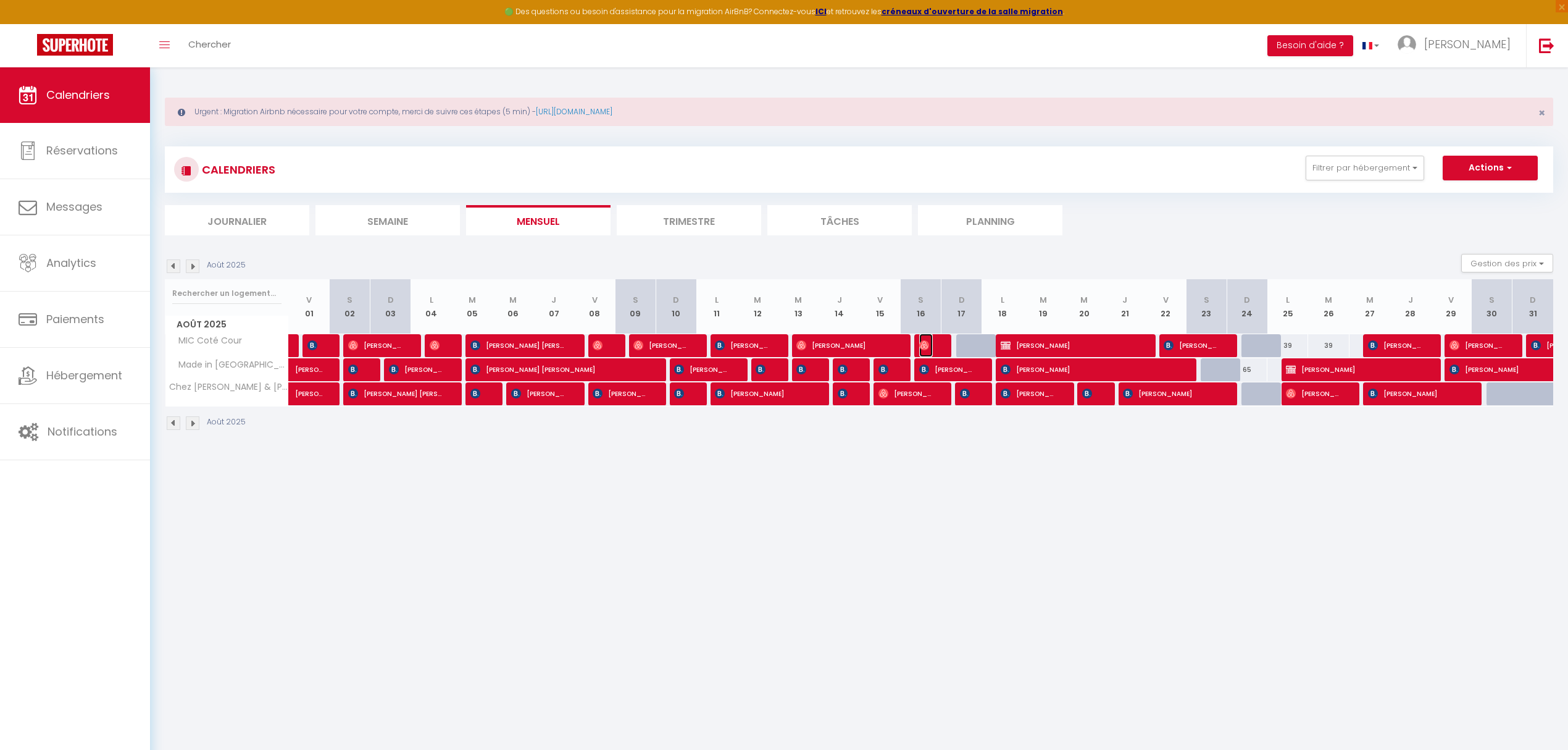
click at [930, 346] on span "[PERSON_NAME]" at bounding box center [925, 345] width 14 height 23
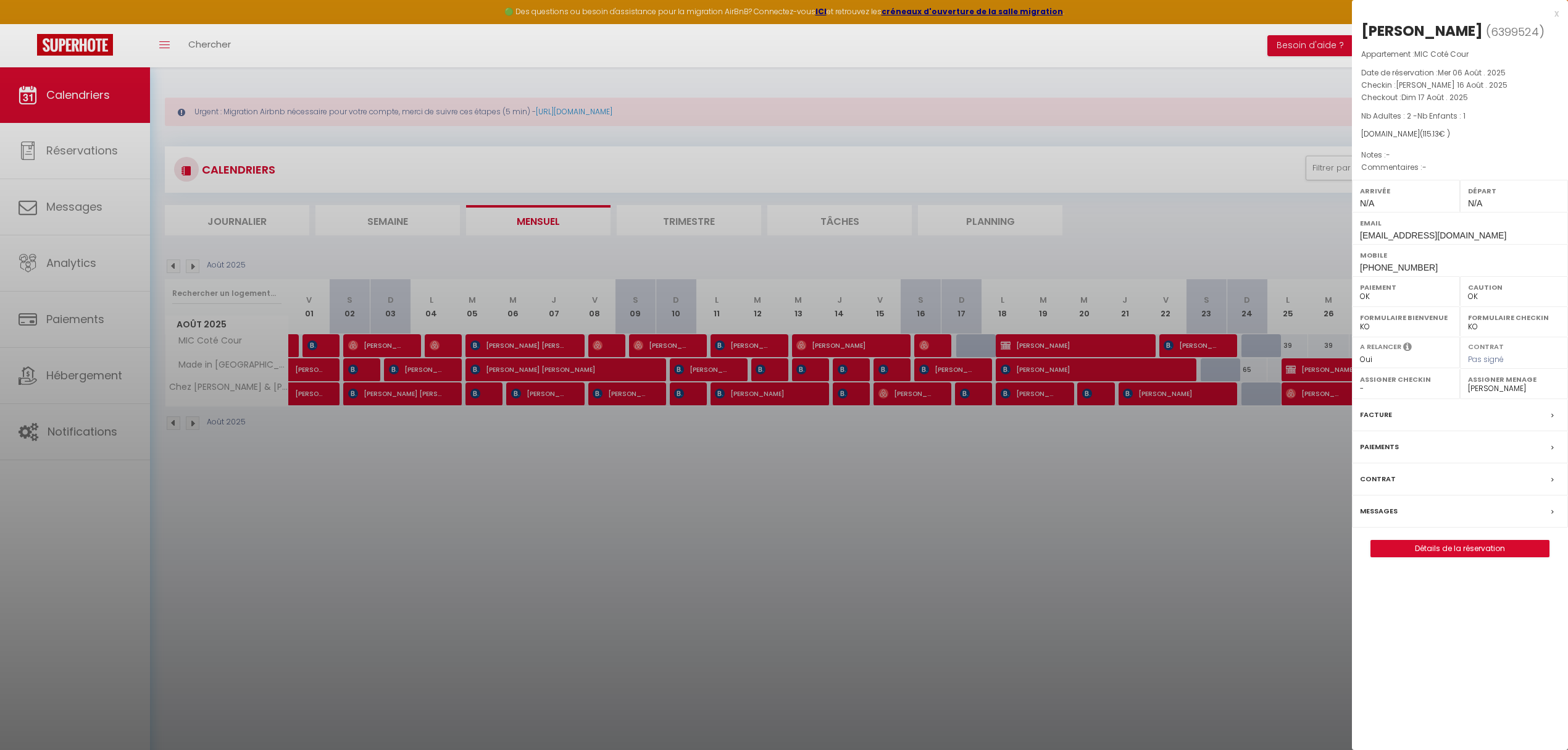
click at [1069, 344] on div at bounding box center [784, 375] width 1568 height 750
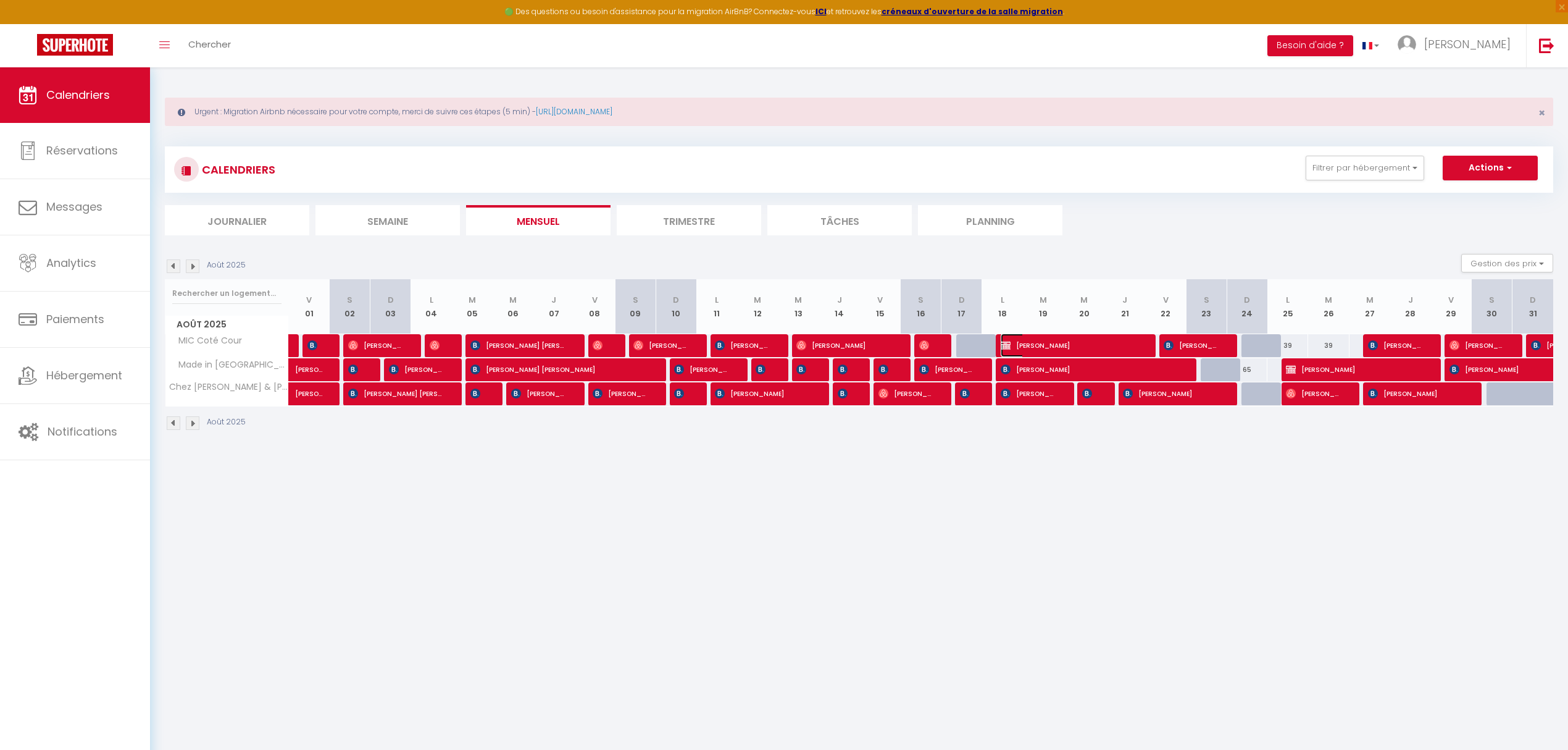
click at [1069, 344] on span "[PERSON_NAME]" at bounding box center [1068, 345] width 136 height 23
select select "KO"
select select "36100"
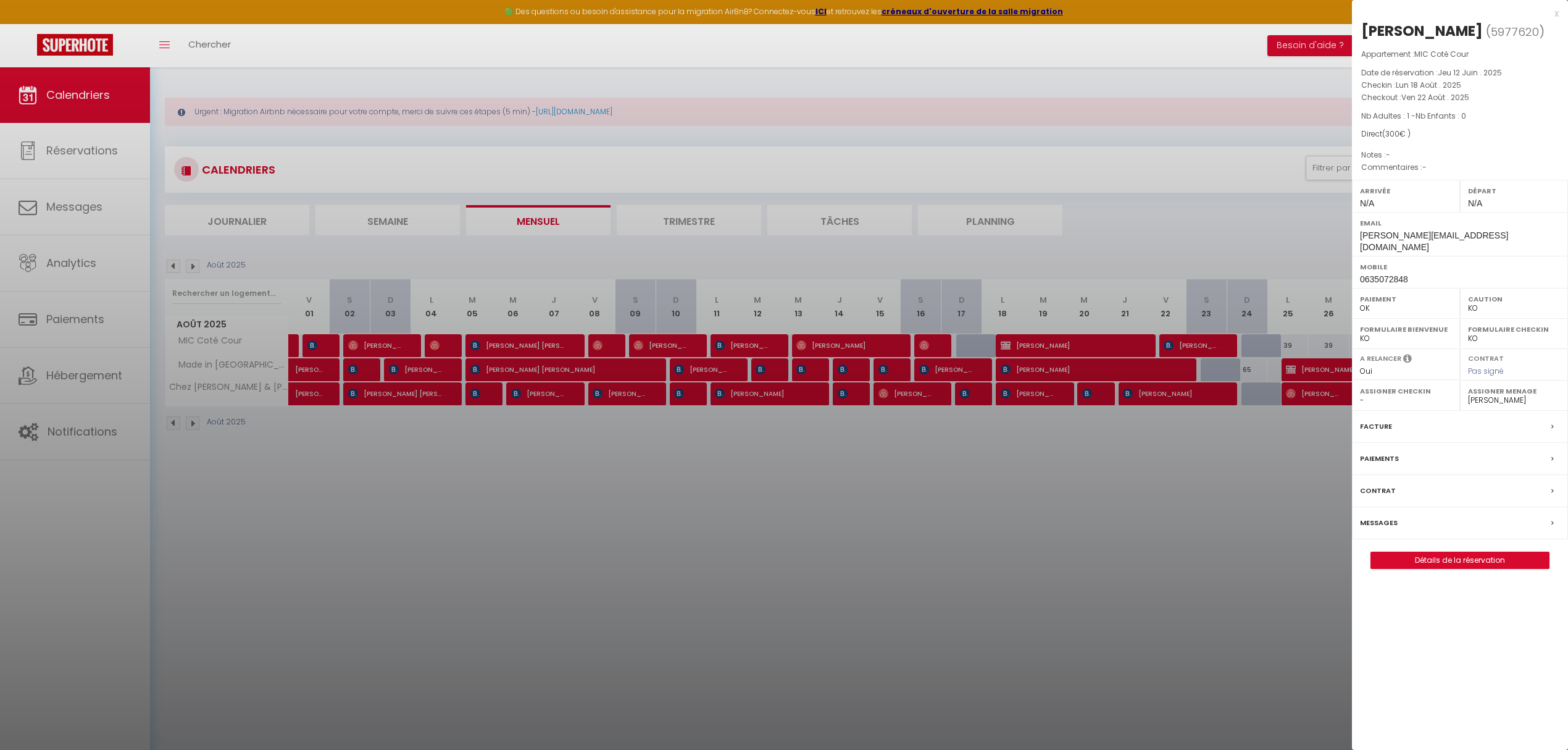
click at [1172, 348] on div at bounding box center [784, 375] width 1568 height 750
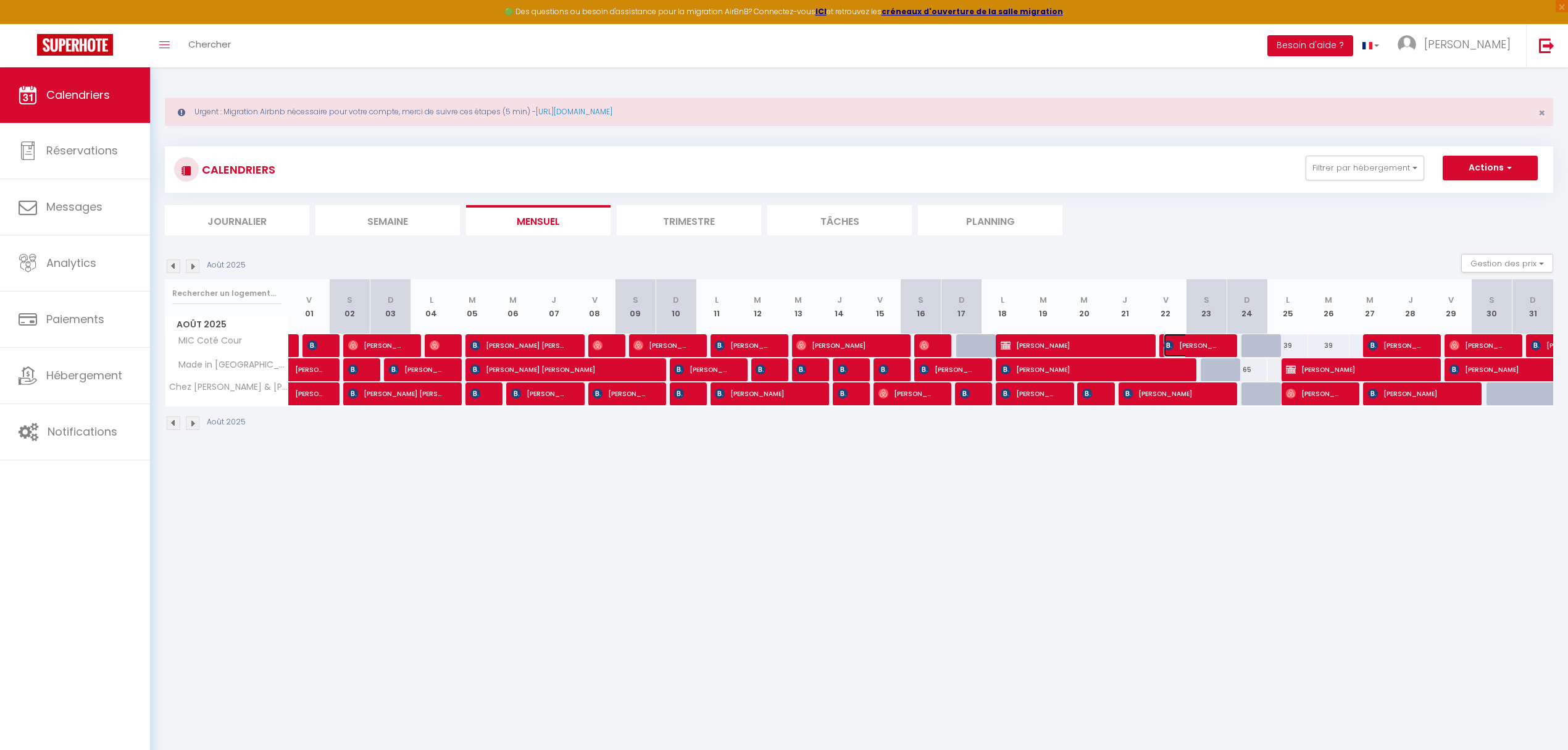
click at [1172, 348] on span "[PERSON_NAME]" at bounding box center [1190, 345] width 54 height 23
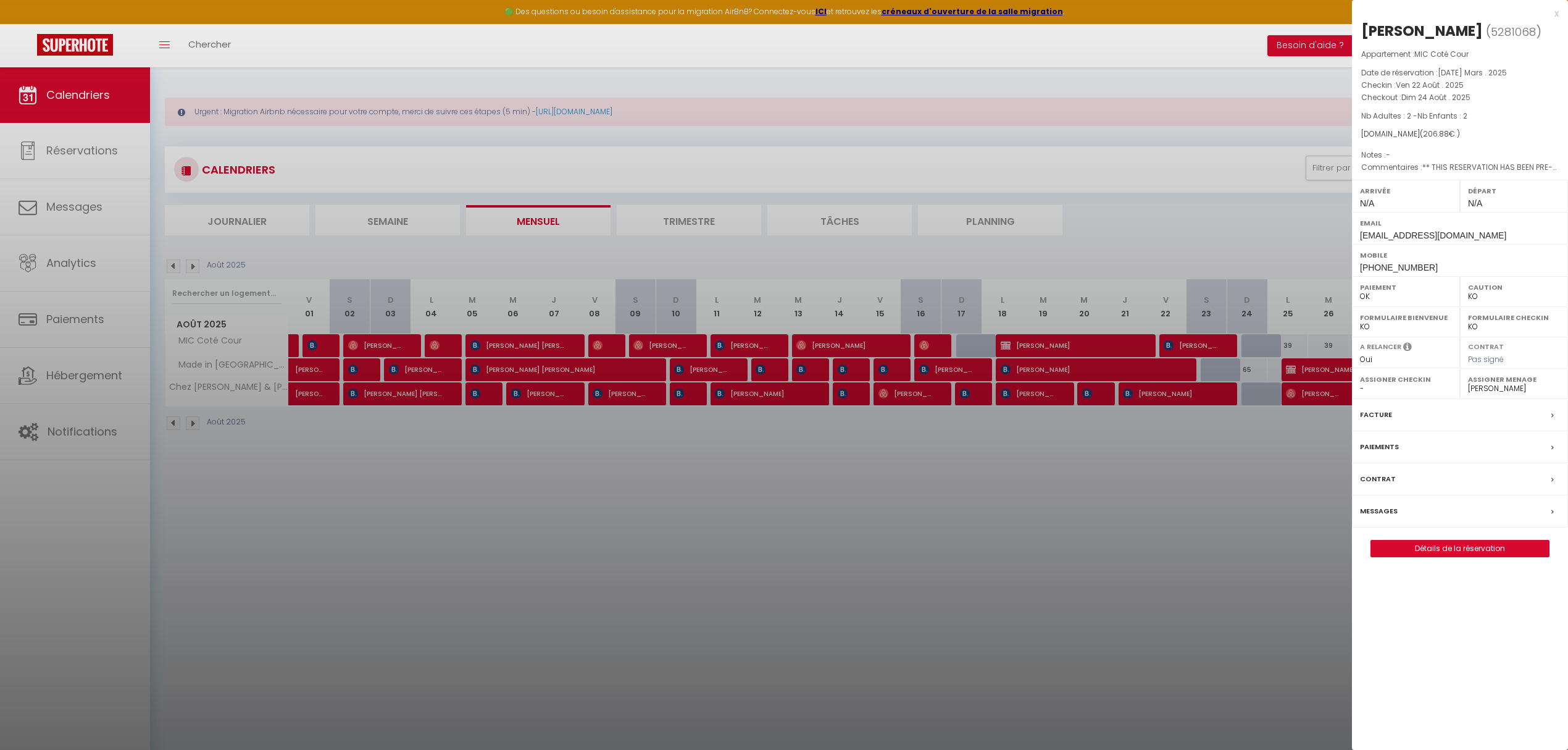
drag, startPoint x: 1075, startPoint y: 527, endPoint x: 1107, endPoint y: 509, distance: 36.7
click at [1075, 527] on div at bounding box center [784, 375] width 1568 height 750
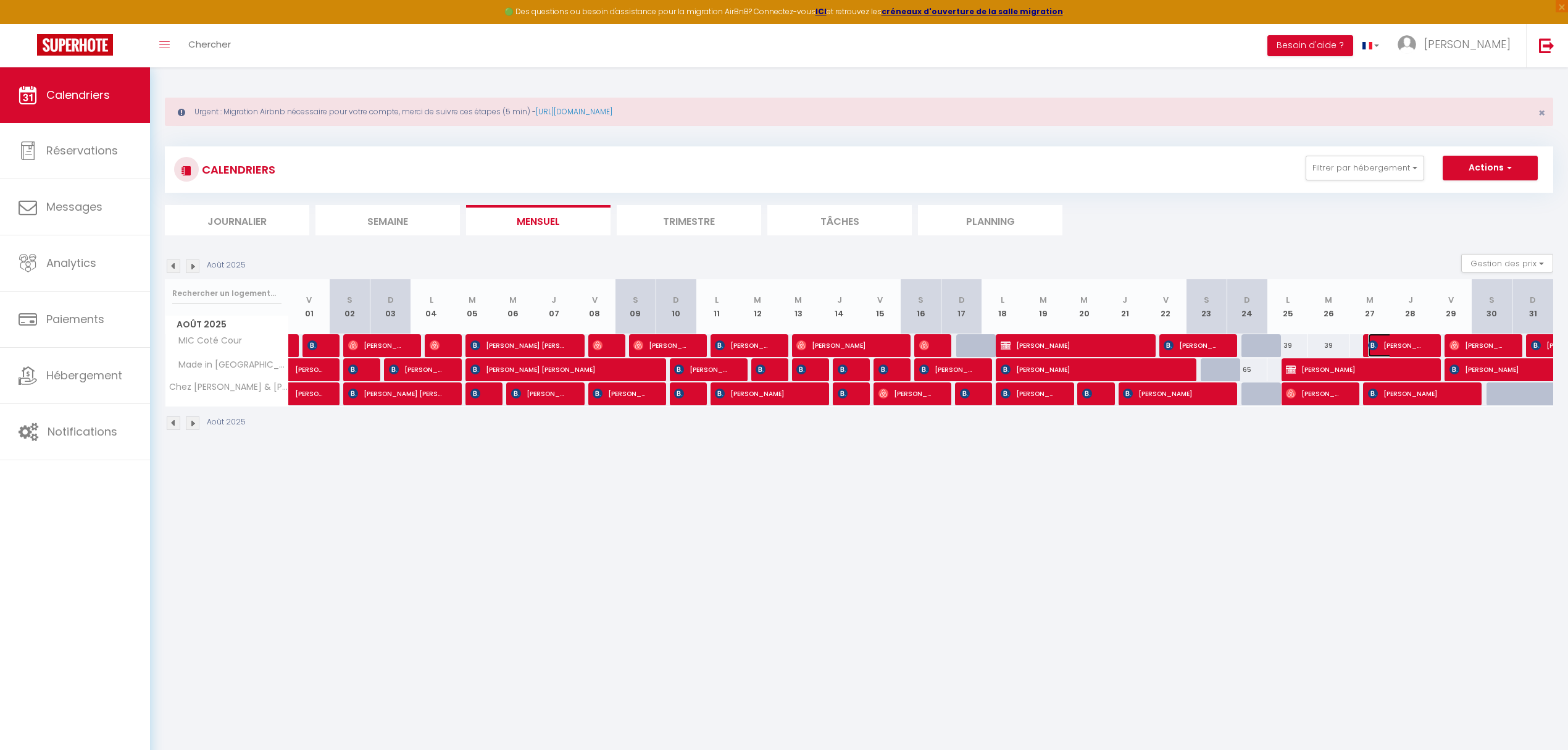
click at [1172, 347] on span "[PERSON_NAME]" at bounding box center [1395, 345] width 54 height 23
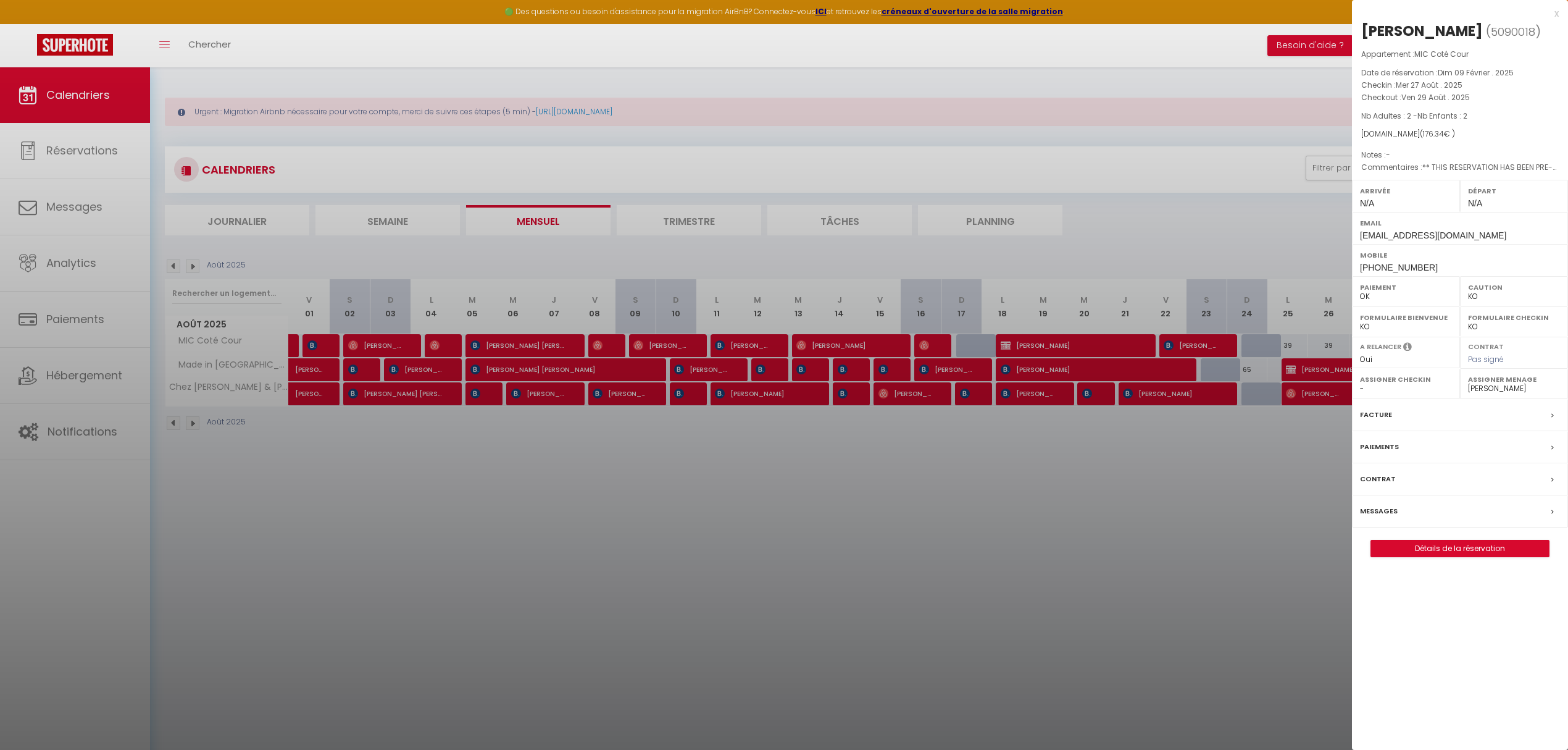
click at [713, 601] on div at bounding box center [784, 375] width 1568 height 750
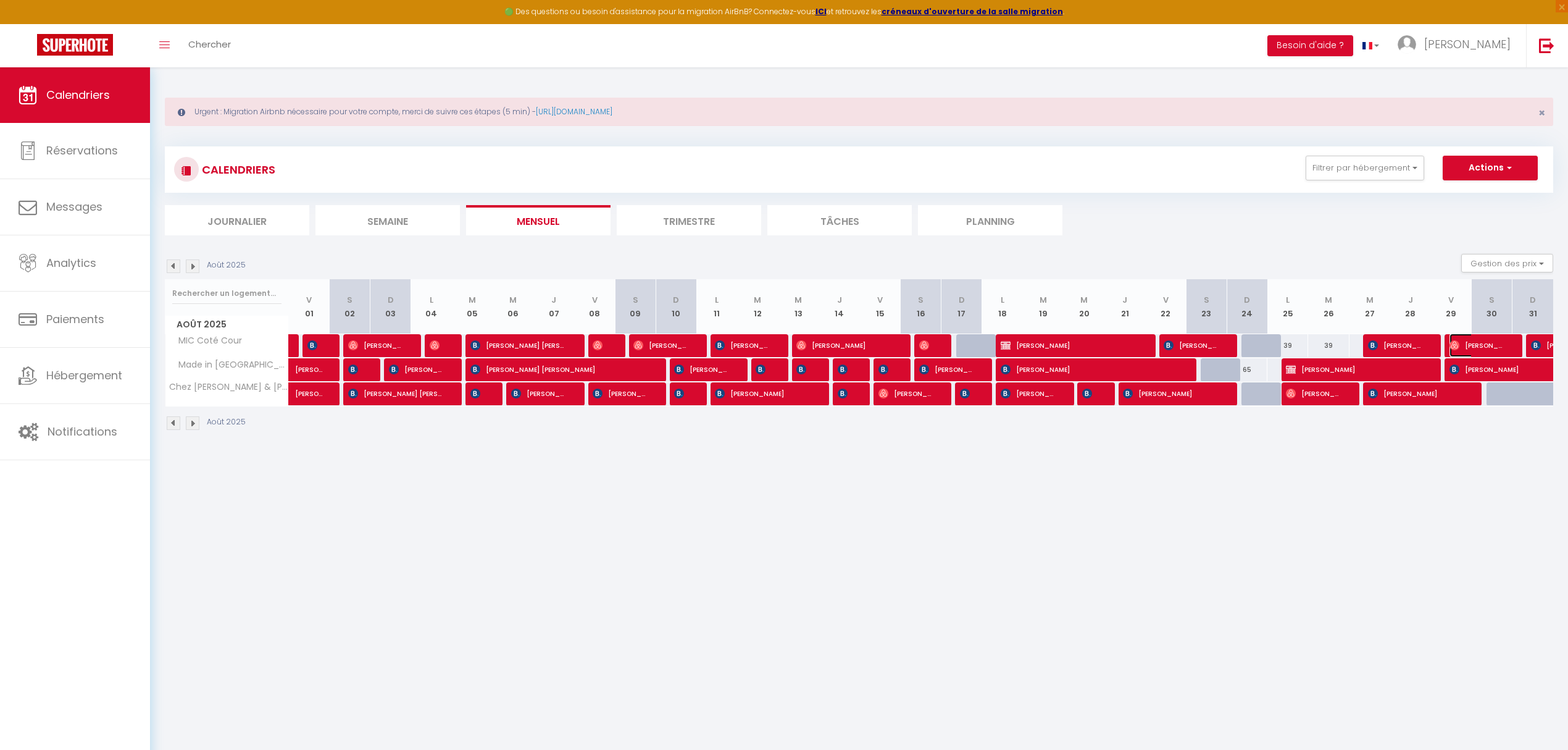
click at [1172, 348] on span "[PERSON_NAME]" at bounding box center [1476, 345] width 54 height 23
select select "OK"
select select "41195"
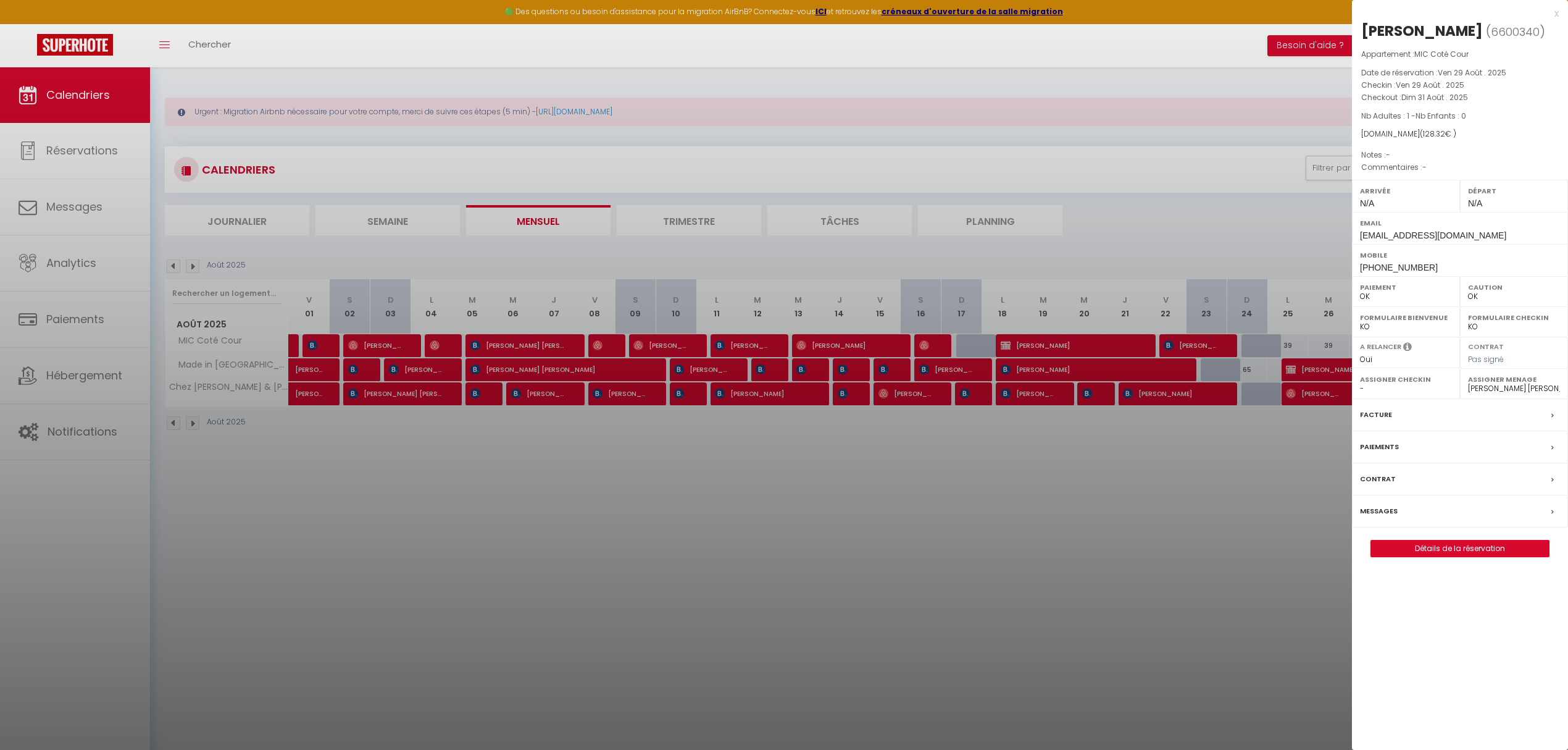
click at [416, 556] on div at bounding box center [784, 375] width 1568 height 750
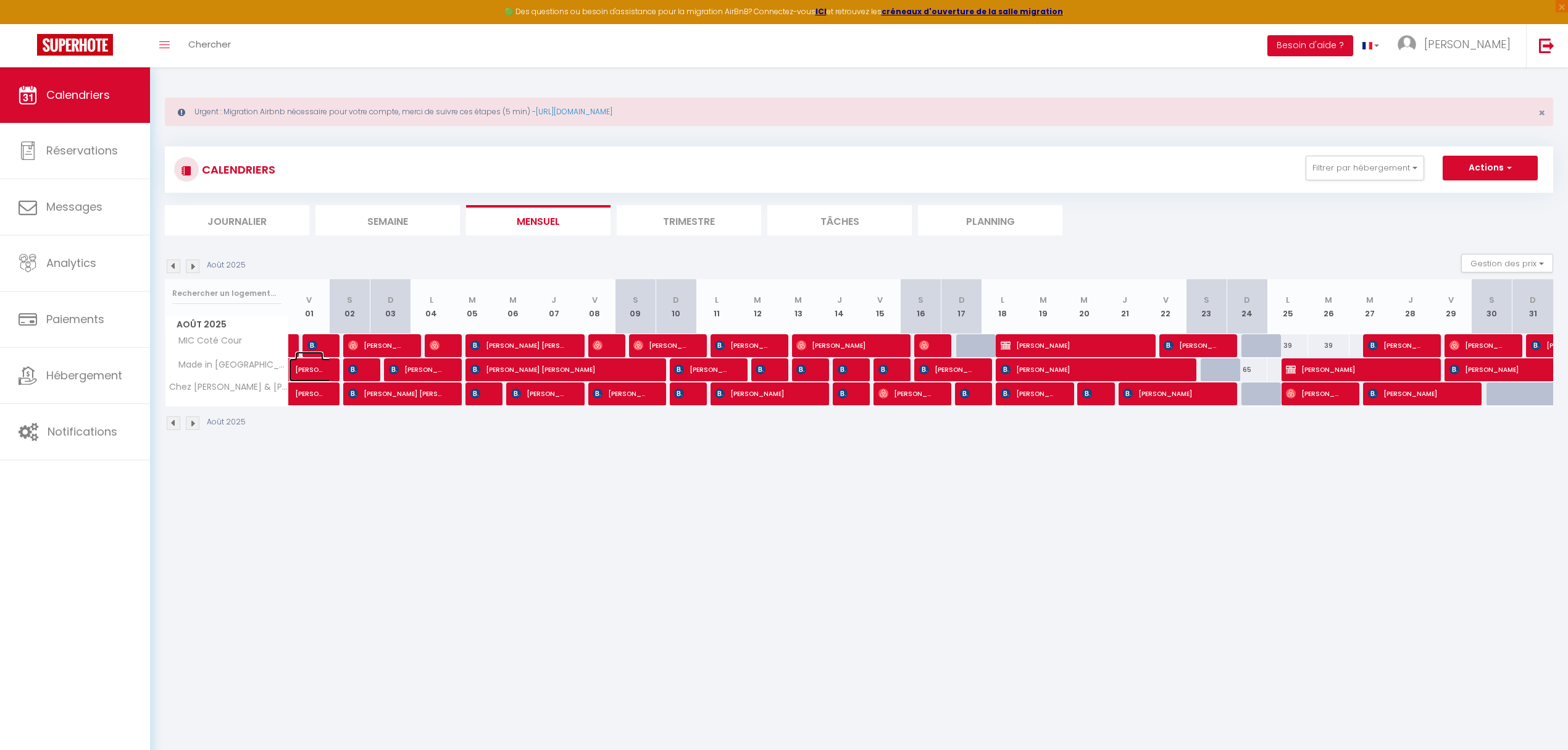
click at [309, 370] on span "[PERSON_NAME] [PERSON_NAME]" at bounding box center [309, 363] width 29 height 23
select select "KO"
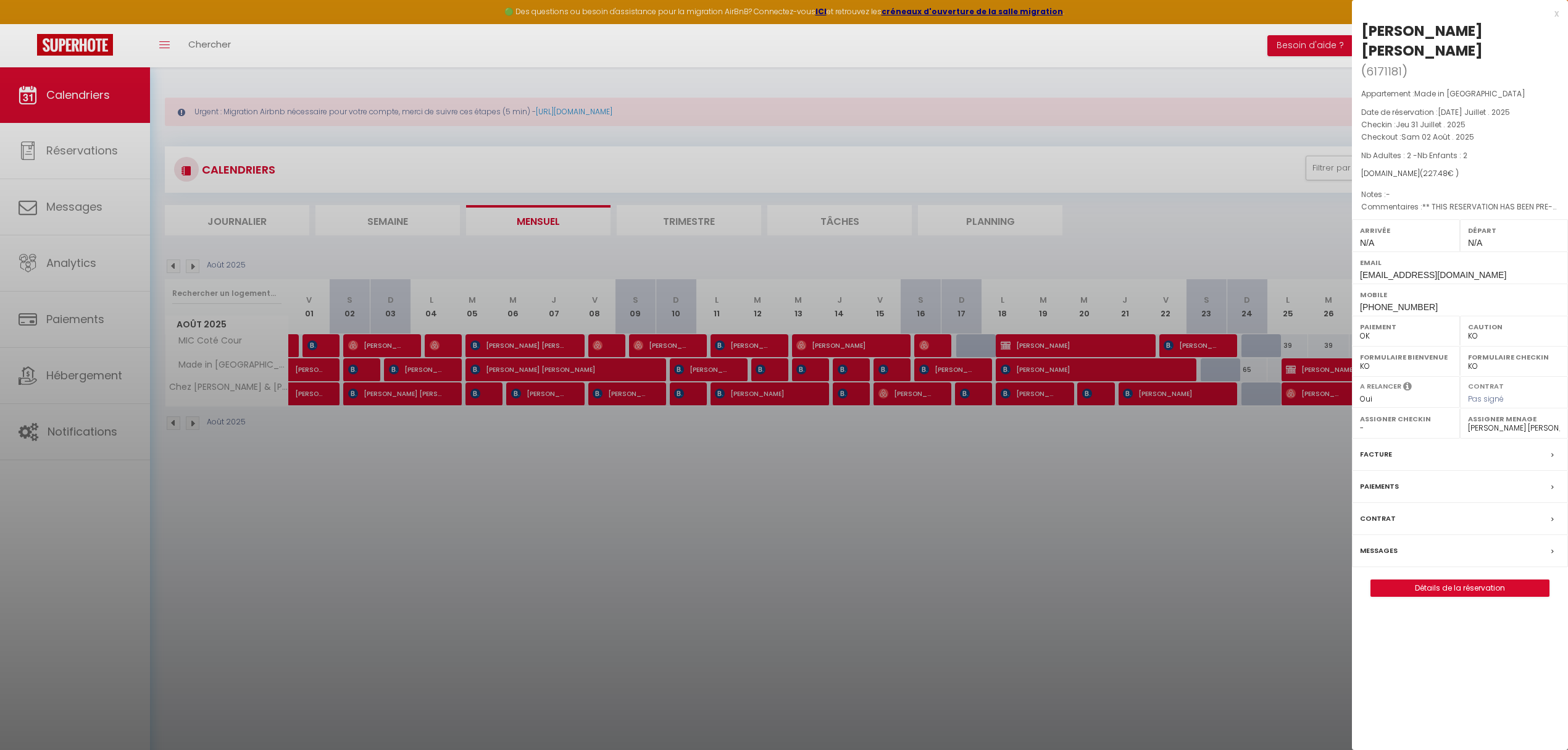
click at [359, 373] on div at bounding box center [784, 375] width 1568 height 750
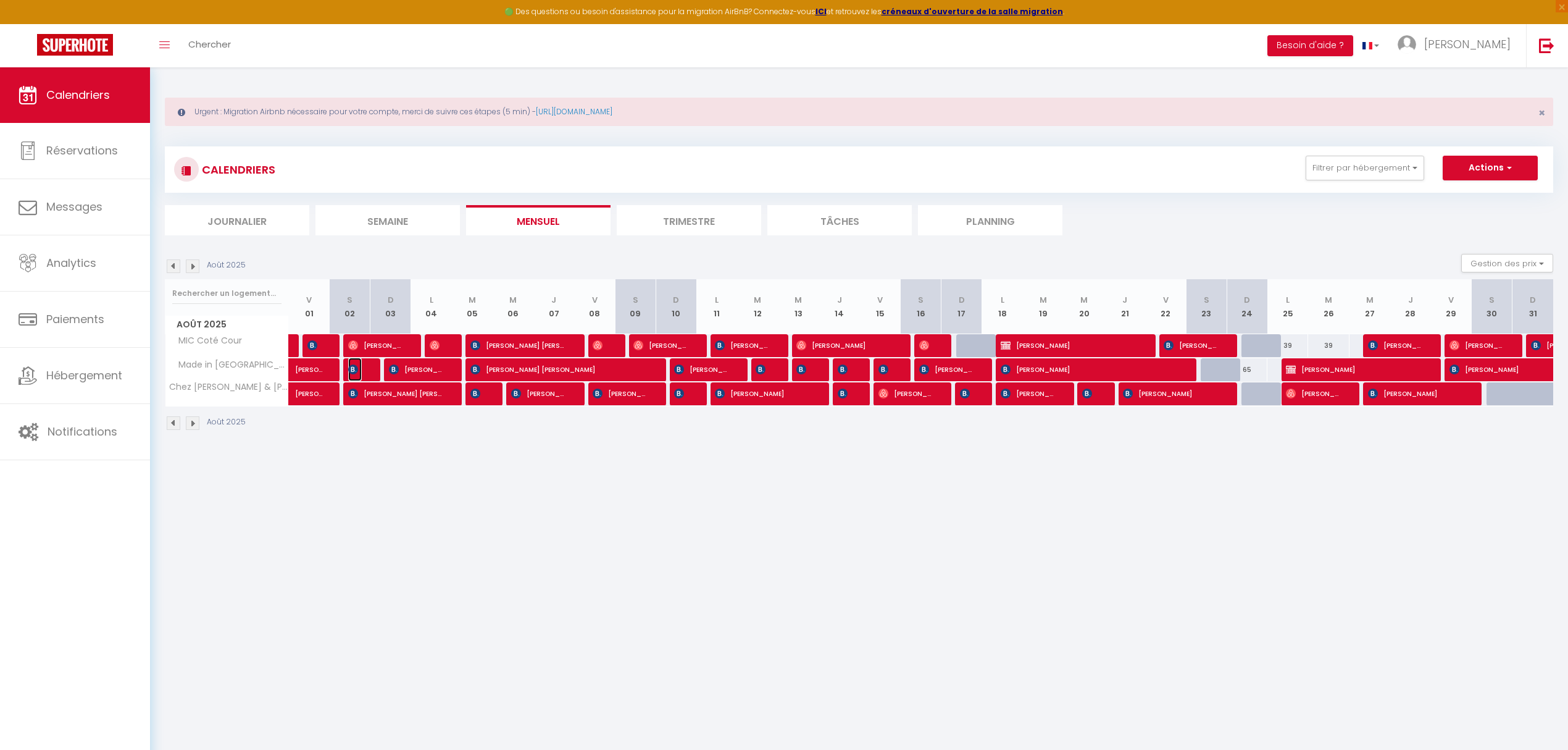
click at [359, 373] on span "[PERSON_NAME]" at bounding box center [354, 370] width 14 height 23
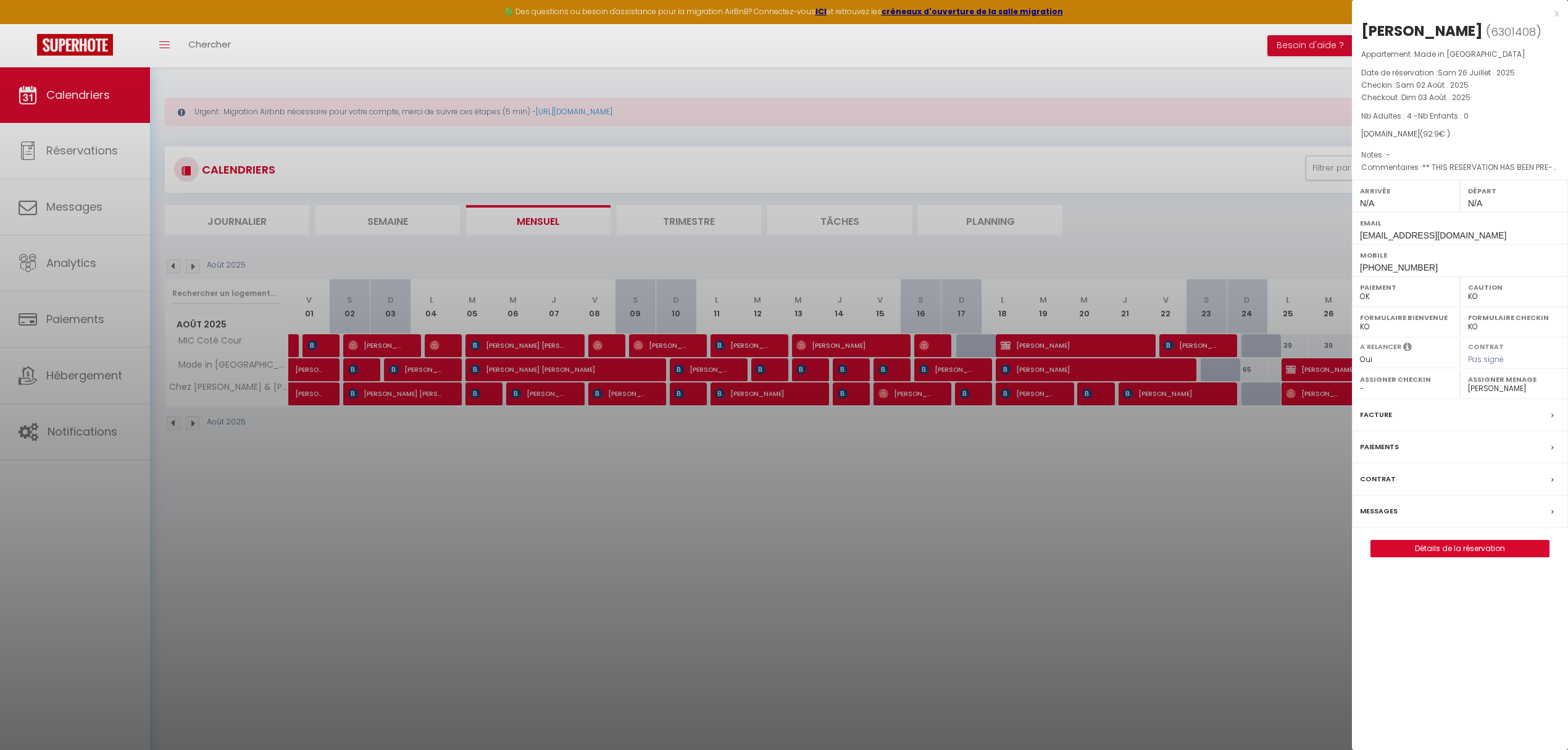
click at [417, 371] on div at bounding box center [784, 375] width 1568 height 750
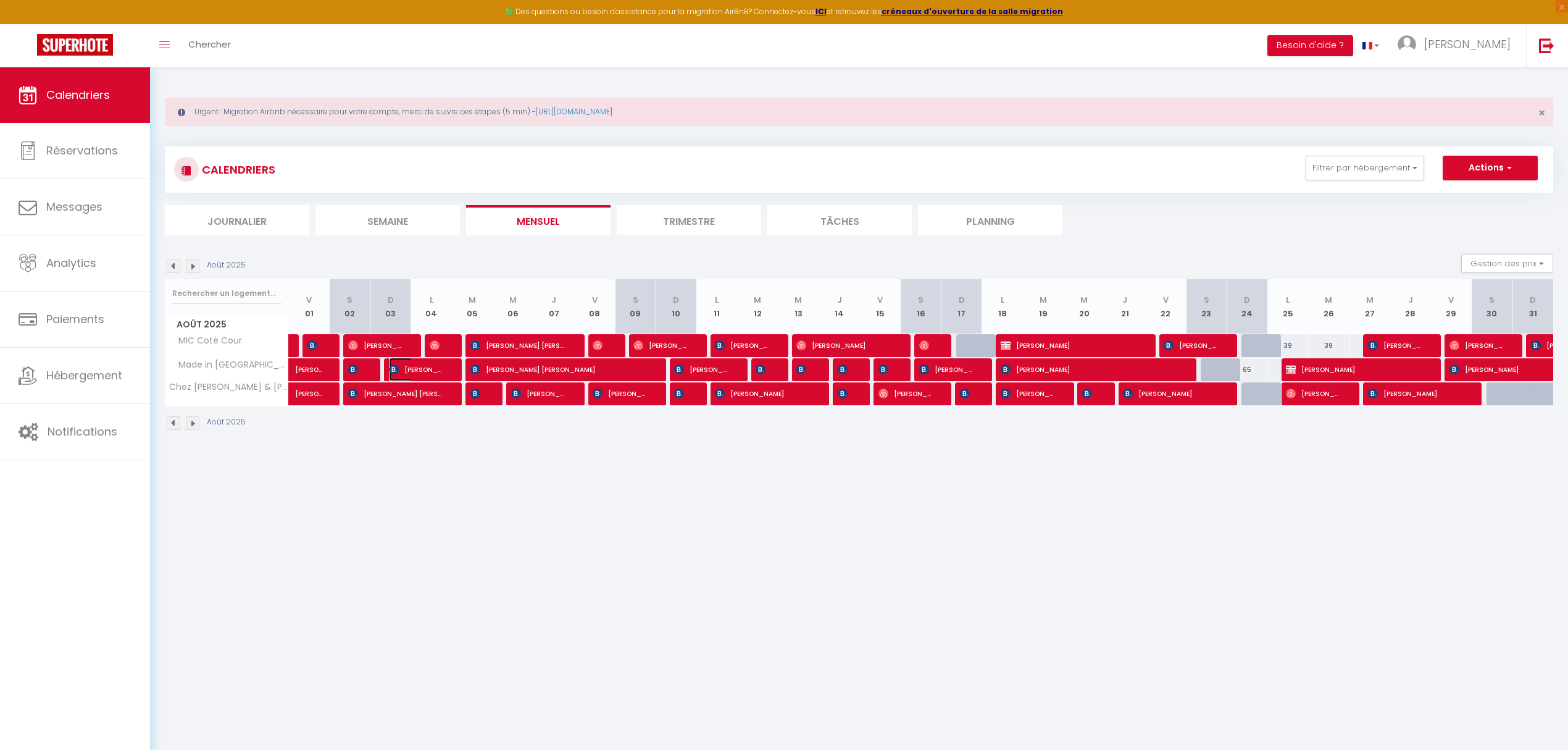
click at [413, 371] on span "[PERSON_NAME]" at bounding box center [416, 370] width 54 height 23
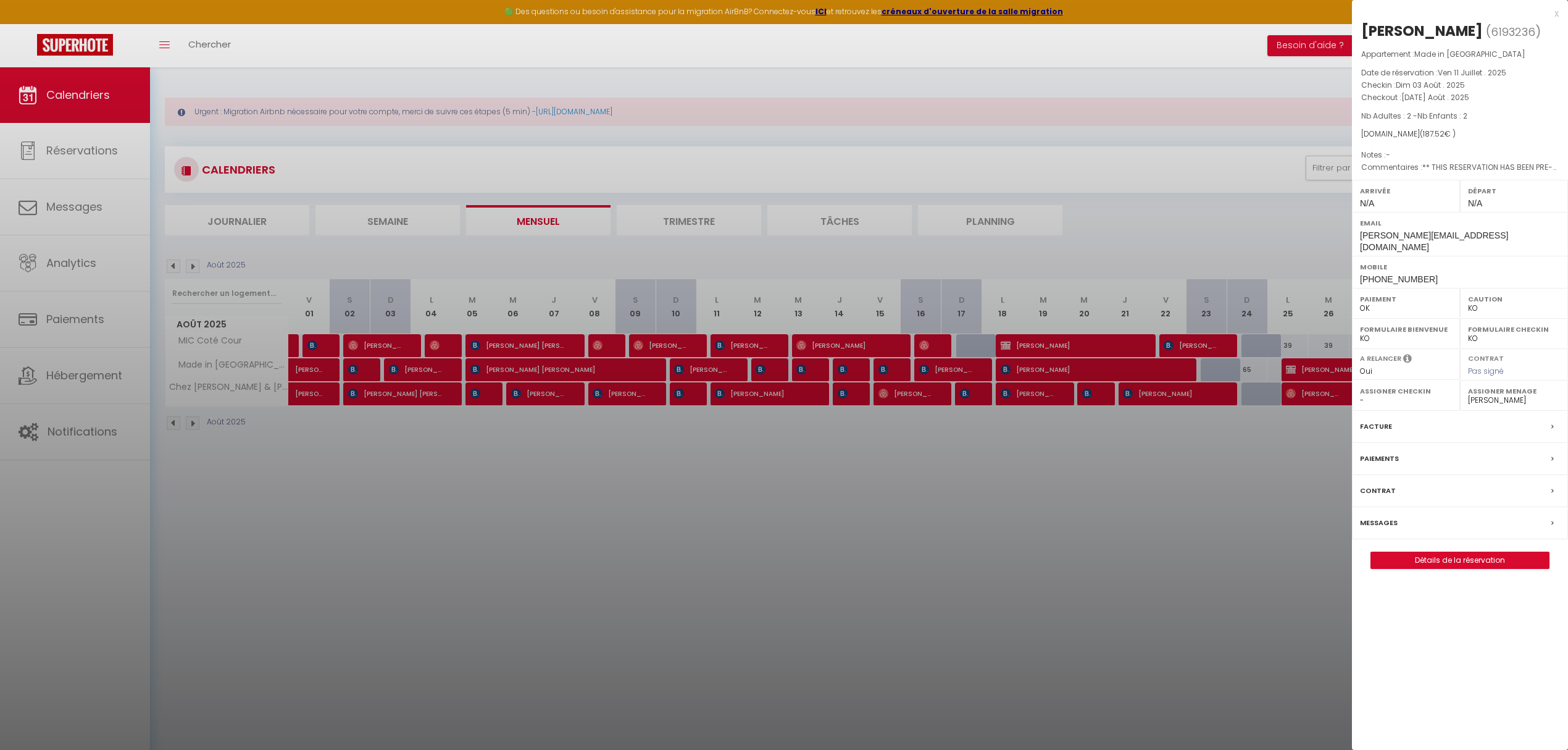
click at [526, 369] on div at bounding box center [784, 375] width 1568 height 750
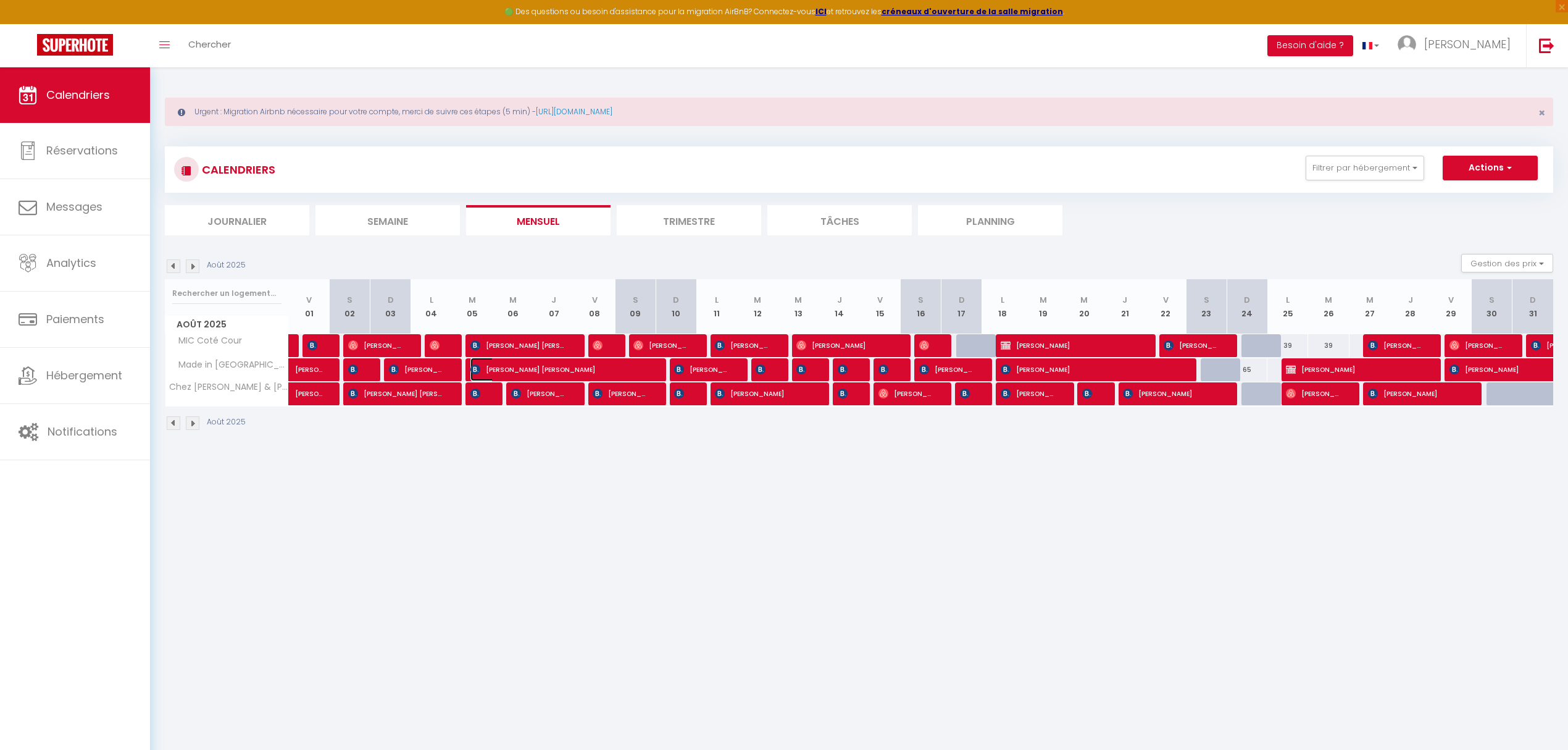
click at [524, 370] on span "[PERSON_NAME] [PERSON_NAME]" at bounding box center [559, 370] width 177 height 23
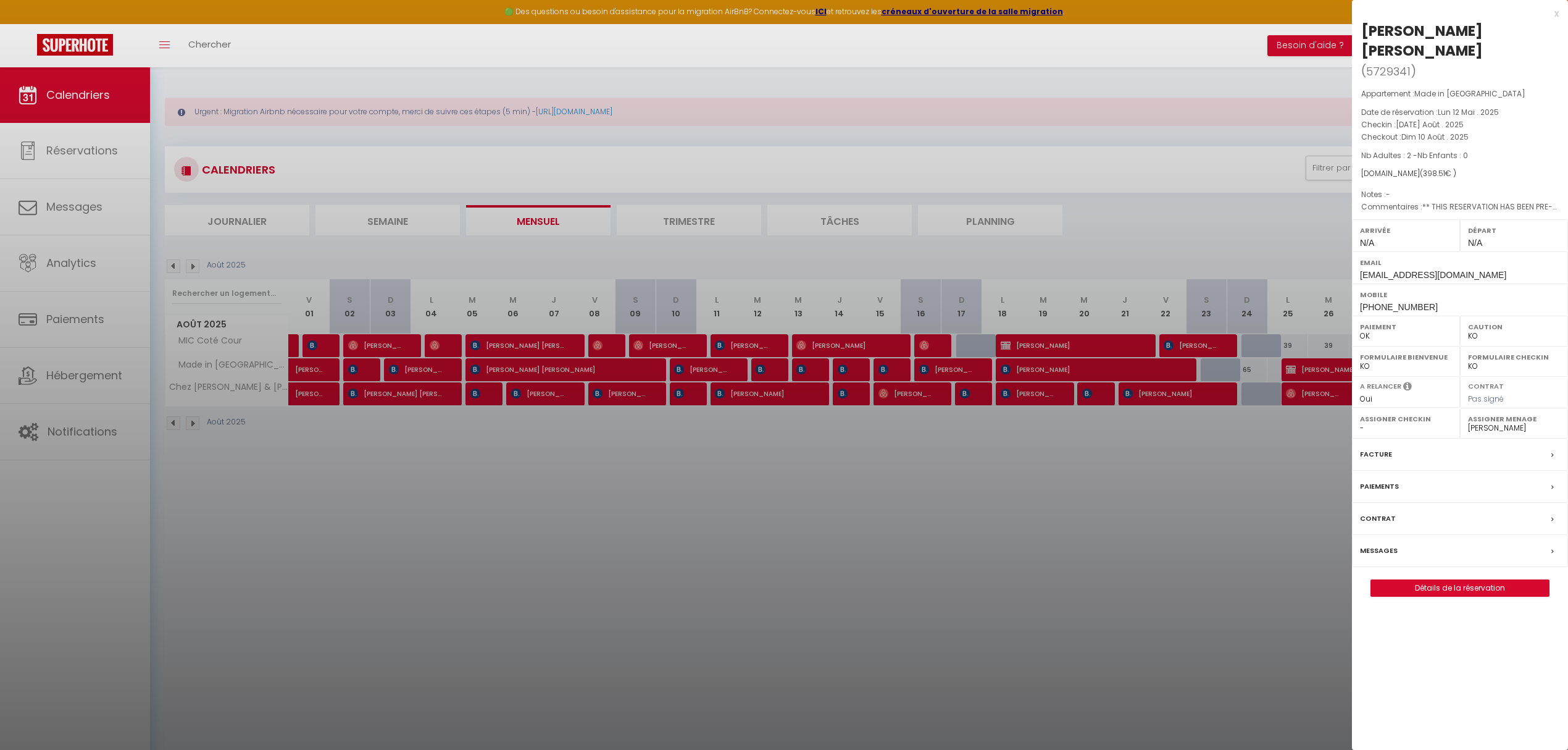
click at [701, 373] on div at bounding box center [784, 375] width 1568 height 750
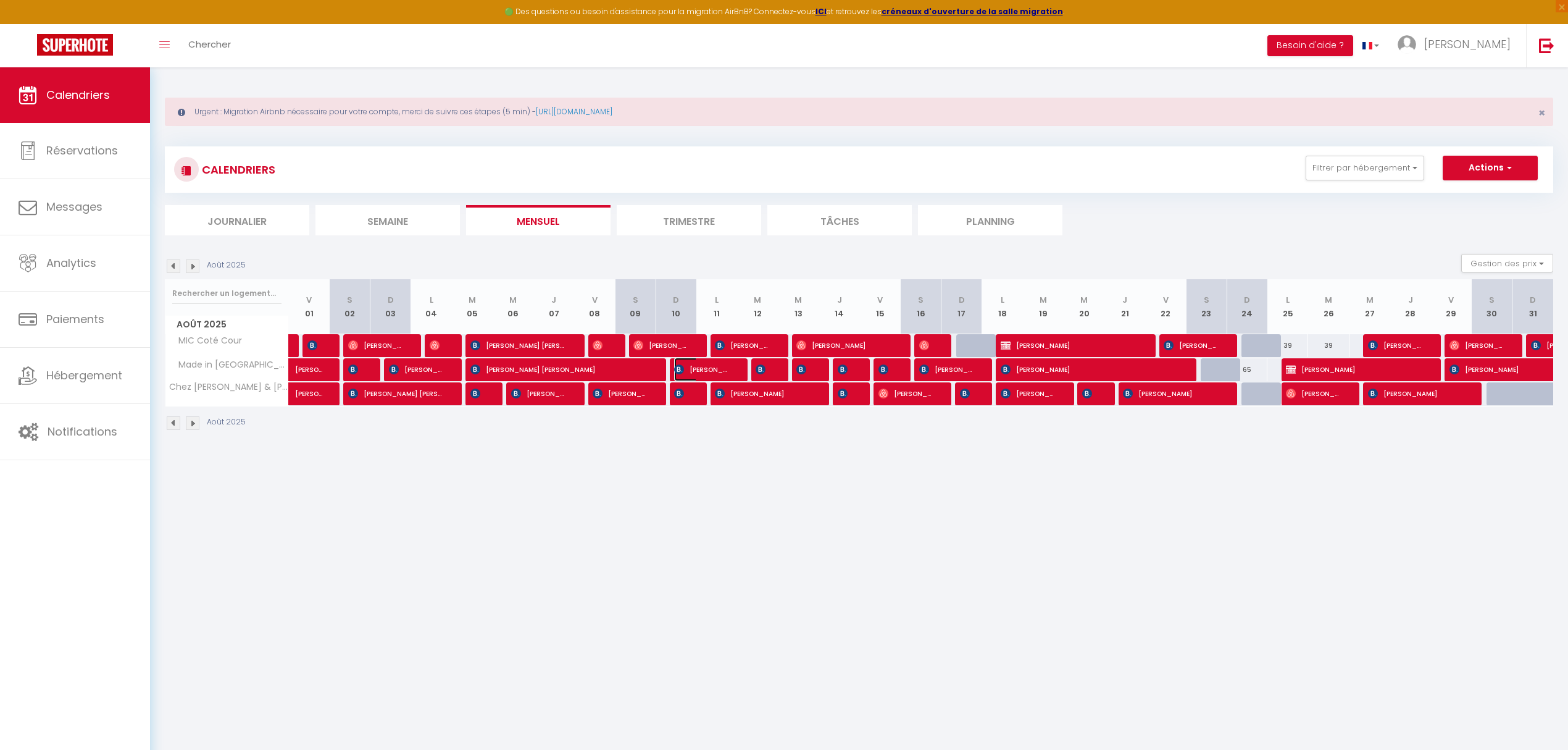
click at [697, 370] on span "[PERSON_NAME]" at bounding box center [701, 370] width 54 height 23
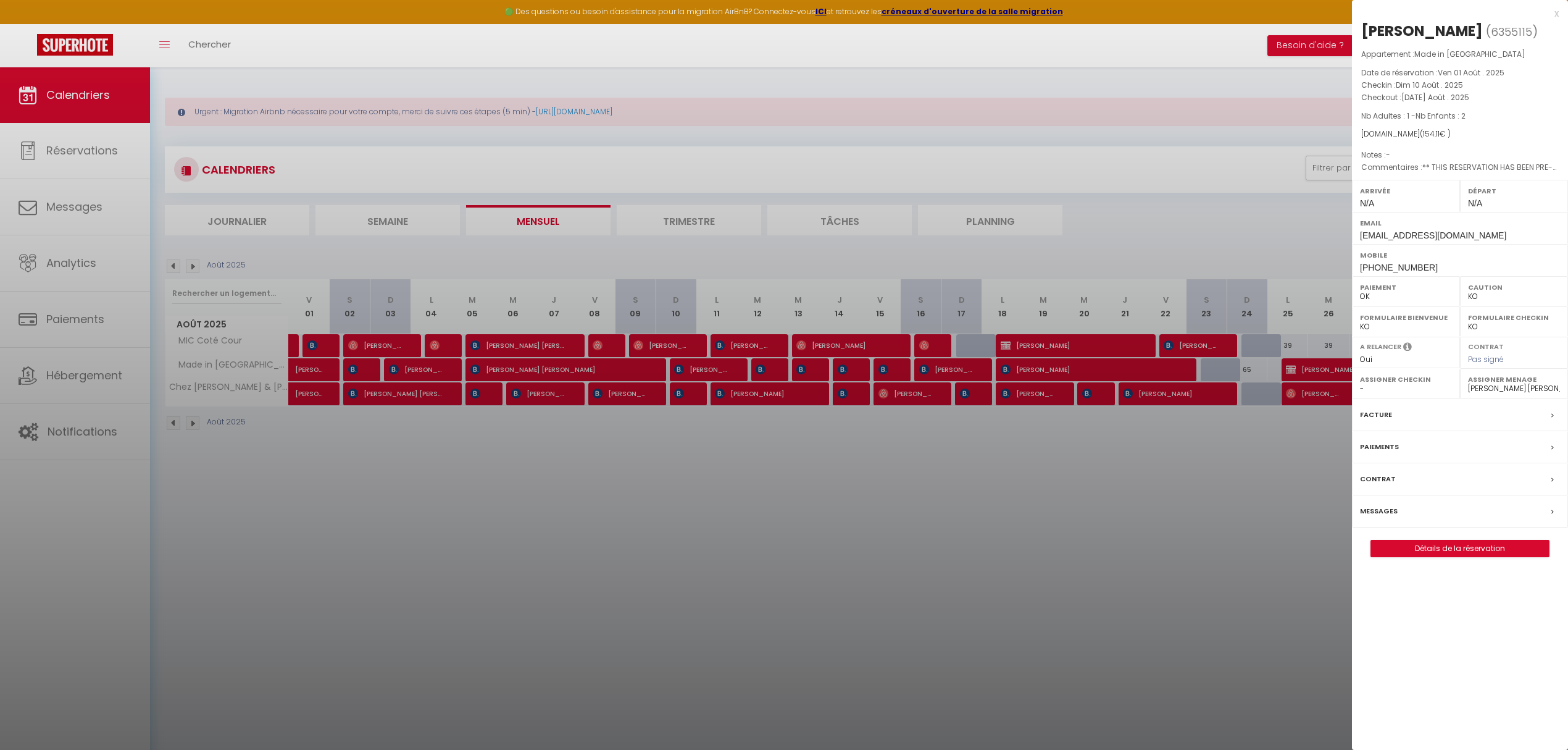
click at [644, 373] on div at bounding box center [784, 375] width 1568 height 750
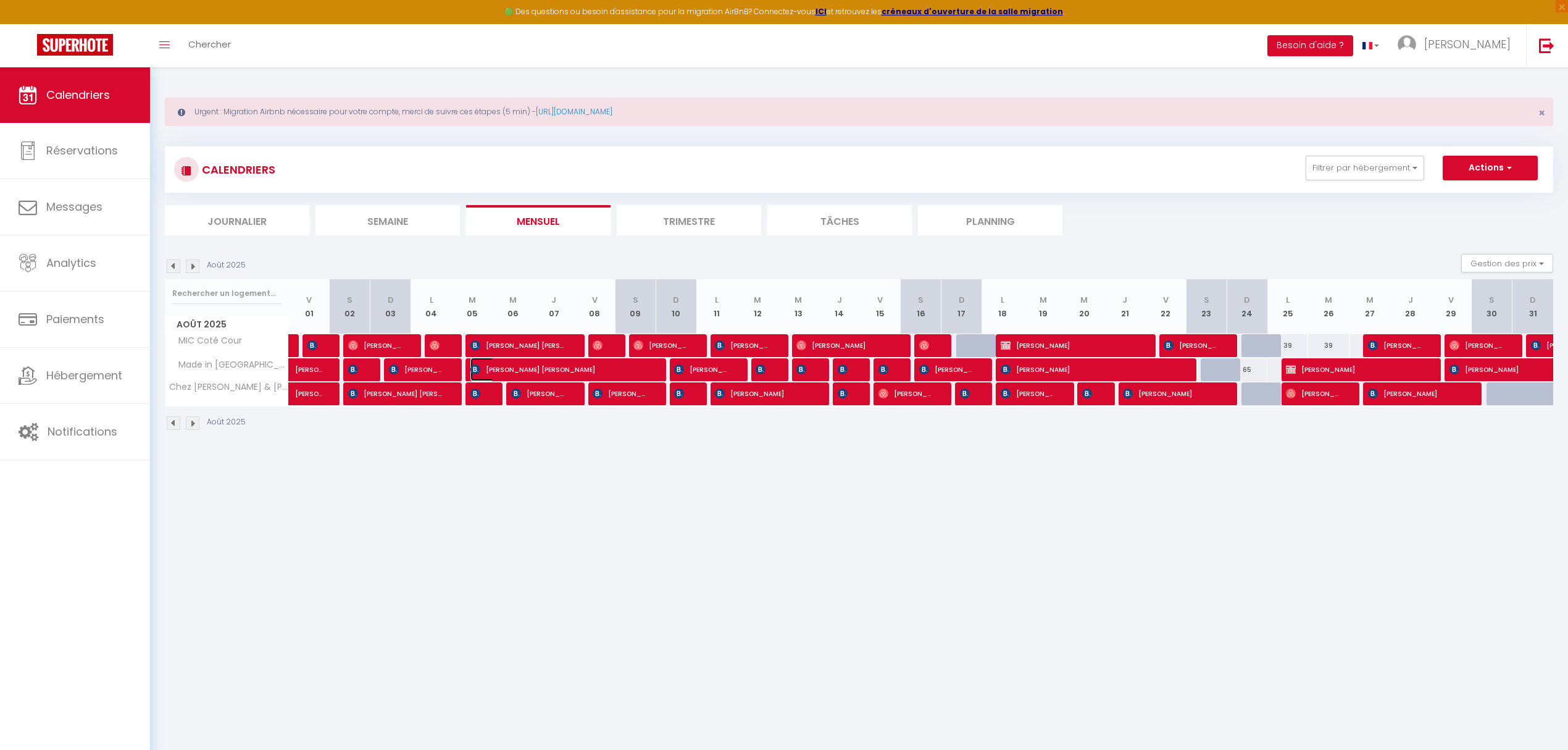
click at [610, 377] on span "[PERSON_NAME] [PERSON_NAME]" at bounding box center [559, 370] width 177 height 23
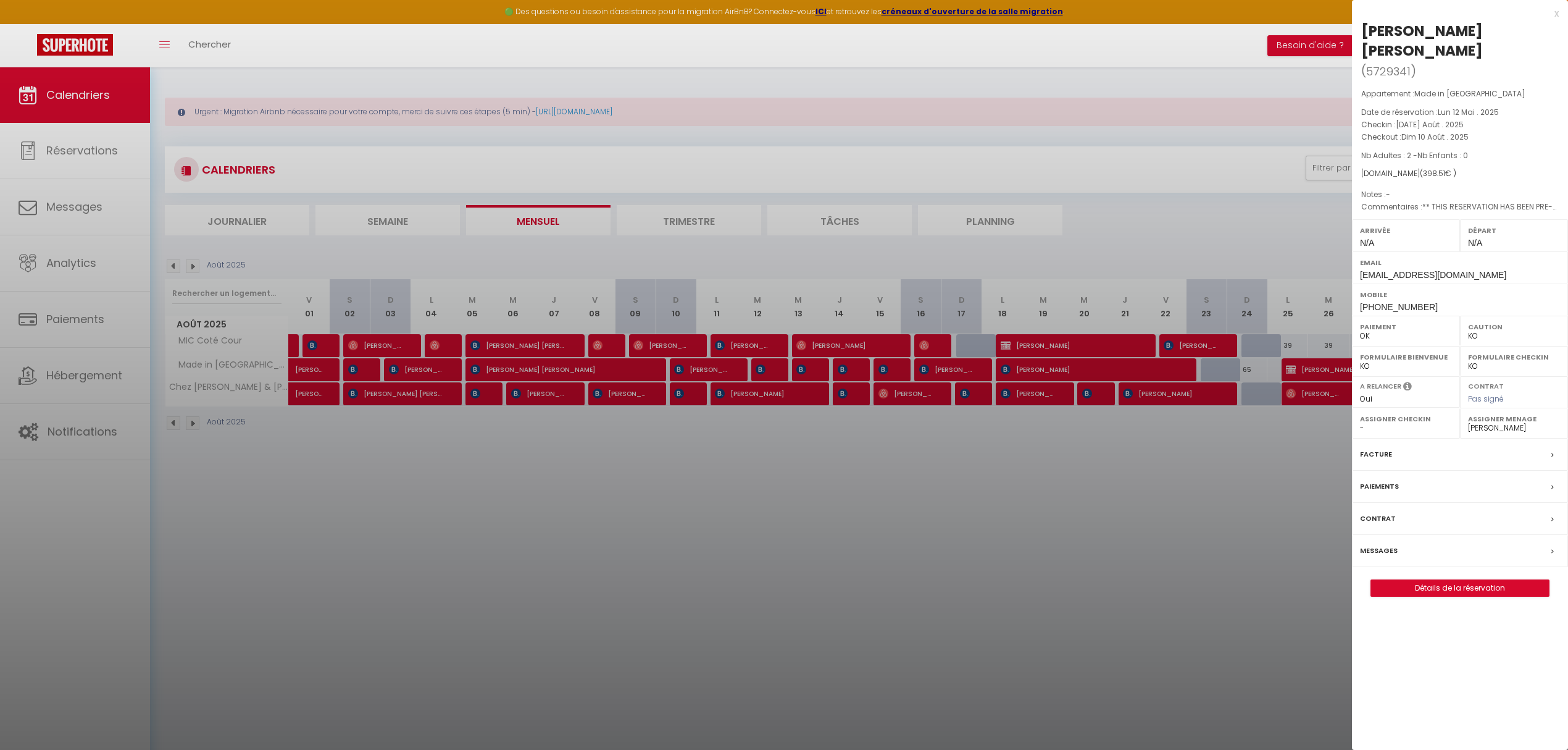
click at [610, 377] on div at bounding box center [784, 375] width 1568 height 750
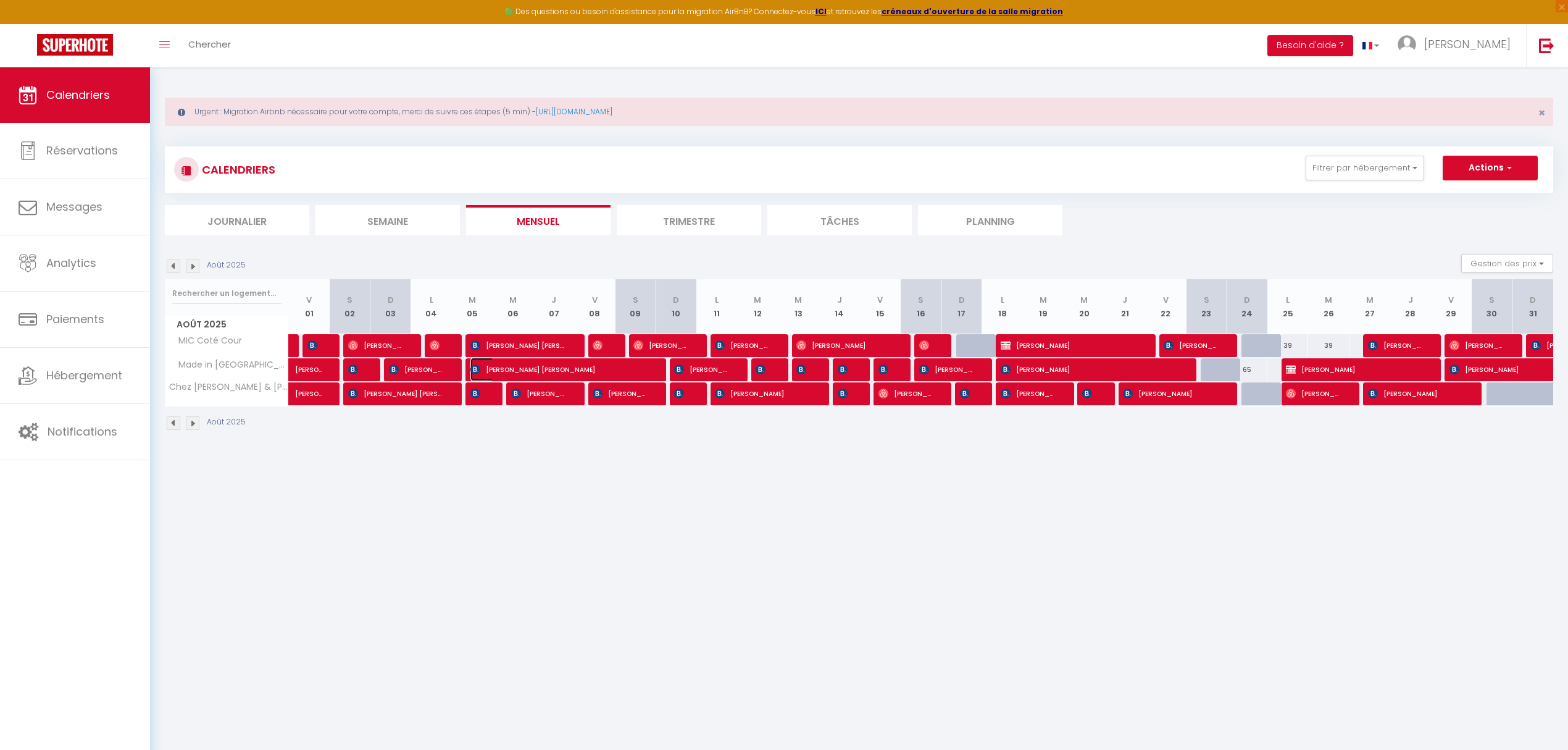
click at [610, 377] on span "[PERSON_NAME] [PERSON_NAME]" at bounding box center [559, 370] width 177 height 23
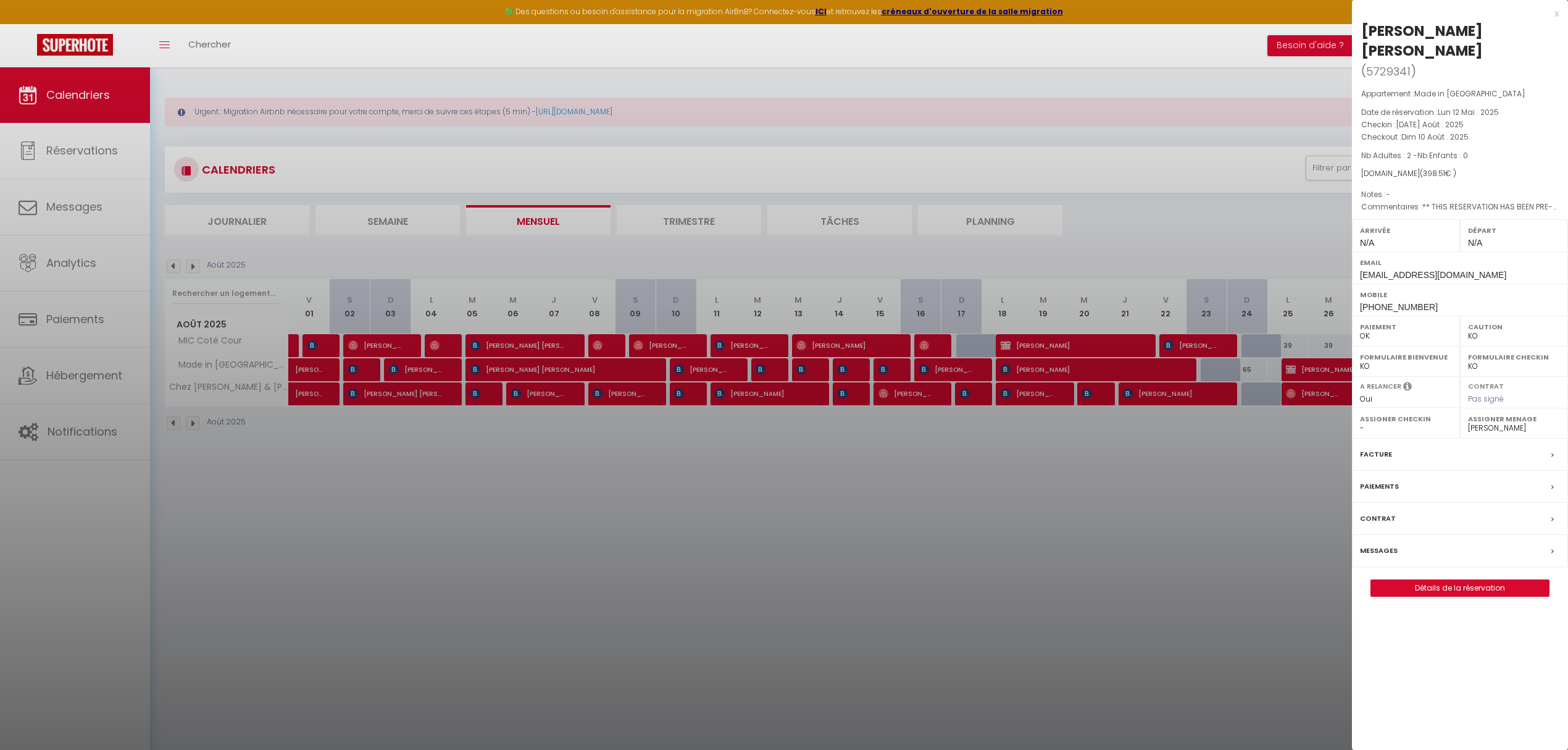
click at [687, 370] on div at bounding box center [784, 375] width 1568 height 750
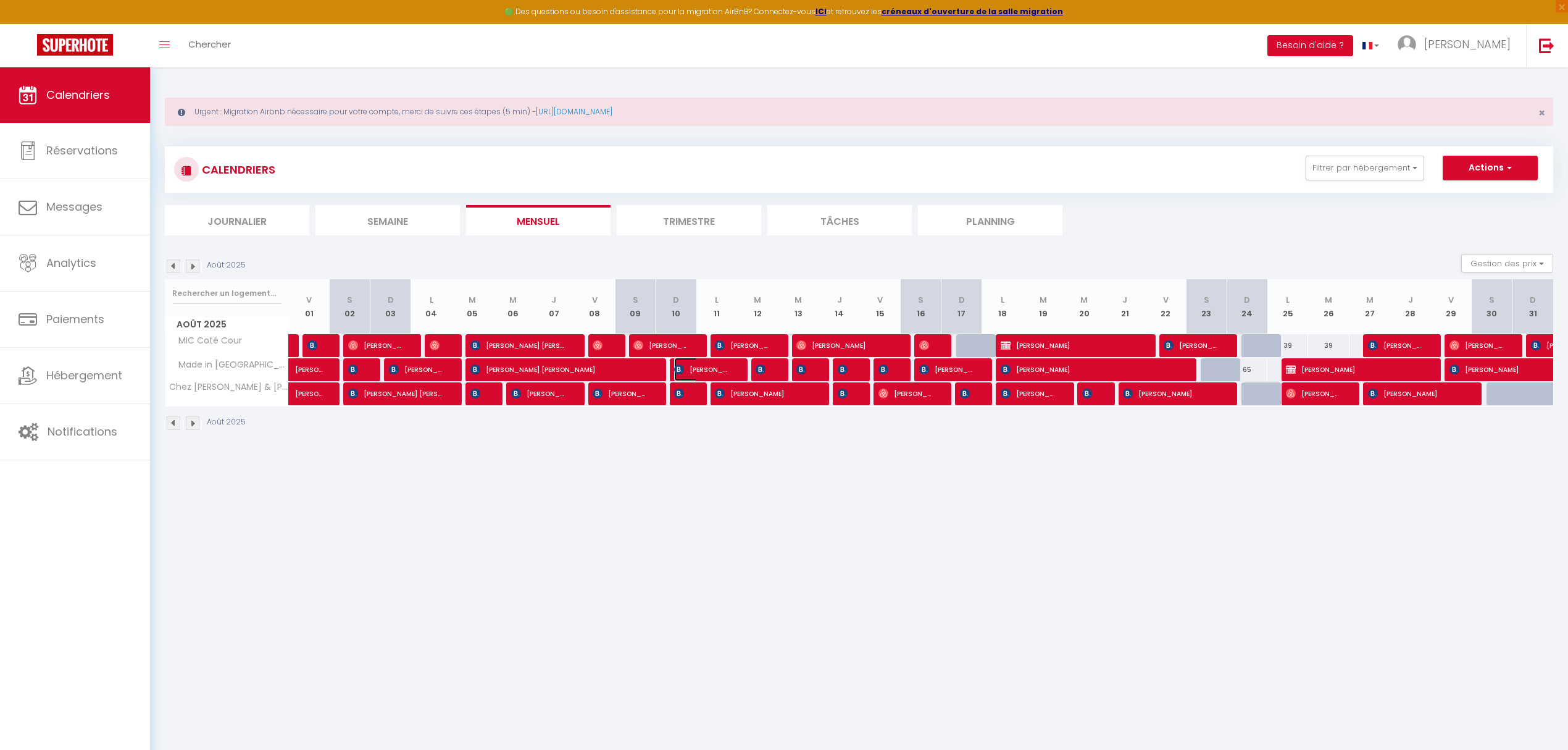
click at [685, 370] on span "[PERSON_NAME]" at bounding box center [701, 370] width 54 height 23
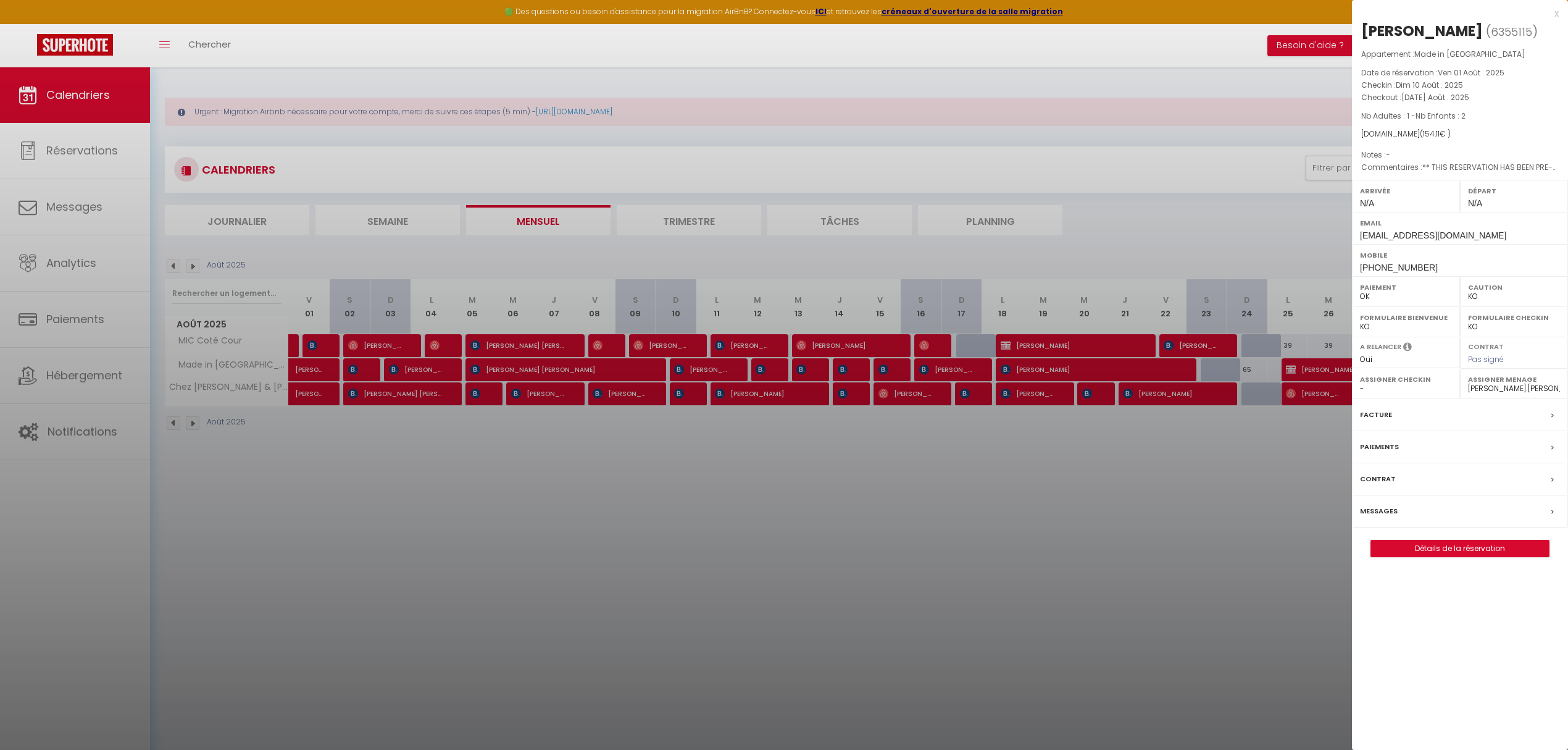
click at [768, 370] on div at bounding box center [784, 375] width 1568 height 750
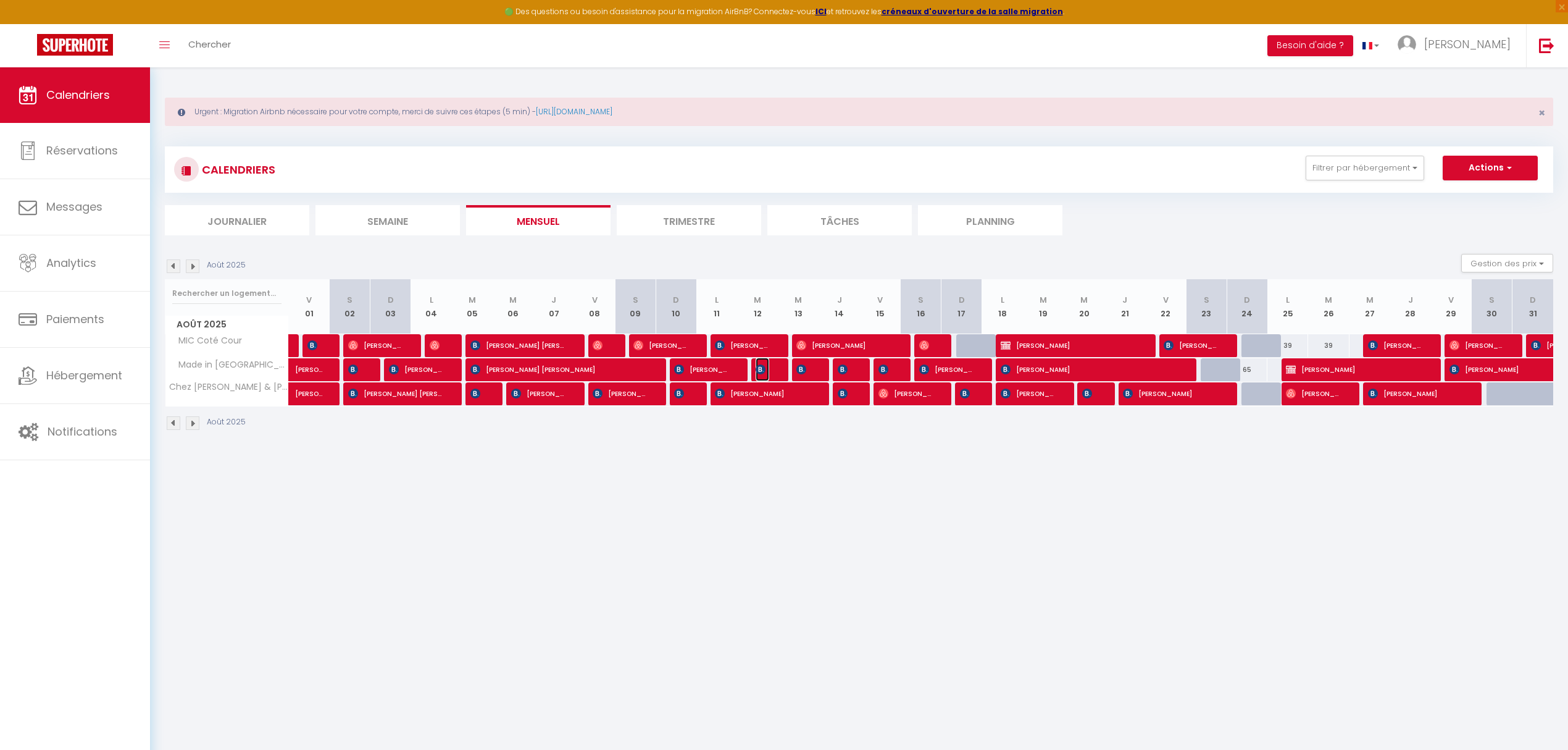
click at [761, 371] on img at bounding box center [760, 369] width 10 height 10
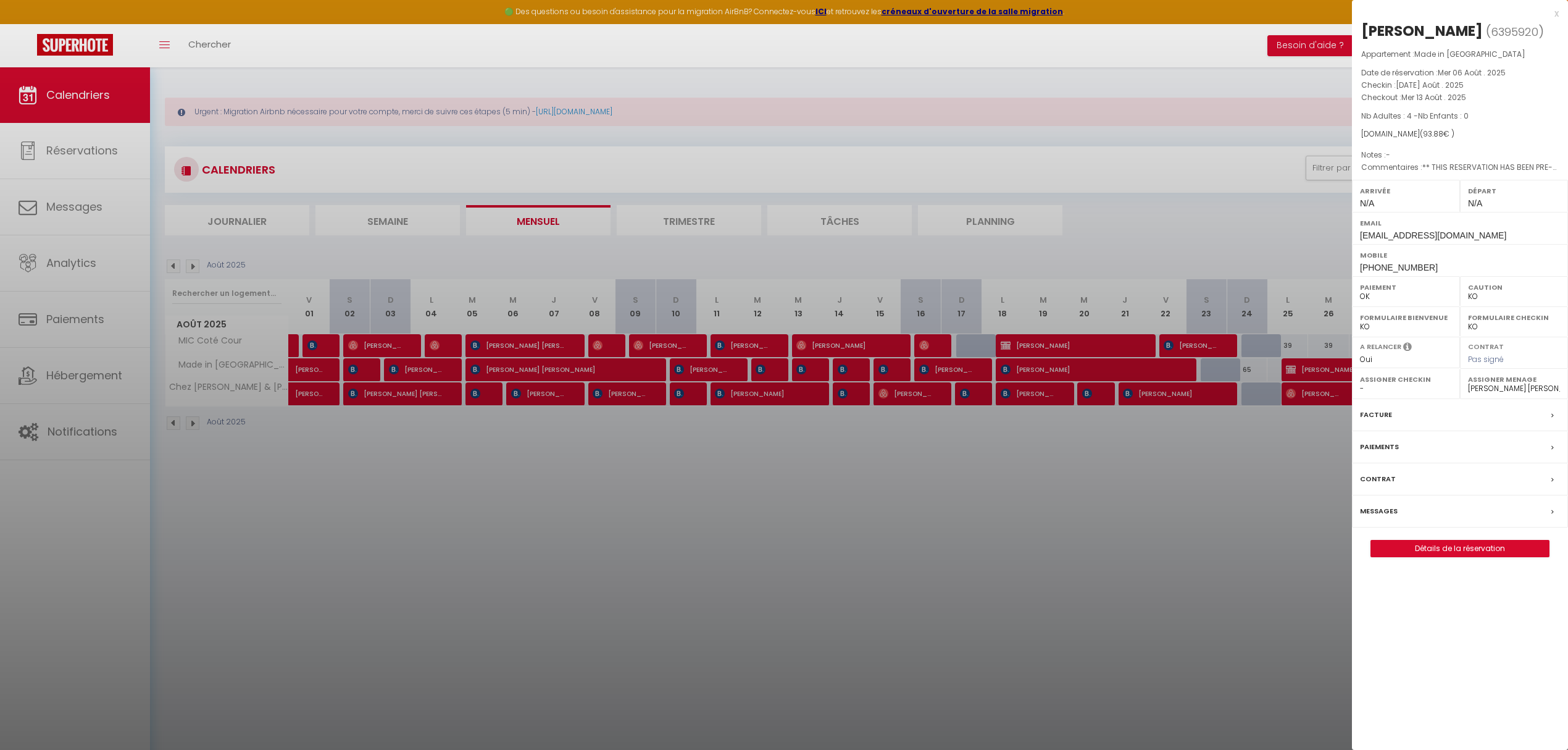
click at [806, 373] on div at bounding box center [784, 375] width 1568 height 750
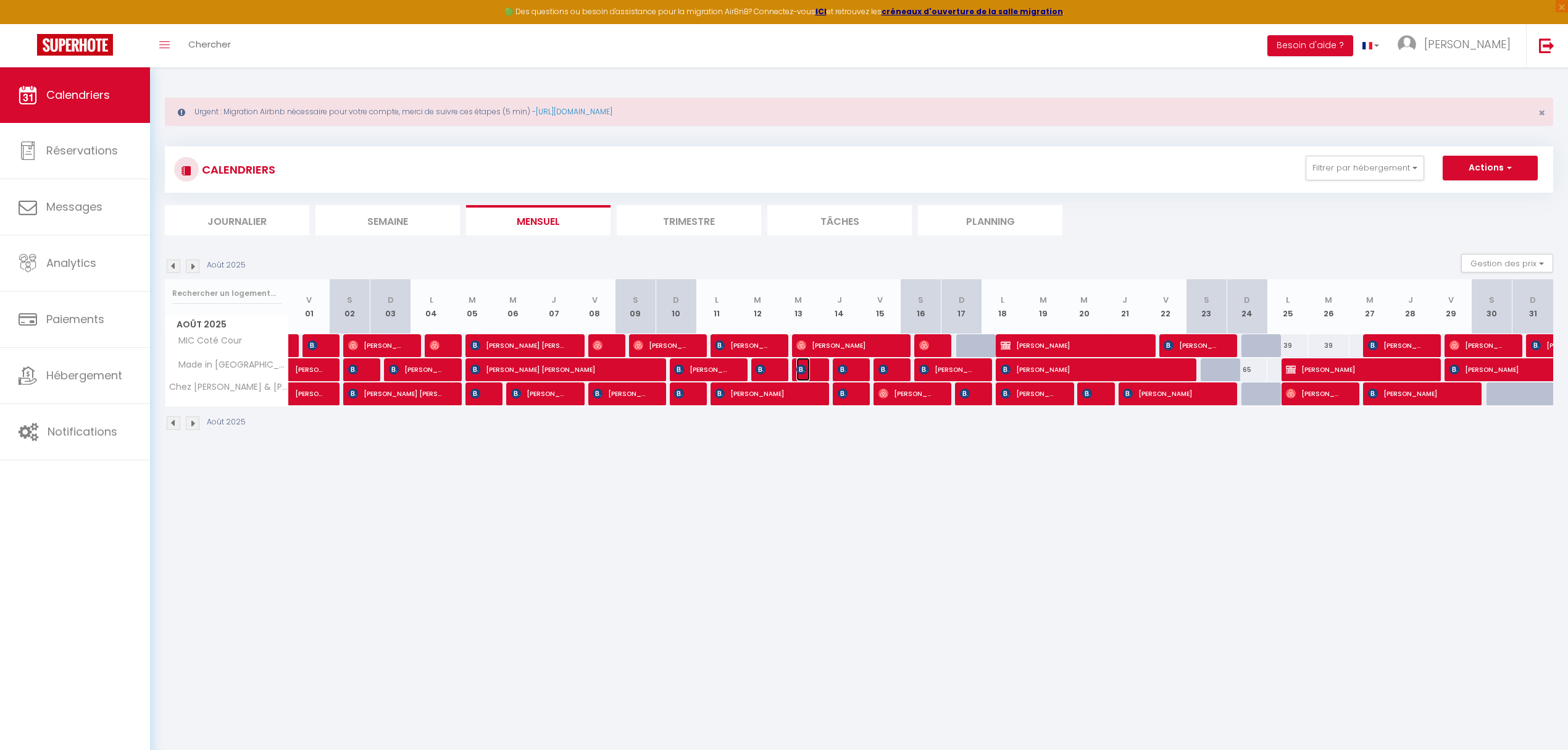
click at [805, 373] on img at bounding box center [801, 369] width 10 height 10
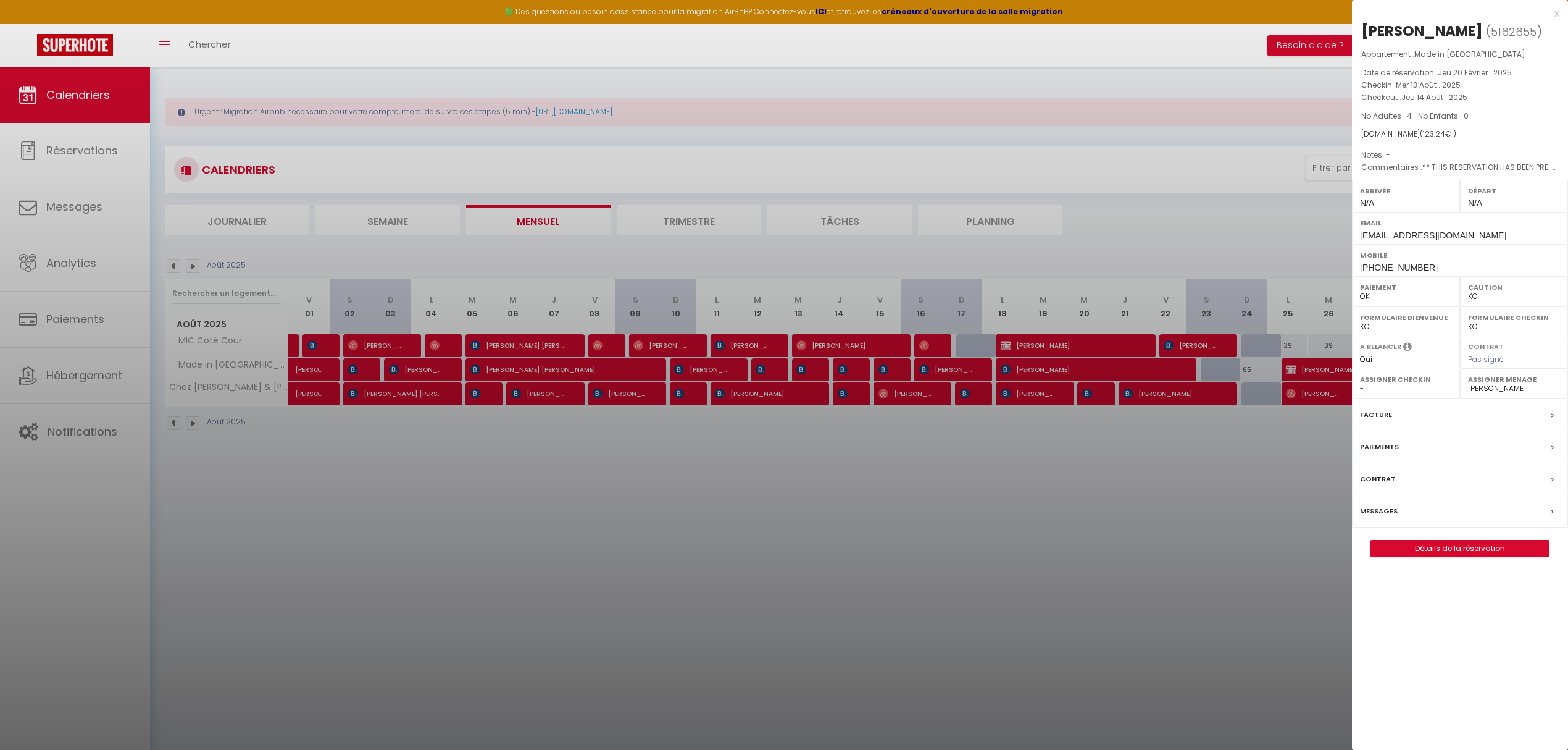
click at [851, 371] on div at bounding box center [784, 375] width 1568 height 750
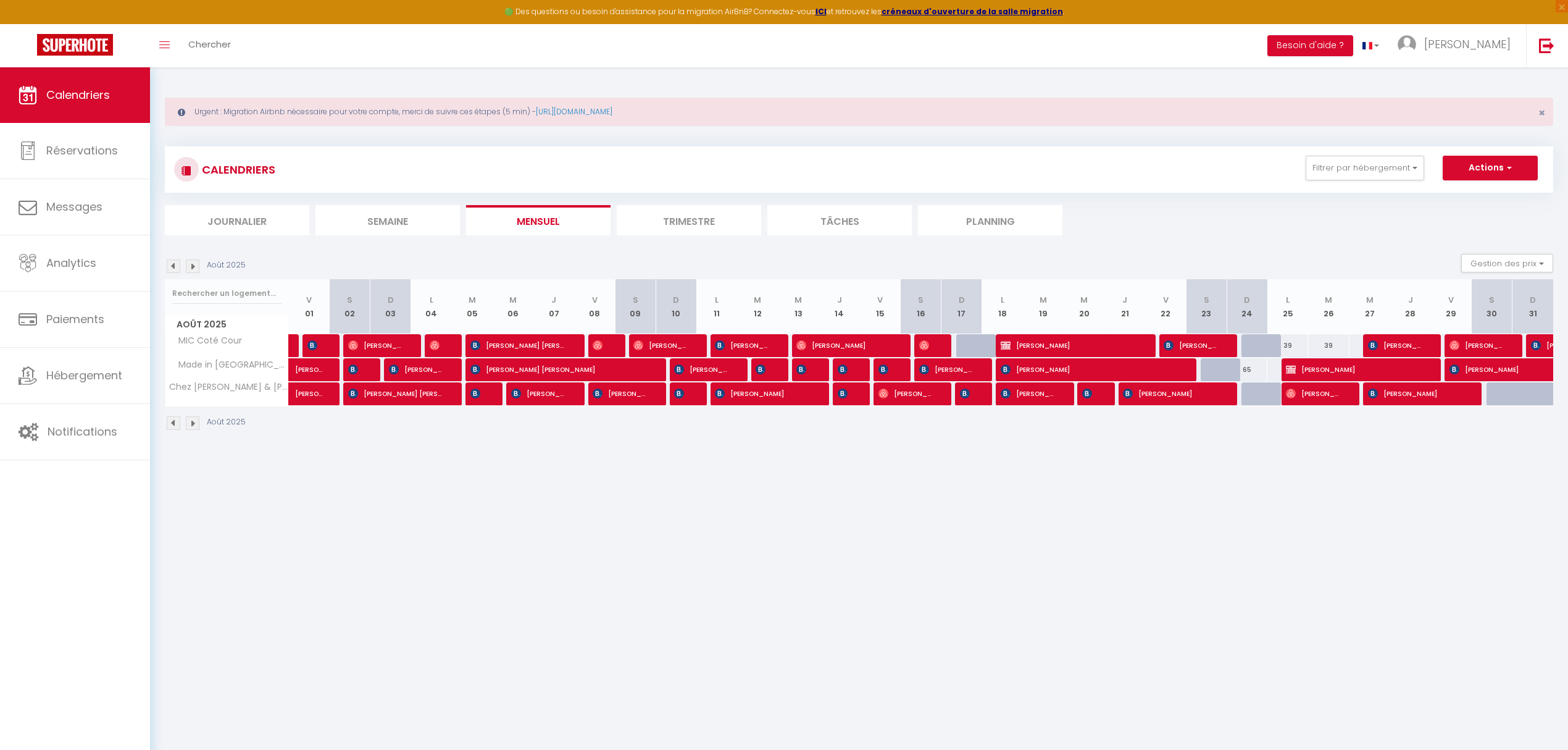
click at [851, 371] on div at bounding box center [852, 370] width 41 height 23
click at [845, 379] on span "[PERSON_NAME]" at bounding box center [844, 370] width 14 height 23
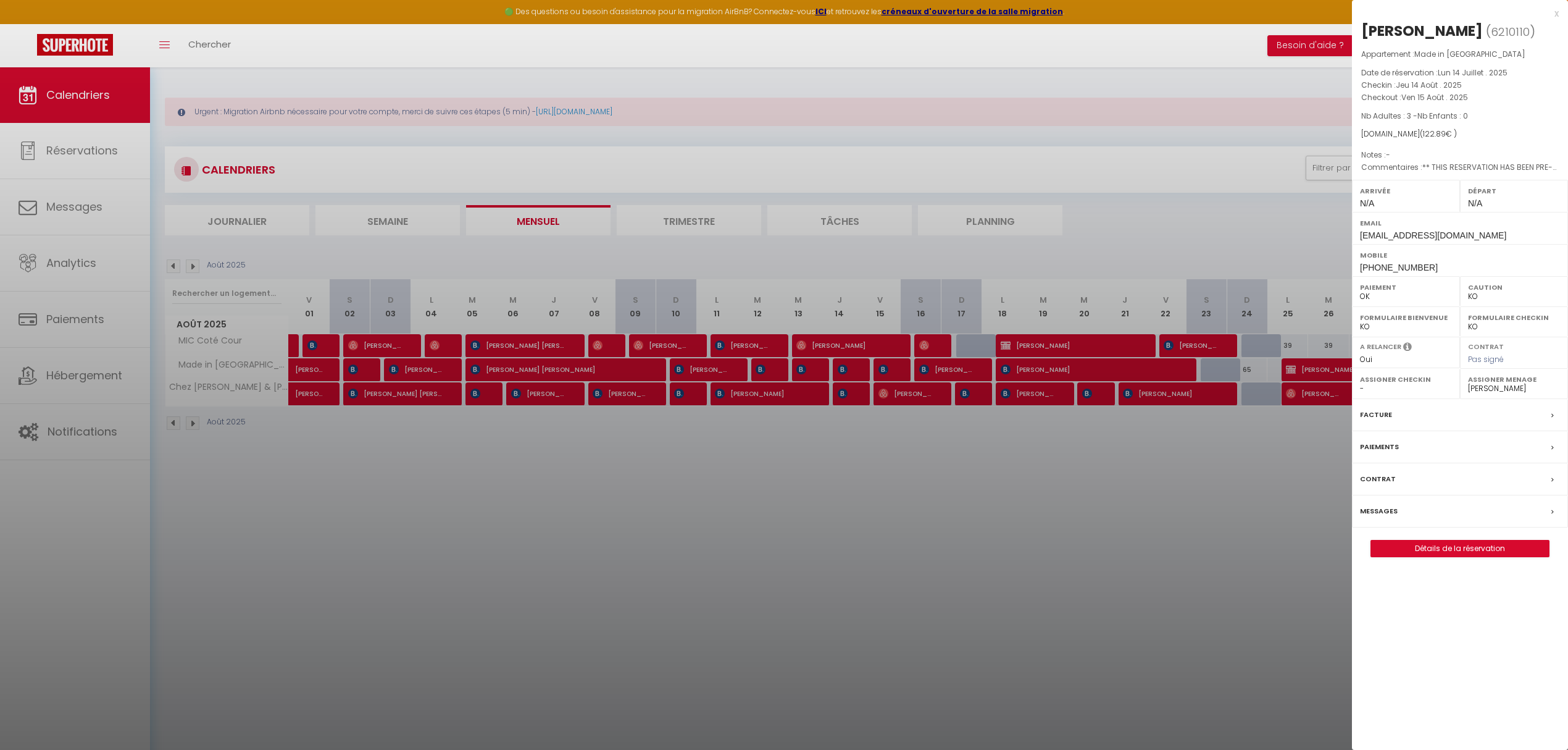
click at [929, 367] on div at bounding box center [784, 375] width 1568 height 750
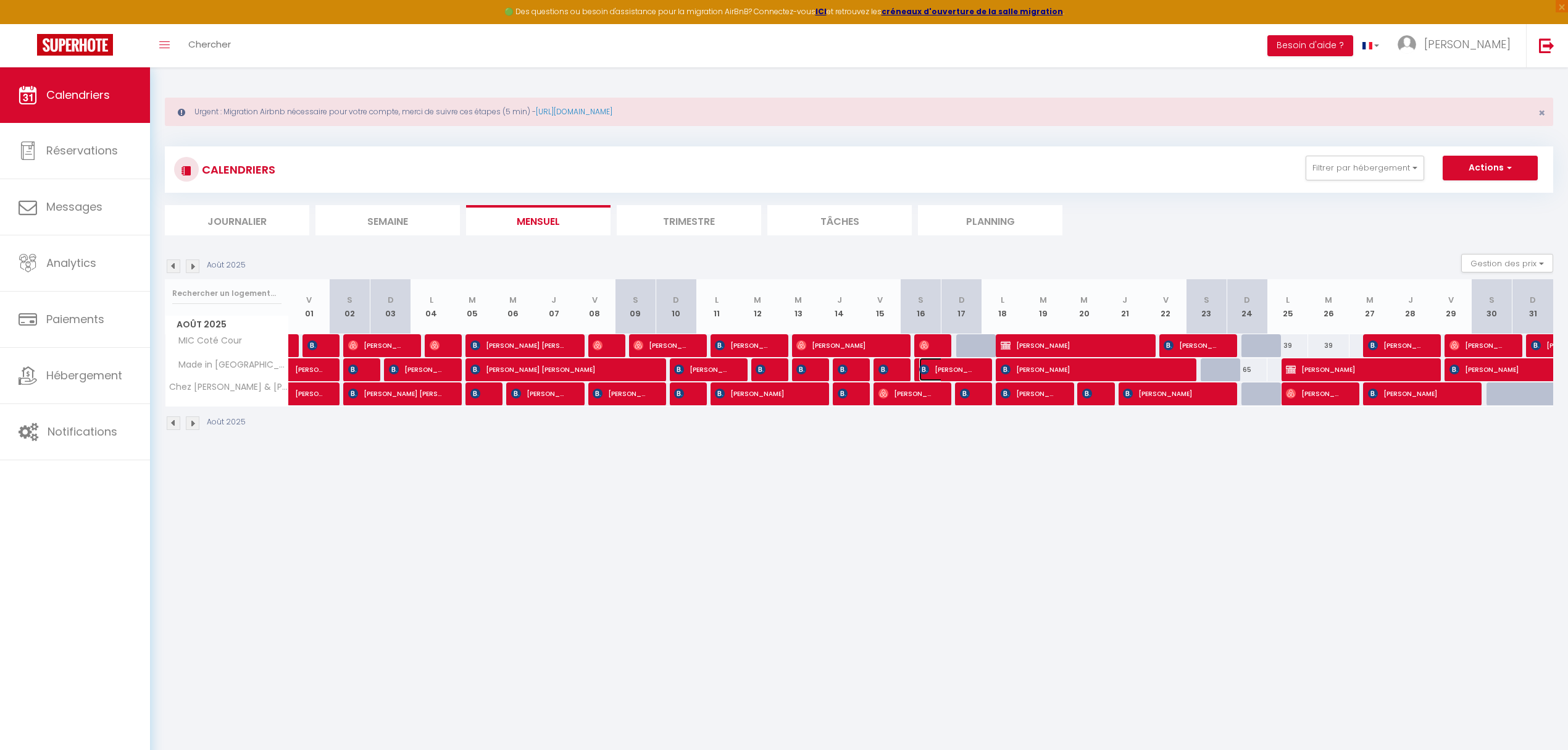
click at [928, 370] on img at bounding box center [924, 369] width 10 height 10
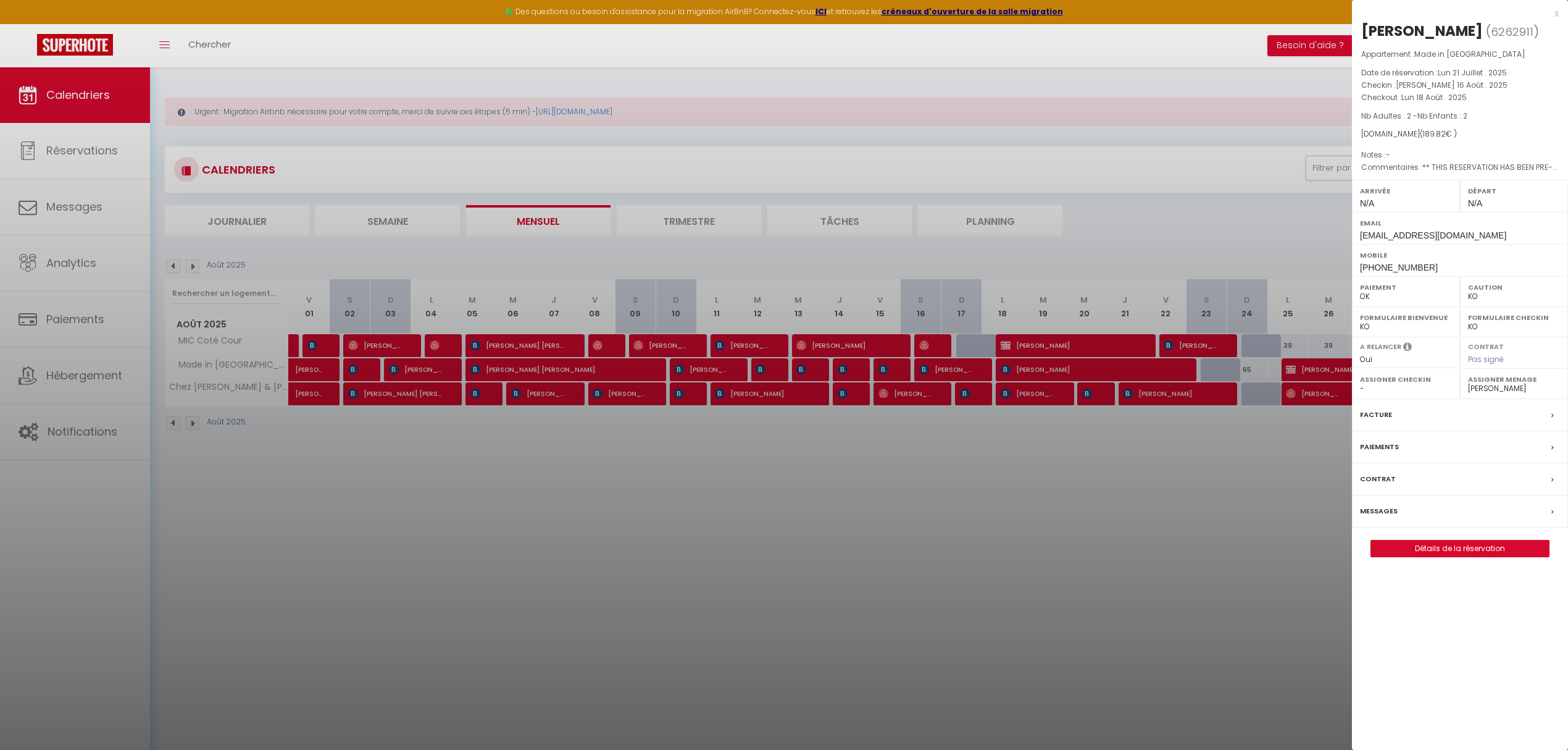
click at [1091, 370] on div at bounding box center [784, 375] width 1568 height 750
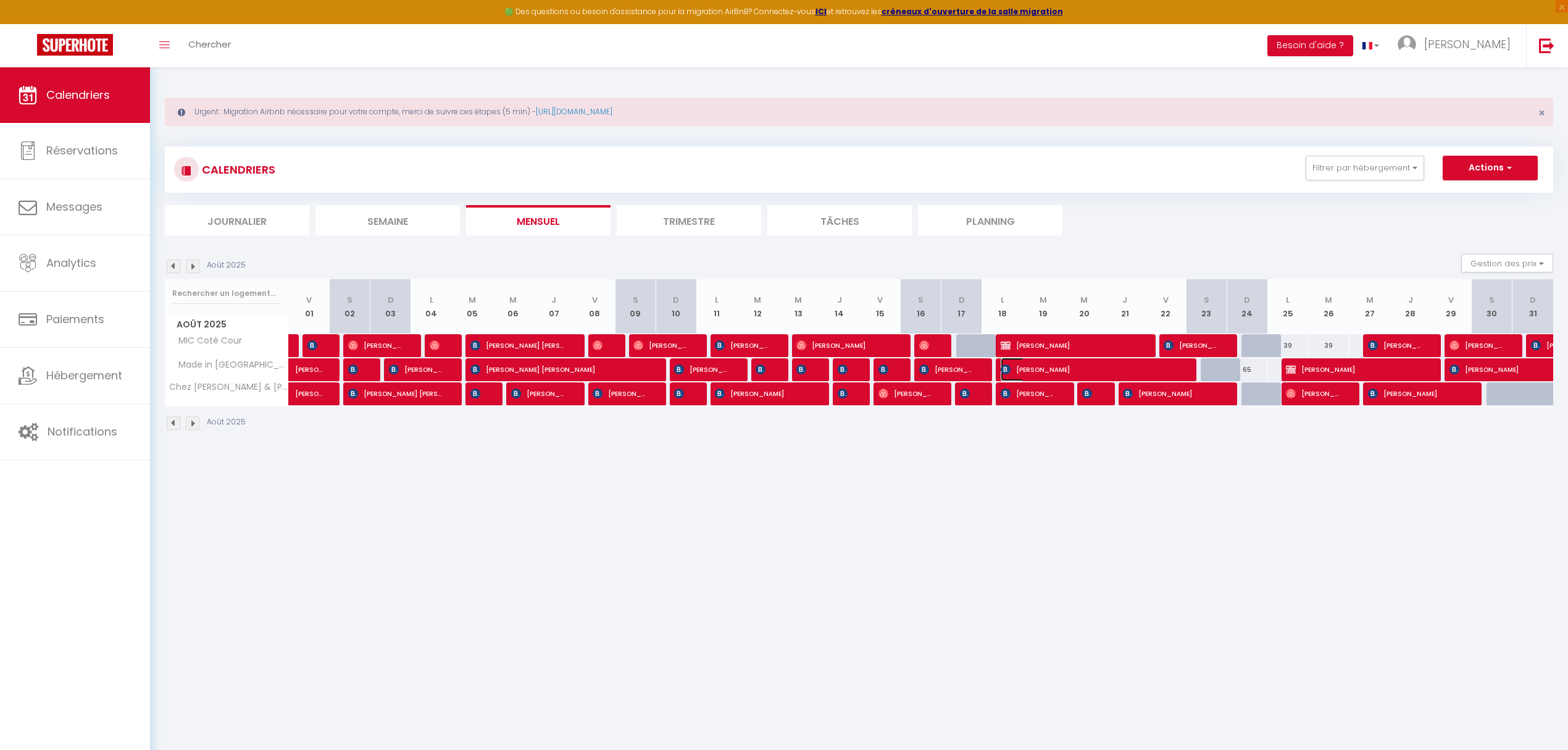
click at [1087, 371] on span "[PERSON_NAME]" at bounding box center [1089, 370] width 177 height 23
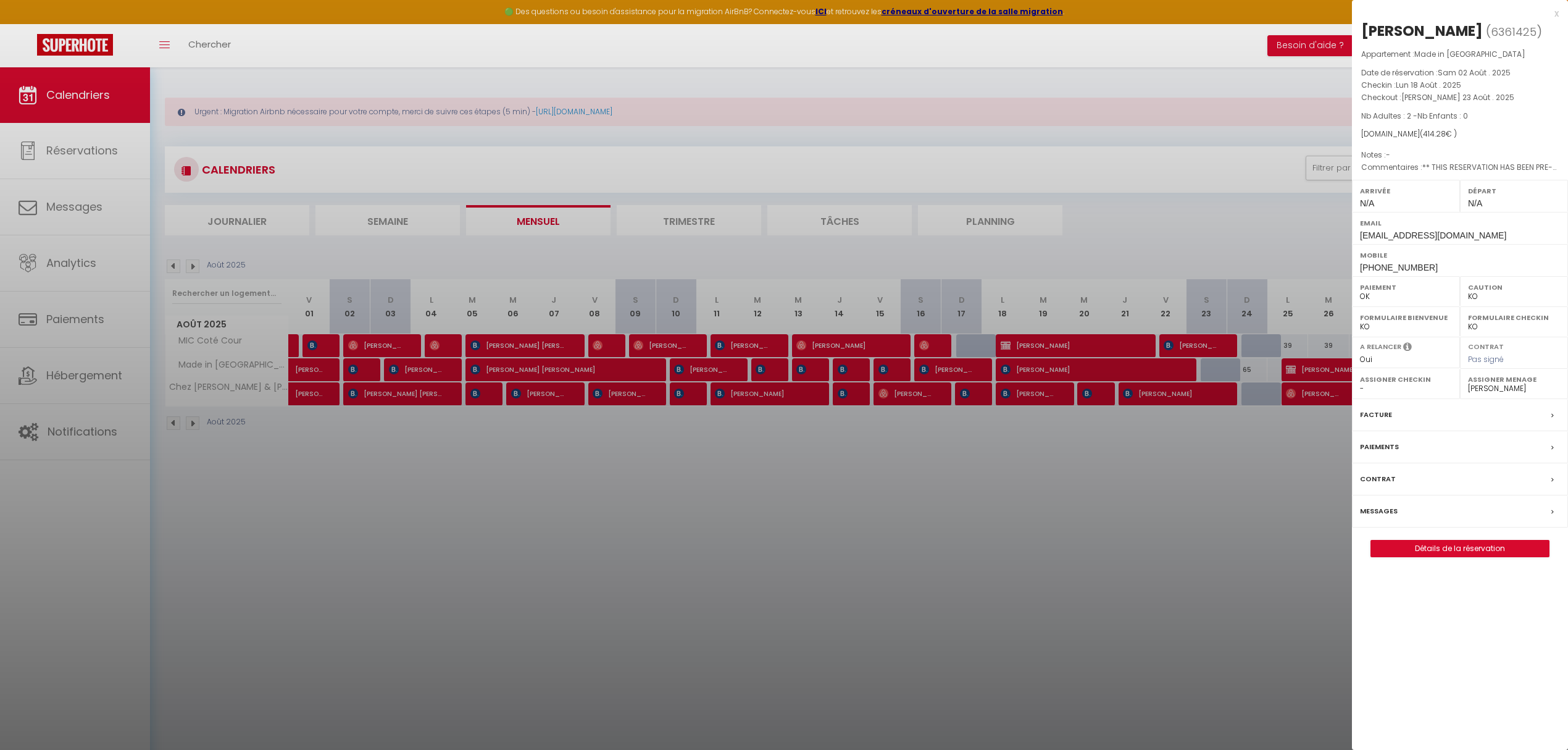
click at [1072, 565] on div at bounding box center [784, 375] width 1568 height 750
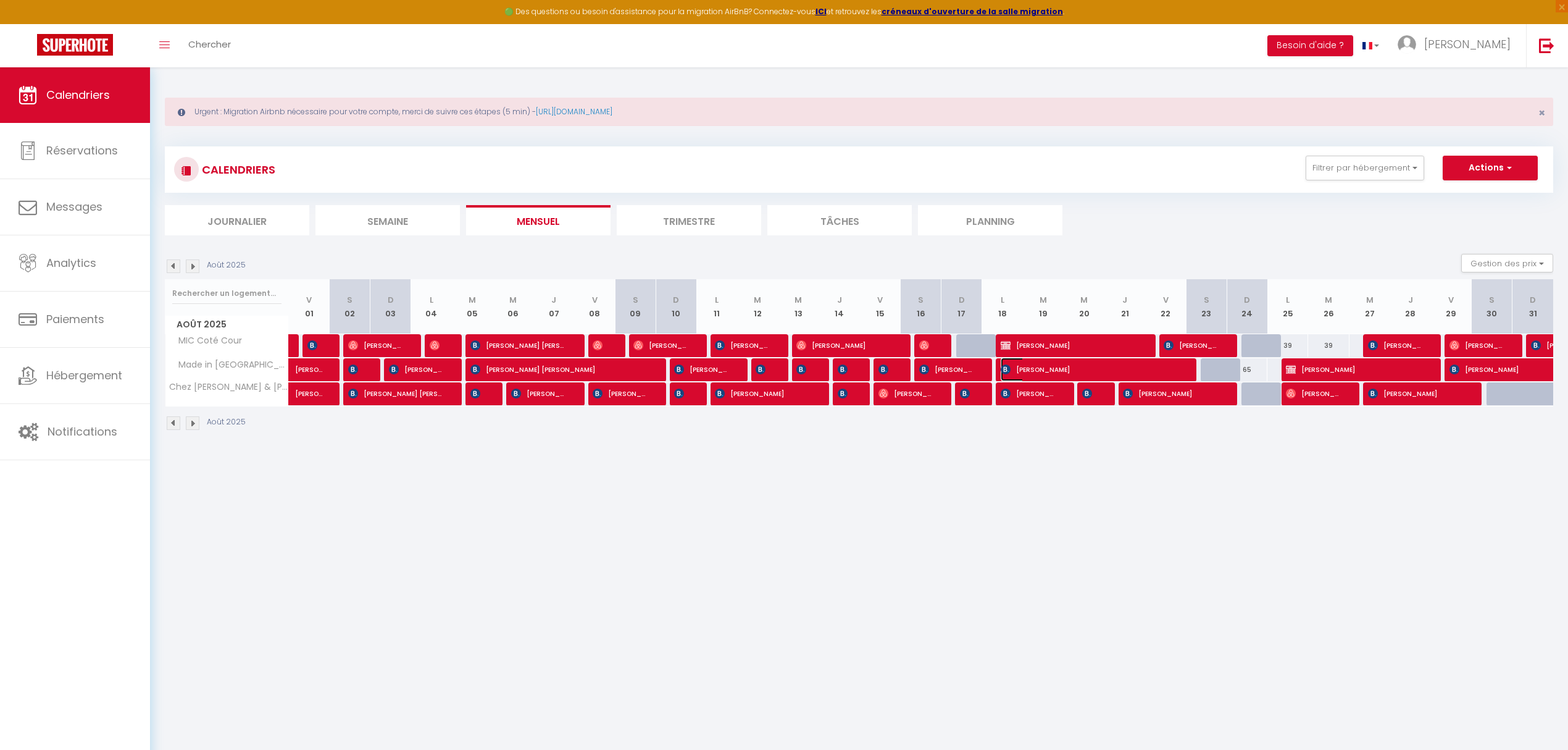
click at [1158, 366] on span "[PERSON_NAME]" at bounding box center [1089, 370] width 177 height 23
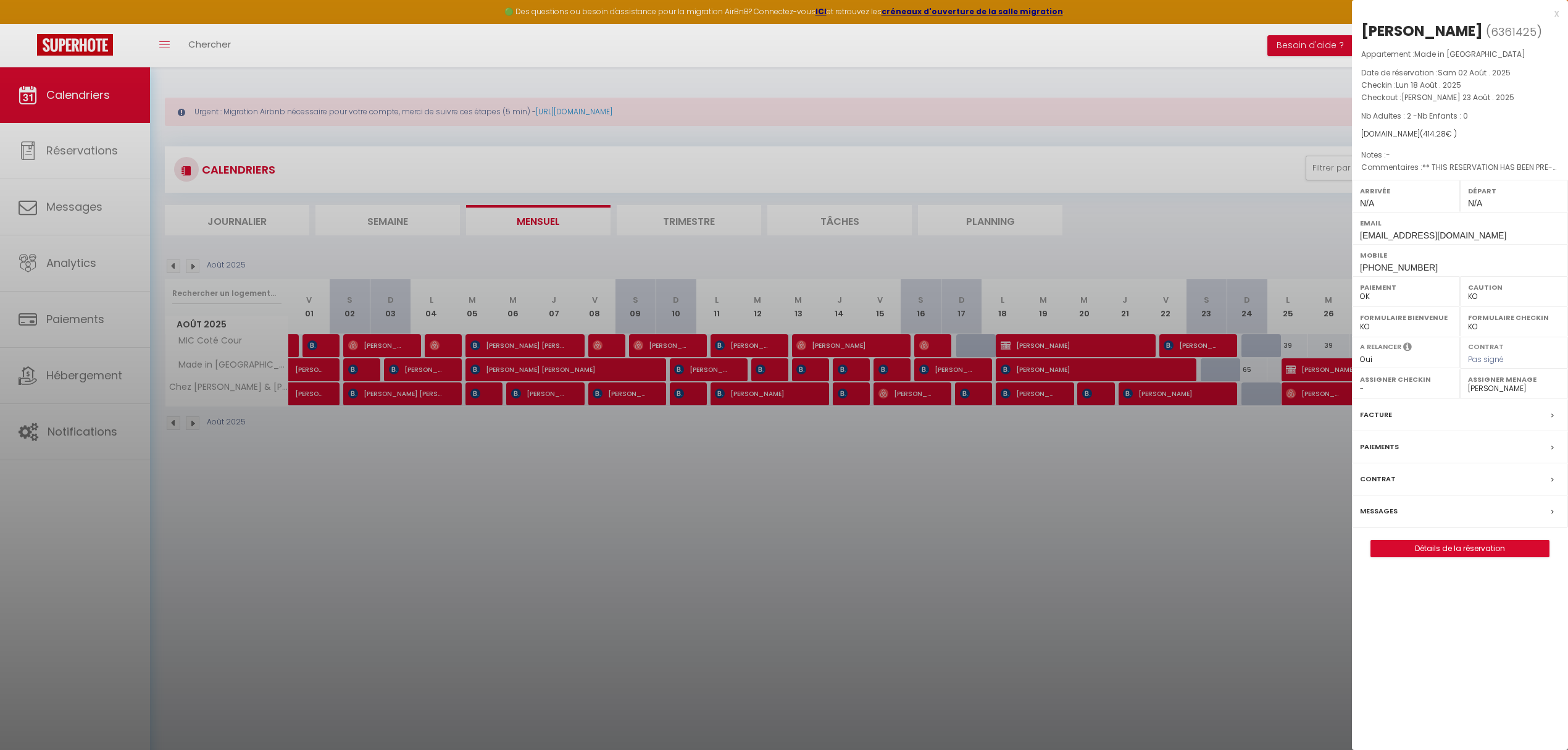
click at [1172, 342] on div at bounding box center [784, 375] width 1568 height 750
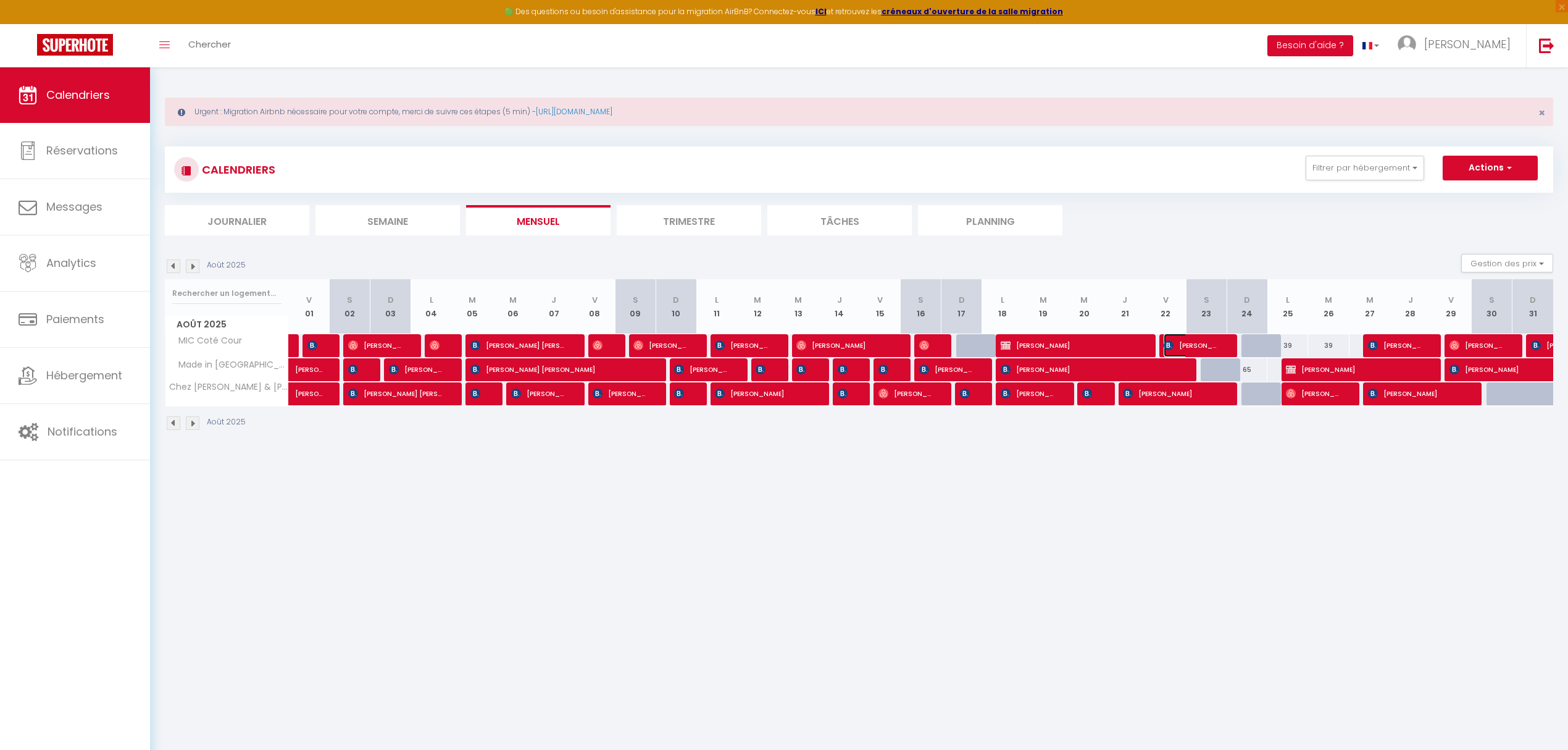
click at [1172, 347] on span "[PERSON_NAME]" at bounding box center [1190, 345] width 54 height 23
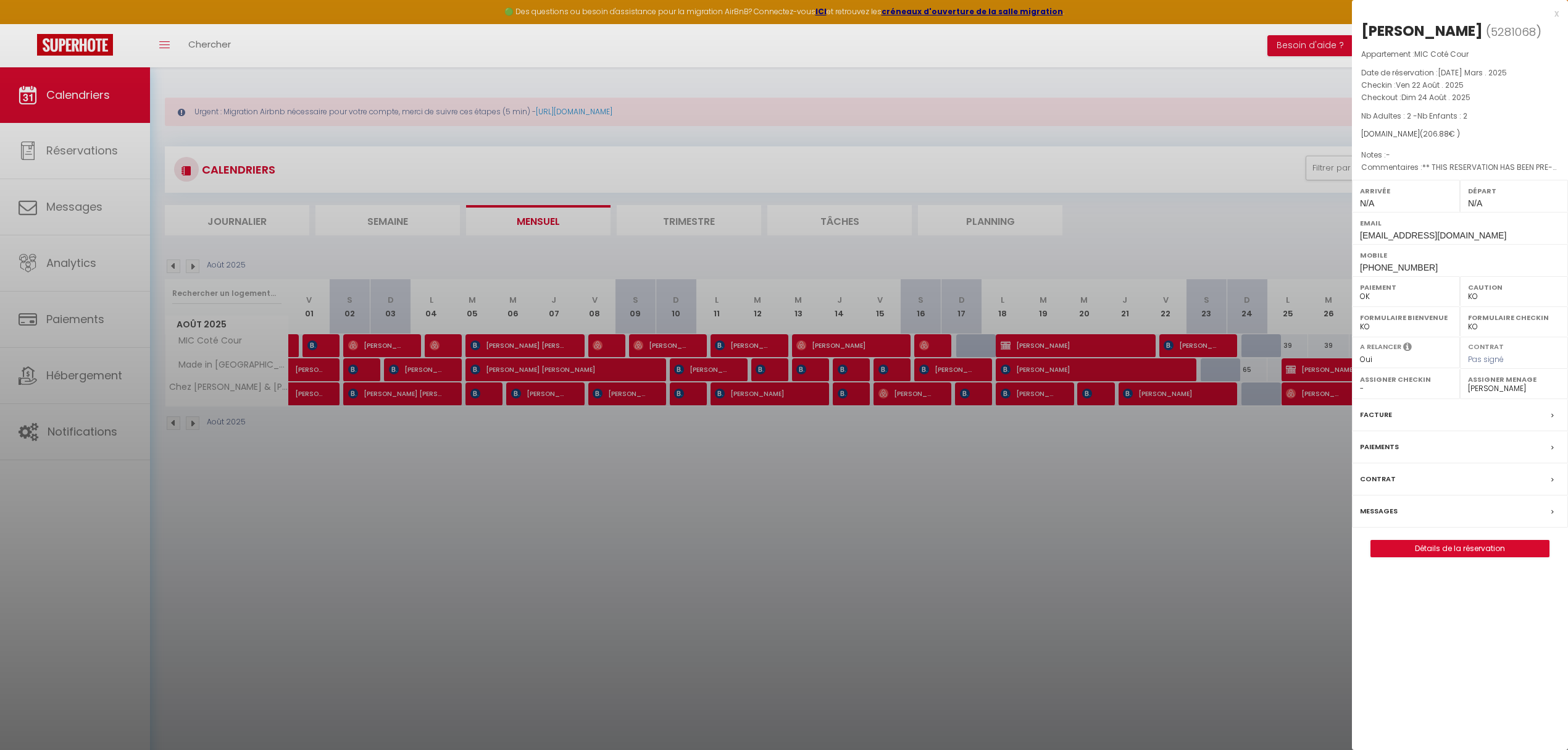
click at [1172, 593] on div at bounding box center [784, 375] width 1568 height 750
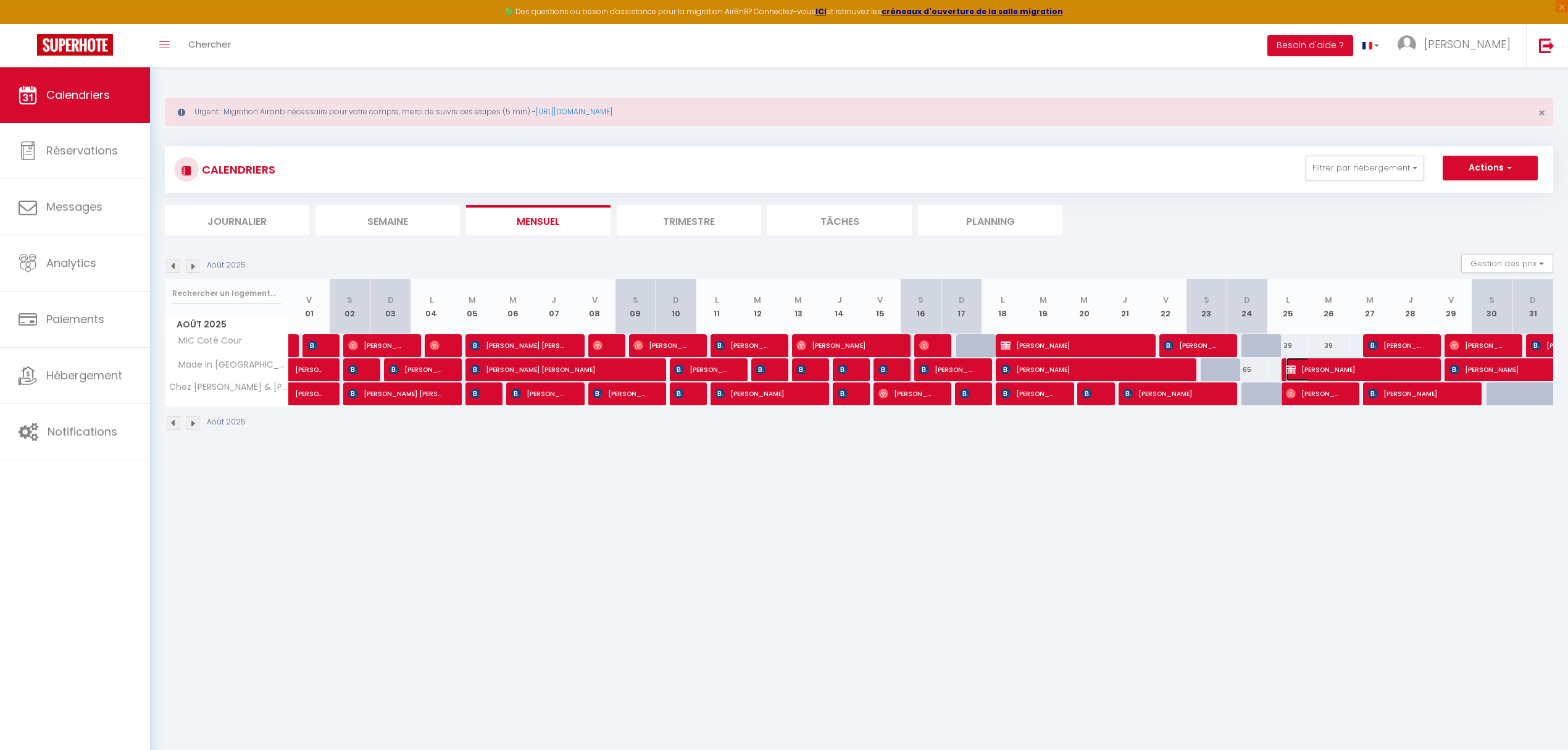
click at [1172, 373] on span "[PERSON_NAME]" at bounding box center [1354, 370] width 136 height 23
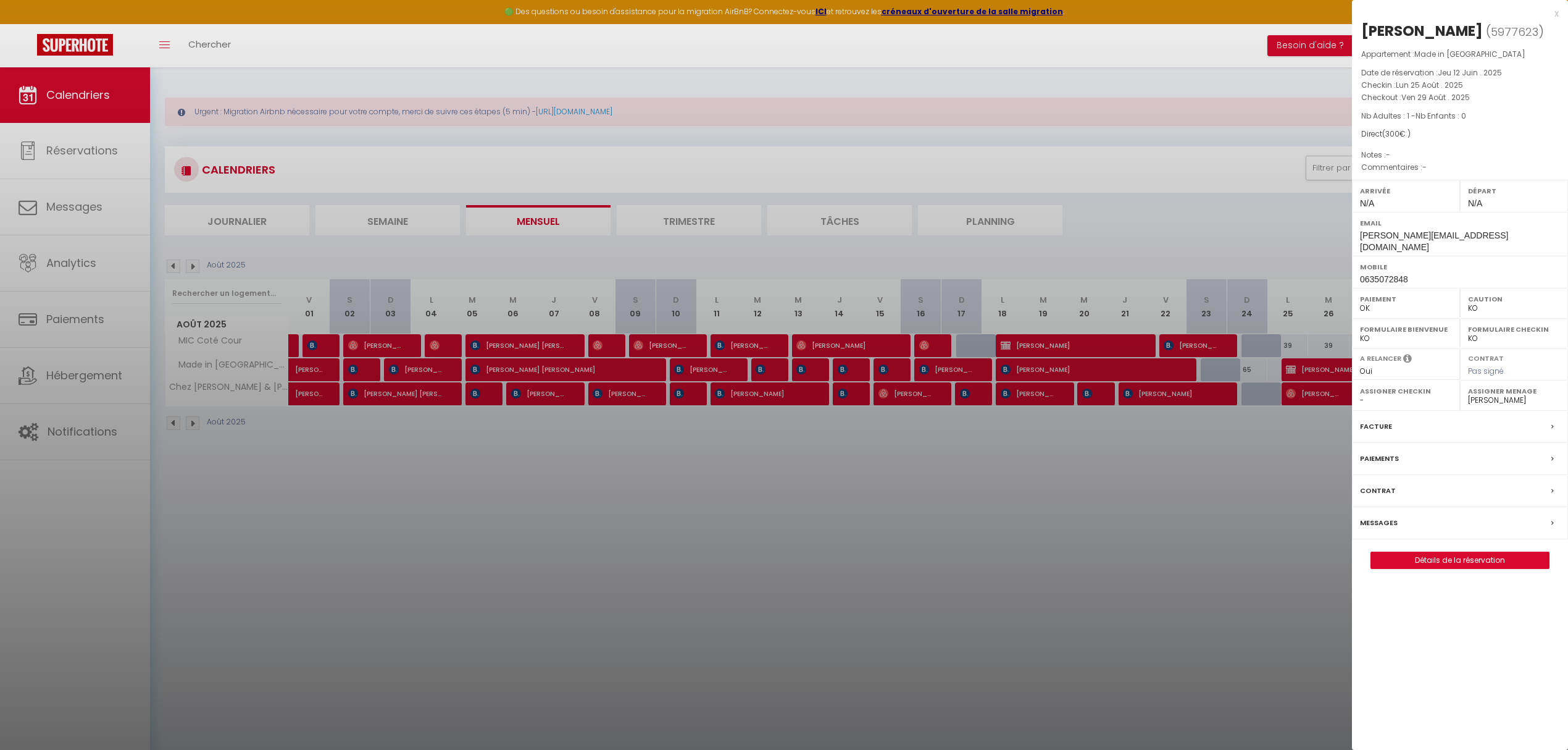
drag, startPoint x: 521, startPoint y: 608, endPoint x: 576, endPoint y: 614, distance: 55.3
click at [521, 601] on div at bounding box center [784, 375] width 1568 height 750
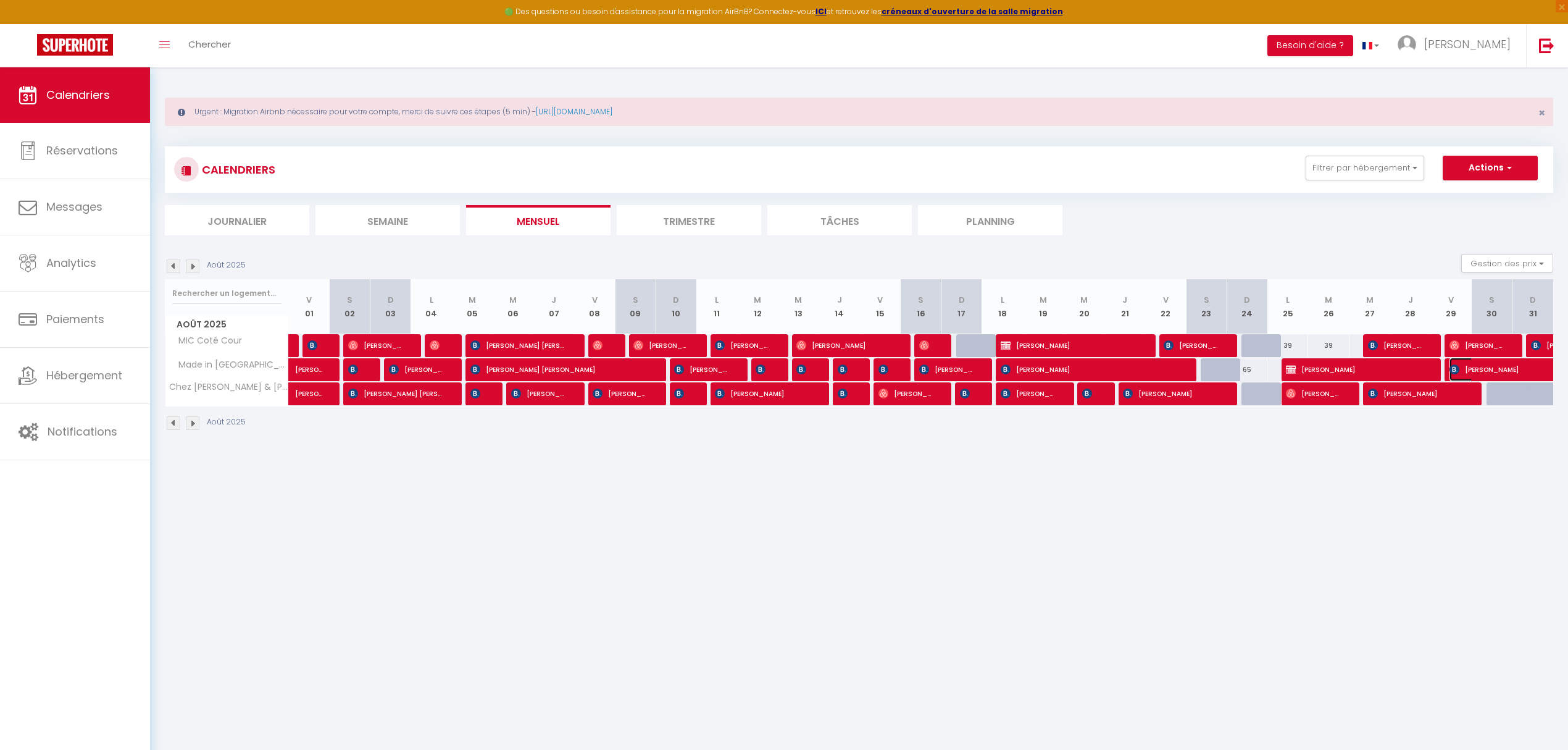
click at [1172, 370] on span "[PERSON_NAME]" at bounding box center [1520, 370] width 142 height 23
select select "39856"
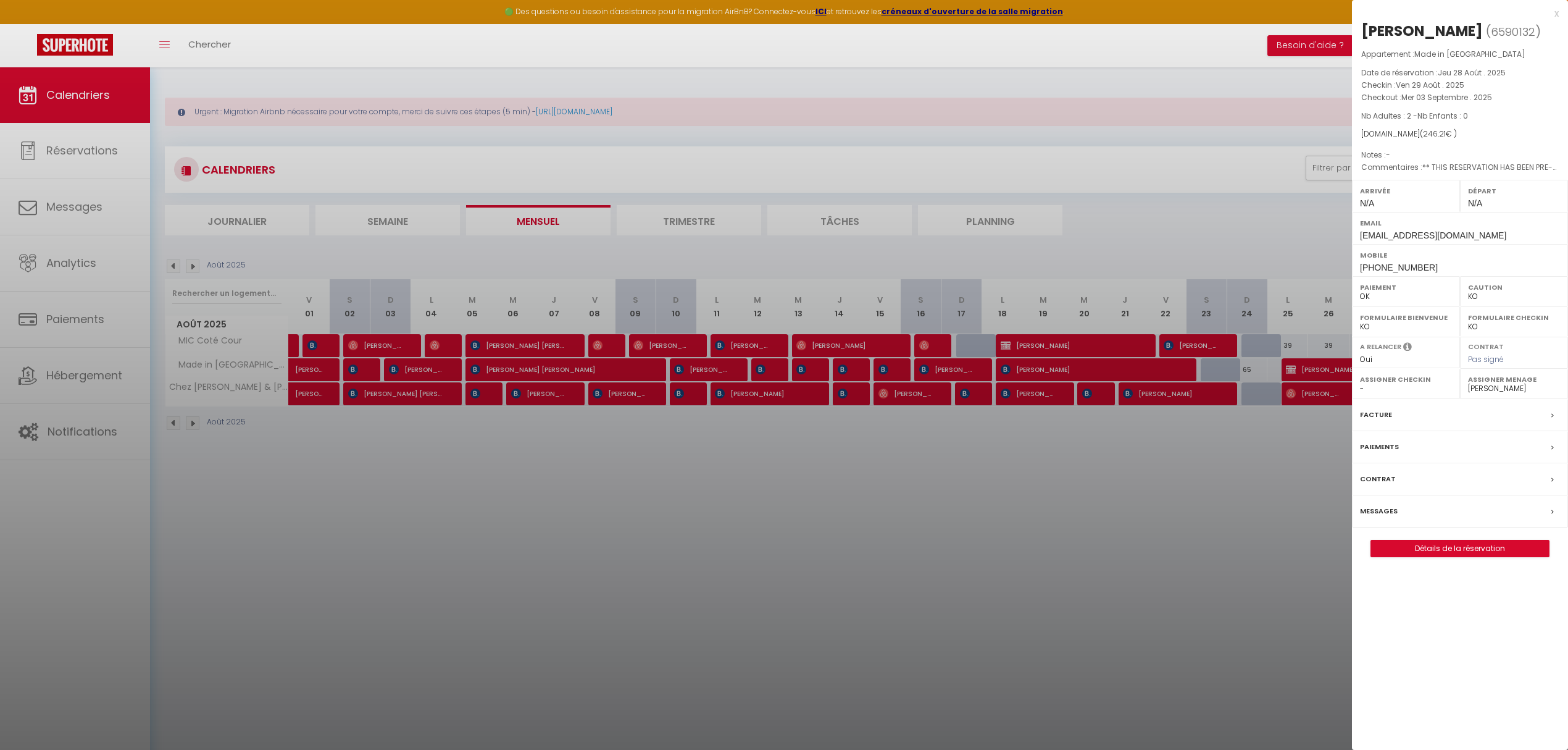
click at [818, 601] on div at bounding box center [784, 375] width 1568 height 750
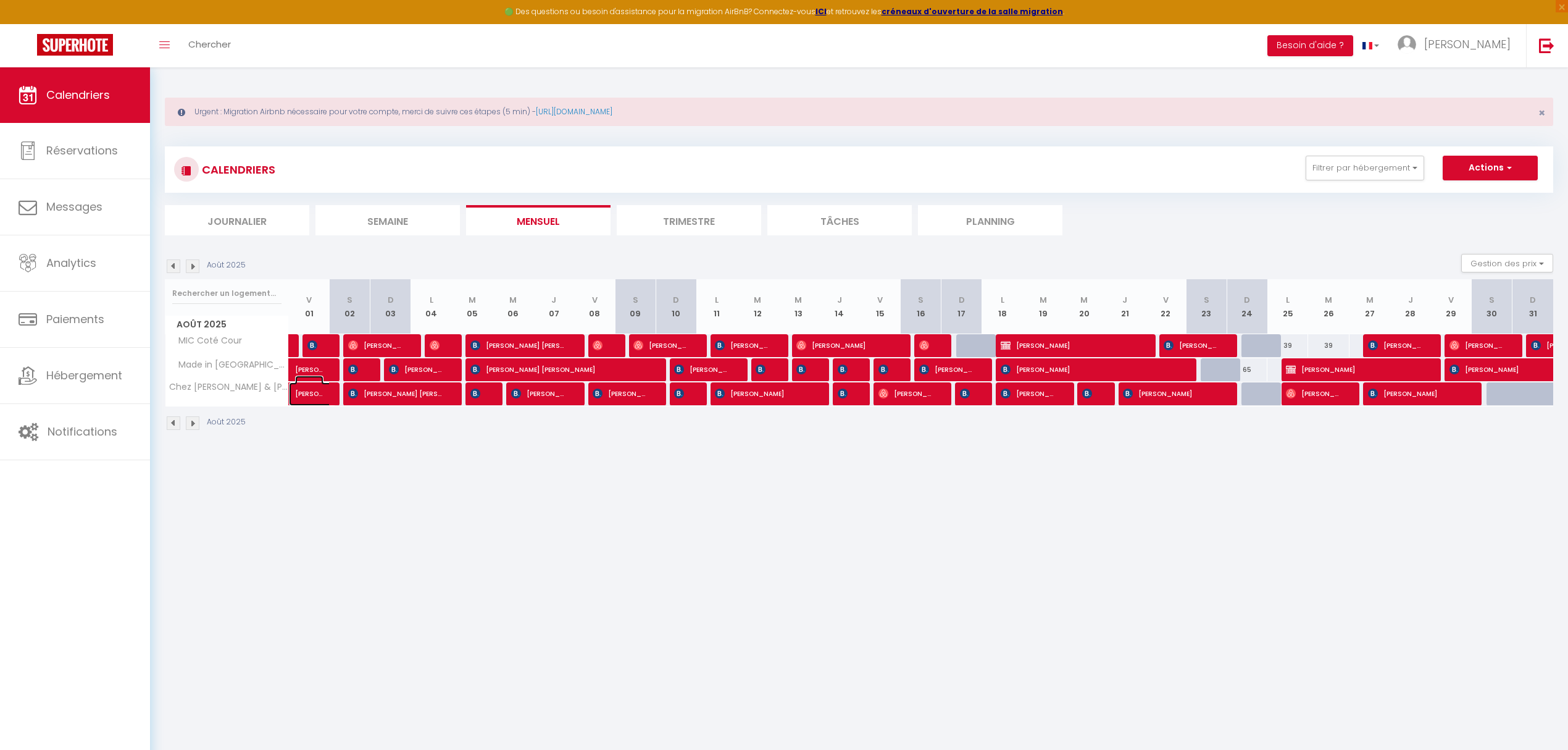
click at [313, 396] on span "[PERSON_NAME]" at bounding box center [309, 387] width 29 height 23
select select "OK"
select select "36100"
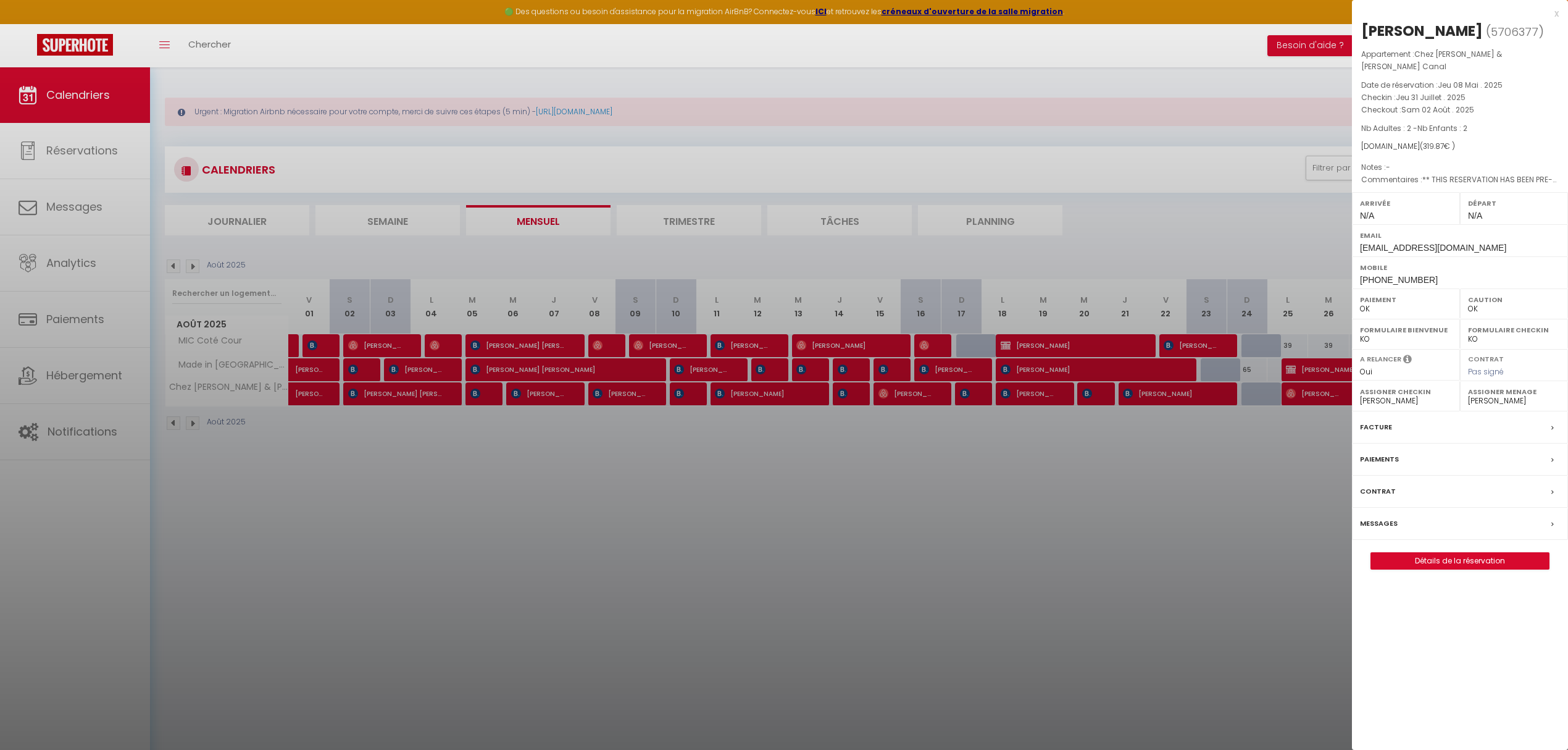
click at [411, 396] on div at bounding box center [784, 375] width 1568 height 750
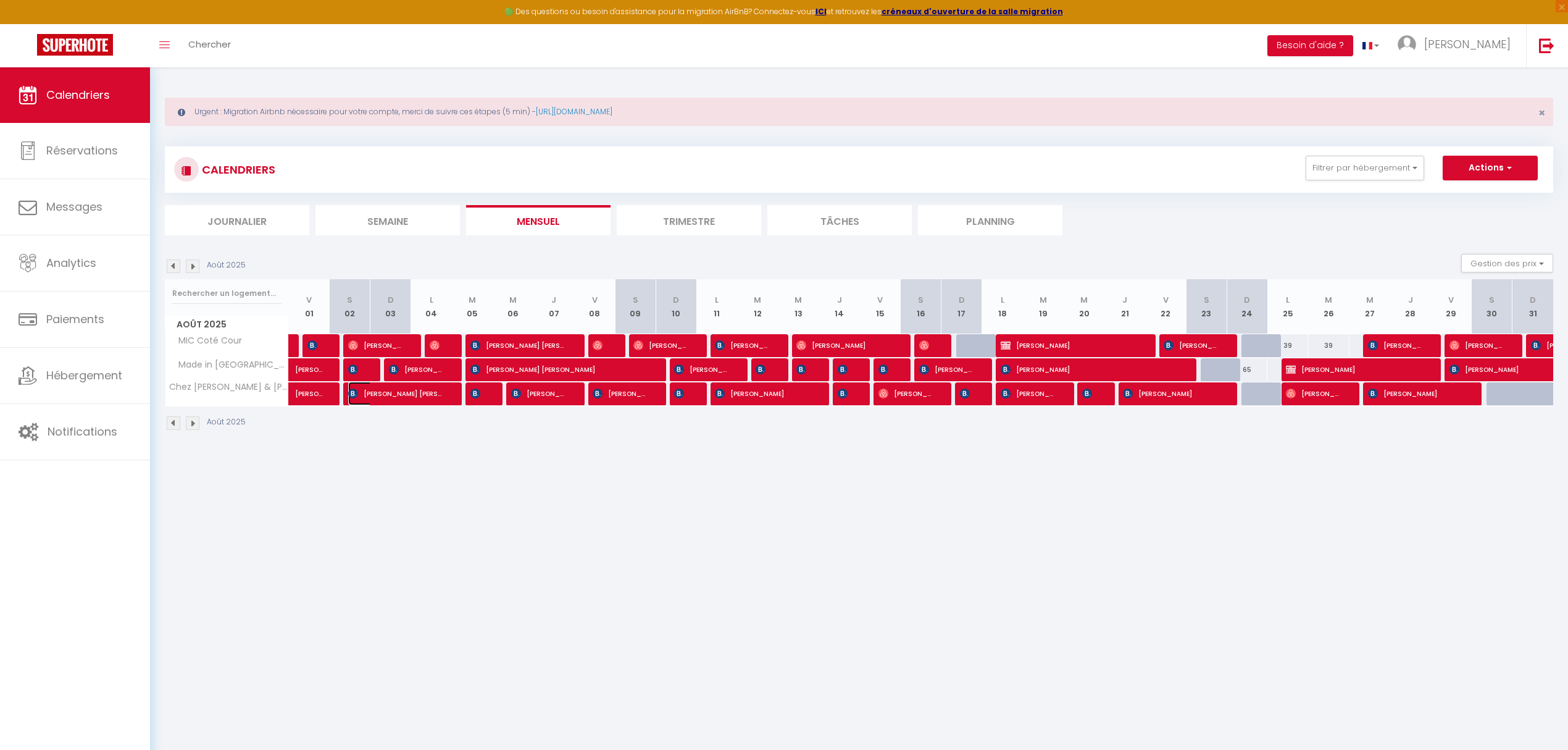
click at [393, 396] on span "[PERSON_NAME] [PERSON_NAME]" at bounding box center [395, 393] width 95 height 23
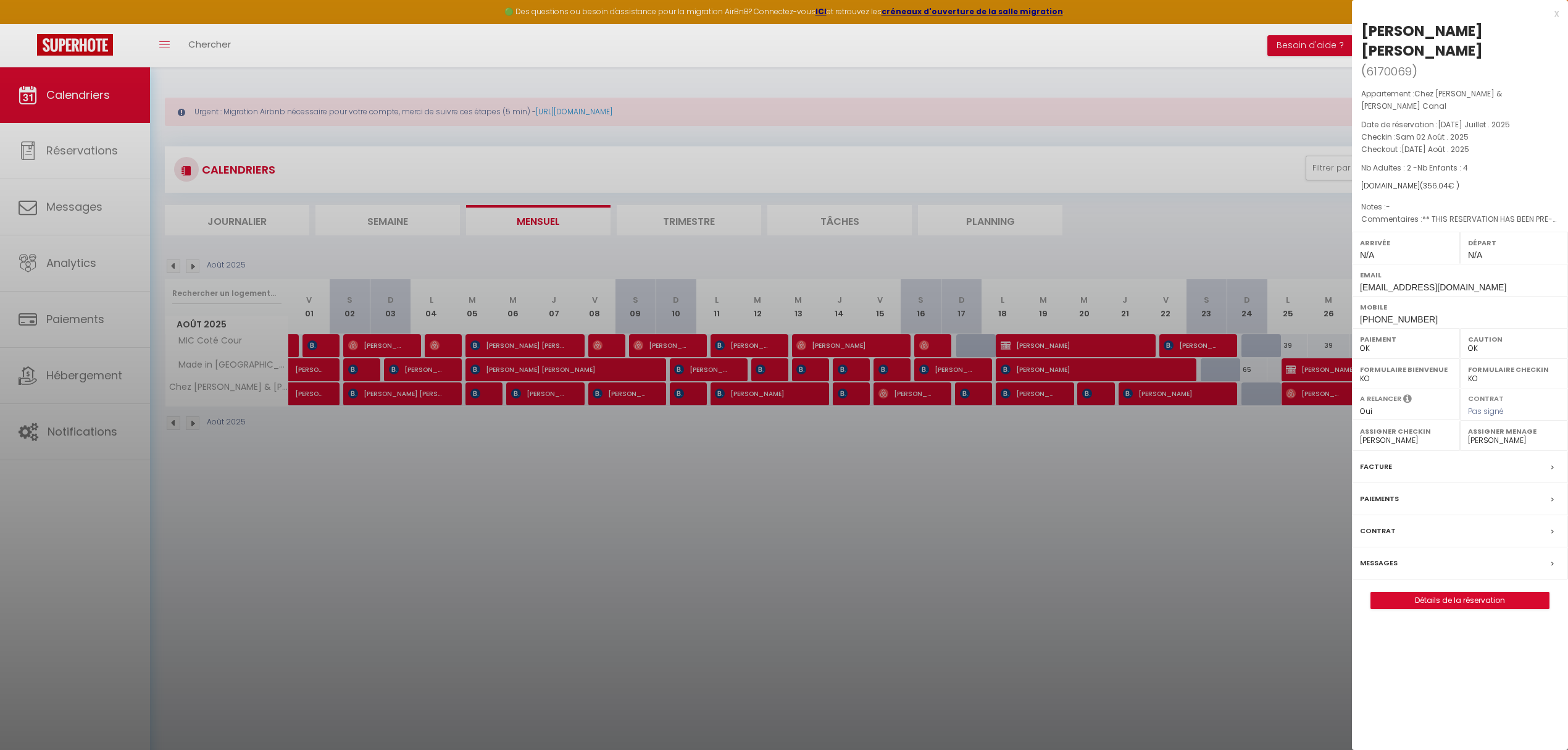
click at [479, 396] on div at bounding box center [784, 375] width 1568 height 750
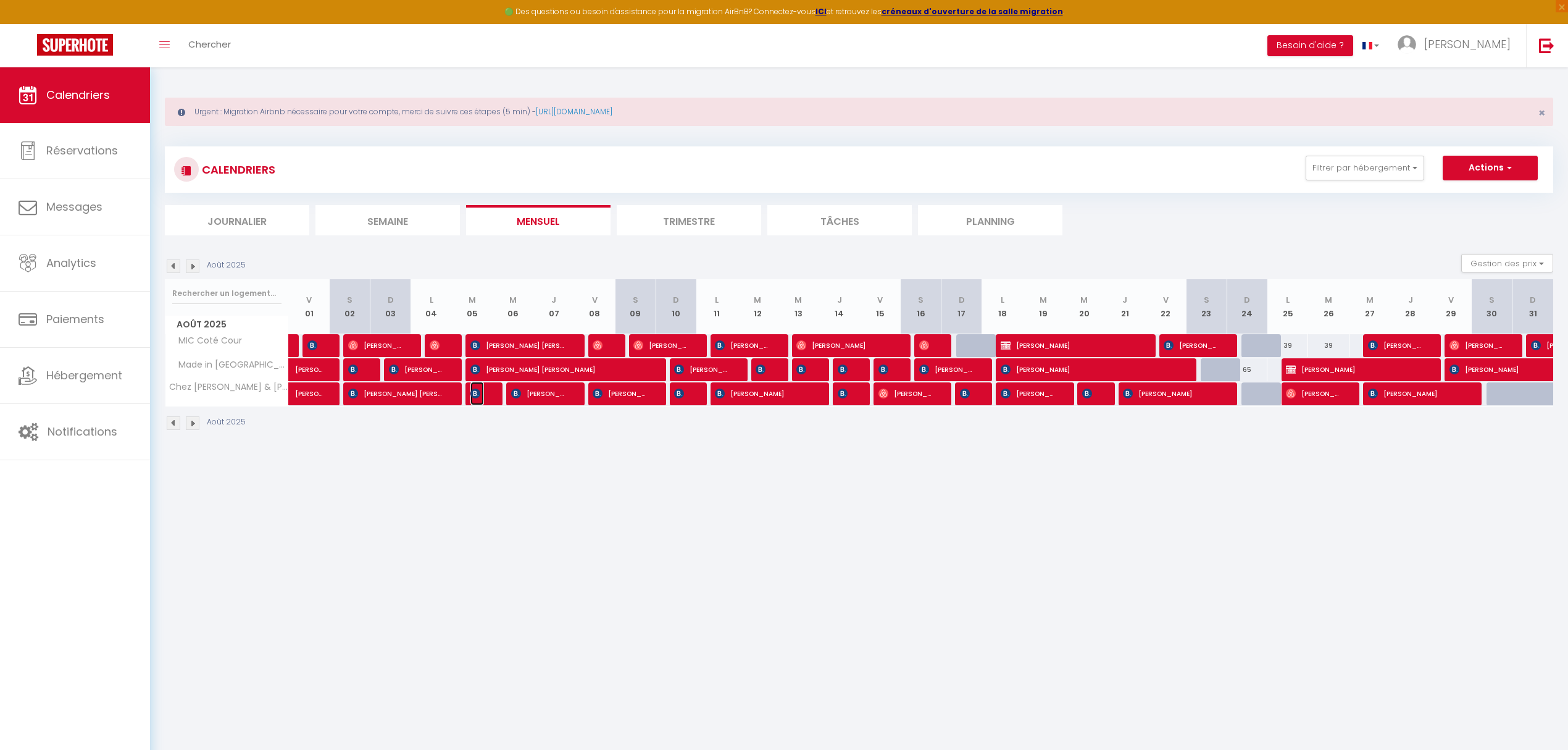
click at [479, 396] on img at bounding box center [475, 393] width 10 height 10
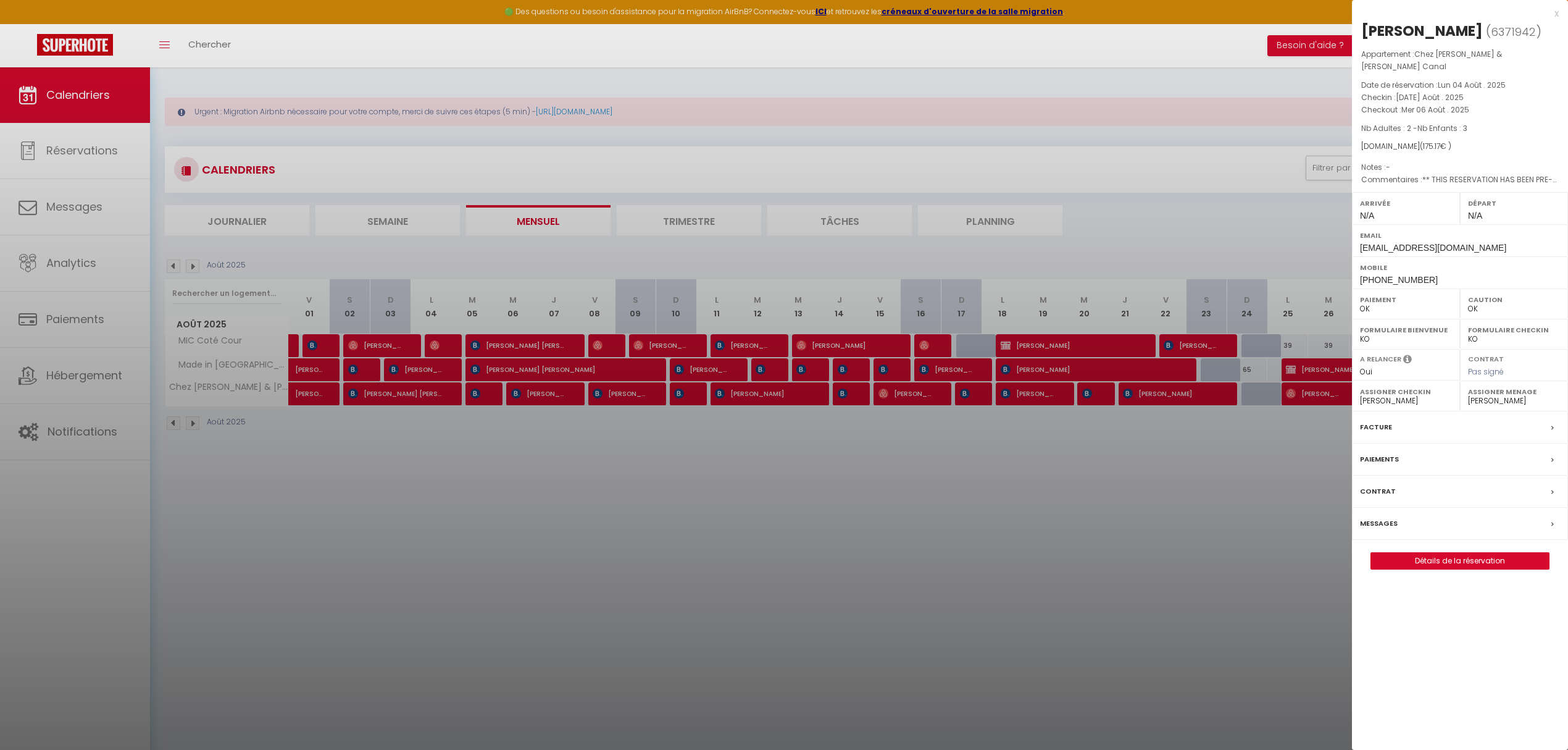
click at [540, 391] on div at bounding box center [784, 375] width 1568 height 750
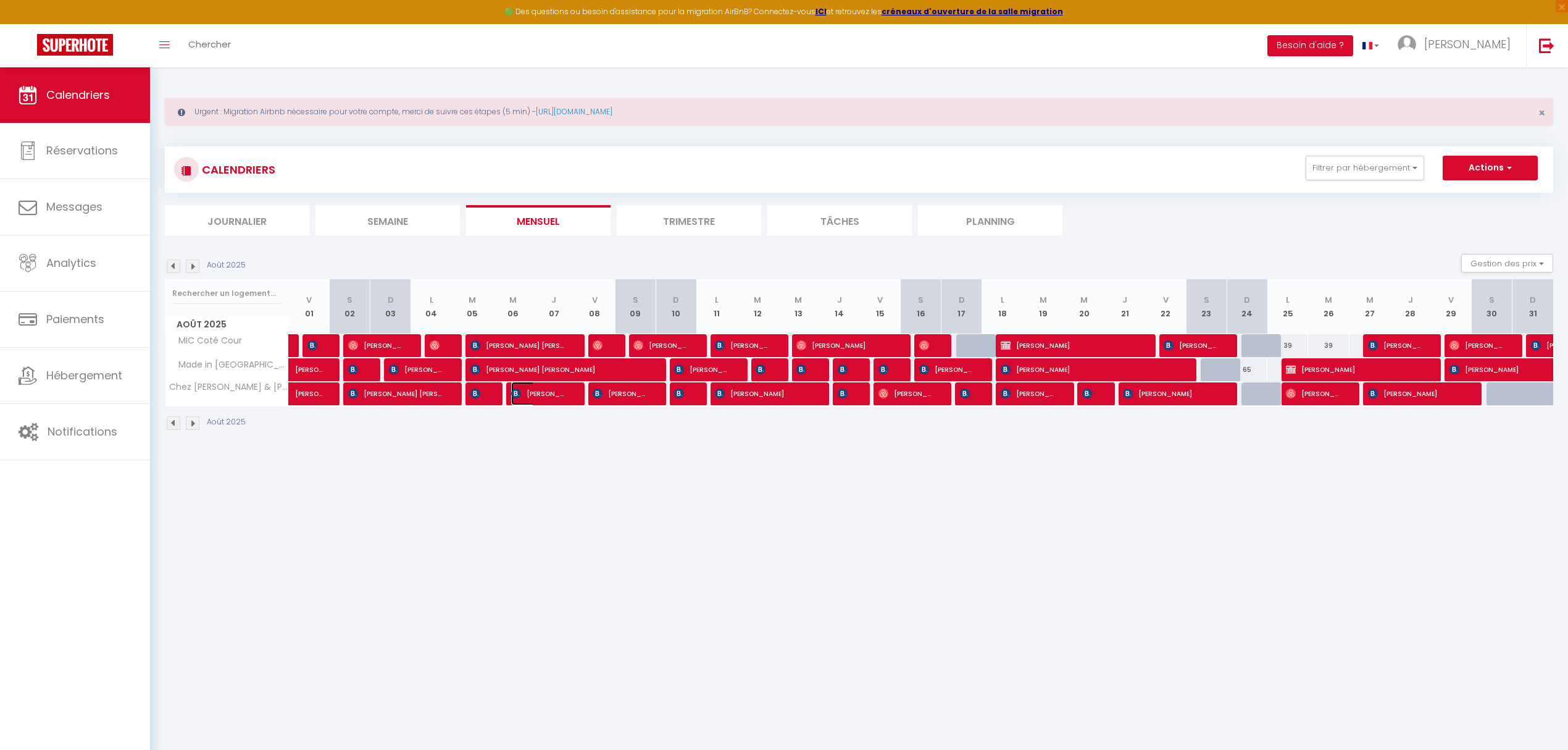
click at [536, 395] on span "[PERSON_NAME]" at bounding box center [538, 393] width 54 height 23
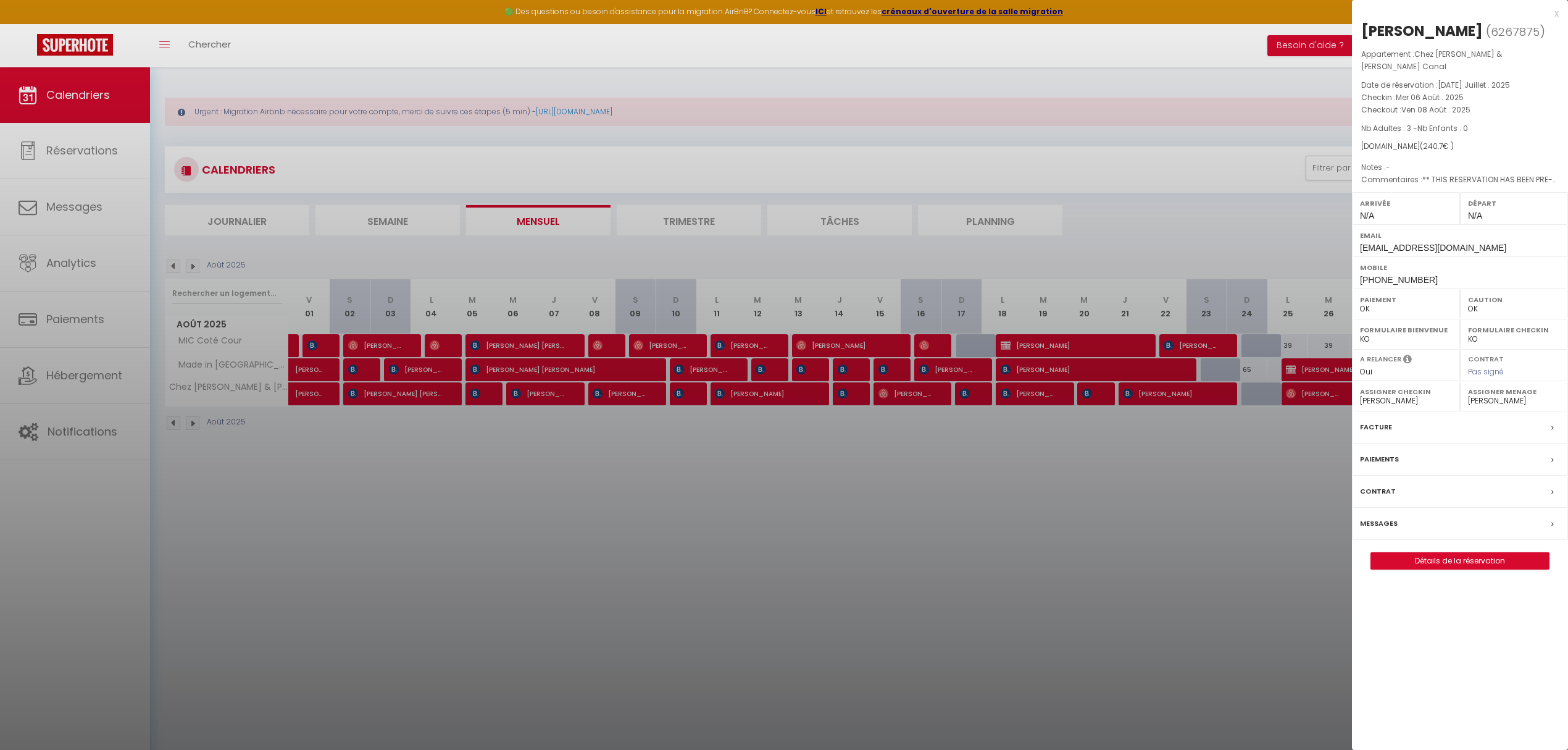
click at [618, 398] on div at bounding box center [784, 375] width 1568 height 750
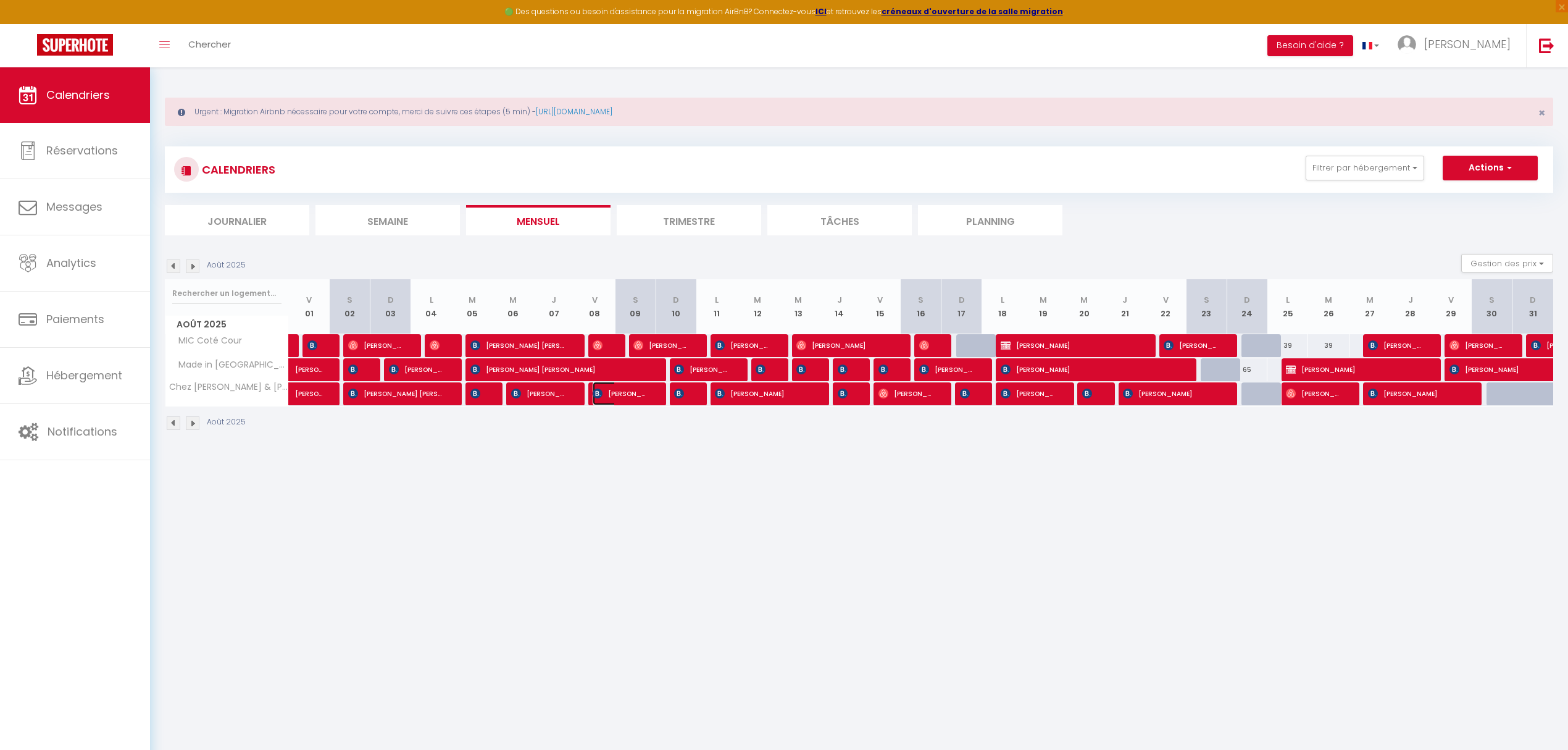
click at [615, 399] on span "[PERSON_NAME] [PERSON_NAME]" at bounding box center [620, 393] width 54 height 23
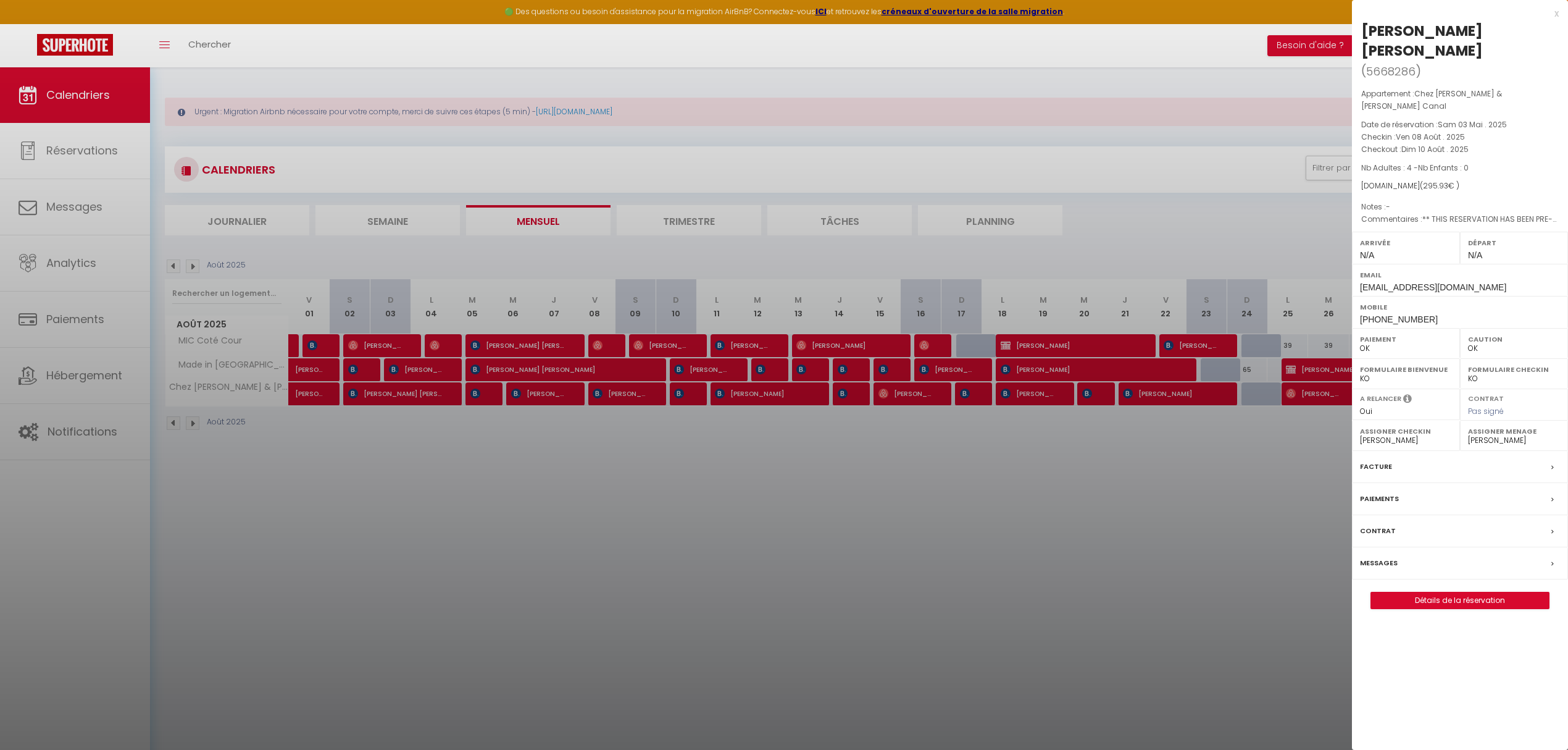
click at [688, 398] on div at bounding box center [784, 375] width 1568 height 750
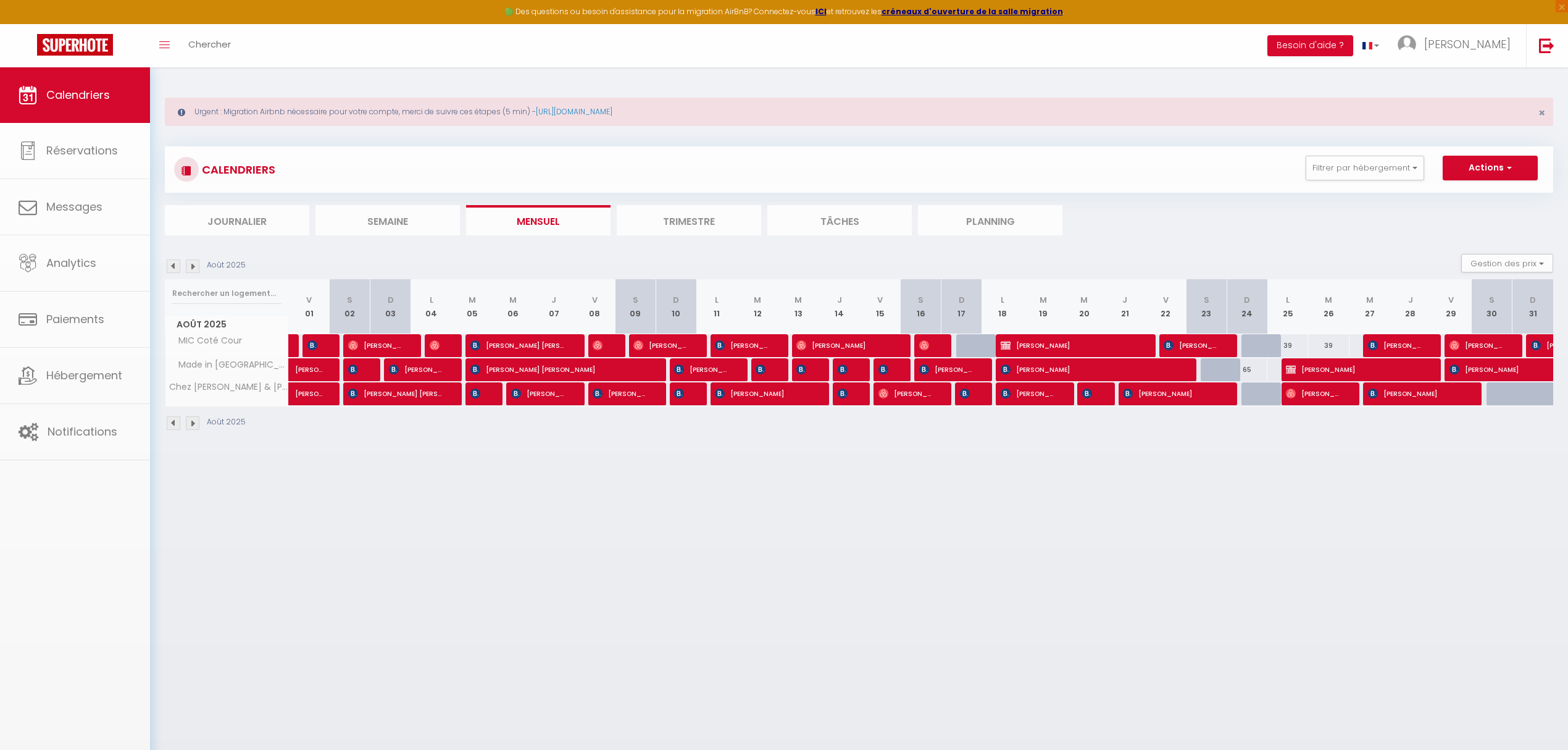
click at [687, 398] on body "🟢 Des questions ou besoin d'assistance pour la migration AirBnB? Connectez-vous…" at bounding box center [784, 443] width 1568 height 750
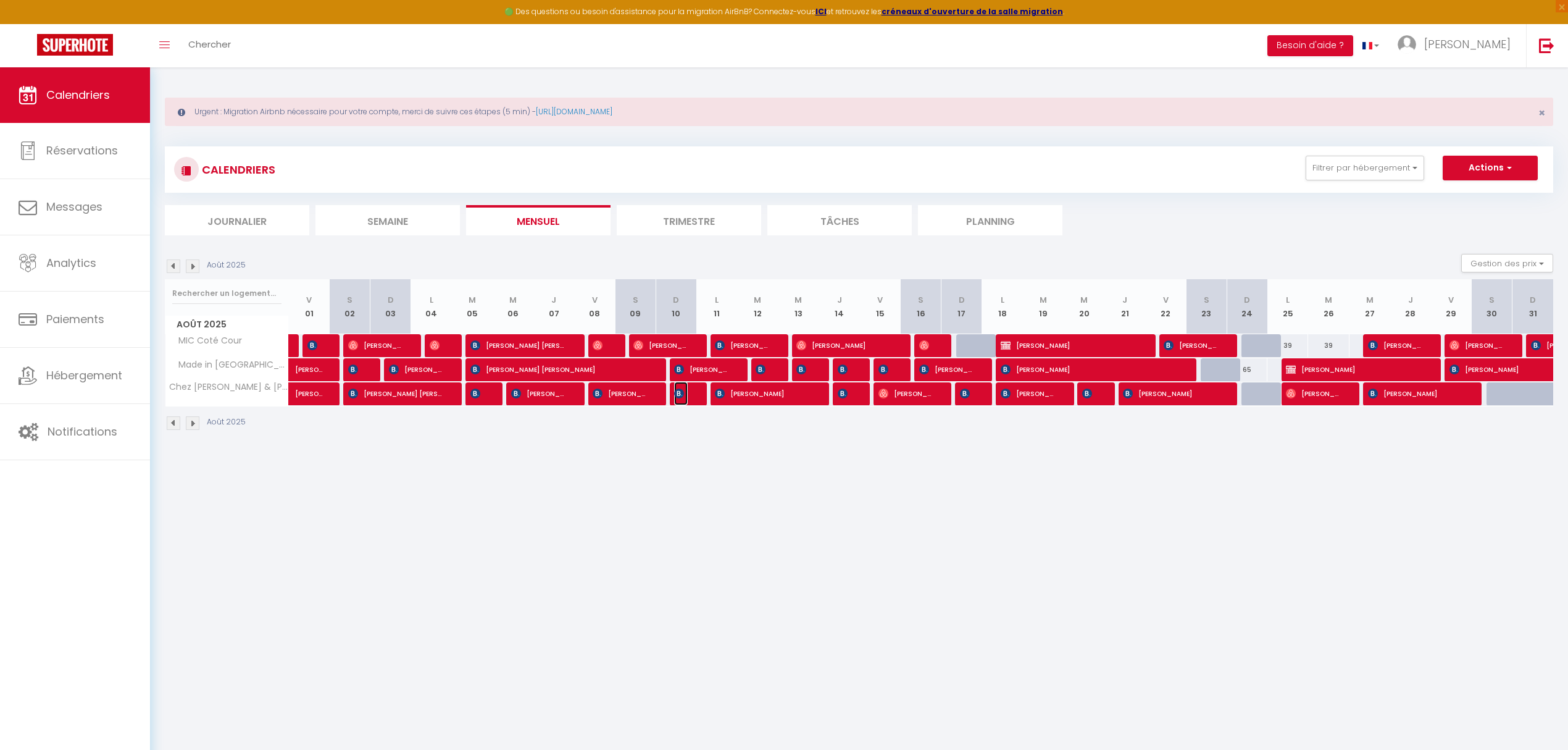
click at [687, 398] on span "[PERSON_NAME]" at bounding box center [680, 393] width 14 height 23
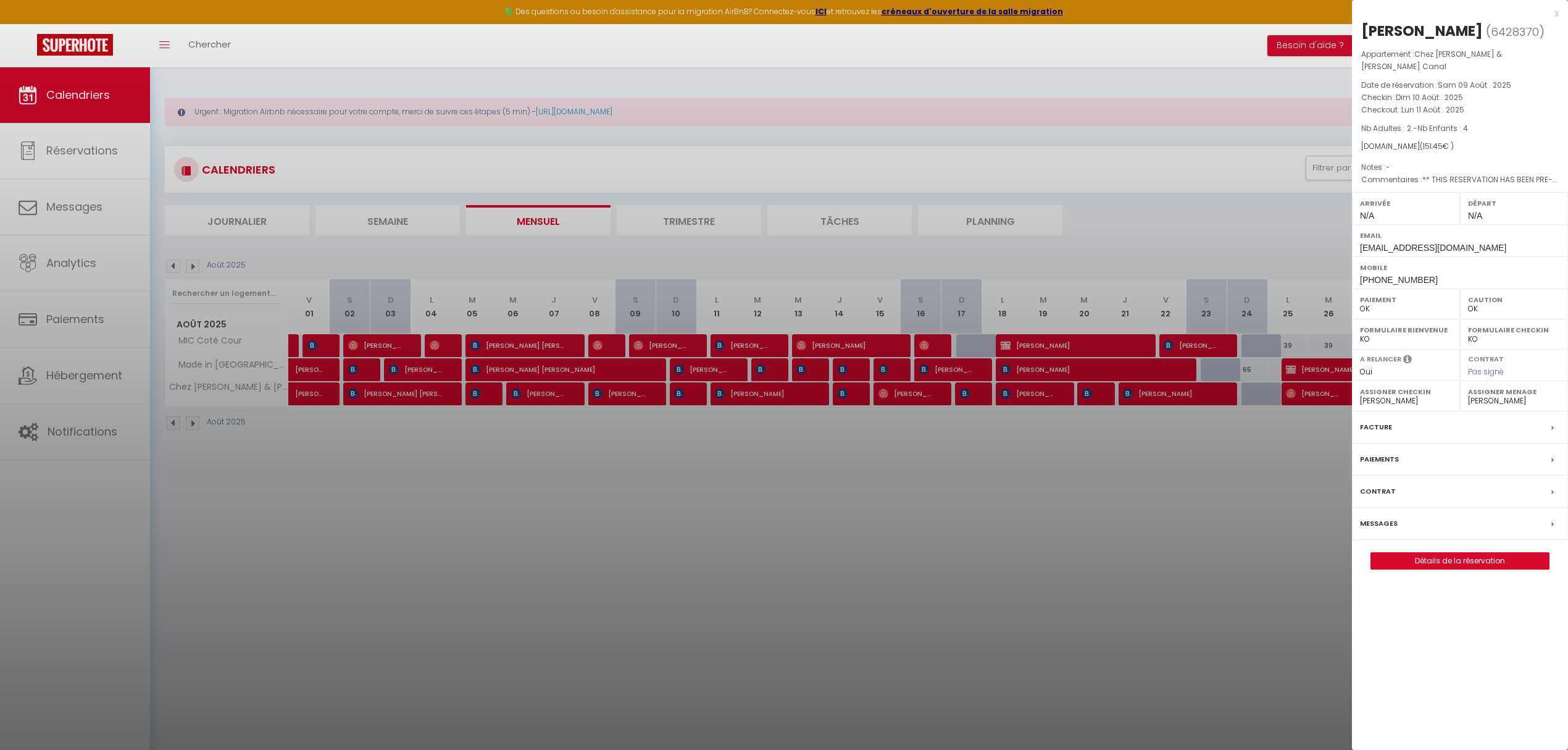
click at [754, 397] on div at bounding box center [784, 375] width 1568 height 750
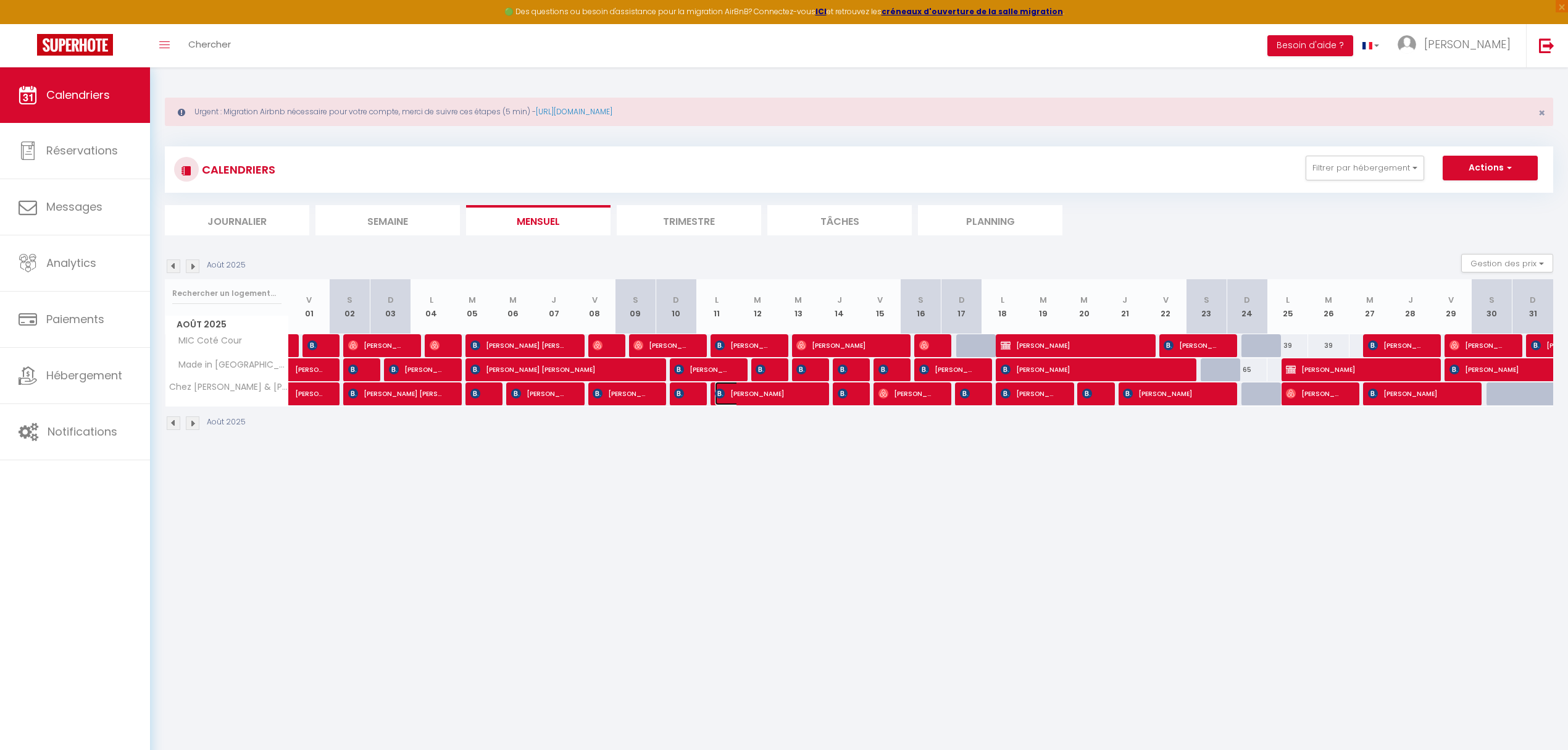
click at [751, 395] on span "[PERSON_NAME]" at bounding box center [761, 393] width 95 height 23
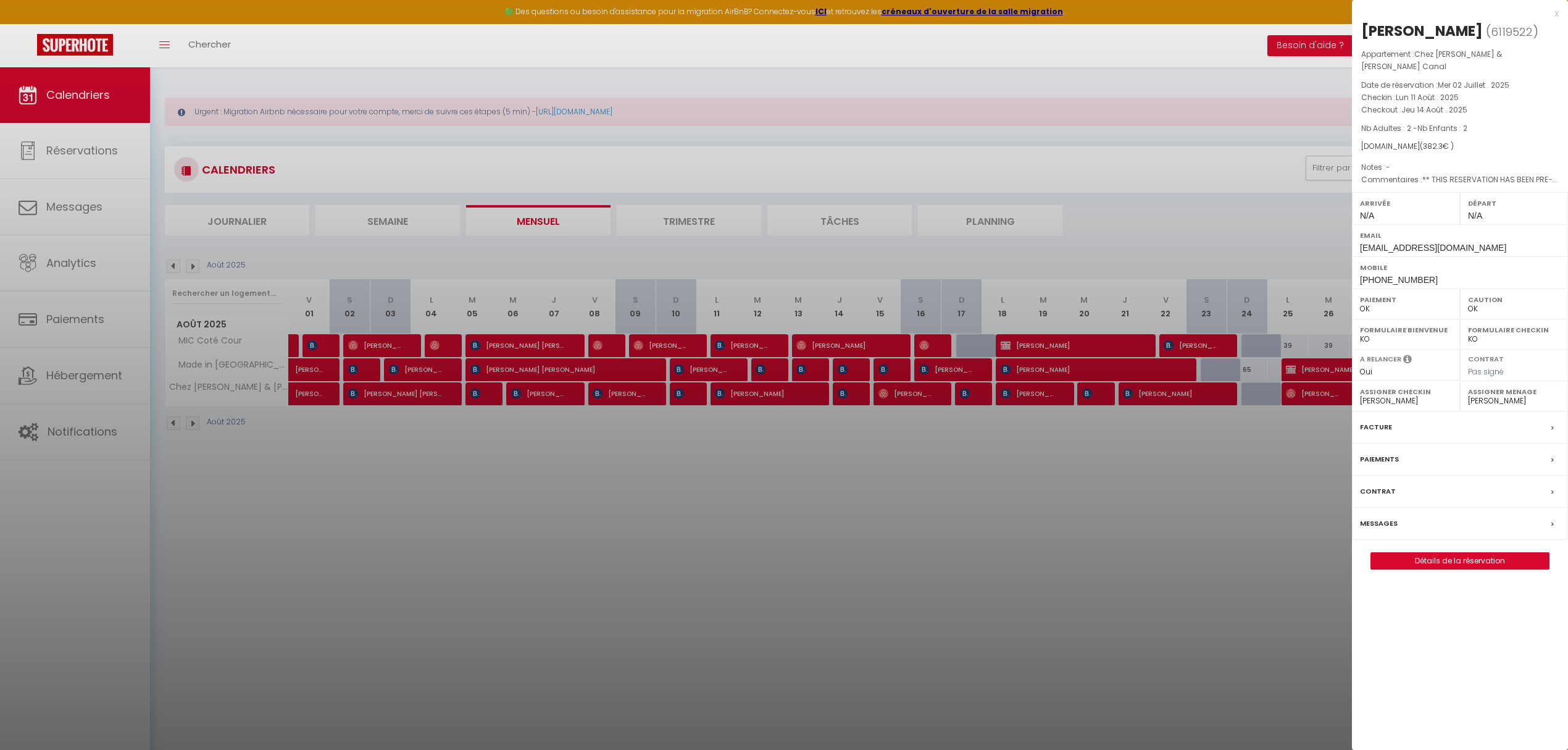
click at [890, 391] on div at bounding box center [784, 375] width 1568 height 750
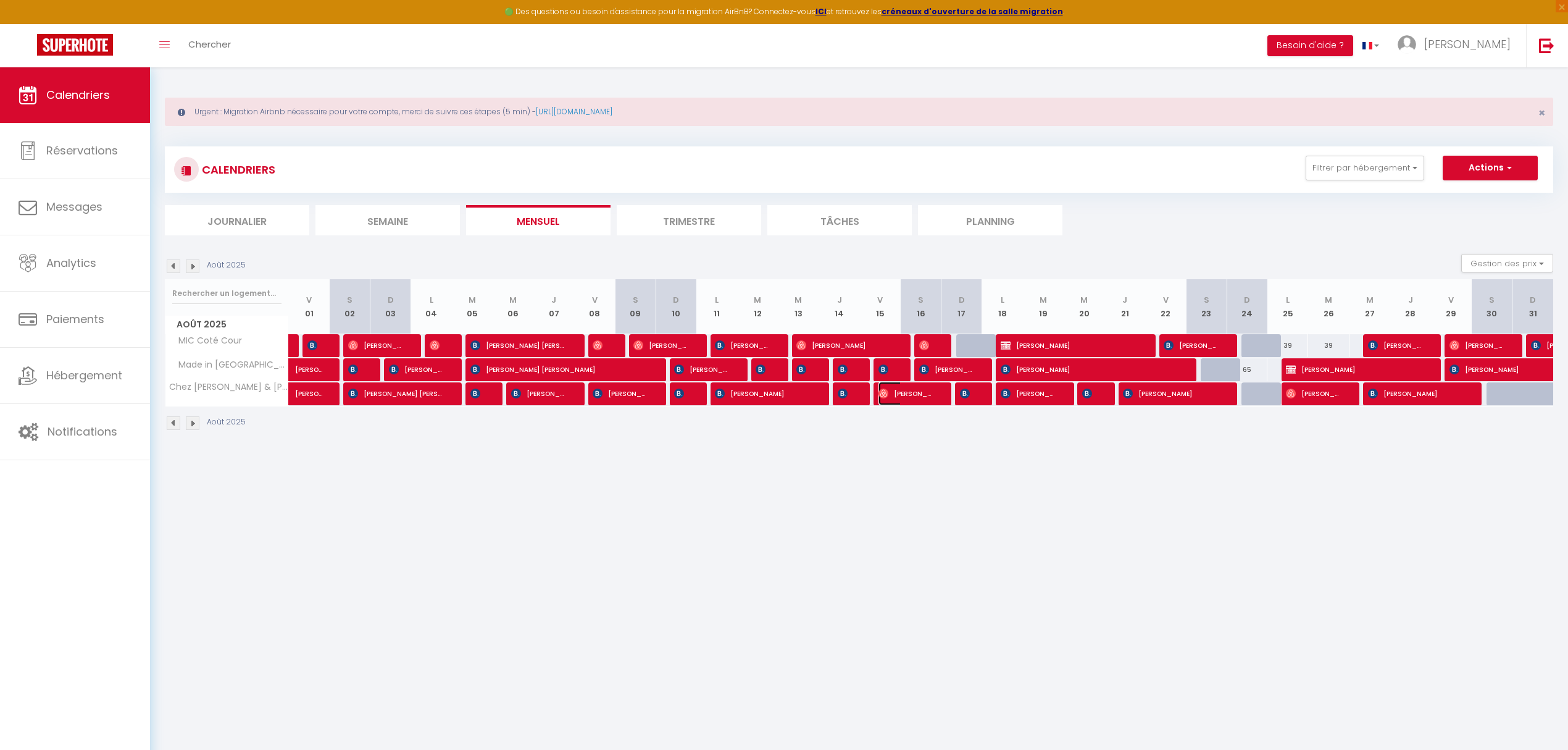
click at [890, 391] on span "[PERSON_NAME]" at bounding box center [906, 393] width 54 height 23
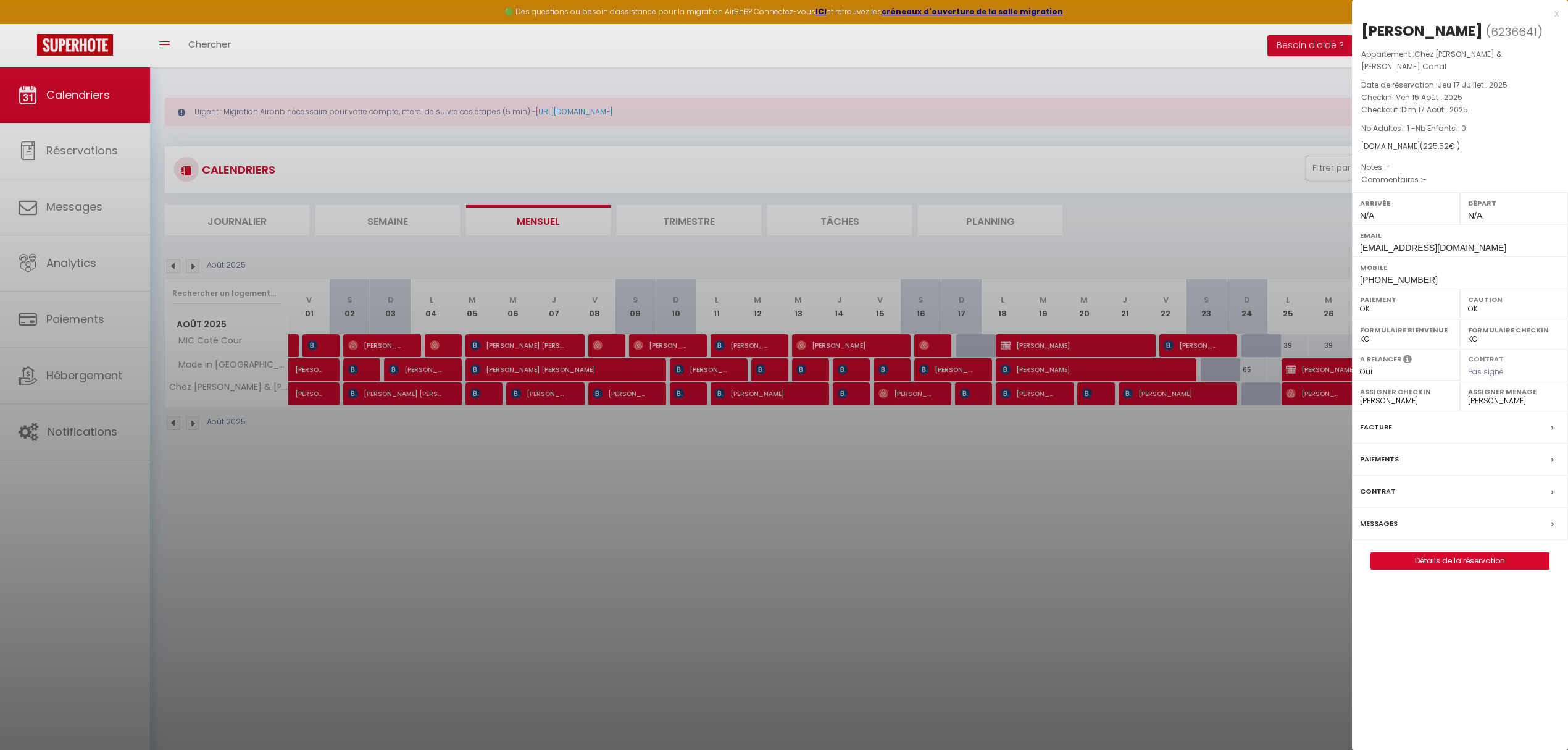
drag, startPoint x: 870, startPoint y: 393, endPoint x: 847, endPoint y: 398, distance: 23.5
click at [858, 395] on div at bounding box center [784, 375] width 1568 height 750
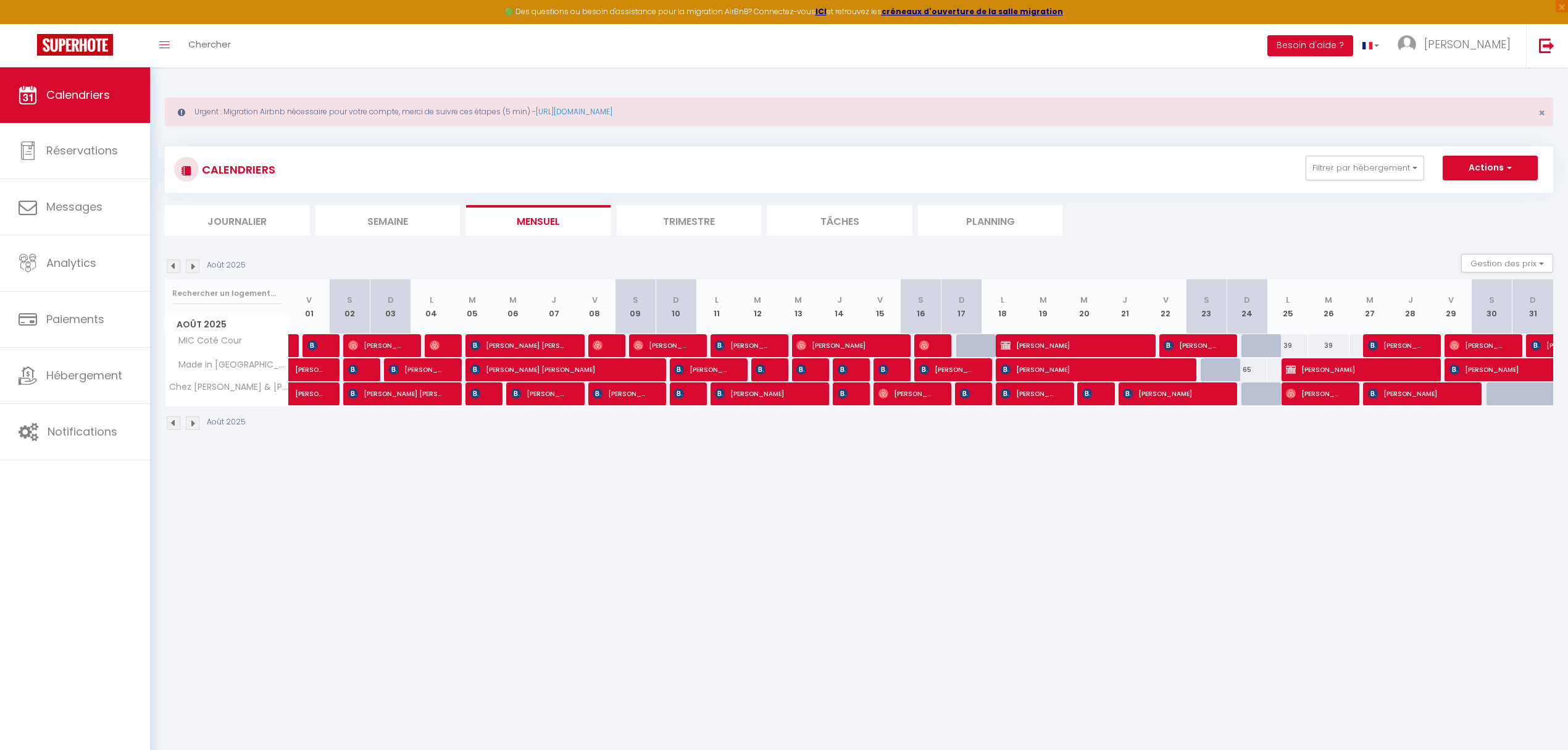
click at [847, 398] on body "🟢 Des questions ou besoin d'assistance pour la migration AirBnB? Connectez-vous…" at bounding box center [784, 443] width 1568 height 750
click at [848, 395] on span "[PERSON_NAME]" at bounding box center [844, 393] width 14 height 23
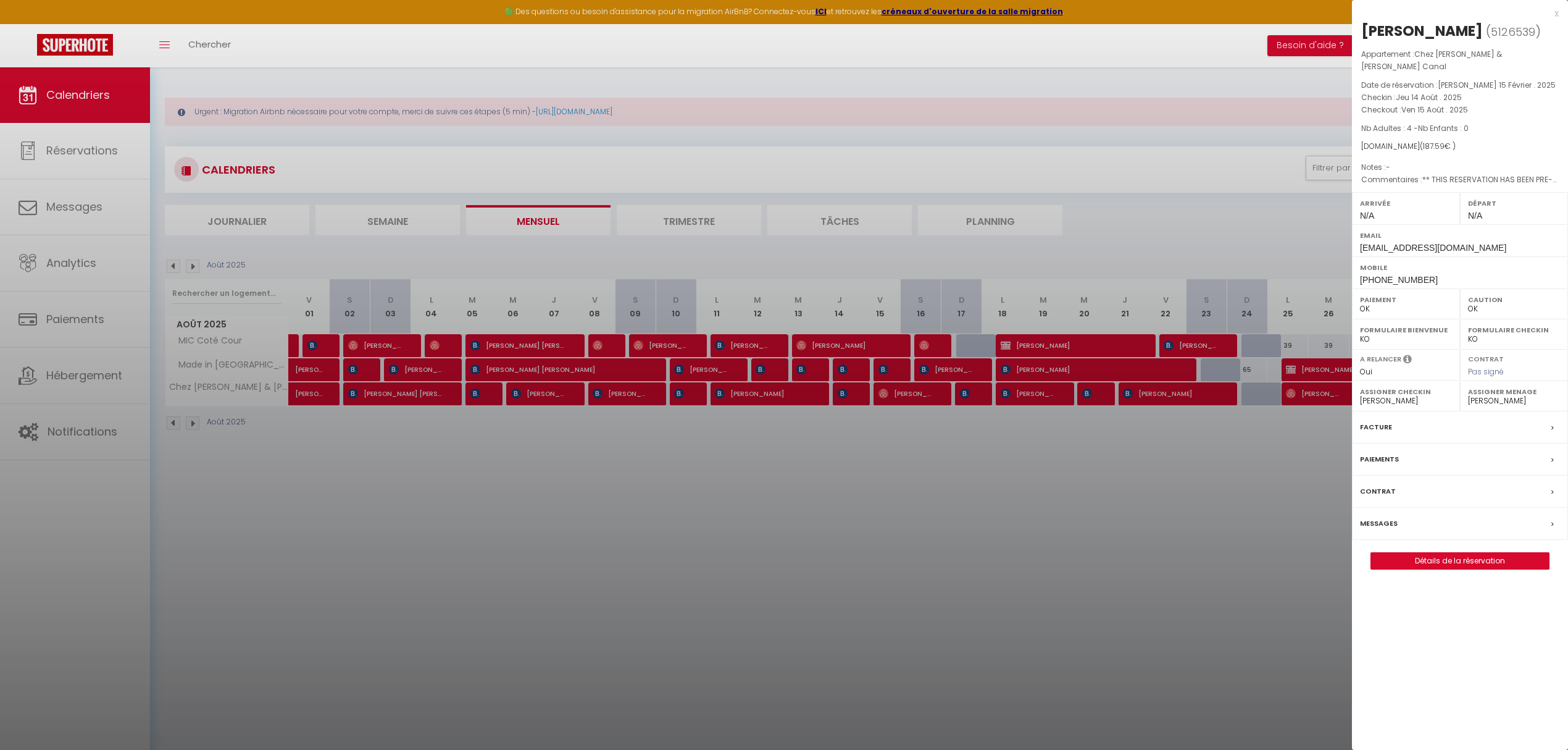
click at [901, 393] on div at bounding box center [784, 375] width 1568 height 750
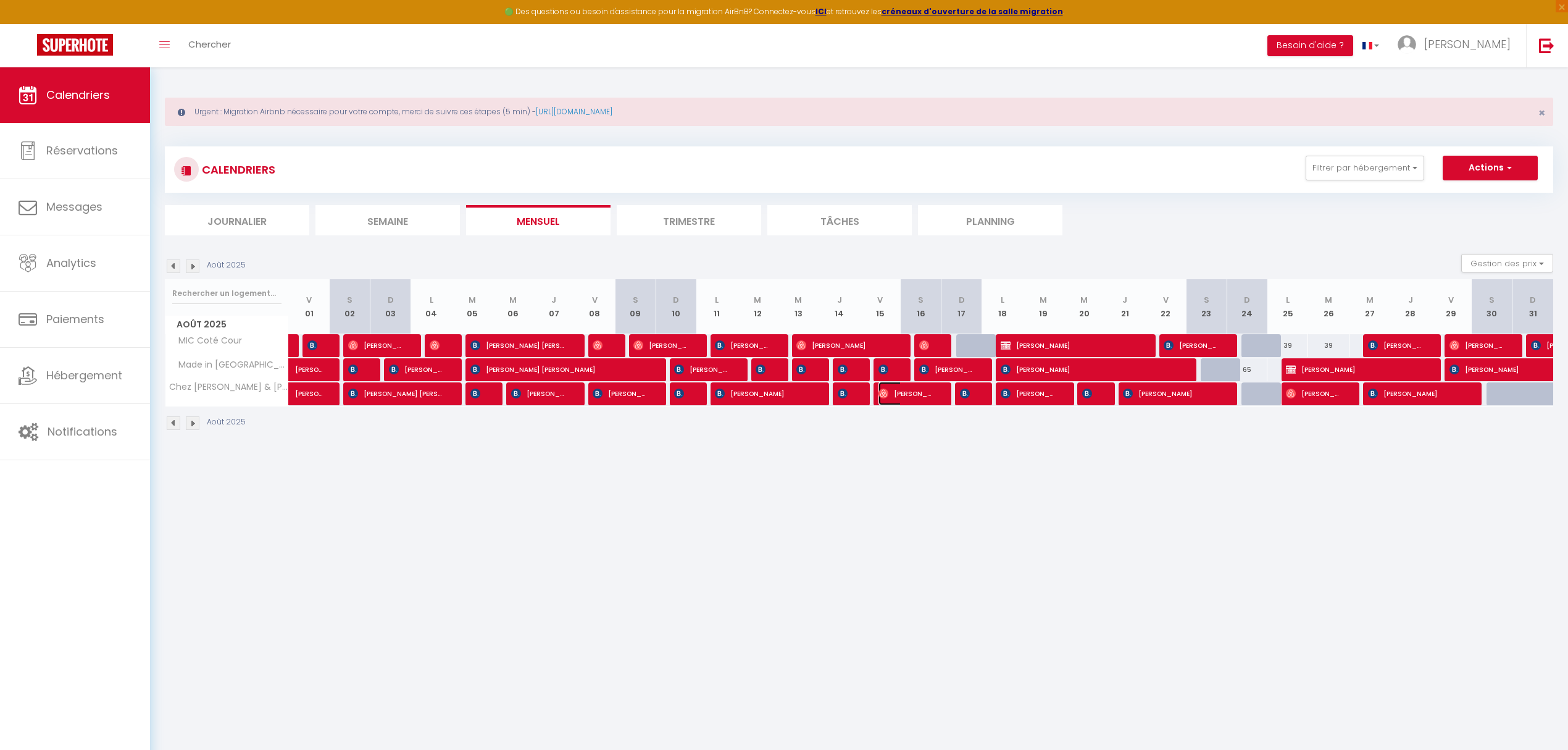
click at [901, 393] on span "[PERSON_NAME]" at bounding box center [906, 393] width 54 height 23
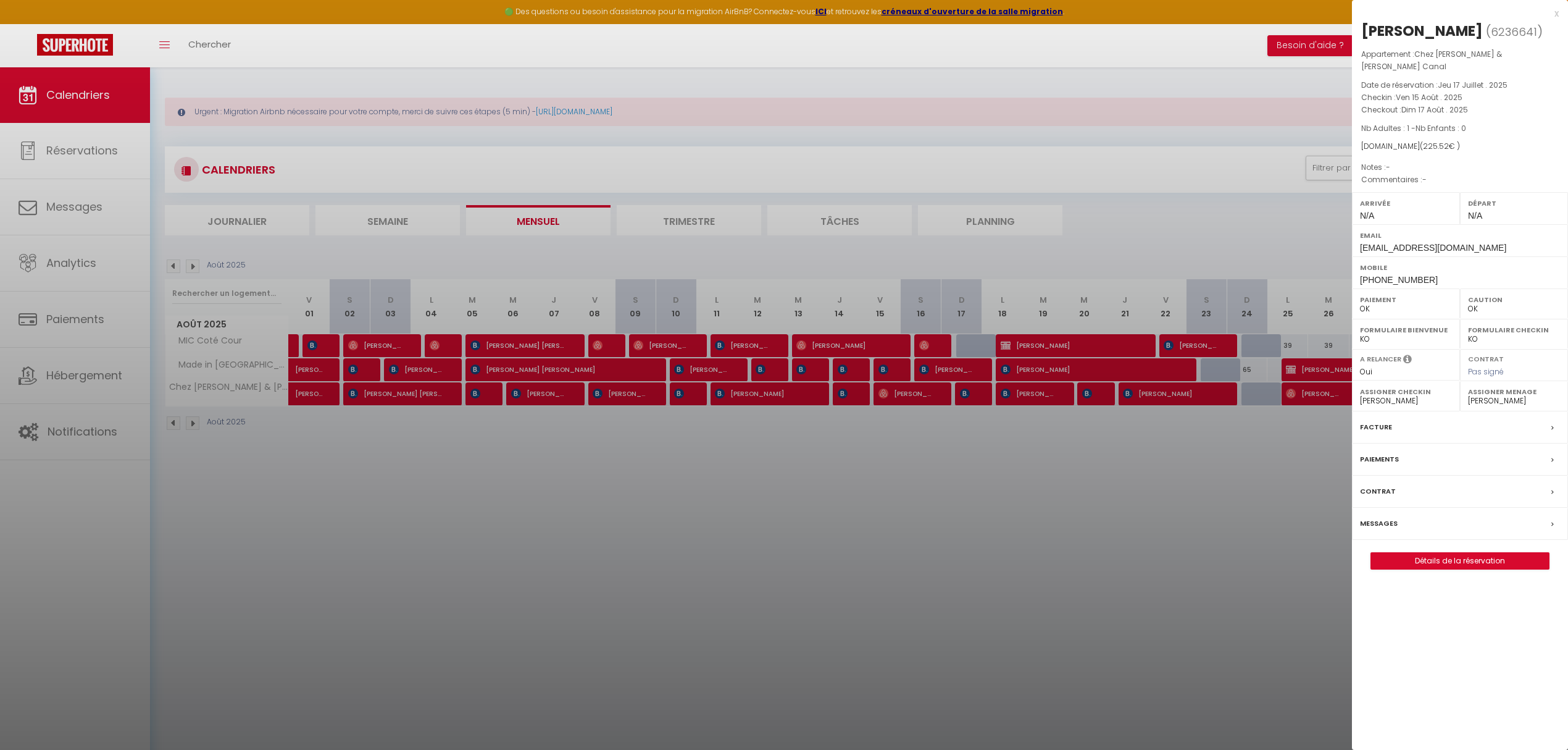
click at [1043, 393] on div at bounding box center [784, 375] width 1568 height 750
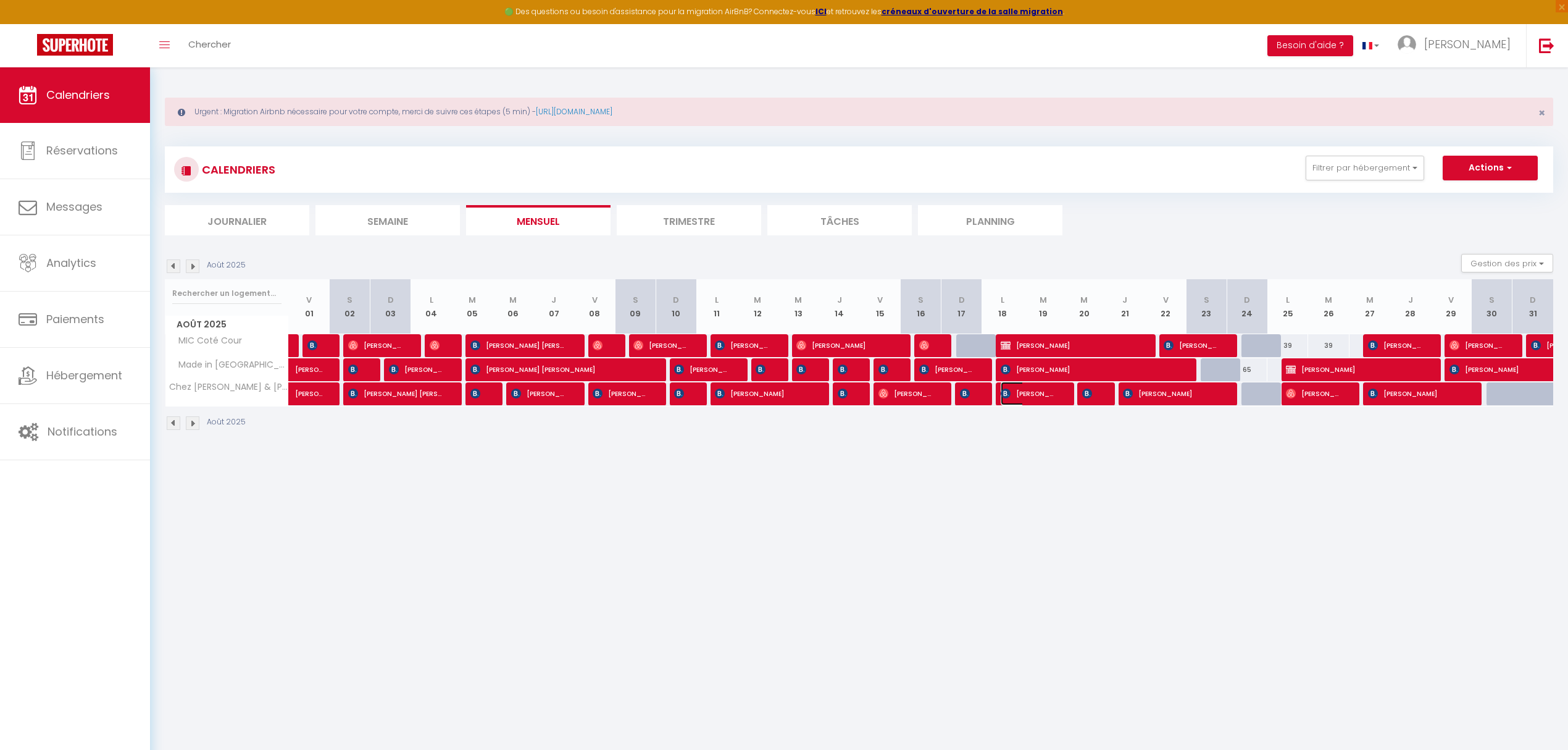
click at [1027, 397] on span "[PERSON_NAME]" at bounding box center [1027, 393] width 54 height 23
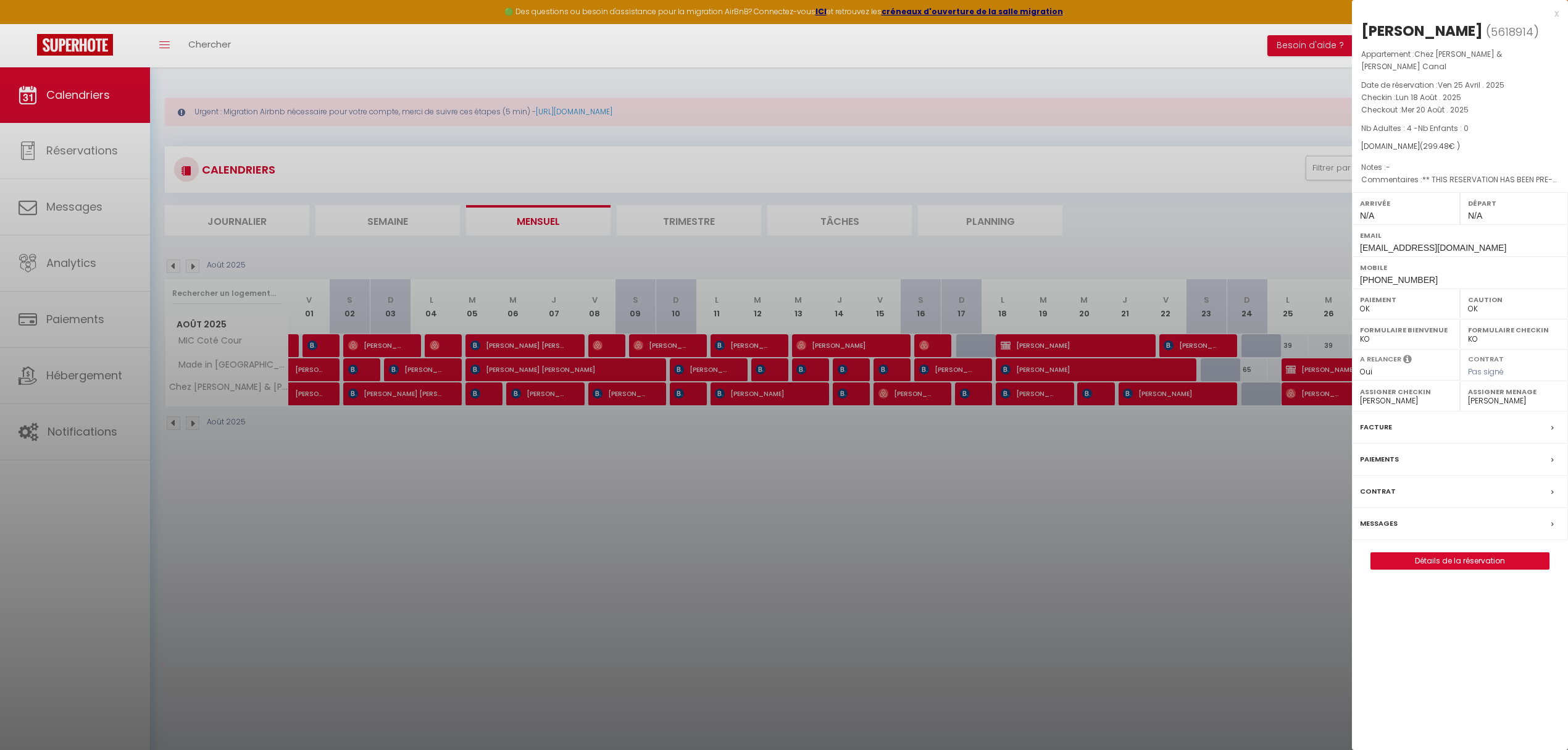
click at [1091, 398] on div at bounding box center [784, 375] width 1568 height 750
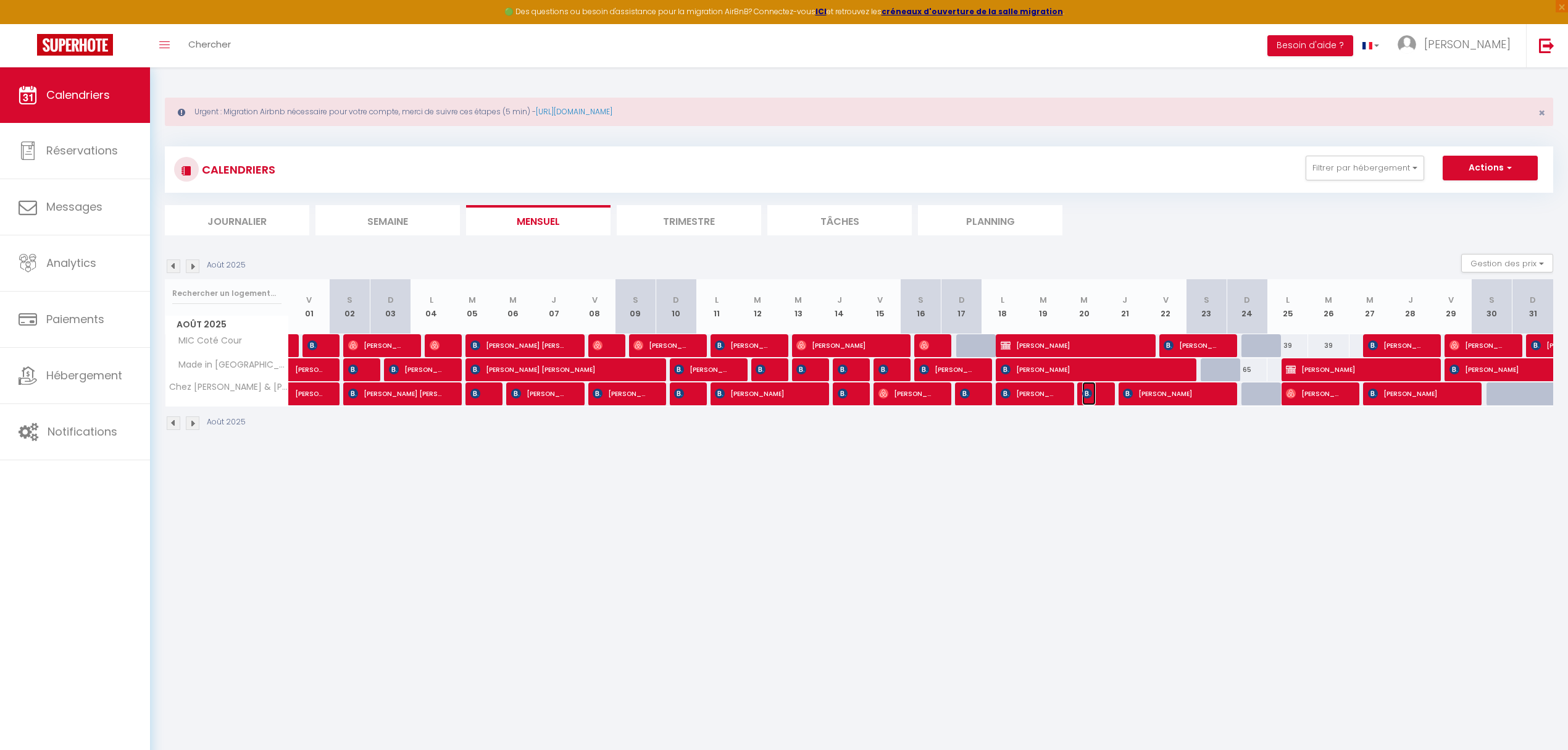
click at [1091, 398] on img at bounding box center [1087, 393] width 10 height 10
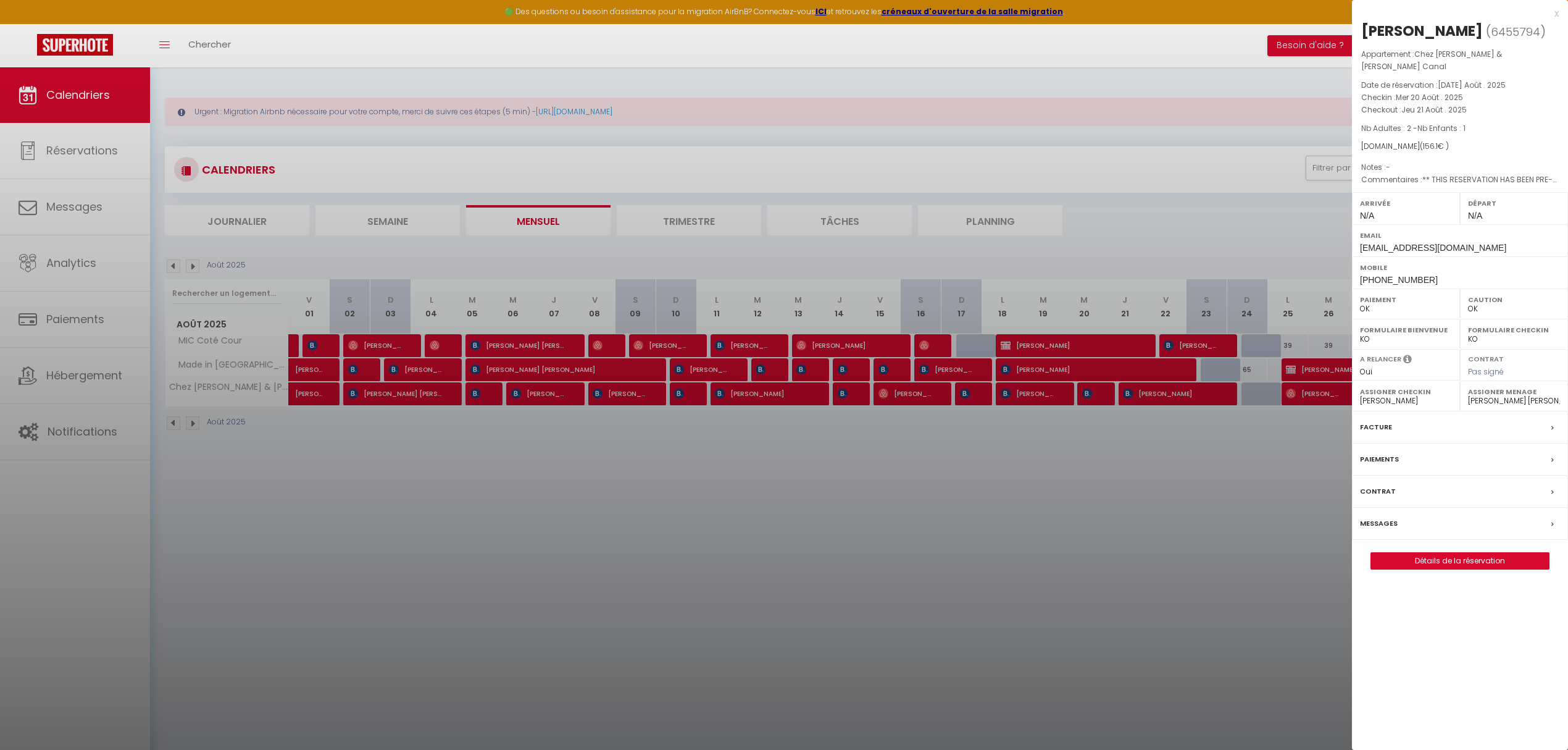
click at [1166, 396] on div at bounding box center [784, 375] width 1568 height 750
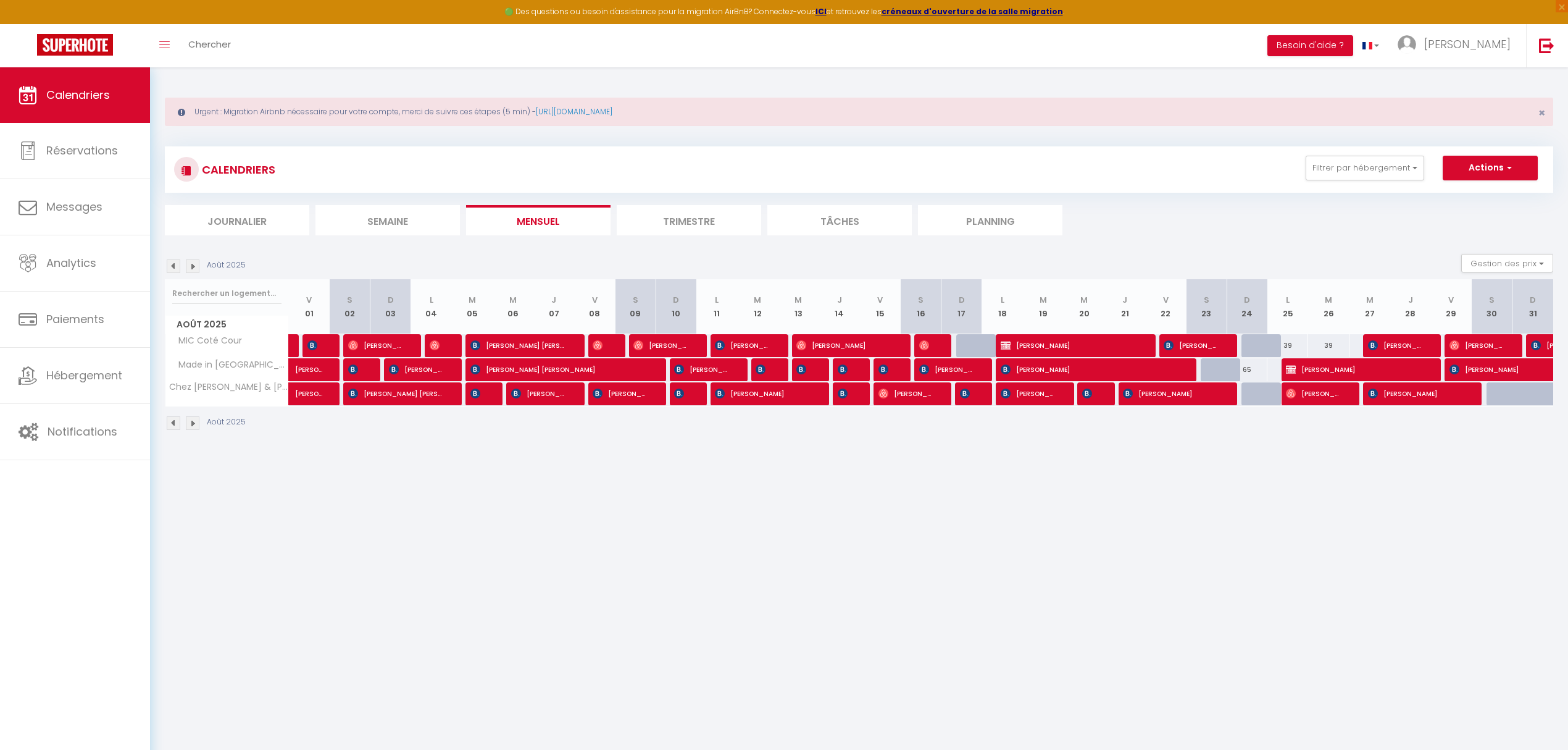
click at [1165, 396] on body "🟢 Des questions ou besoin d'assistance pour la migration AirBnB? Connectez-vous…" at bounding box center [784, 443] width 1568 height 750
click at [1153, 393] on span "[PERSON_NAME]" at bounding box center [1170, 393] width 95 height 23
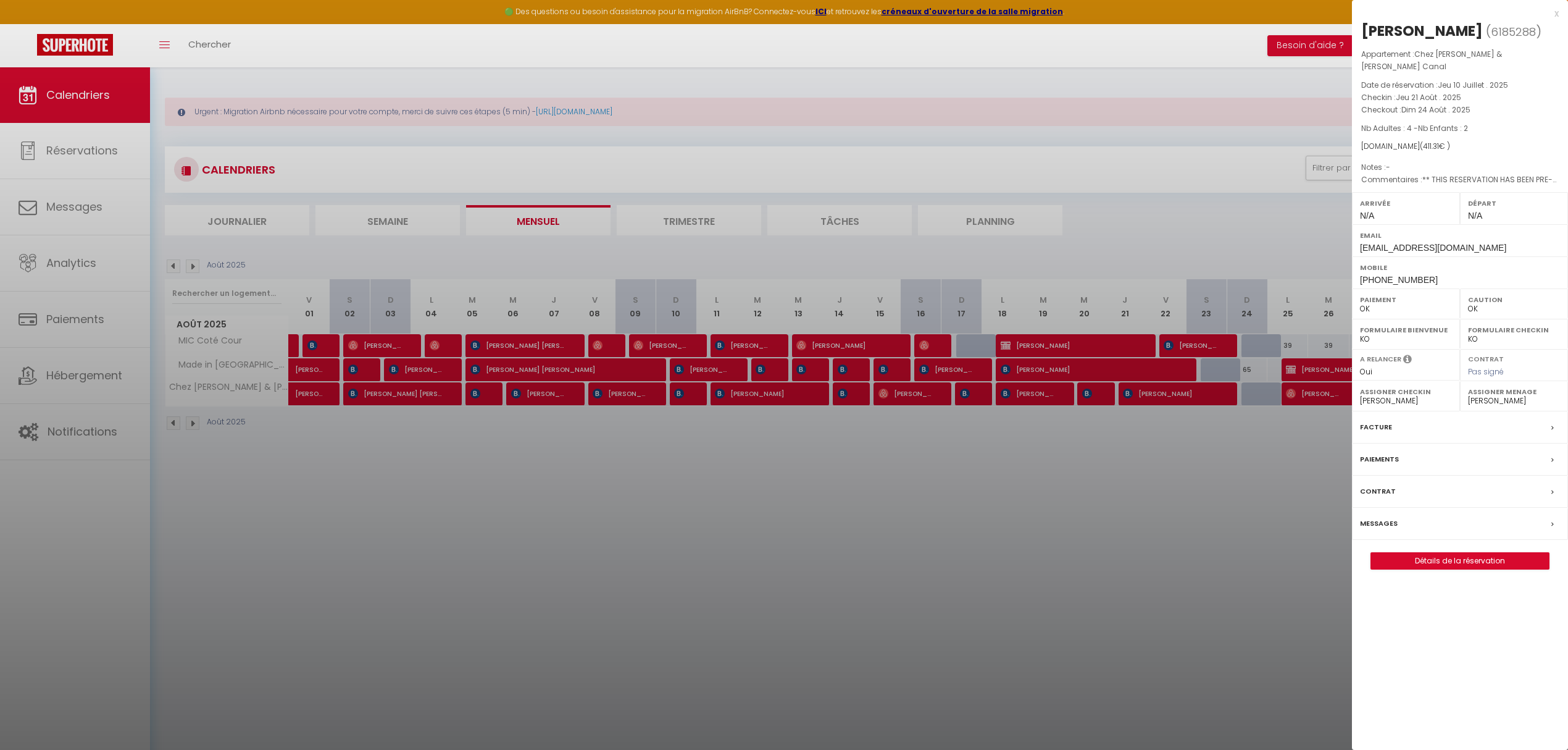
click at [1172, 471] on div at bounding box center [784, 375] width 1568 height 750
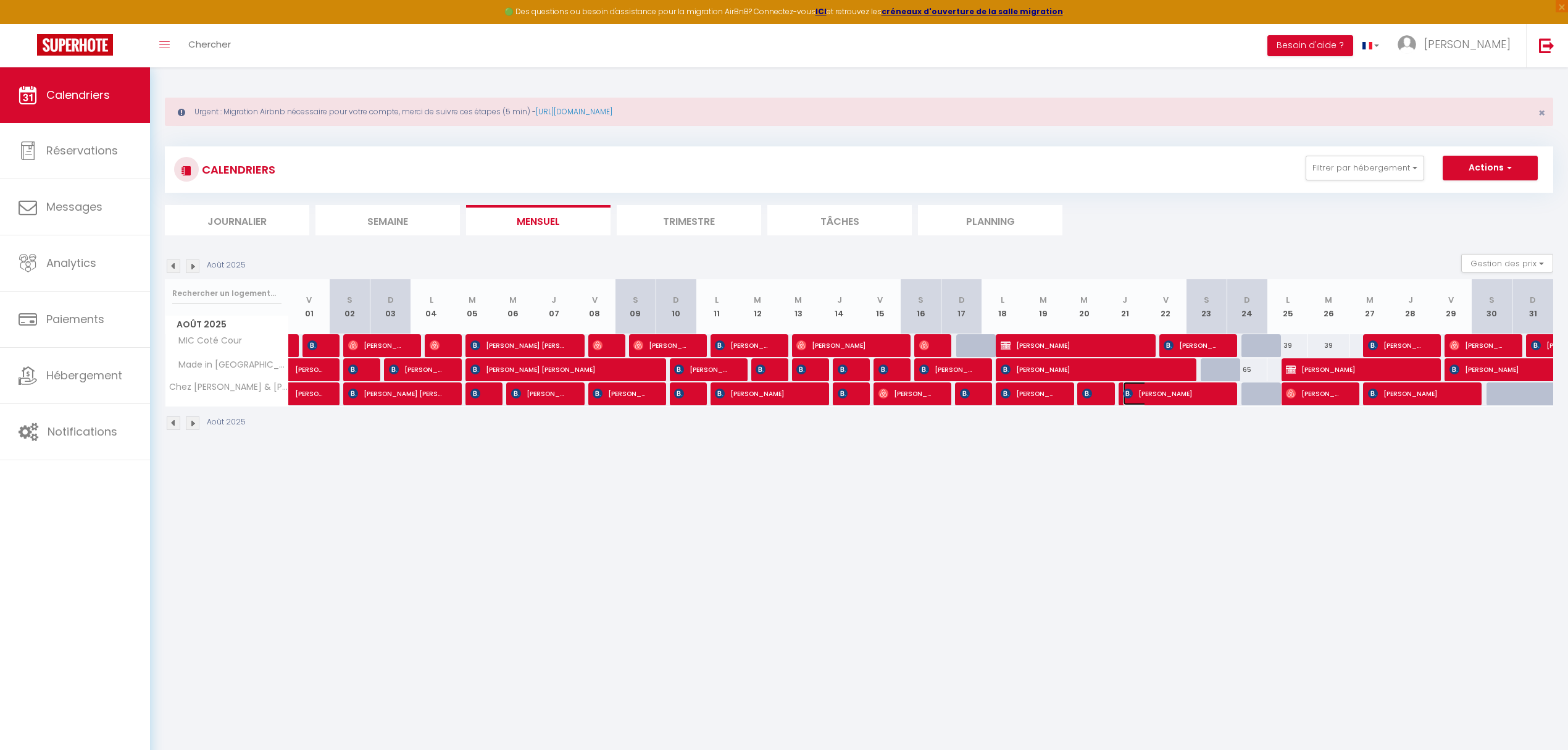
click at [1163, 399] on span "[PERSON_NAME]" at bounding box center [1170, 393] width 95 height 23
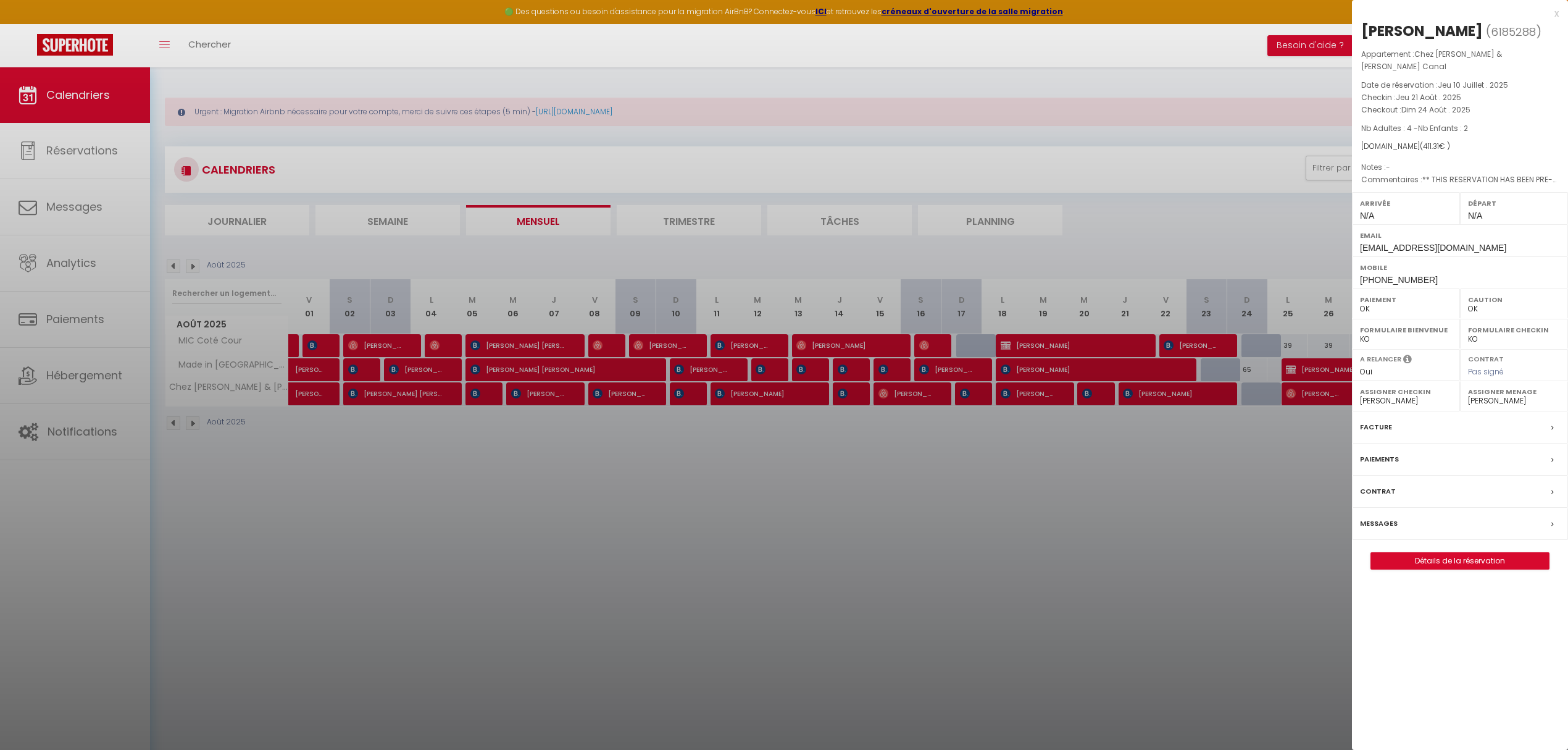
click at [929, 447] on div at bounding box center [784, 375] width 1568 height 750
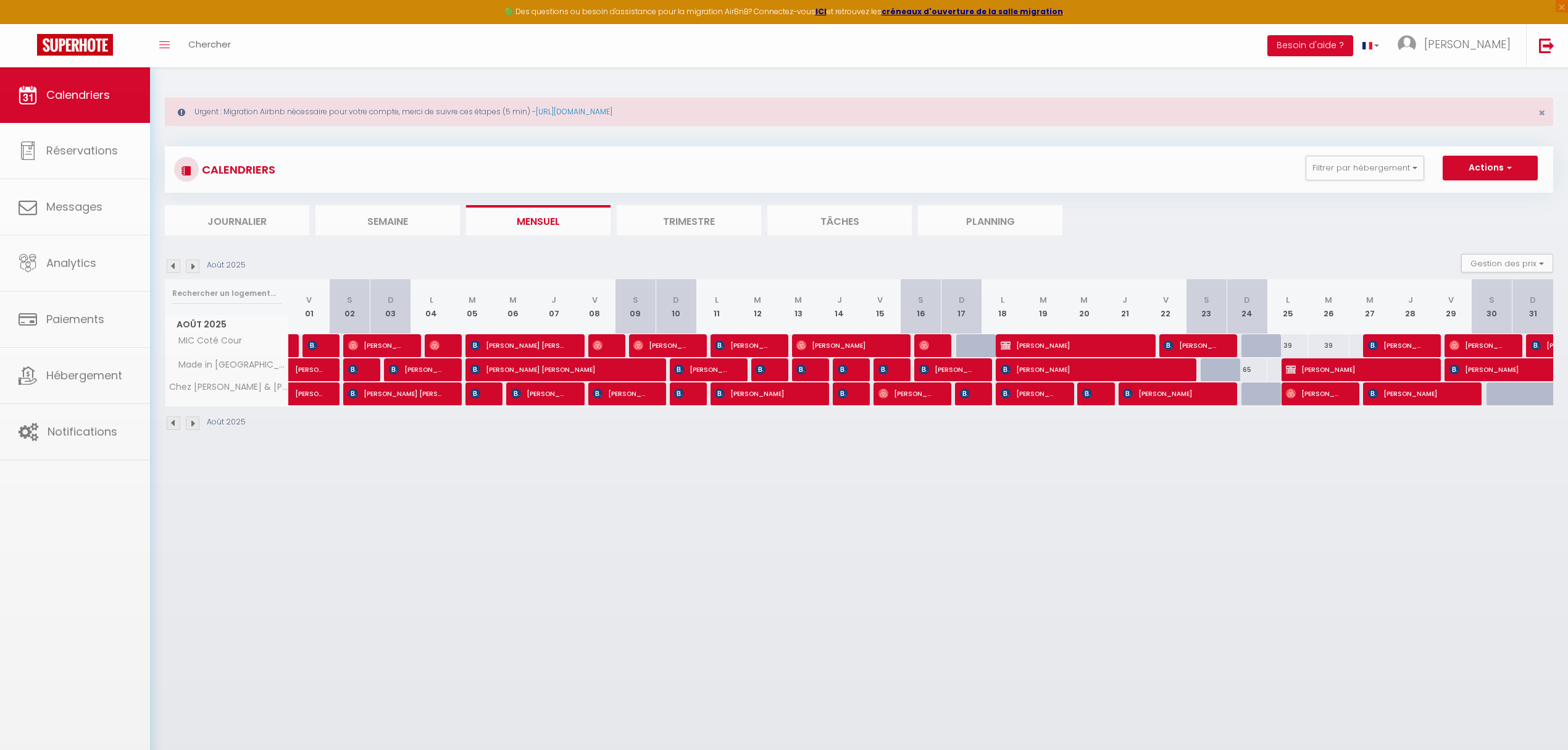
click at [778, 309] on tr "Août 2025 V 01 S 02 D 03 L 04 M 05 M 06 J 07 V 08 S 09 D 10 L 11 M 12 M 13 J 14…" at bounding box center [860, 306] width 1389 height 55
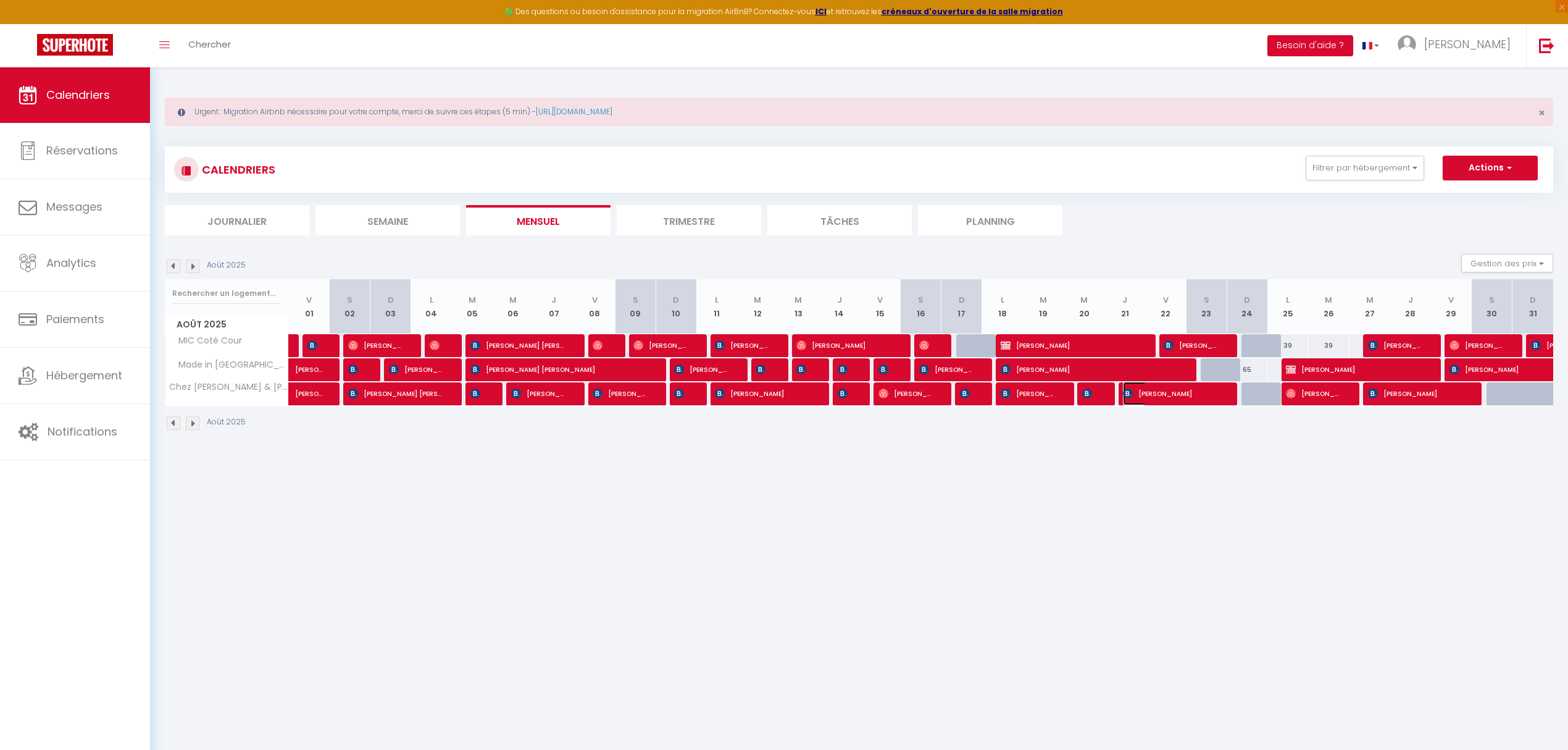
click at [1145, 397] on span "[PERSON_NAME]" at bounding box center [1170, 393] width 95 height 23
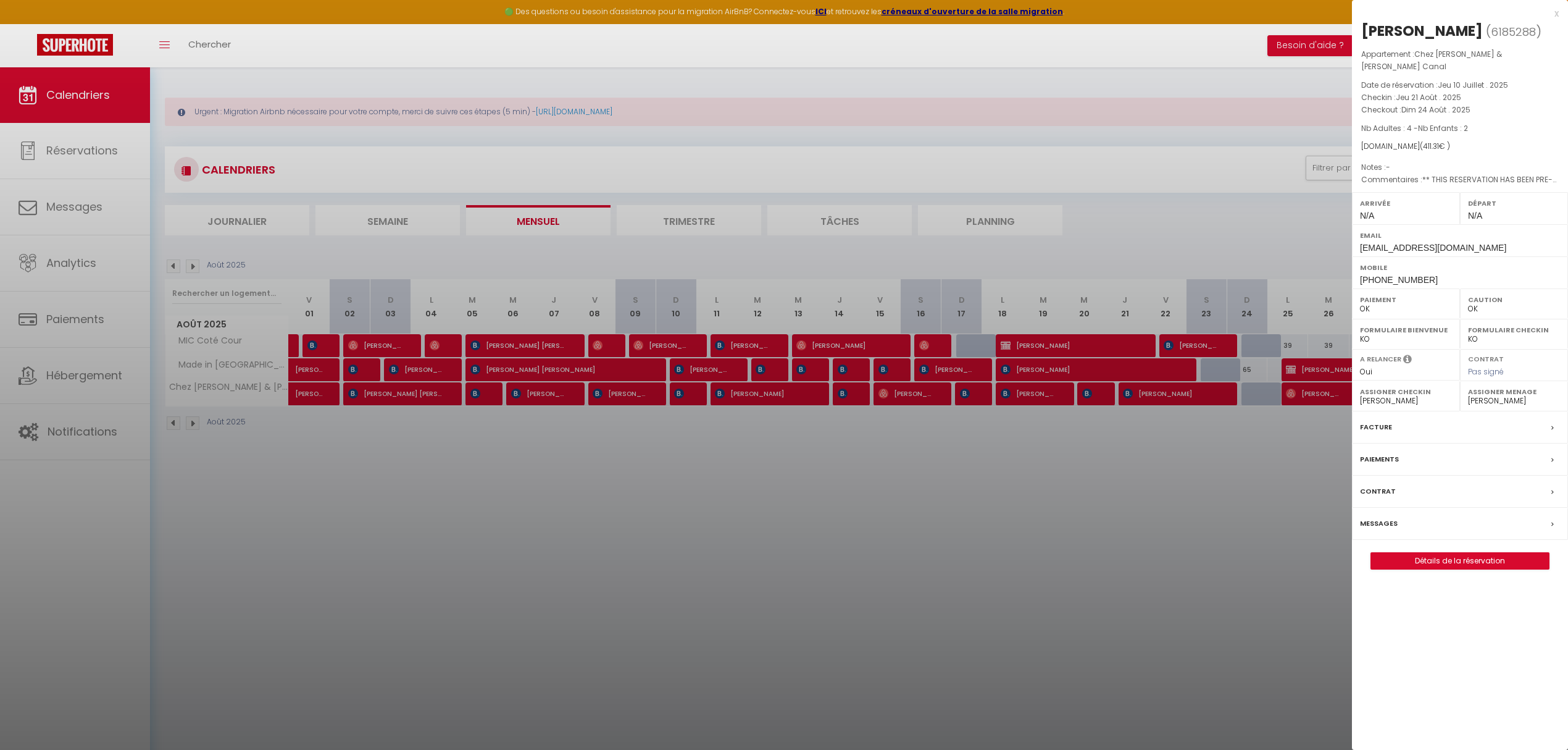
click at [1172, 515] on div at bounding box center [784, 375] width 1568 height 750
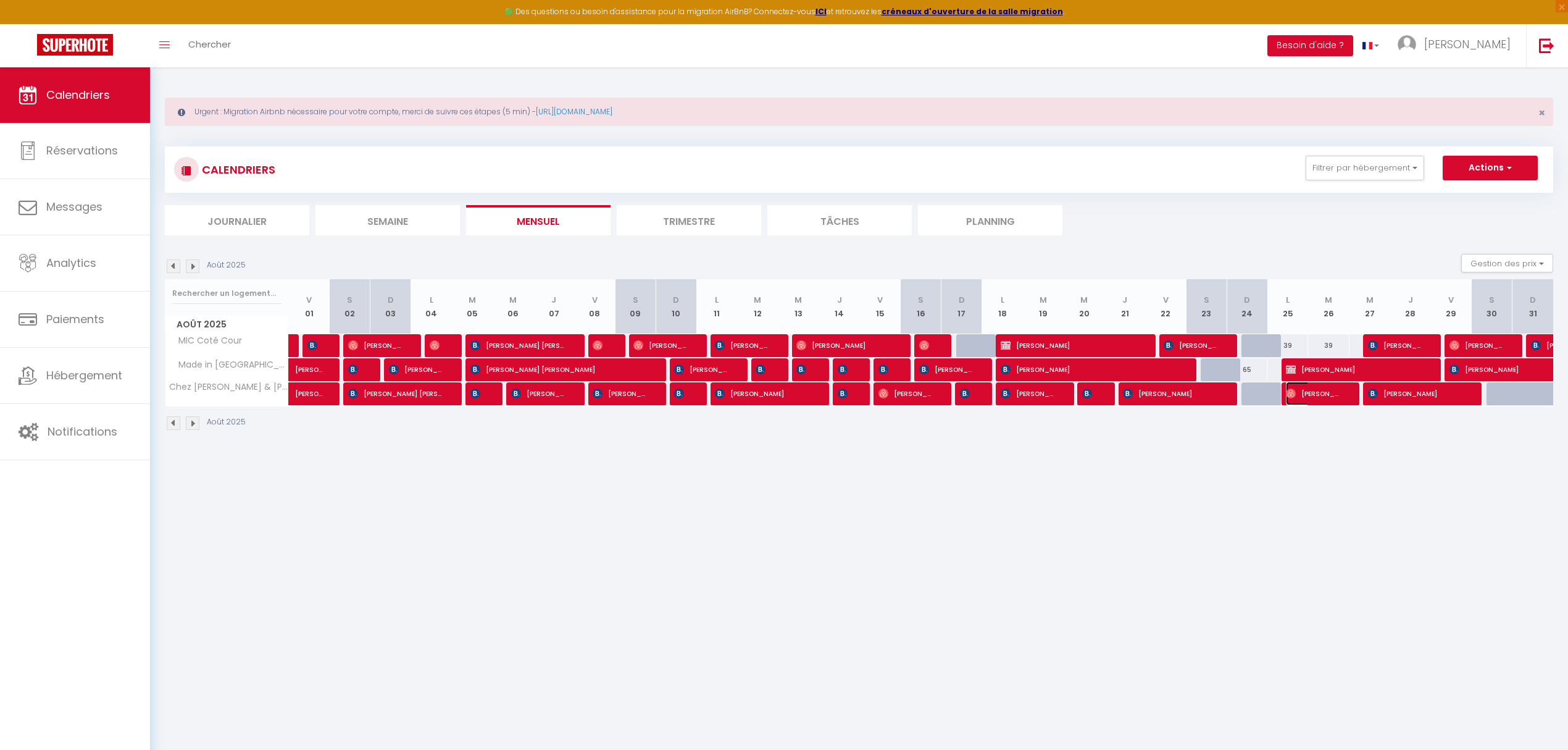
click at [1172, 400] on span "[PERSON_NAME]" at bounding box center [1313, 393] width 54 height 23
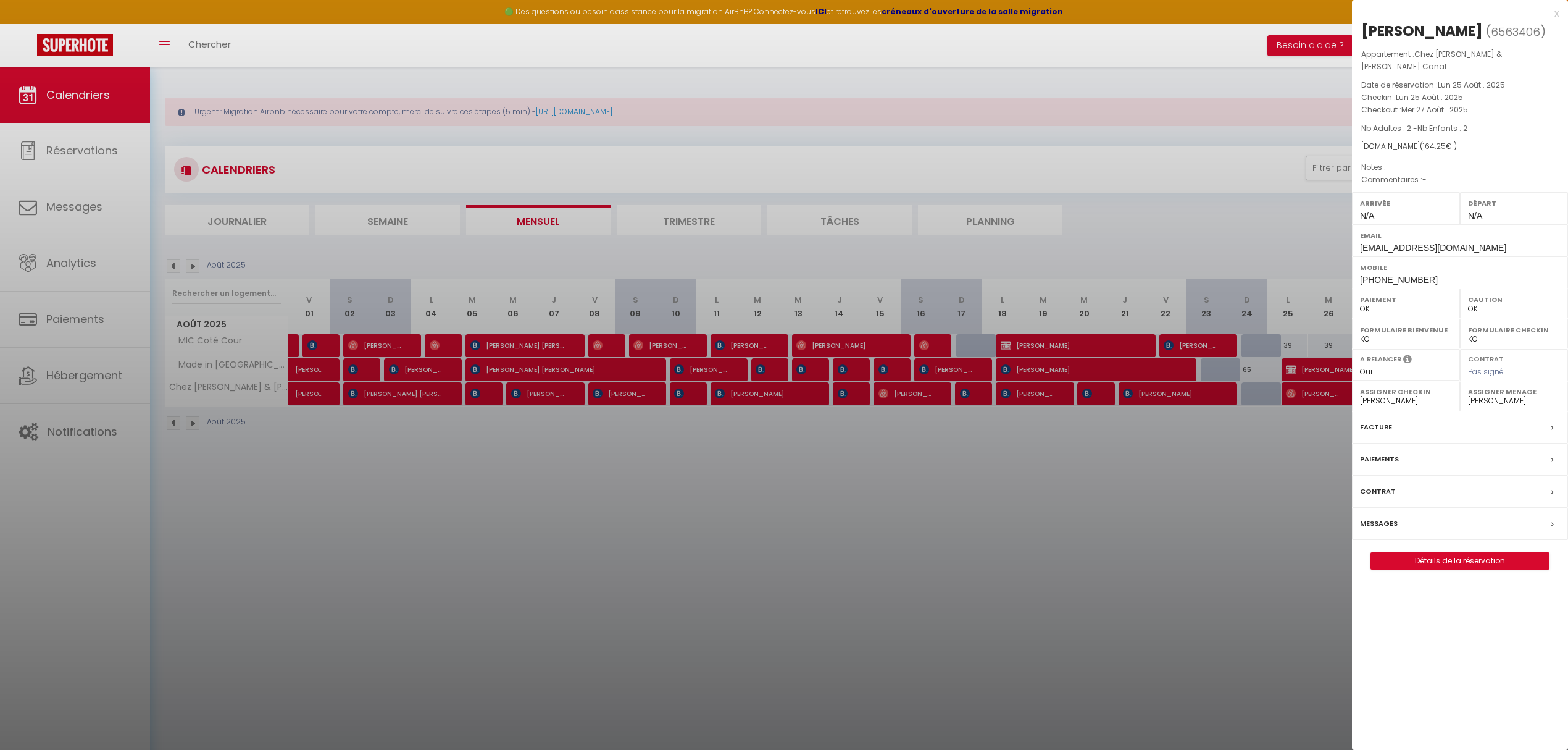
click at [748, 556] on div at bounding box center [784, 375] width 1568 height 750
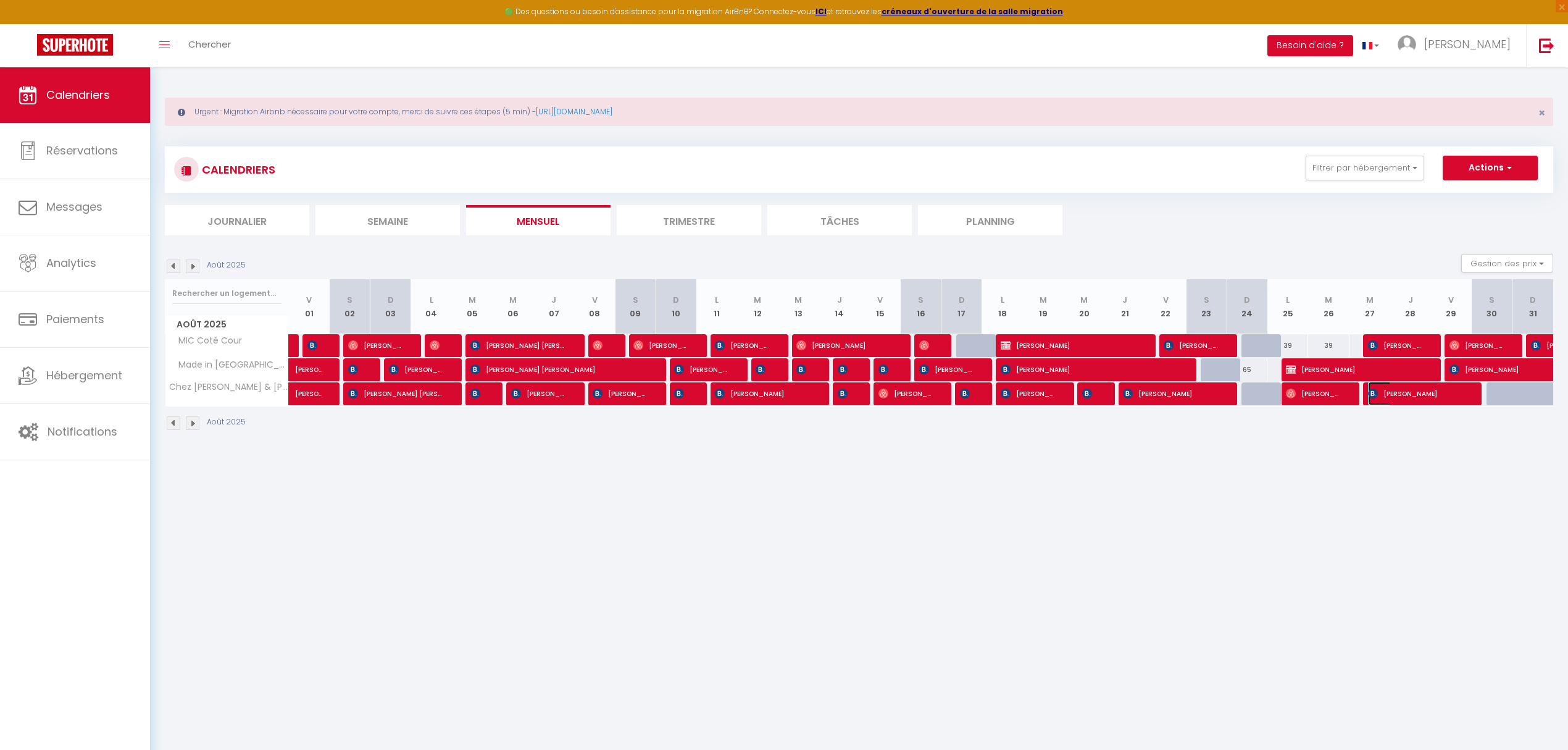
click at [1172, 393] on span "[PERSON_NAME]" at bounding box center [1415, 393] width 95 height 23
select select "36054"
